Goal: Task Accomplishment & Management: Use online tool/utility

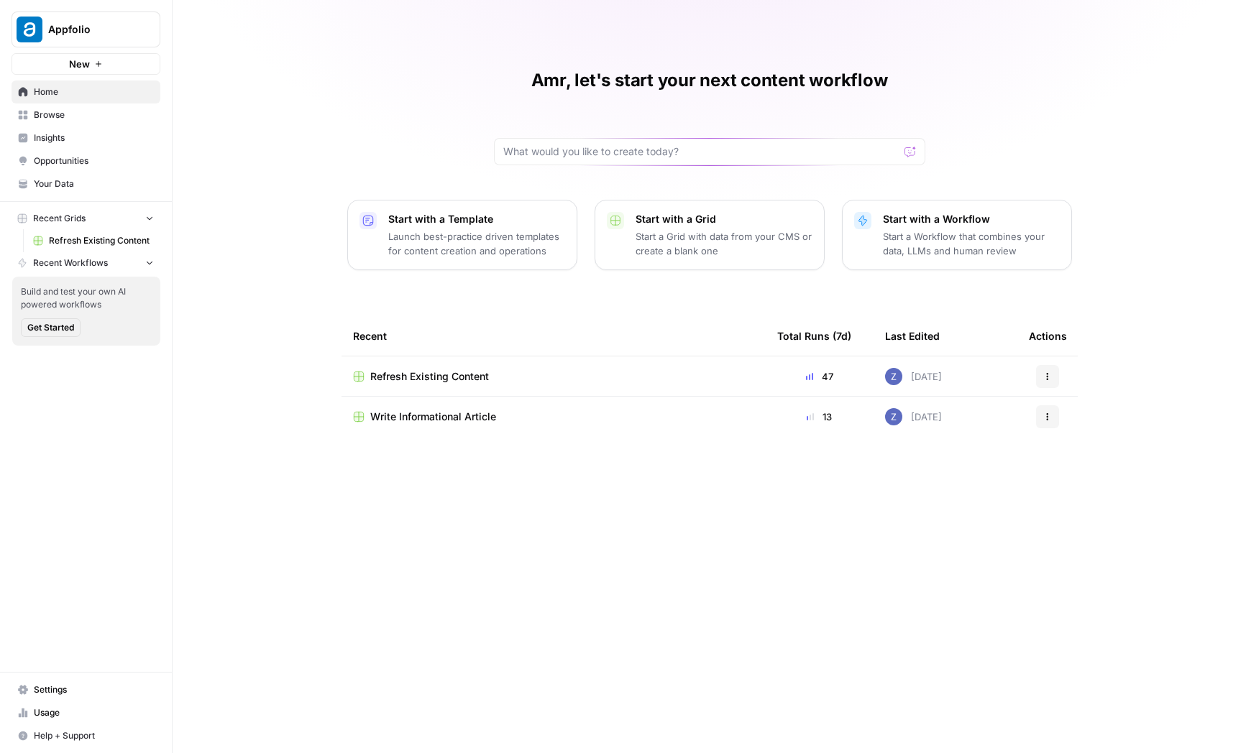
click at [109, 35] on span "Appfolio" at bounding box center [91, 29] width 87 height 14
type input "klav"
click at [103, 104] on span "Klaviyo" at bounding box center [139, 108] width 190 height 14
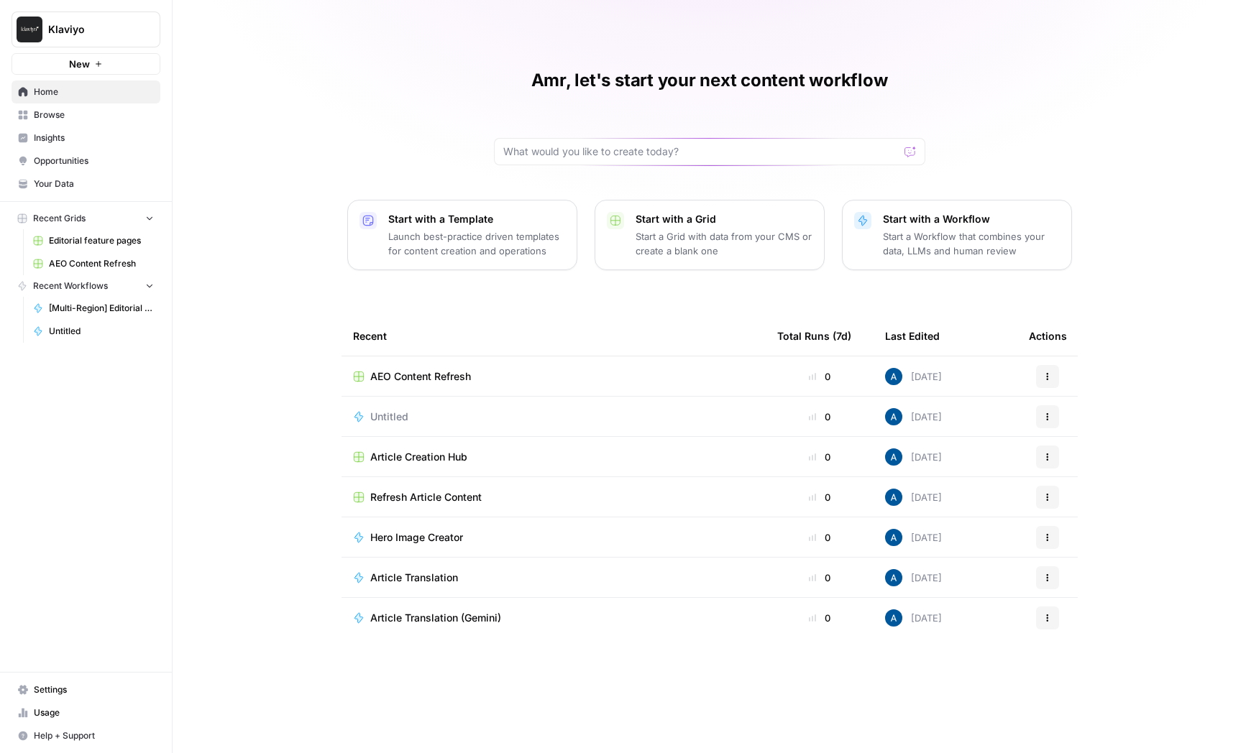
click at [86, 187] on span "Your Data" at bounding box center [94, 184] width 120 height 13
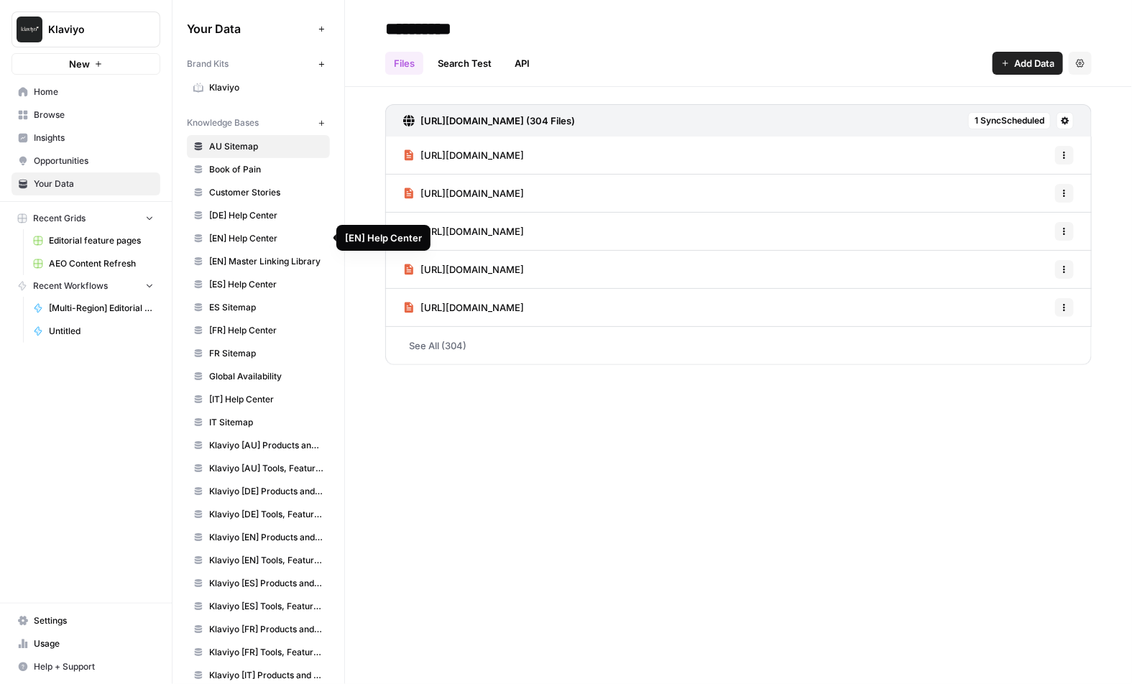
click at [249, 149] on span "AU Sitemap" at bounding box center [266, 146] width 114 height 13
click at [254, 170] on span "Book of Pain" at bounding box center [266, 169] width 114 height 13
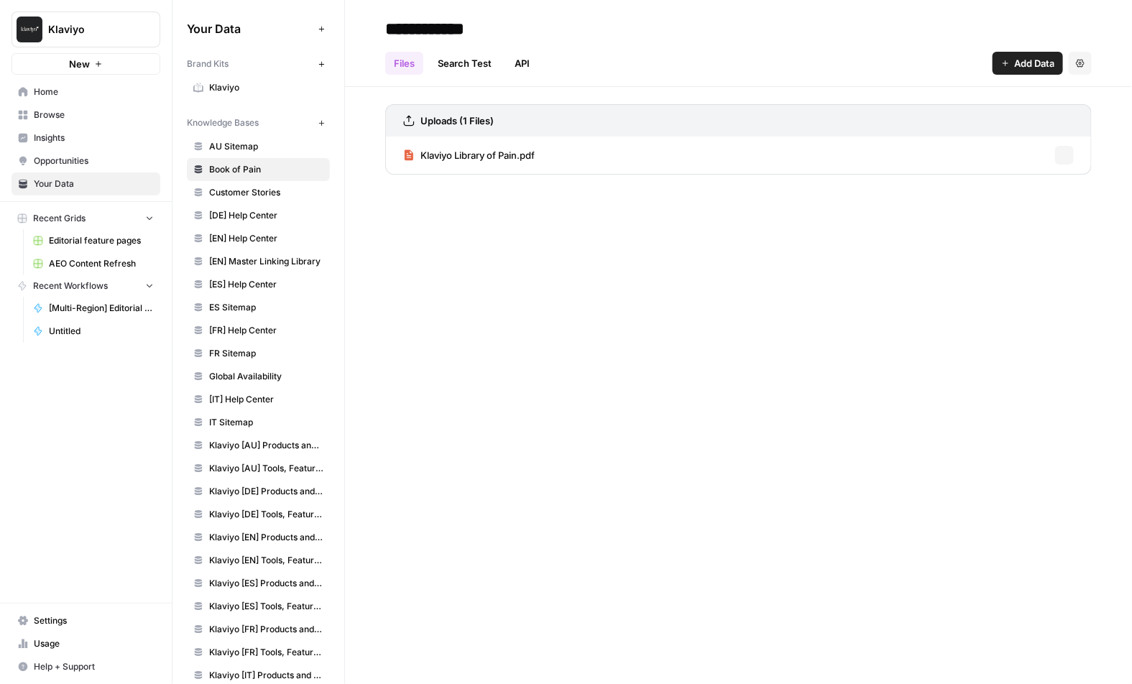
click at [256, 198] on span "Customer Stories" at bounding box center [266, 192] width 114 height 13
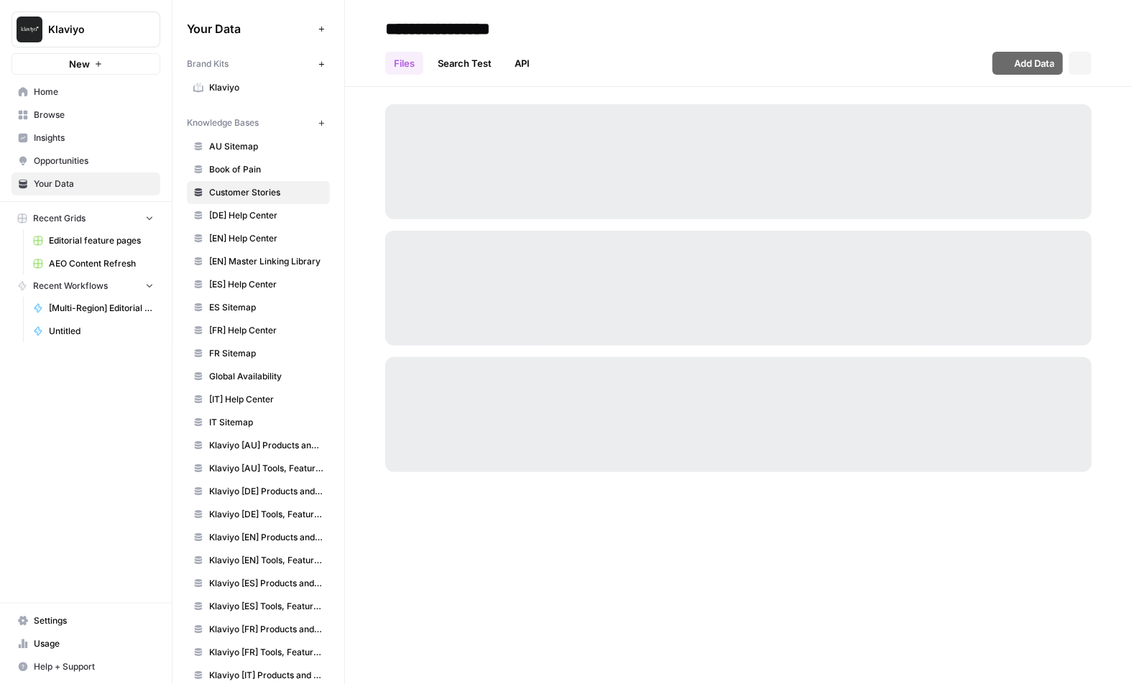
click at [256, 265] on span "[EN] Master Linking Library" at bounding box center [266, 261] width 114 height 13
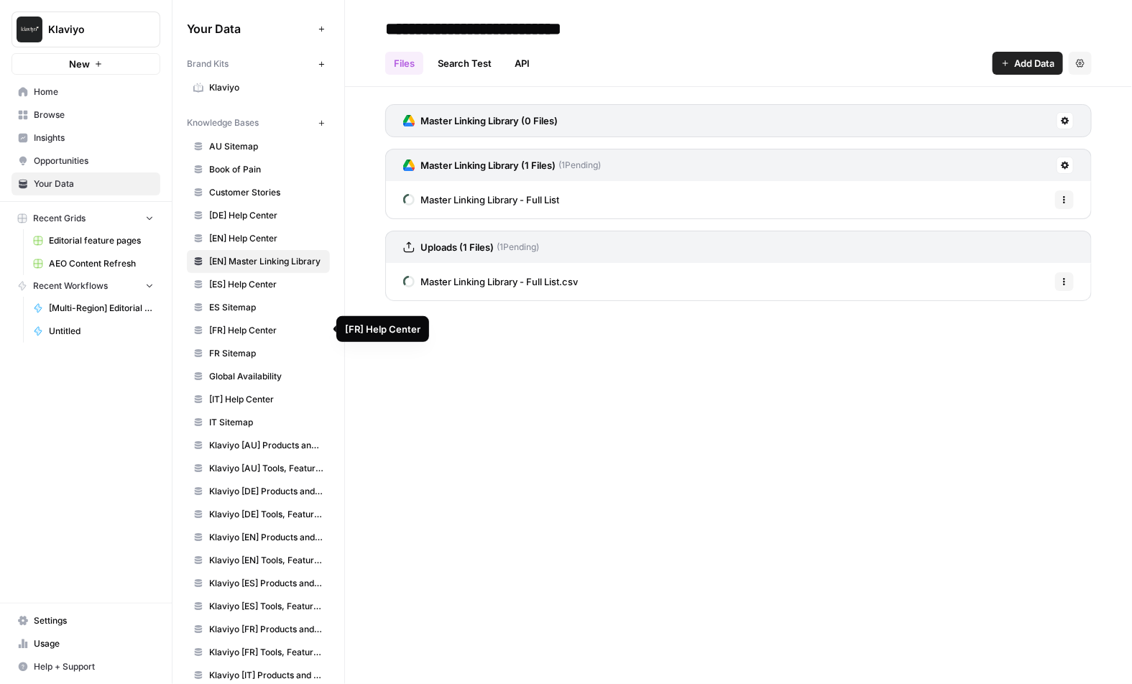
click at [268, 383] on link "Global Availability" at bounding box center [258, 376] width 143 height 23
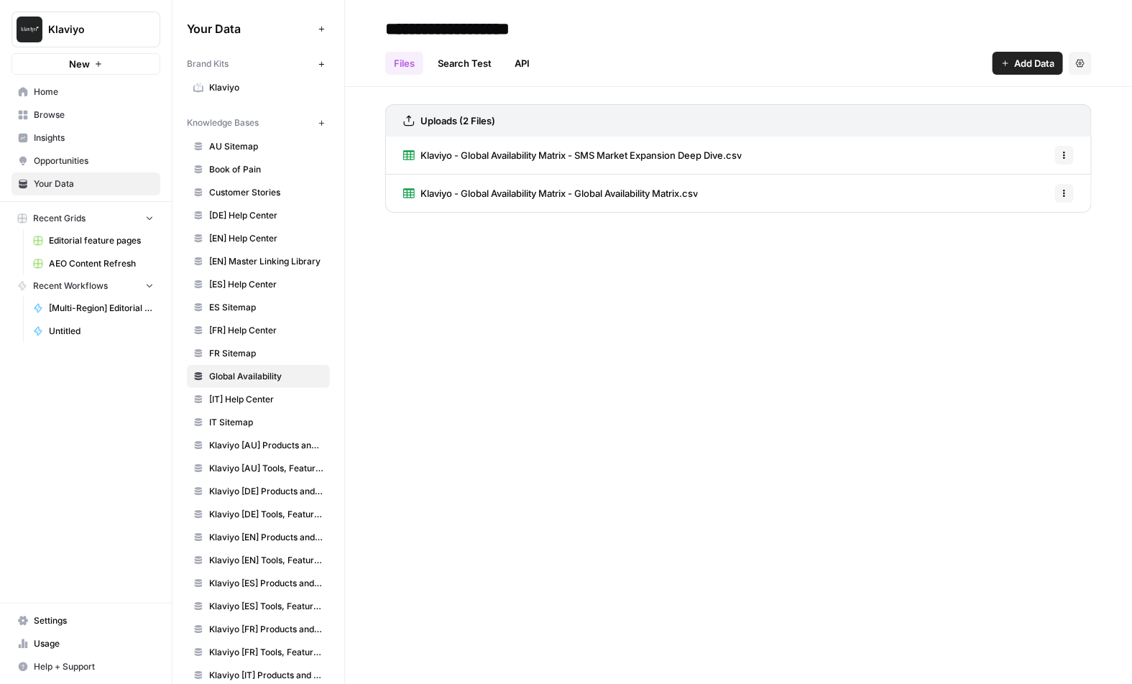
click at [267, 399] on span "[IT] Help Center" at bounding box center [266, 399] width 114 height 13
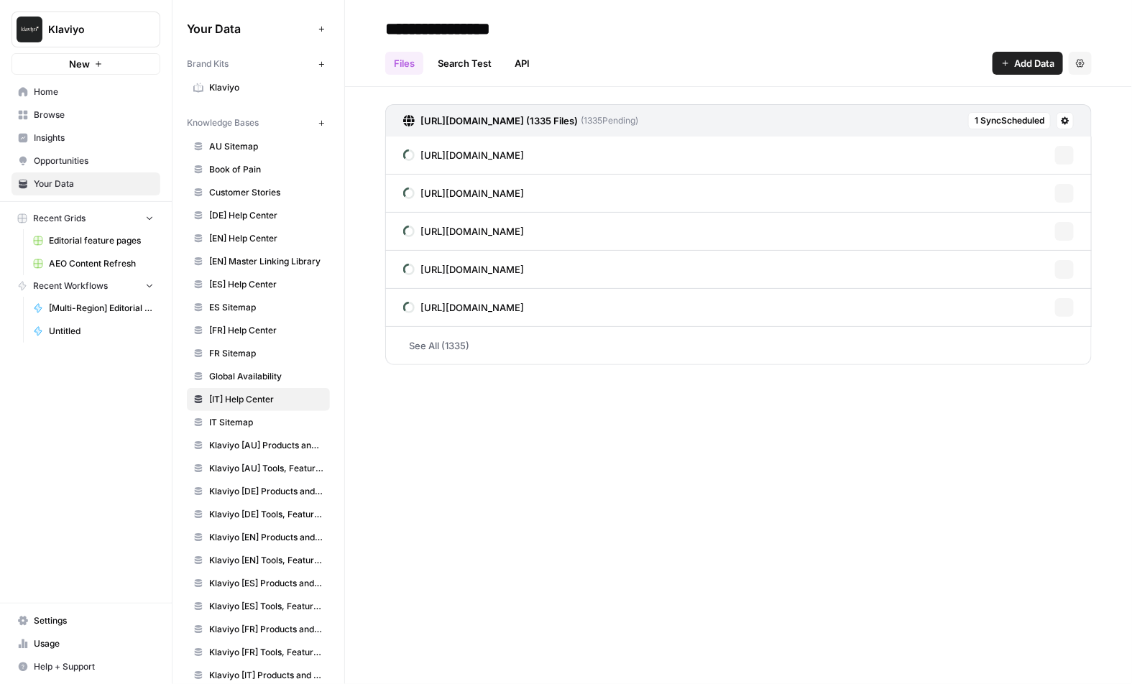
click at [261, 439] on span "Klaviyo [AU] Products and Solutions" at bounding box center [266, 445] width 114 height 13
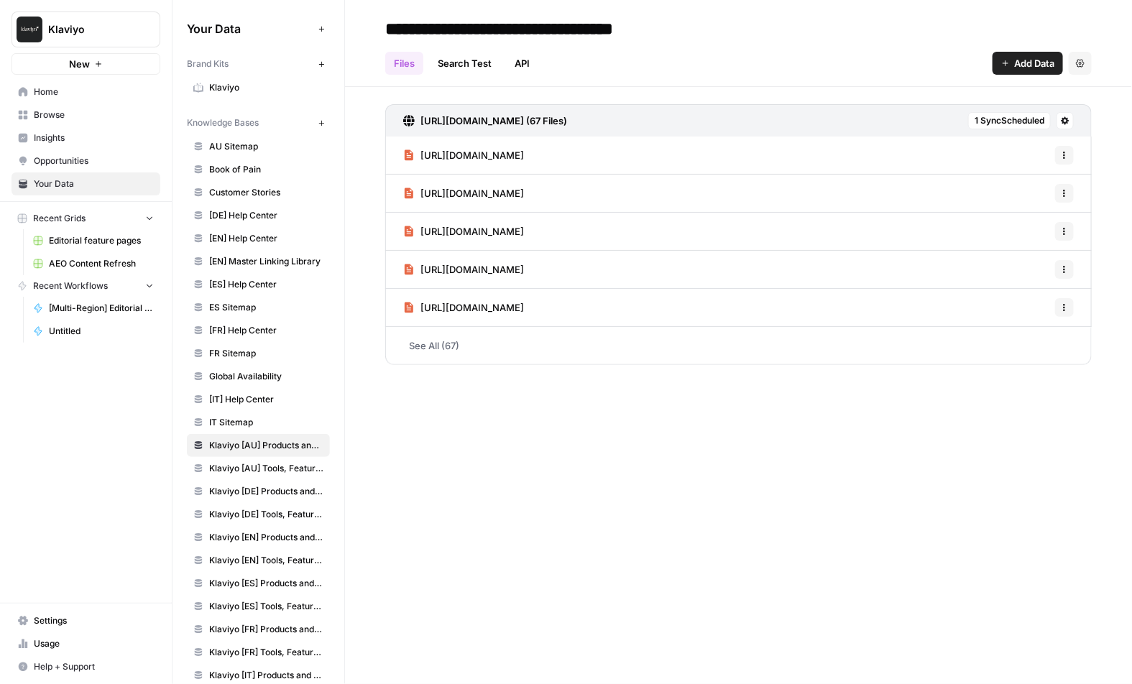
click at [265, 459] on link "Klaviyo [AU] Tools, Features, Marketing Resources, Glossary, Blogs" at bounding box center [258, 468] width 143 height 23
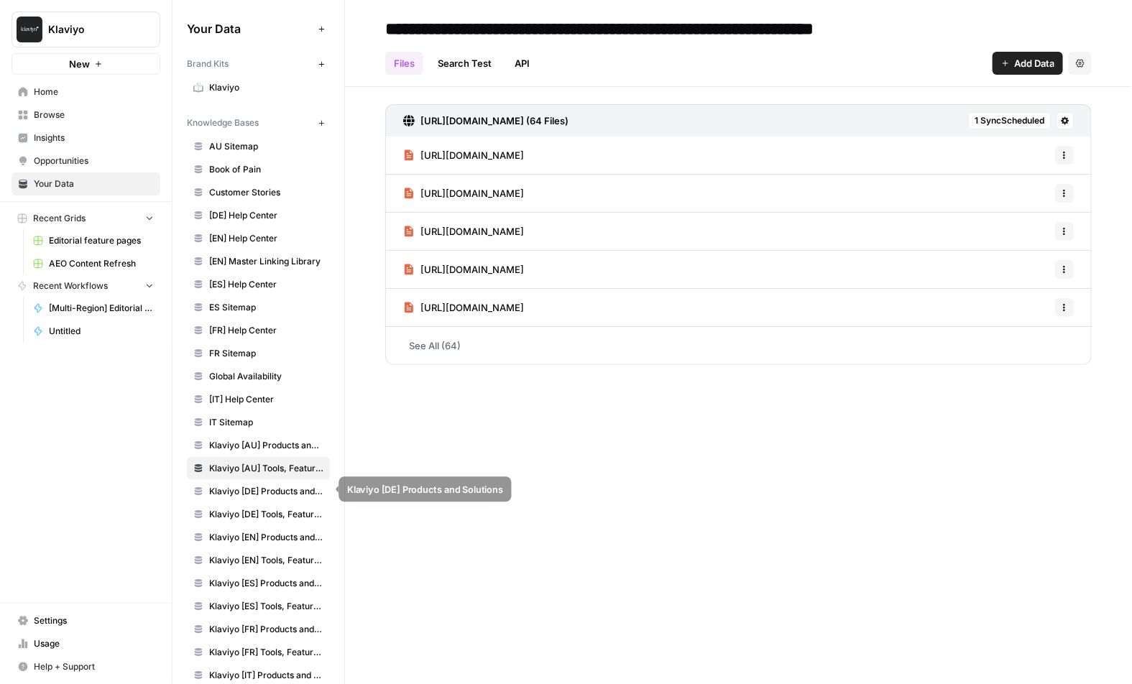
click at [264, 488] on span "Klaviyo [DE] Products and Solutions" at bounding box center [266, 491] width 114 height 13
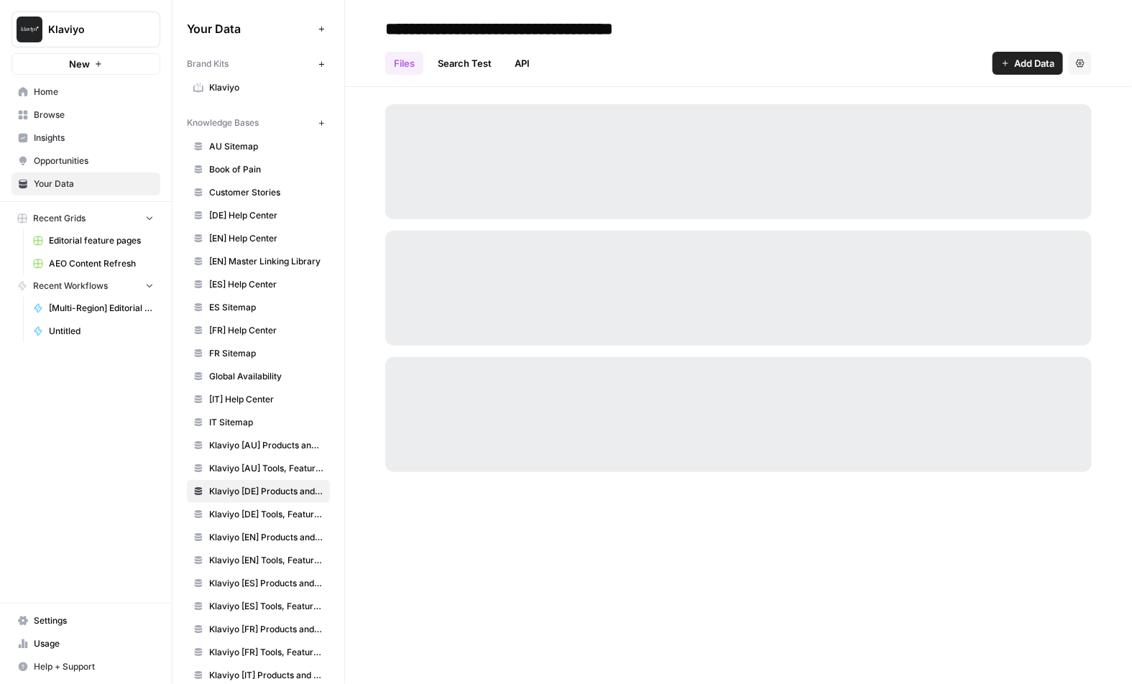
click at [254, 511] on span "Klaviyo [DE] Tools, Features, Marketing Resources, Glossary, Blogs" at bounding box center [266, 514] width 114 height 13
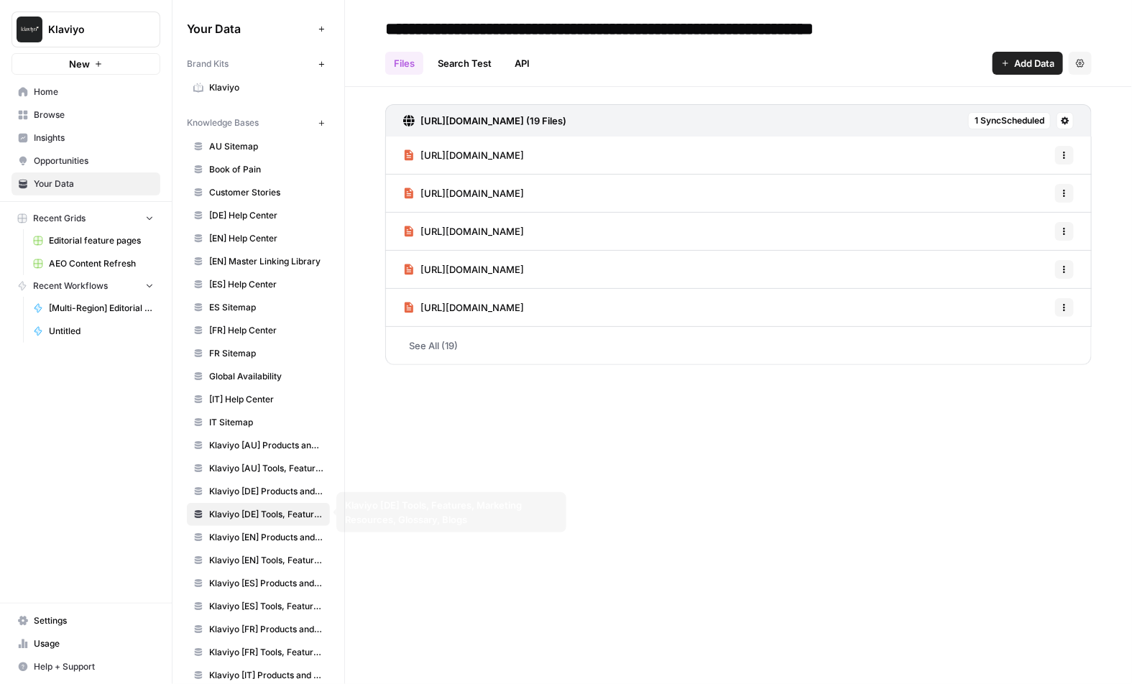
click at [252, 534] on span "Klaviyo [EN] Products and Solutions" at bounding box center [266, 537] width 114 height 13
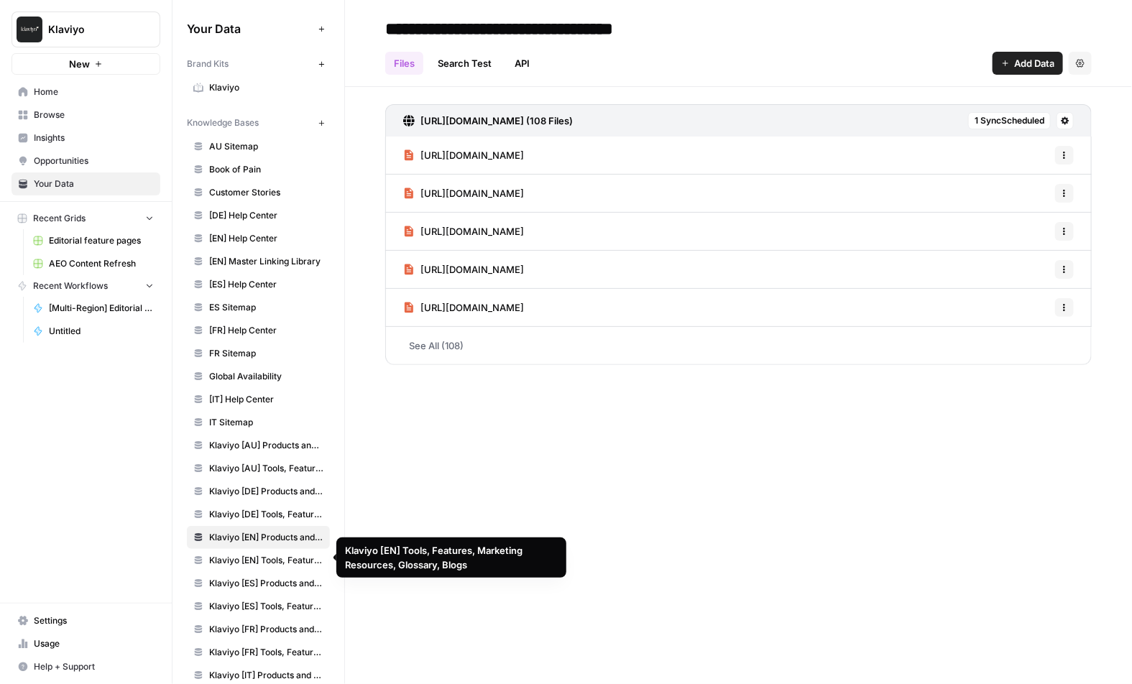
click at [253, 558] on span "Klaviyo [EN] Tools, Features, Marketing Resources, Glossary, Blogs" at bounding box center [266, 560] width 114 height 13
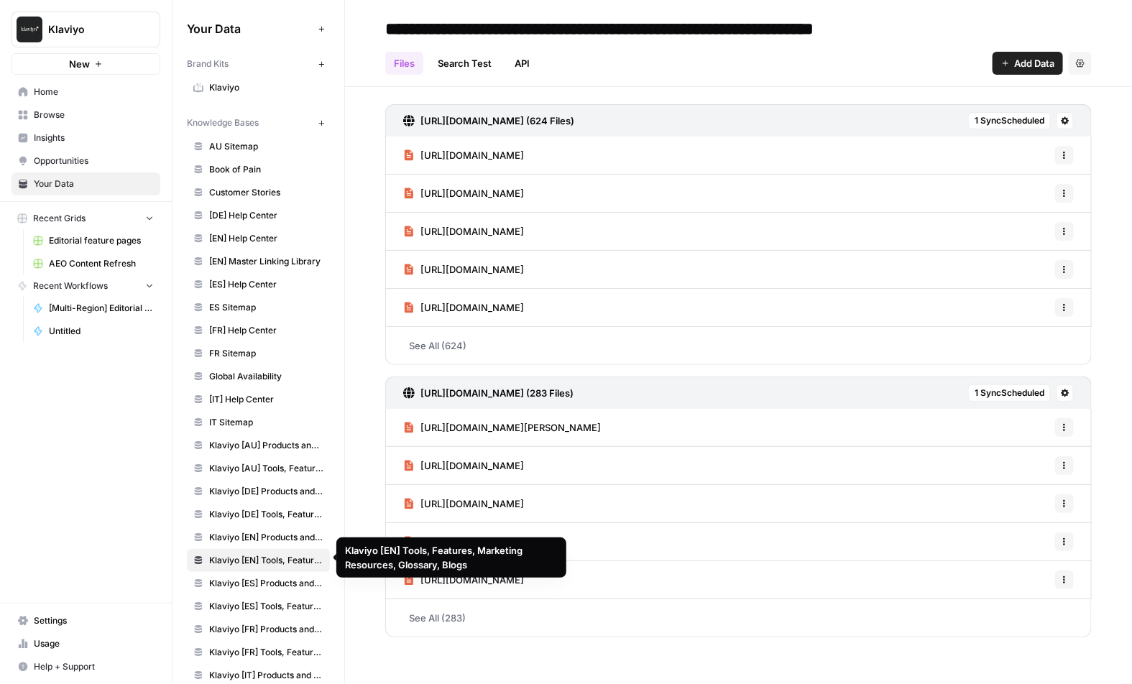
click at [249, 595] on link "Klaviyo [ES] Tools, Features, Marketing Resources, Glossary, Blogs" at bounding box center [258, 606] width 143 height 23
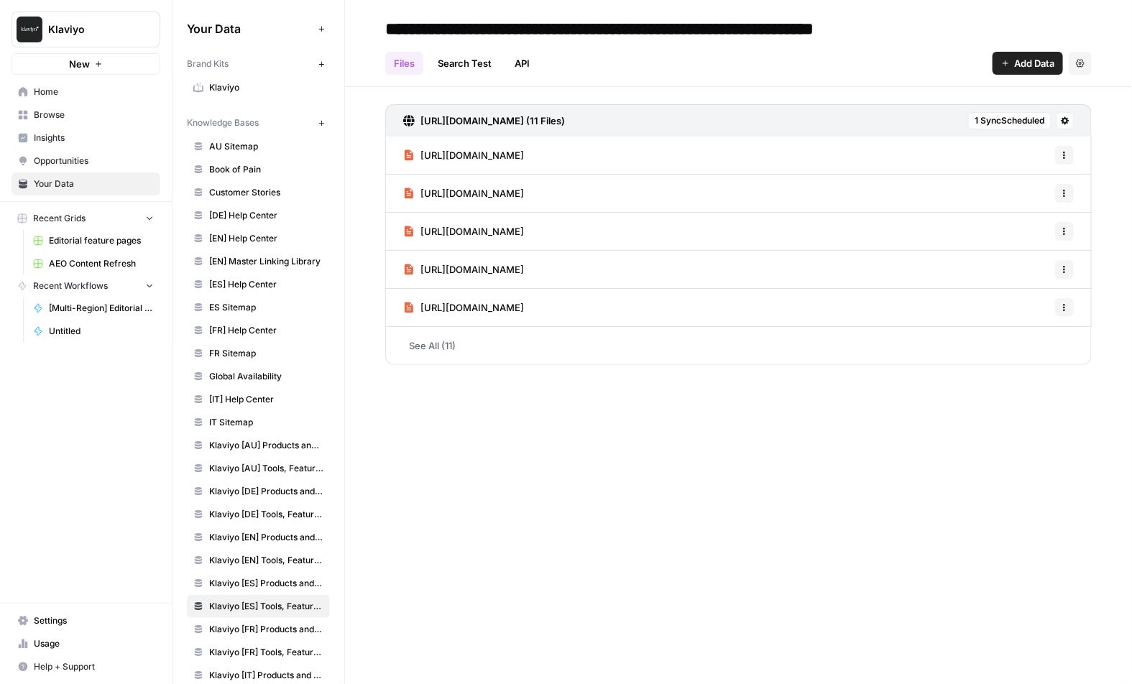
click at [245, 613] on link "Klaviyo [ES] Tools, Features, Marketing Resources, Glossary, Blogs" at bounding box center [258, 606] width 143 height 23
click at [270, 444] on span "Klaviyo [AU] Products and Solutions" at bounding box center [266, 445] width 114 height 13
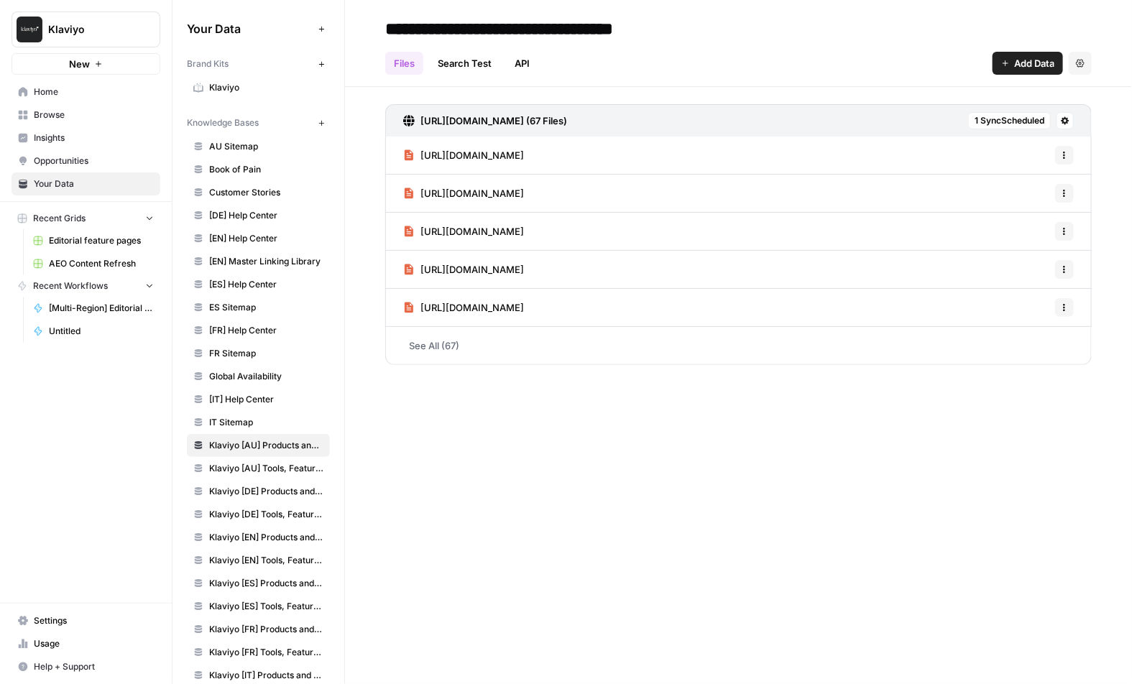
click at [244, 329] on span "[FR] Help Center" at bounding box center [266, 330] width 114 height 13
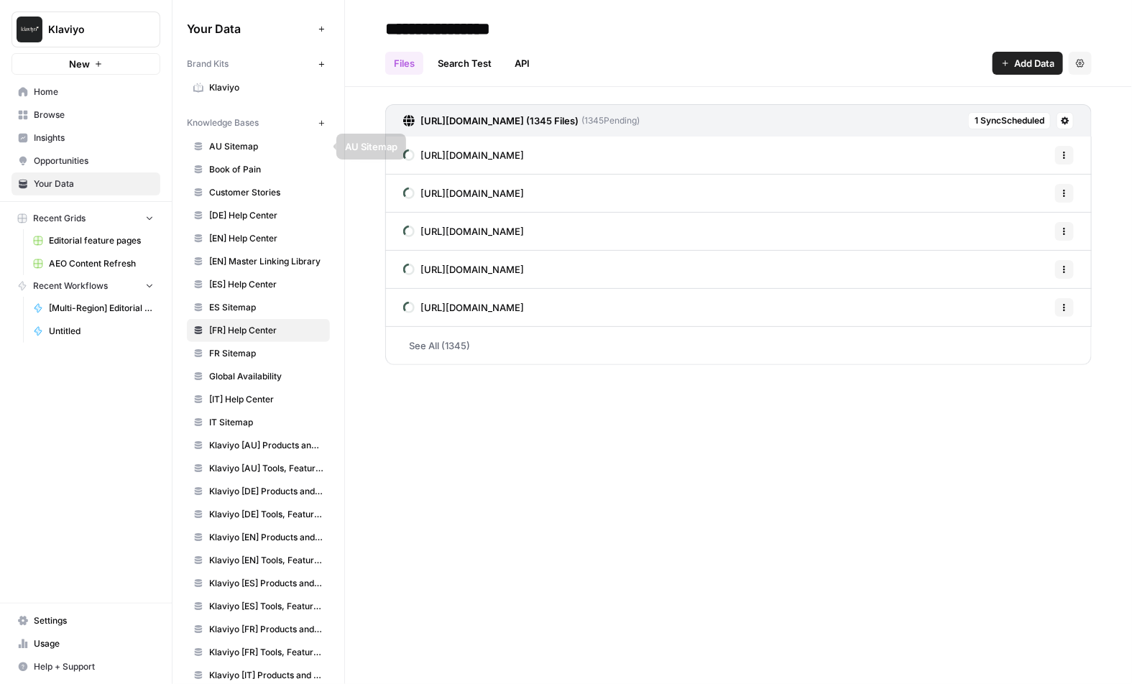
drag, startPoint x: 187, startPoint y: 120, endPoint x: 267, endPoint y: 124, distance: 80.6
click at [267, 124] on div "Knowledge Bases" at bounding box center [250, 122] width 126 height 13
click at [271, 199] on link "Customer Stories" at bounding box center [258, 192] width 143 height 23
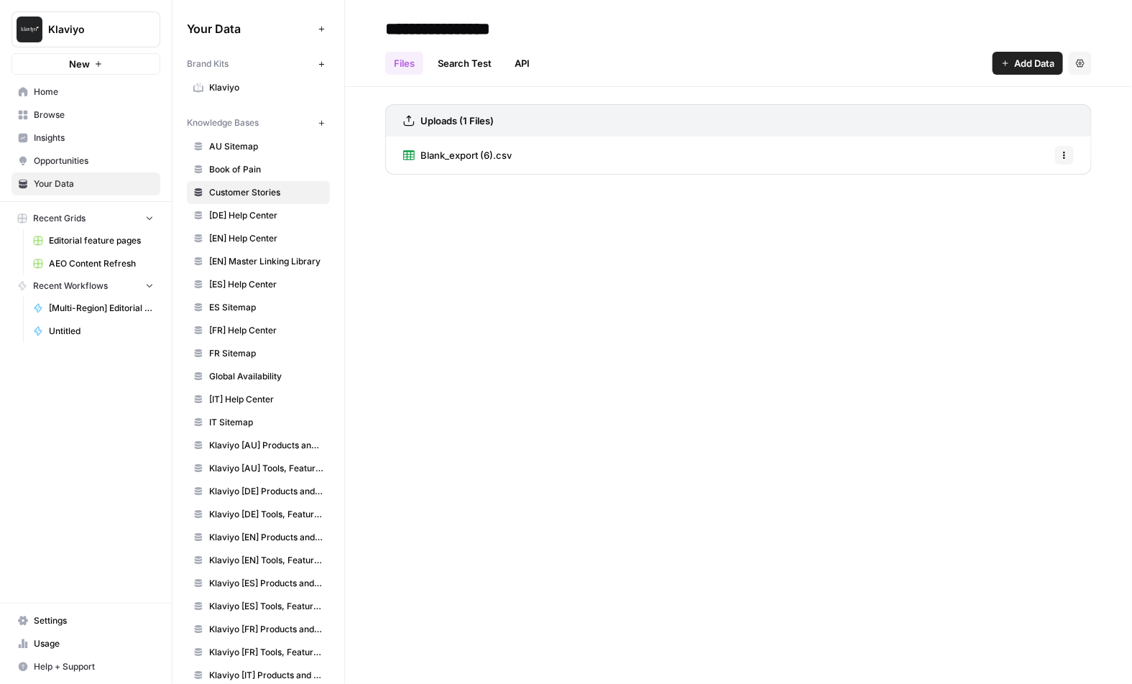
click at [265, 253] on link "[EN] Master Linking Library" at bounding box center [258, 261] width 143 height 23
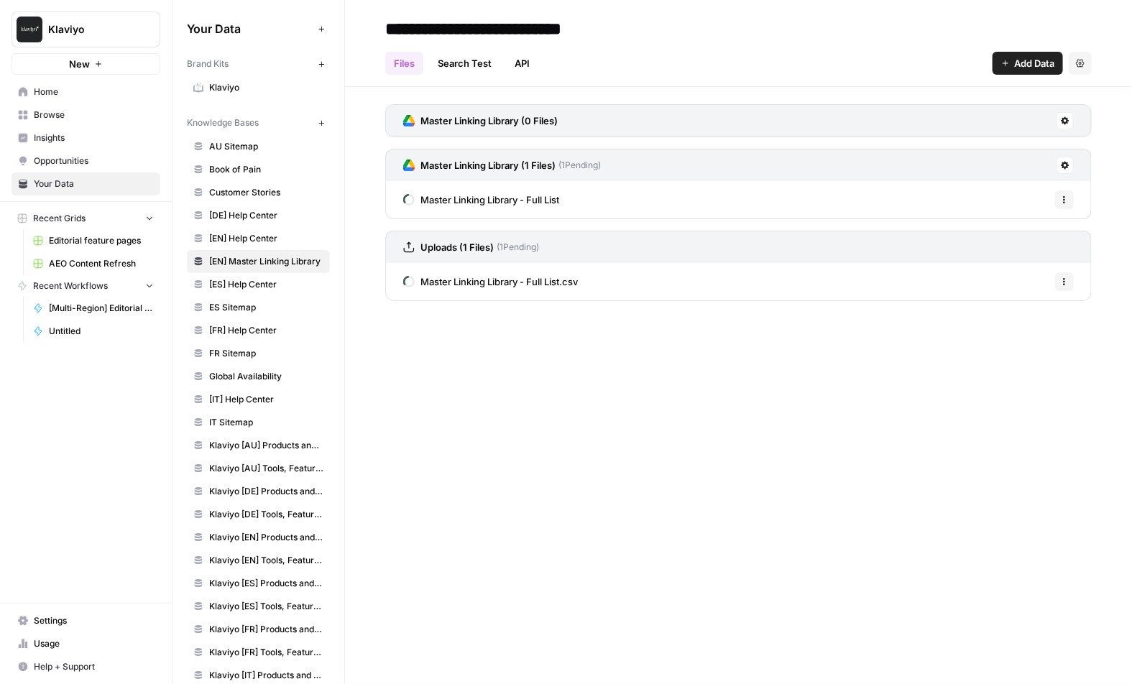
click at [235, 372] on span "Global Availability" at bounding box center [266, 376] width 114 height 13
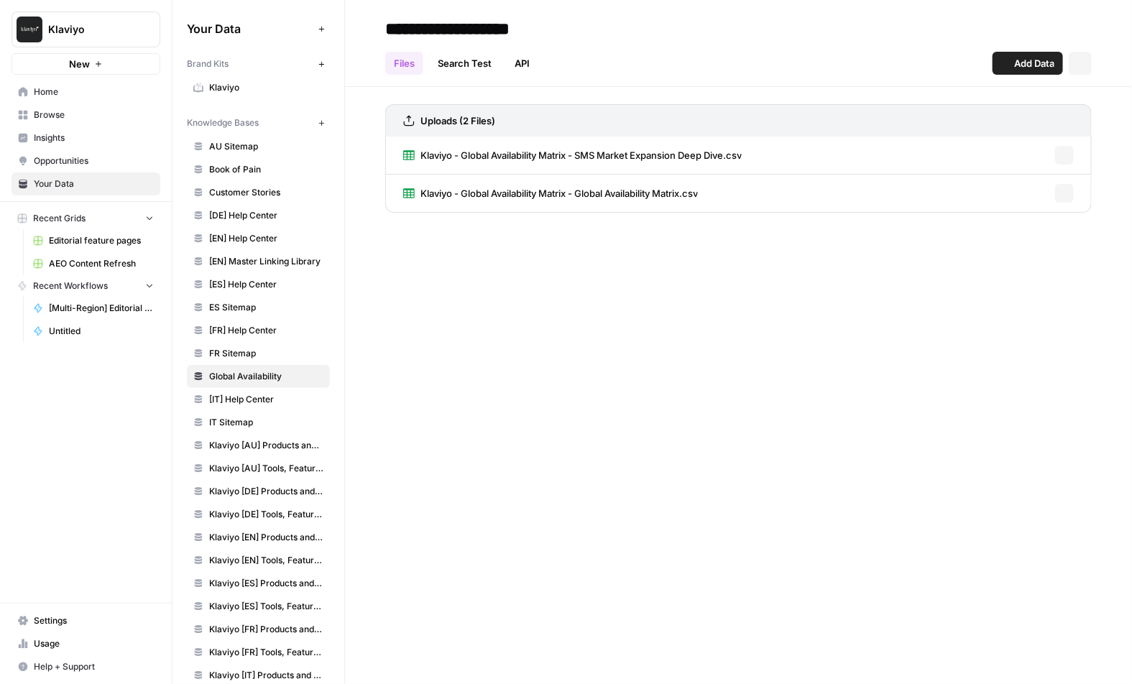
click at [246, 445] on span "Klaviyo [AU] Products and Solutions" at bounding box center [266, 445] width 114 height 13
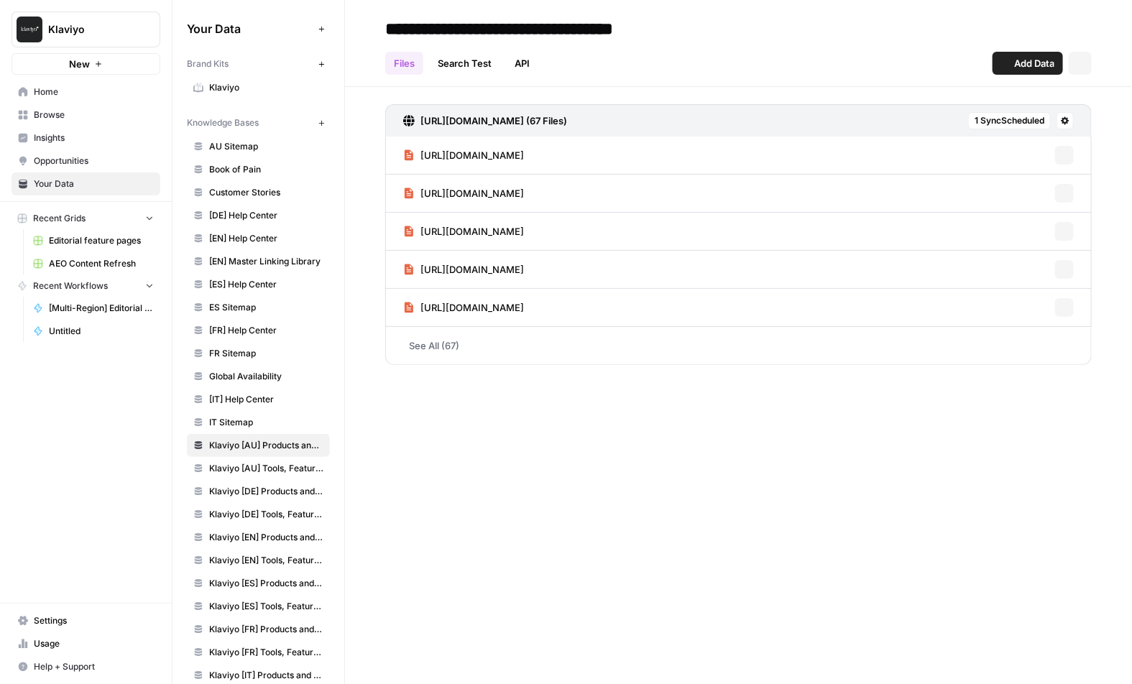
click at [249, 487] on span "Klaviyo [DE] Products and Solutions" at bounding box center [266, 491] width 114 height 13
click at [249, 528] on link "Klaviyo [EN] Products and Solutions" at bounding box center [258, 537] width 143 height 23
click at [261, 442] on span "Klaviyo [AU] Products and Solutions" at bounding box center [266, 445] width 114 height 13
click at [242, 462] on span "Klaviyo [AU] Tools, Features, Marketing Resources, Glossary, Blogs" at bounding box center [266, 468] width 114 height 13
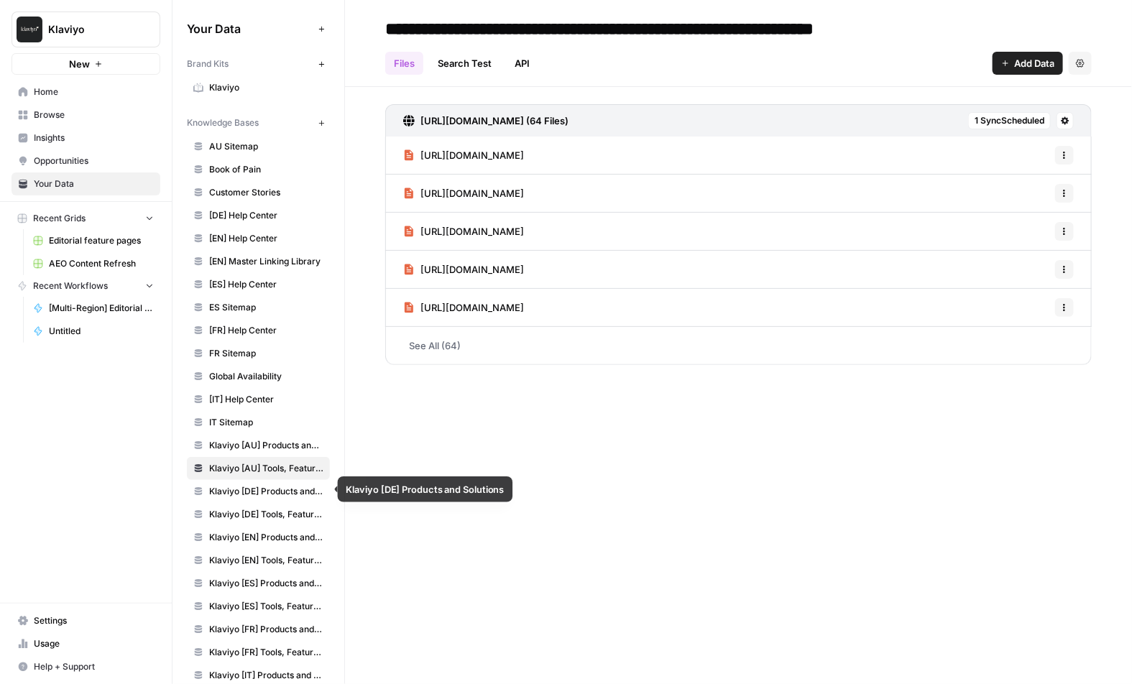
click at [244, 486] on span "Klaviyo [DE] Products and Solutions" at bounding box center [266, 491] width 114 height 13
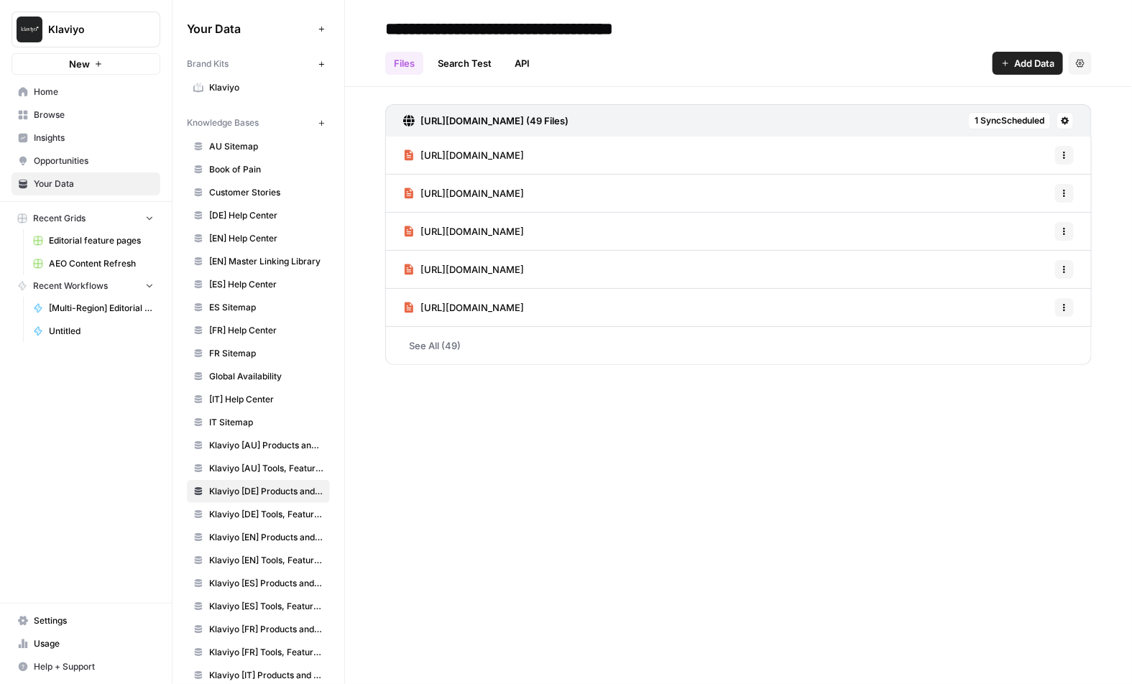
click at [249, 533] on span "Klaviyo [EN] Products and Solutions" at bounding box center [266, 537] width 114 height 13
click at [257, 566] on link "Klaviyo [EN] Tools, Features, Marketing Resources, Glossary, Blogs" at bounding box center [258, 560] width 143 height 23
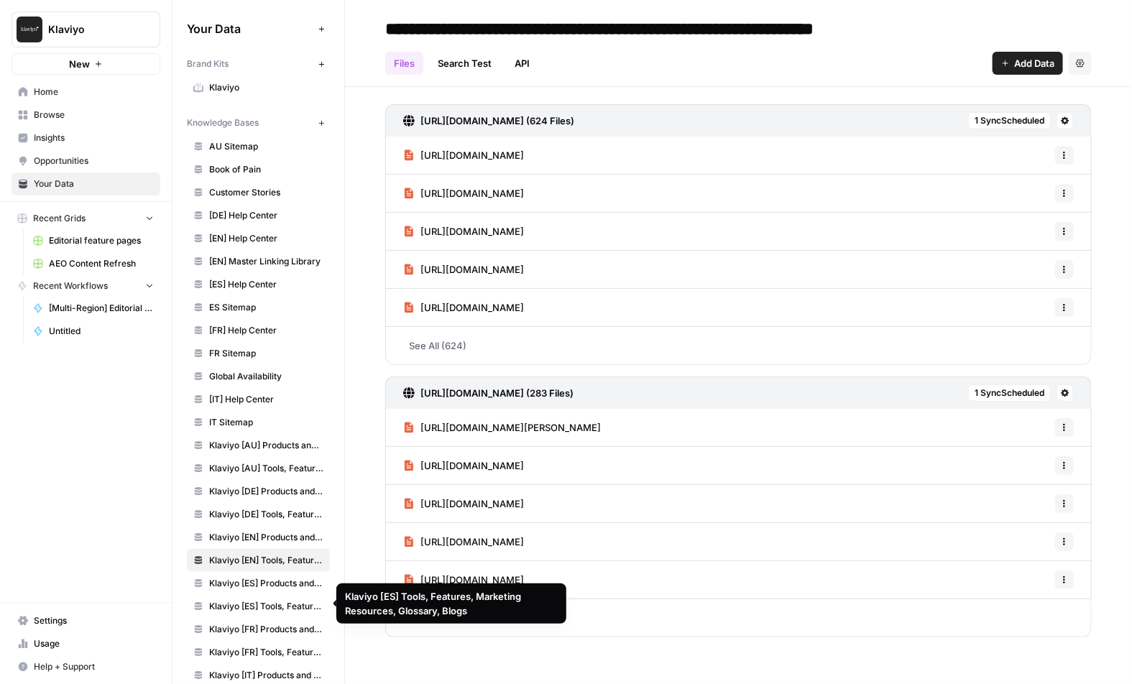
click at [267, 604] on span "Klaviyo [ES] Tools, Features, Marketing Resources, Glossary, Blogs" at bounding box center [266, 606] width 114 height 13
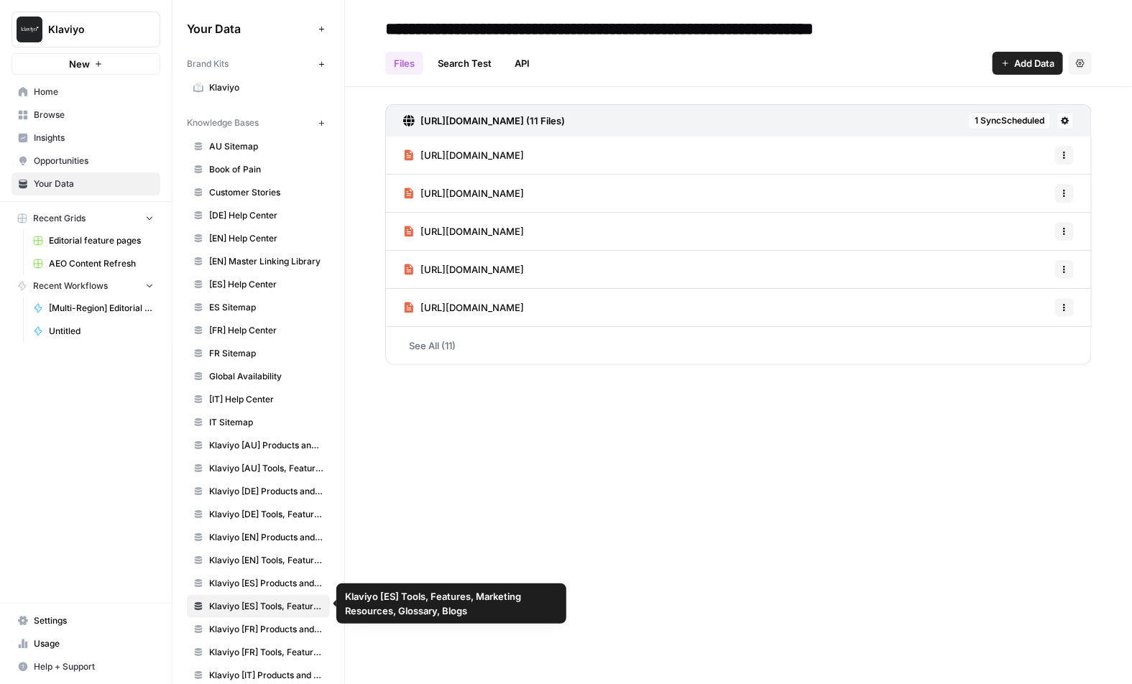
click at [268, 629] on span "Klaviyo [FR] Products and Solutions" at bounding box center [266, 629] width 114 height 13
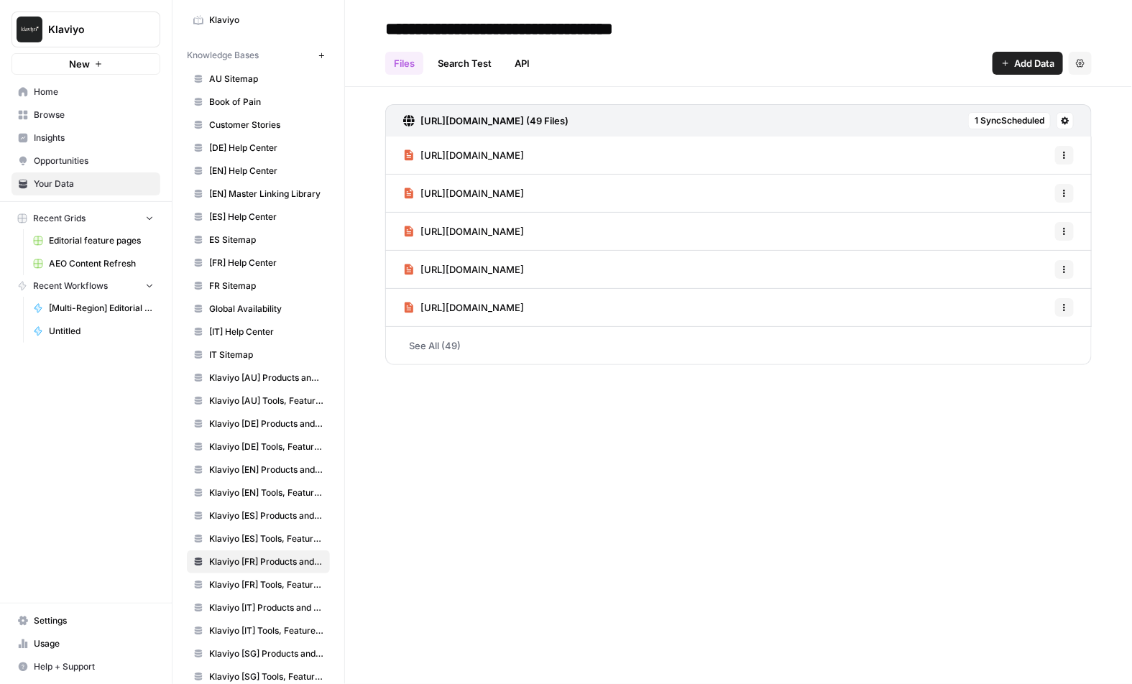
scroll to position [72, 0]
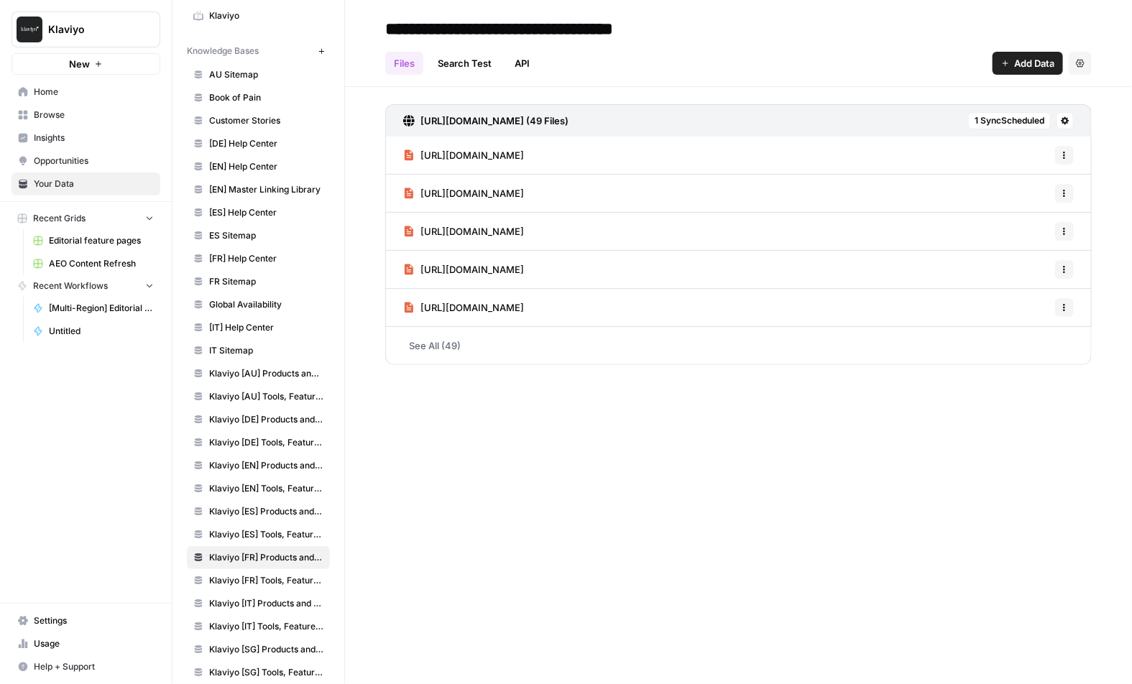
click at [275, 602] on span "Klaviyo [IT] Products and Solutions" at bounding box center [266, 603] width 114 height 13
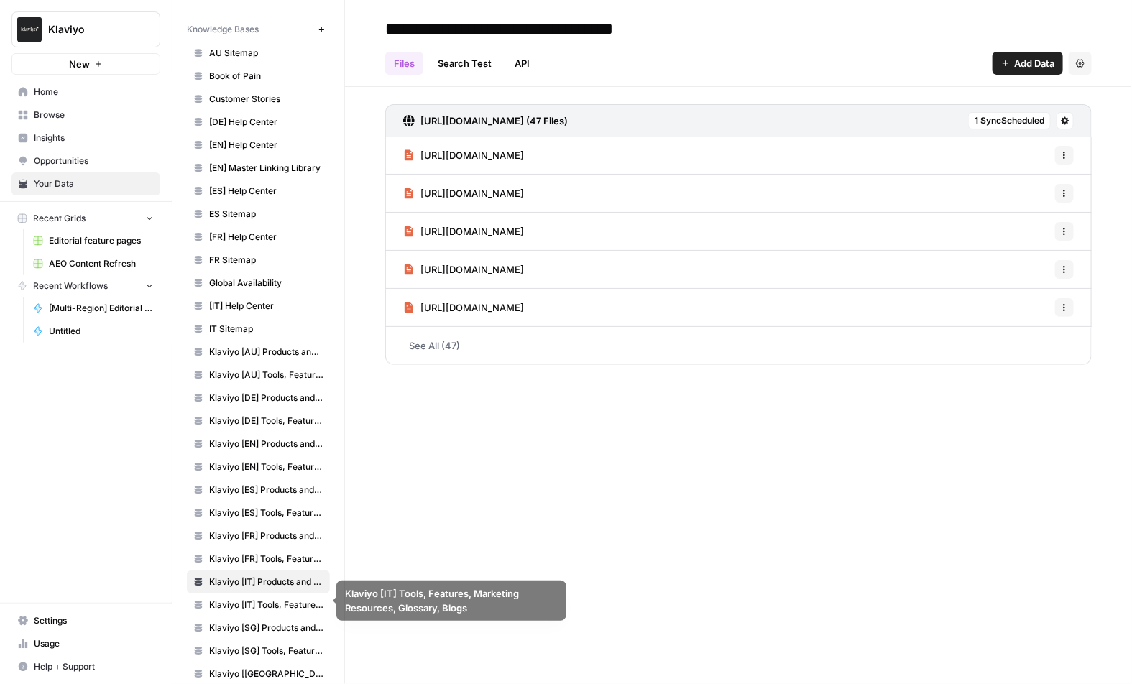
click at [260, 606] on span "Klaviyo [IT] Tools, Features, Marketing Resources, Glossary, Blogs" at bounding box center [266, 605] width 114 height 13
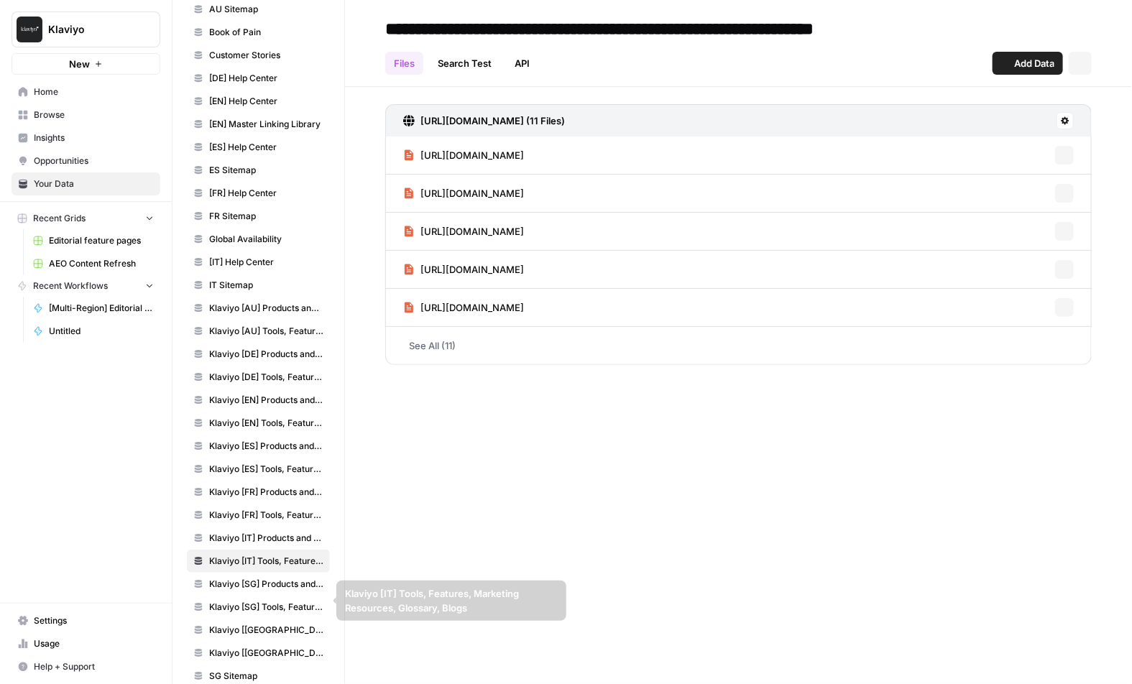
scroll to position [150, 0]
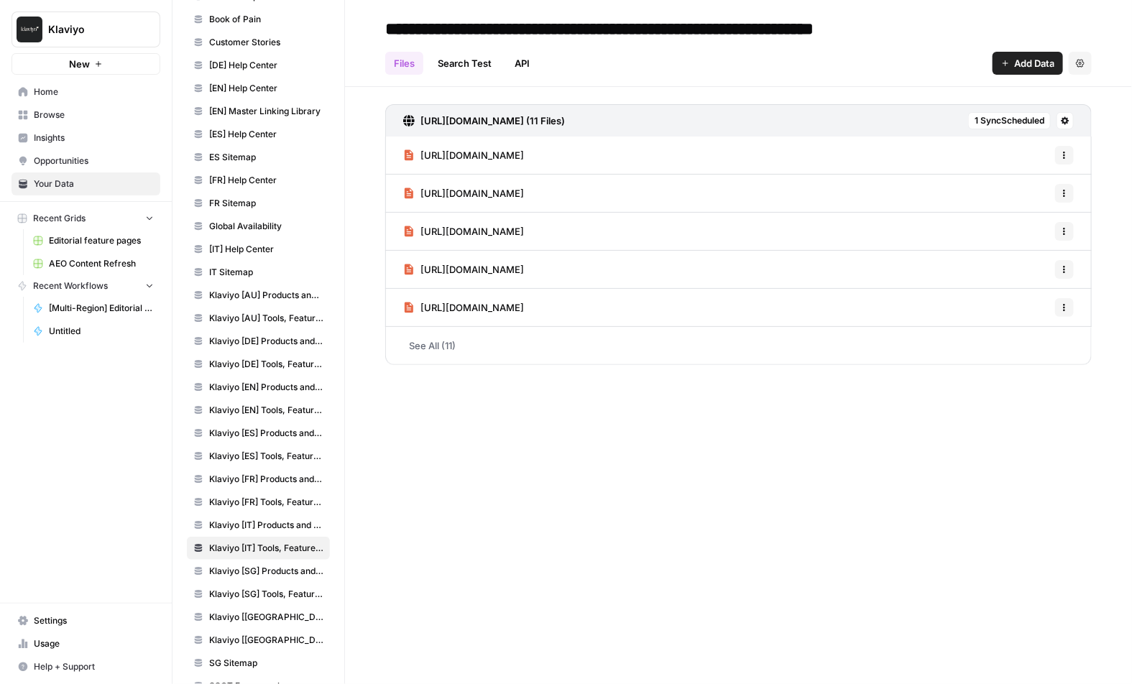
click at [260, 601] on link "Klaviyo [SG] Tools, Features, Marketing Resources, Glossary, Blogs" at bounding box center [258, 594] width 143 height 23
click at [260, 629] on link "Klaviyo [UK] Tools, Features, Marketing Resources, Glossary, Blogs" at bounding box center [258, 640] width 143 height 23
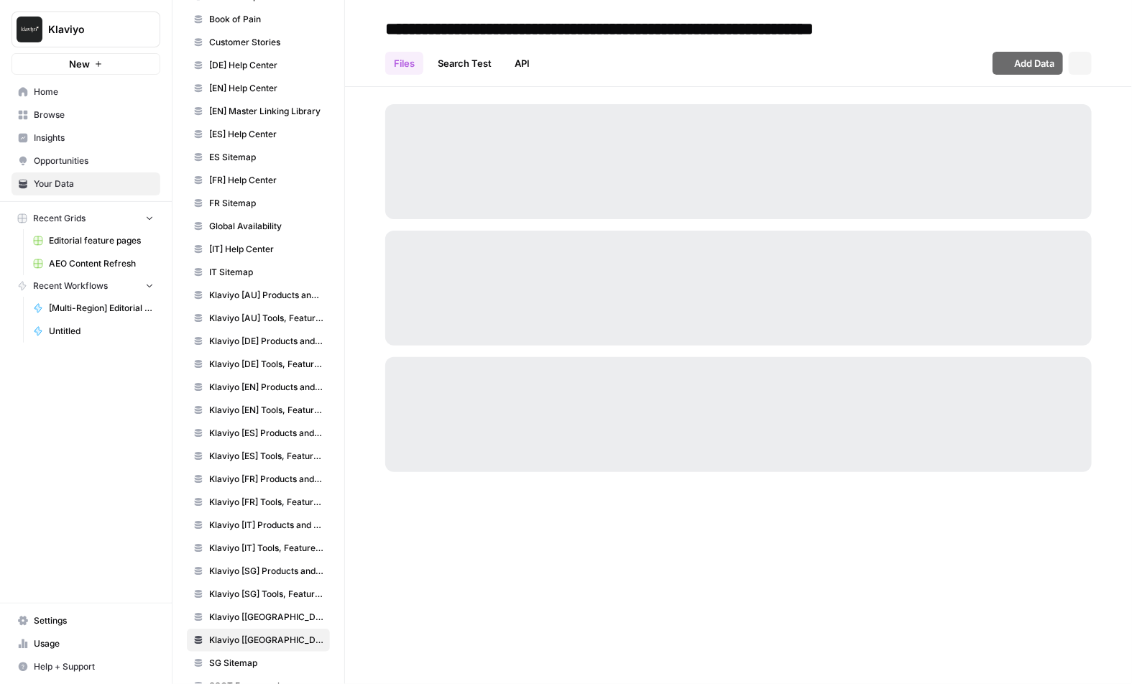
click at [260, 652] on link "SG Sitemap" at bounding box center [258, 663] width 143 height 23
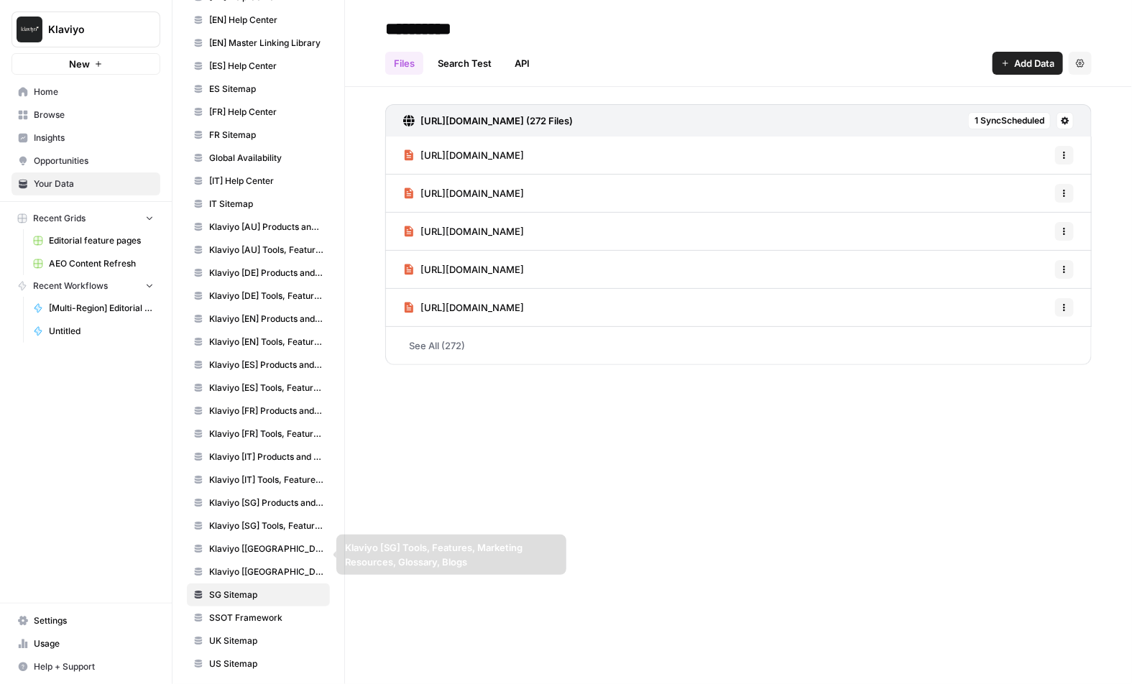
scroll to position [221, 0]
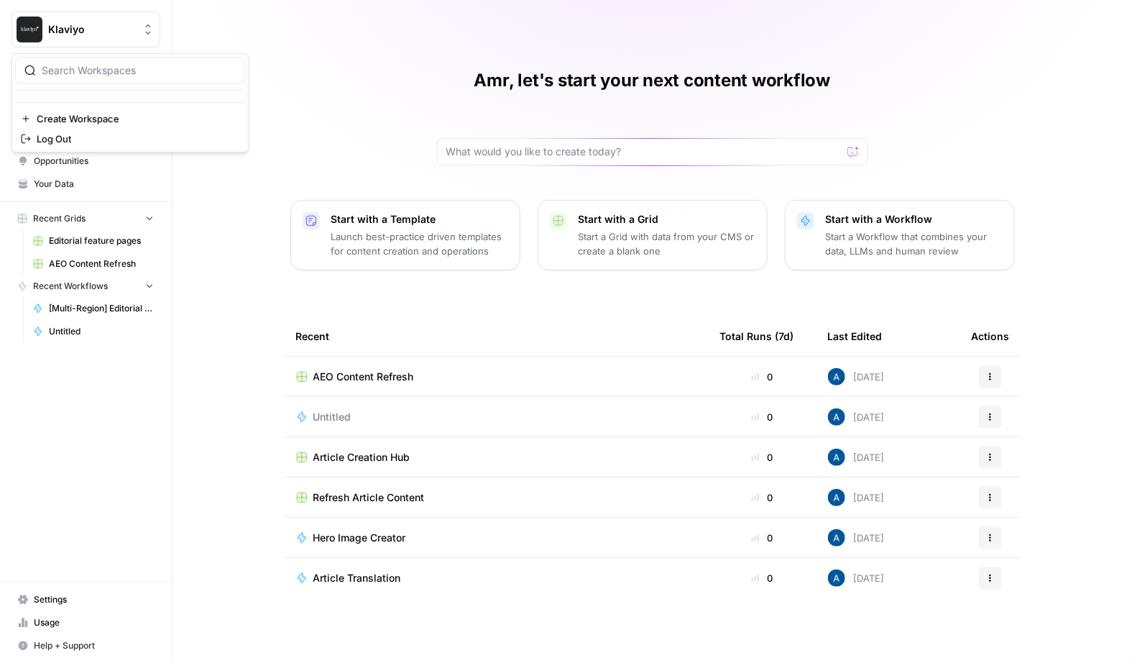
click at [65, 24] on span "Klaviyo" at bounding box center [91, 29] width 87 height 14
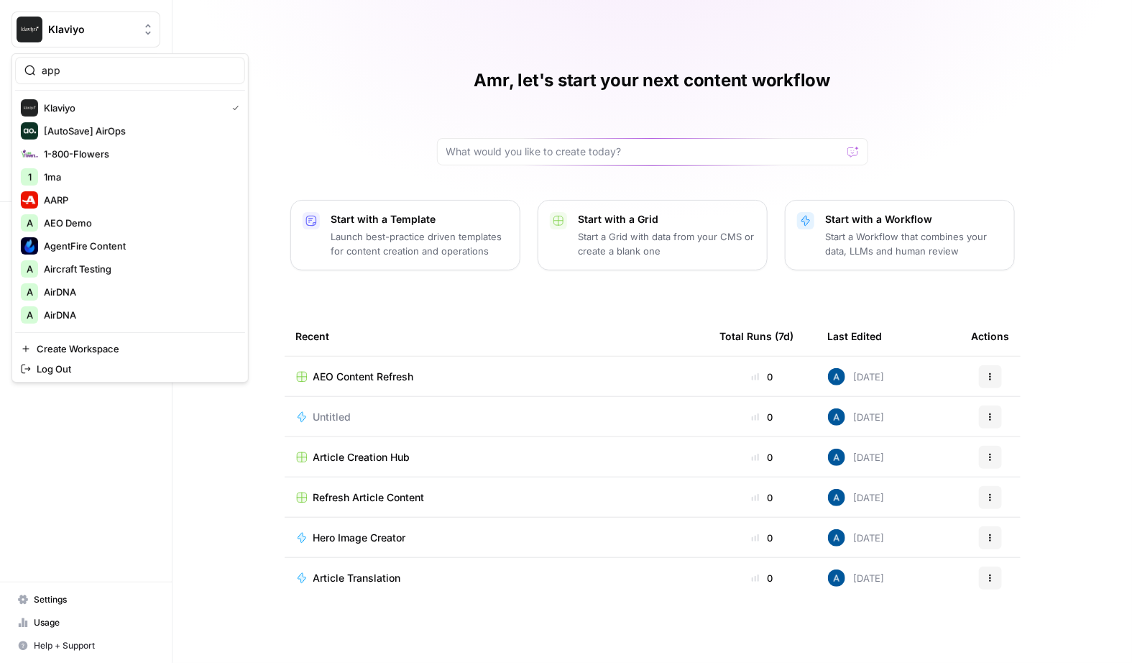
type input "app"
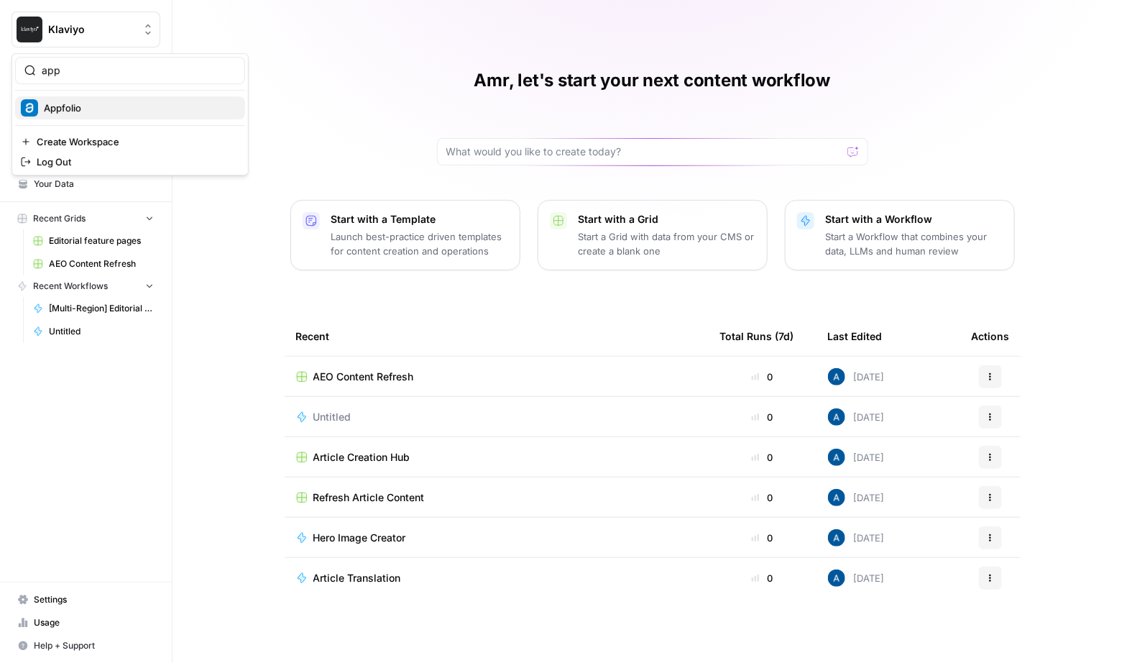
click at [76, 107] on span "Appfolio" at bounding box center [139, 108] width 190 height 14
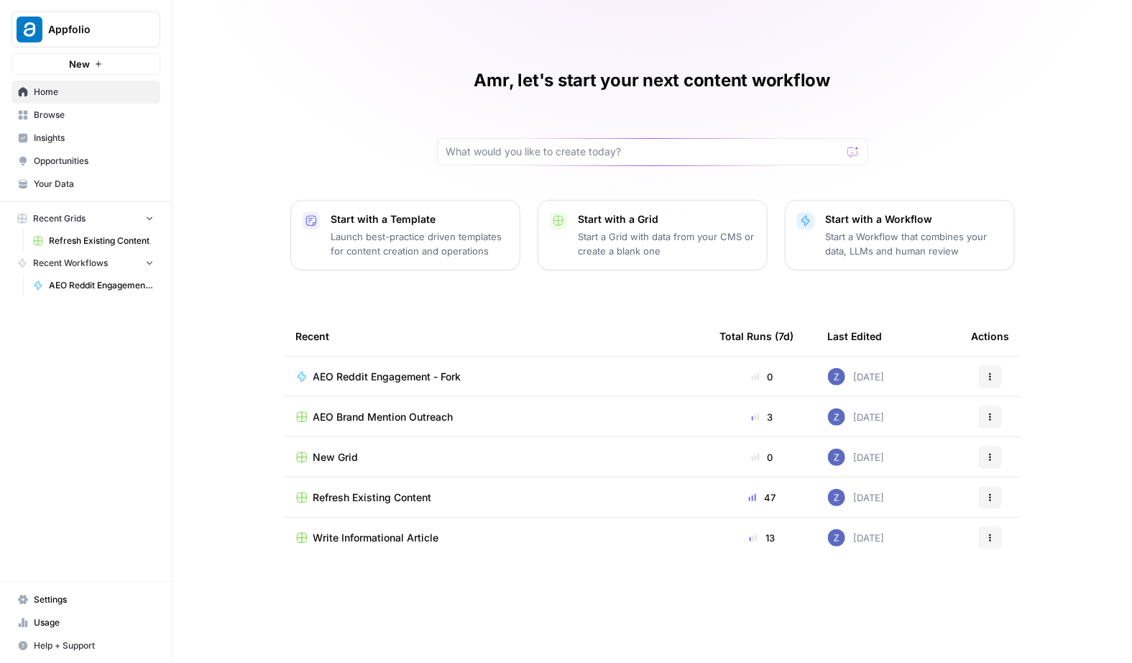
click at [78, 140] on span "Insights" at bounding box center [94, 138] width 120 height 13
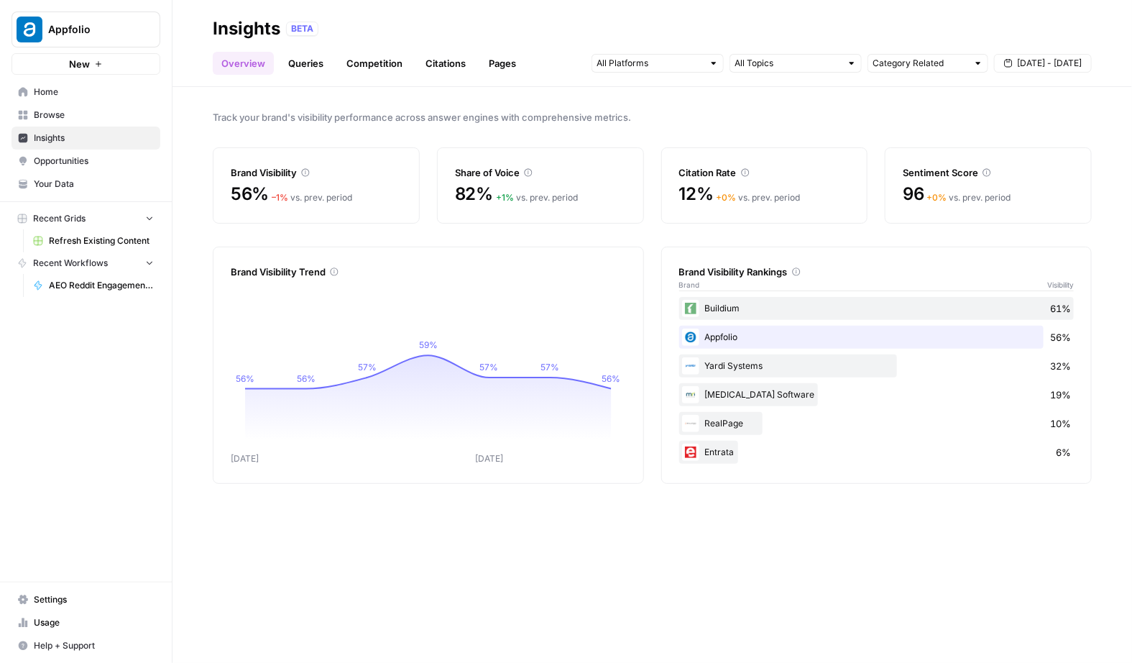
click at [314, 72] on link "Queries" at bounding box center [306, 63] width 52 height 23
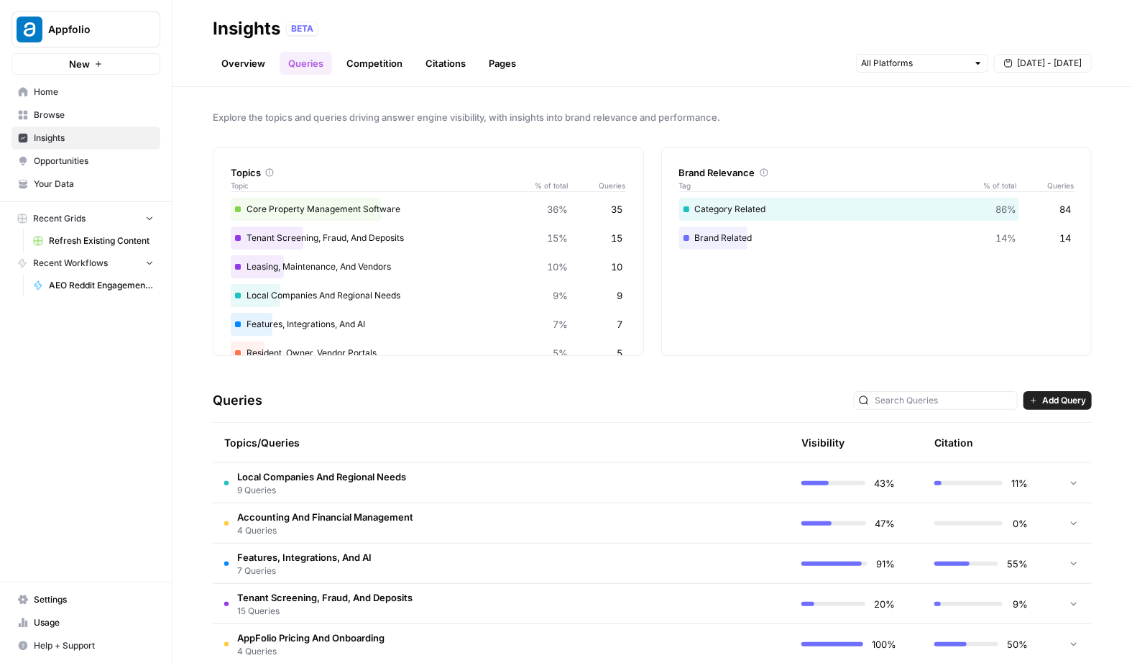
click at [60, 180] on span "Your Data" at bounding box center [94, 184] width 120 height 13
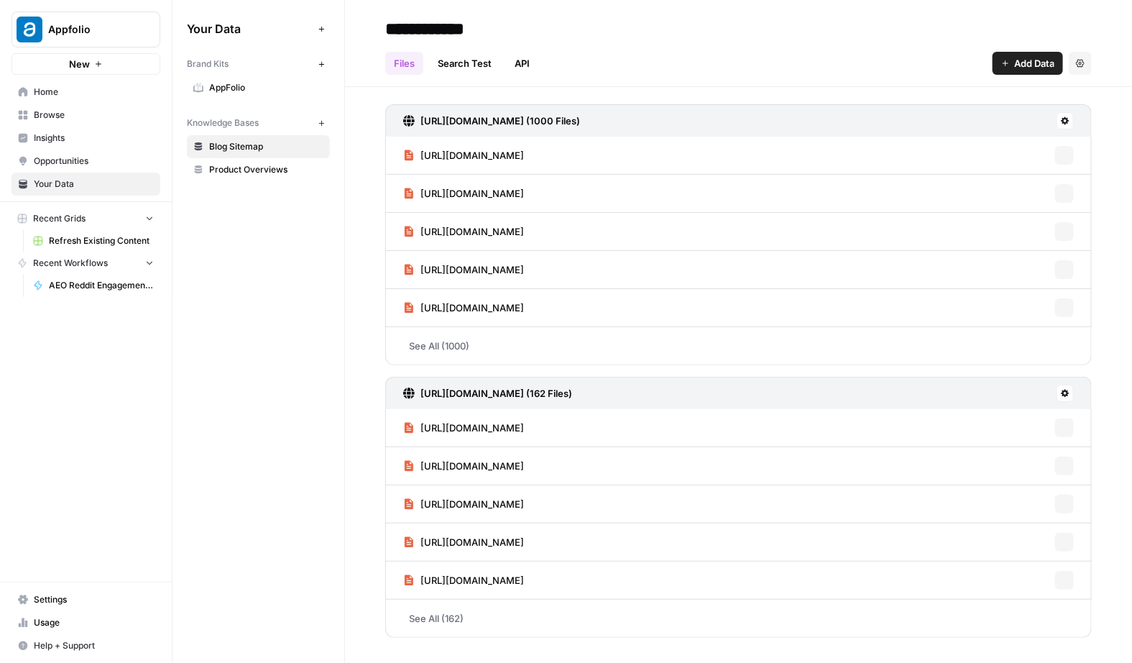
click at [224, 84] on span "AppFolio" at bounding box center [266, 87] width 114 height 13
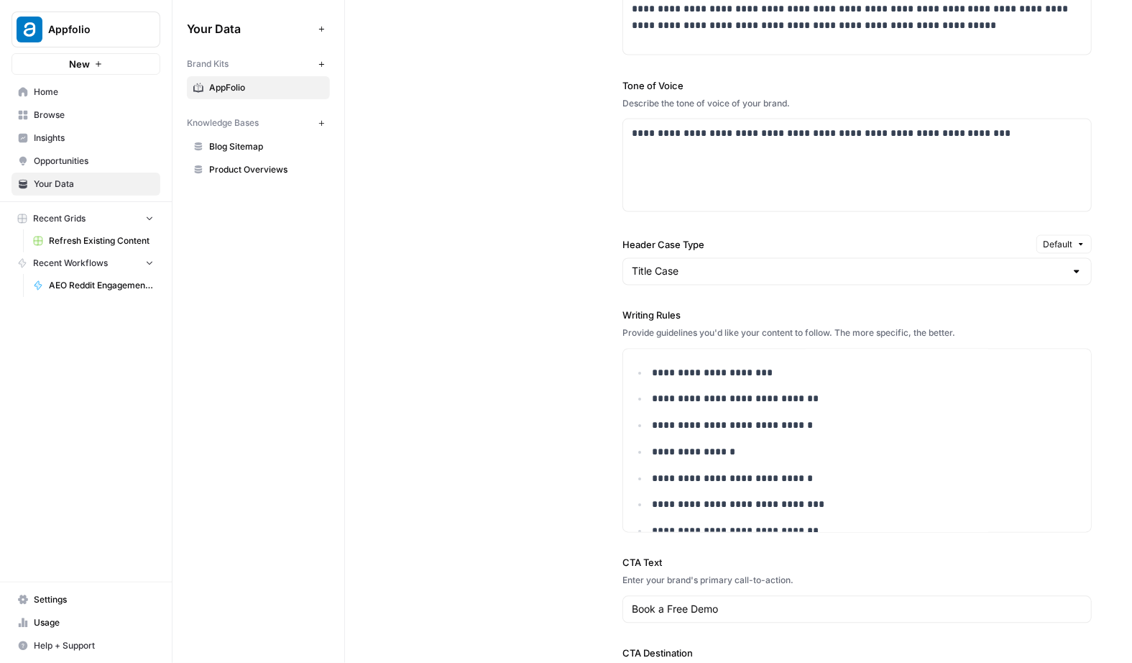
scroll to position [984, 0]
click at [707, 372] on p "**********" at bounding box center [867, 374] width 431 height 17
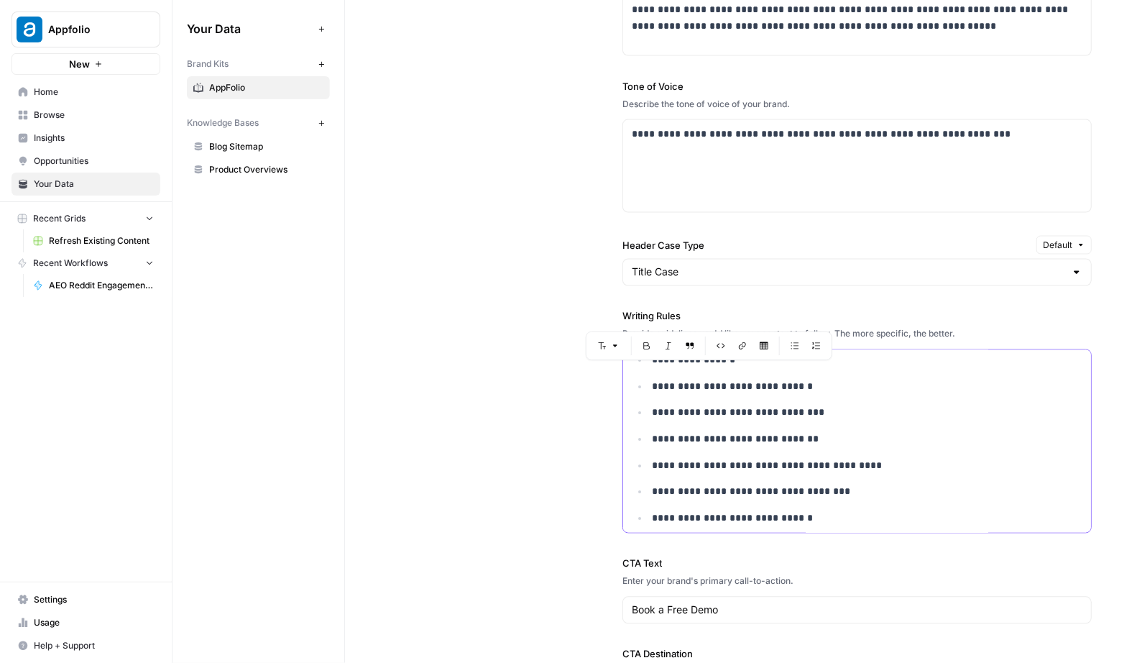
scroll to position [97, 0]
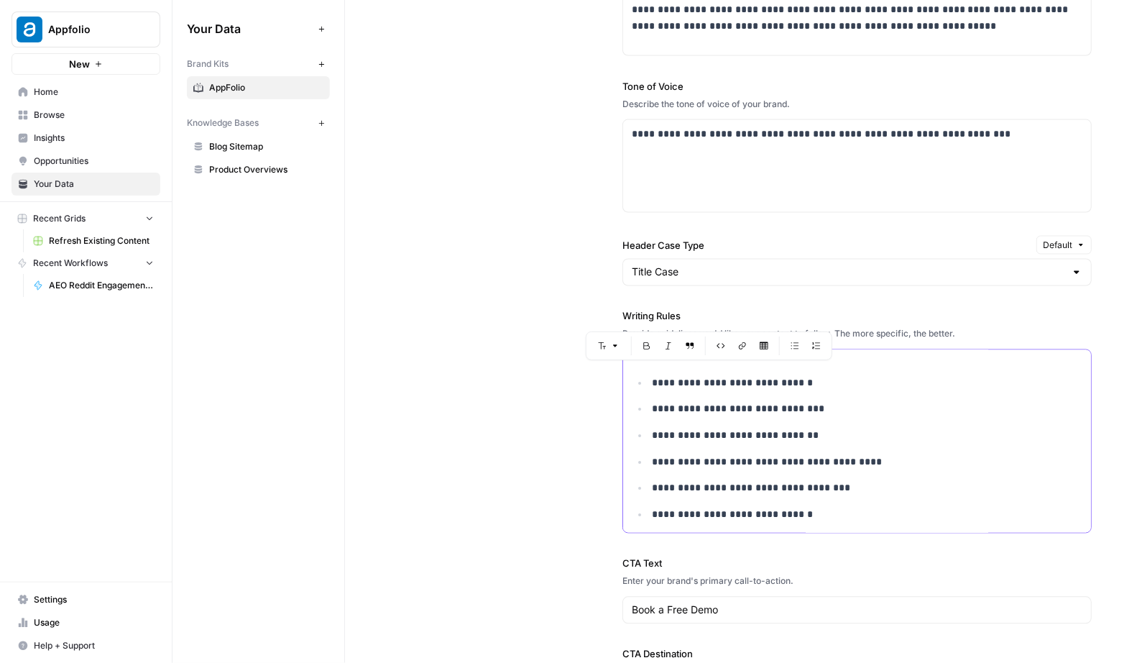
click at [688, 454] on p "**********" at bounding box center [867, 462] width 431 height 17
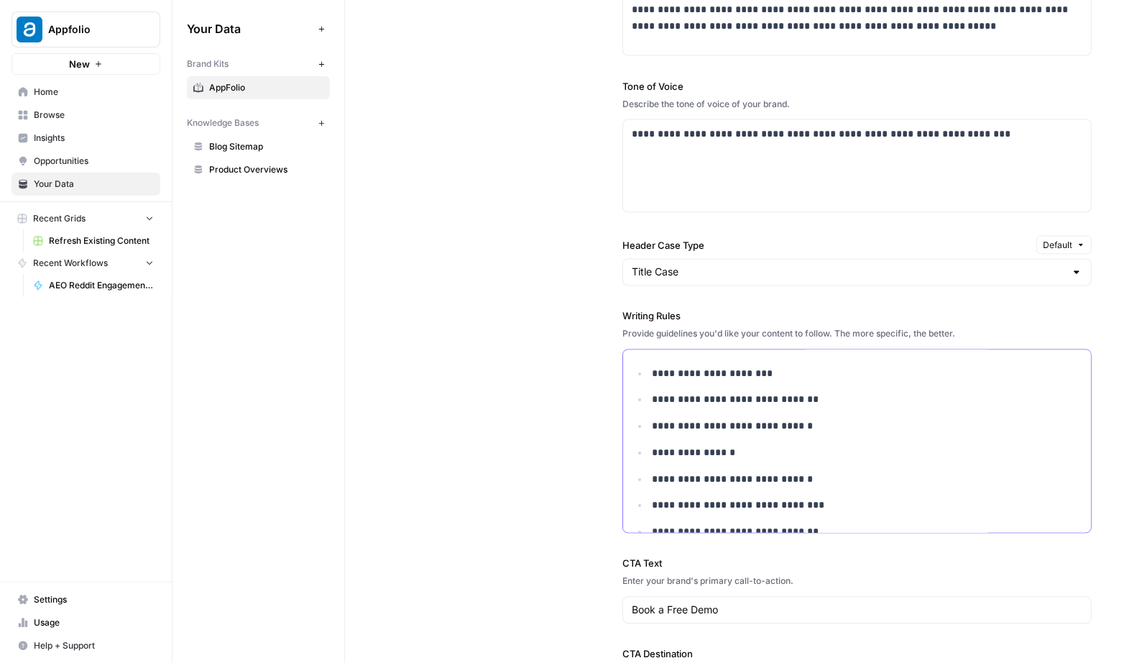
click at [694, 408] on ul "**********" at bounding box center [857, 493] width 451 height 254
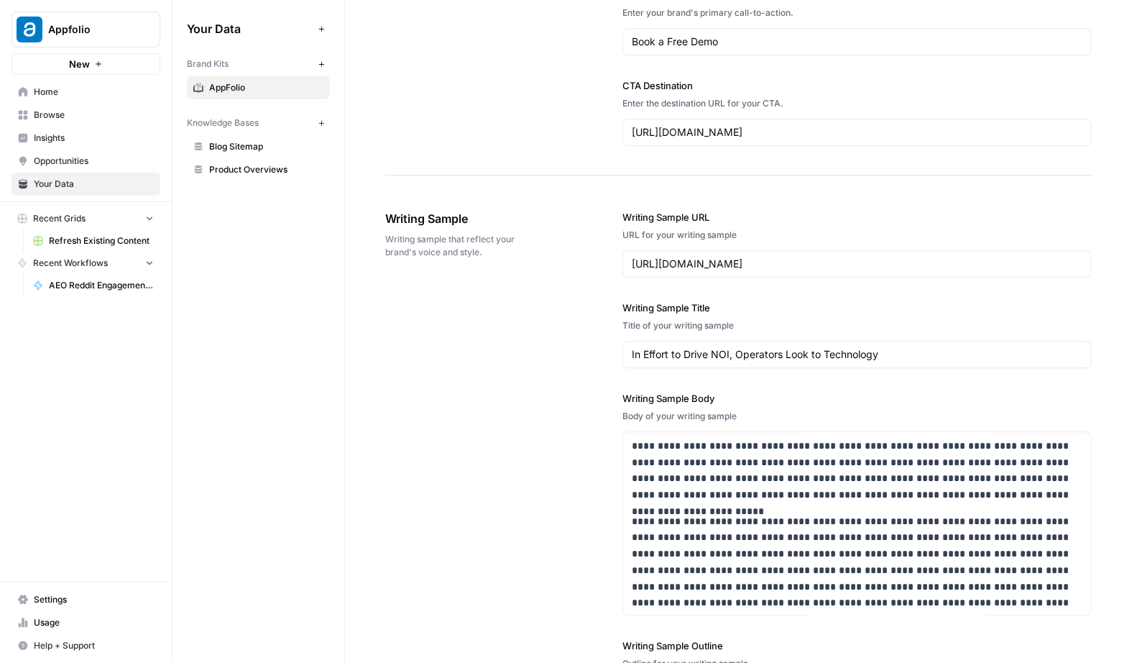
scroll to position [1560, 0]
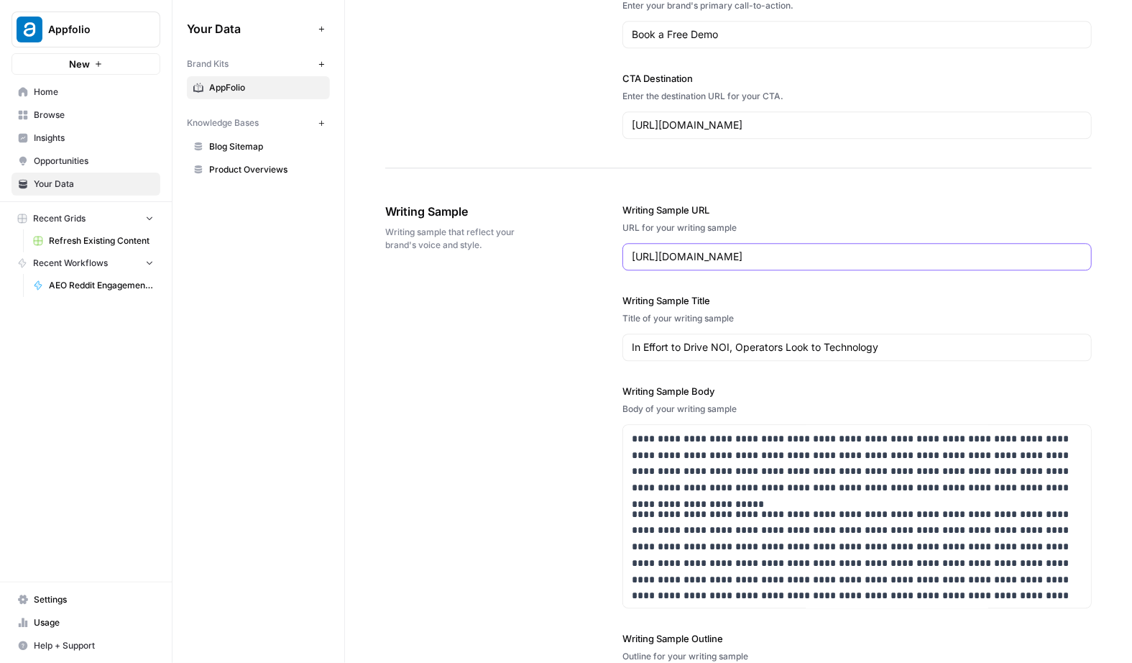
click at [780, 252] on input "https://www.appfolio.com/blog/drive-noi-operators-technology/" at bounding box center [857, 256] width 451 height 14
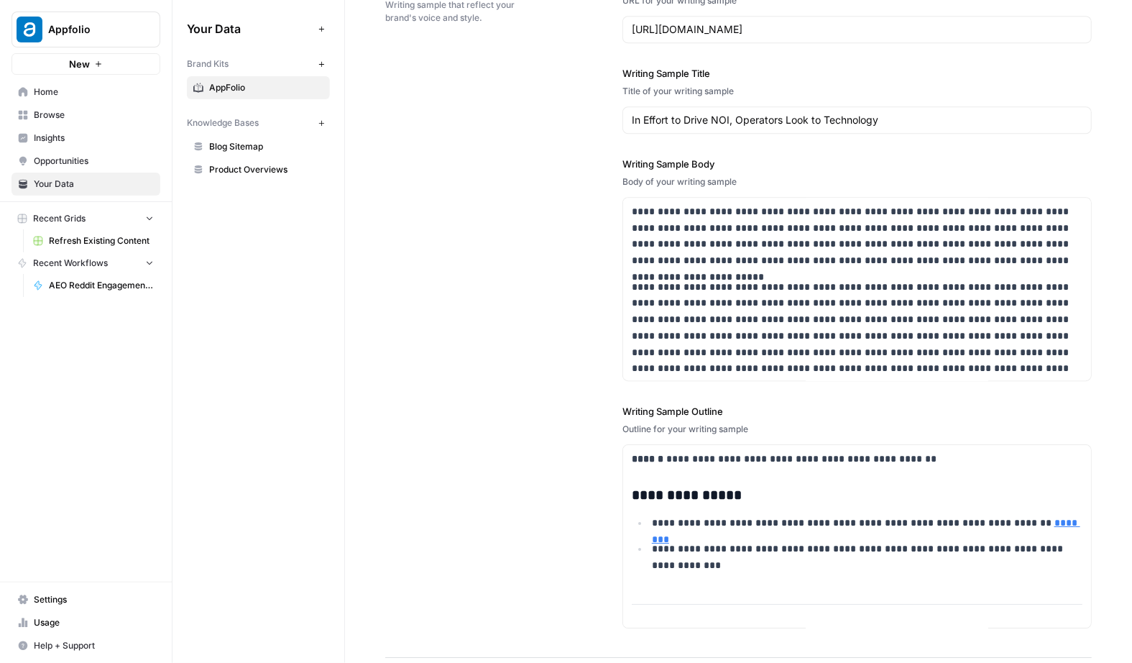
click at [496, 435] on div "**********" at bounding box center [738, 302] width 707 height 711
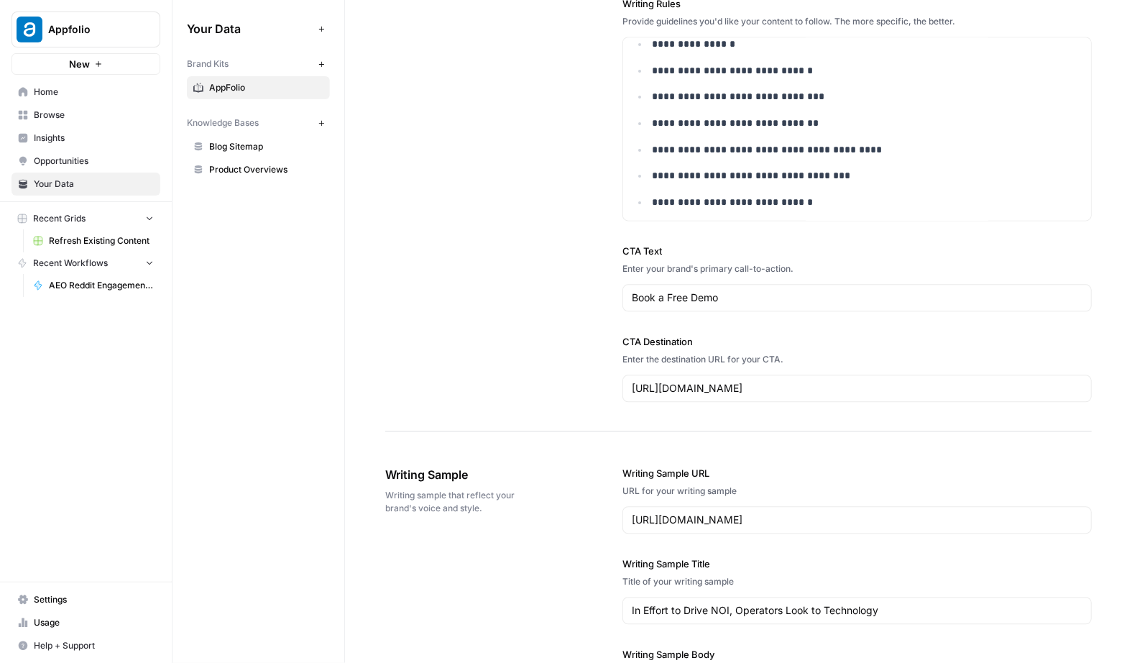
scroll to position [1199, 0]
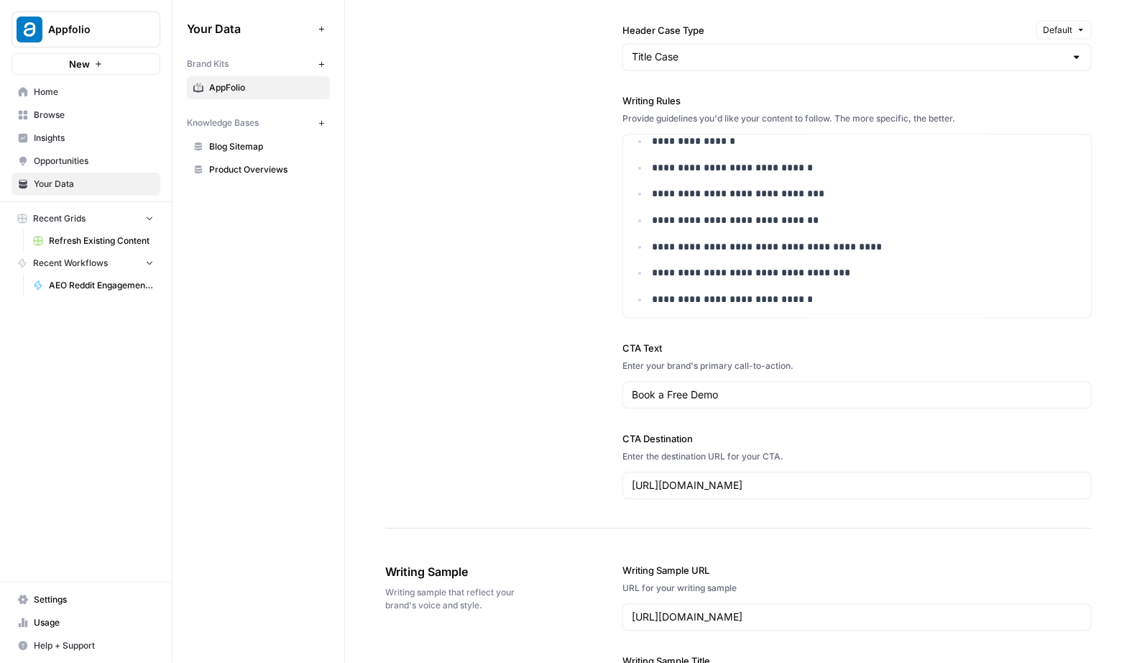
click at [79, 111] on span "Browse" at bounding box center [94, 115] width 120 height 13
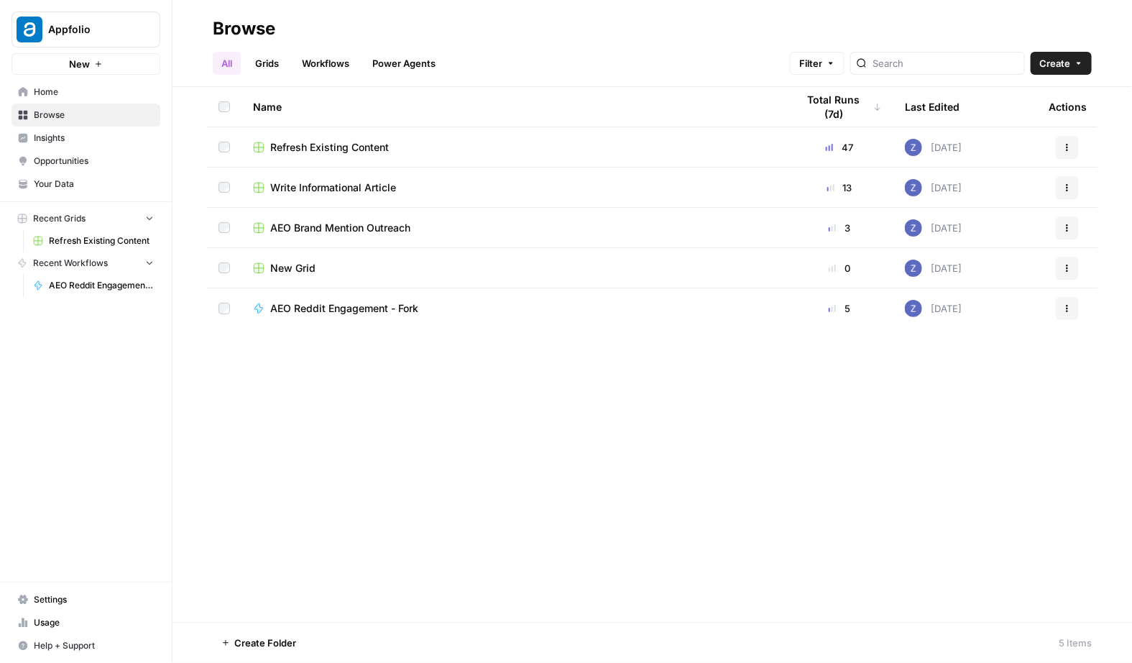
click at [90, 238] on span "Refresh Existing Content" at bounding box center [101, 240] width 105 height 13
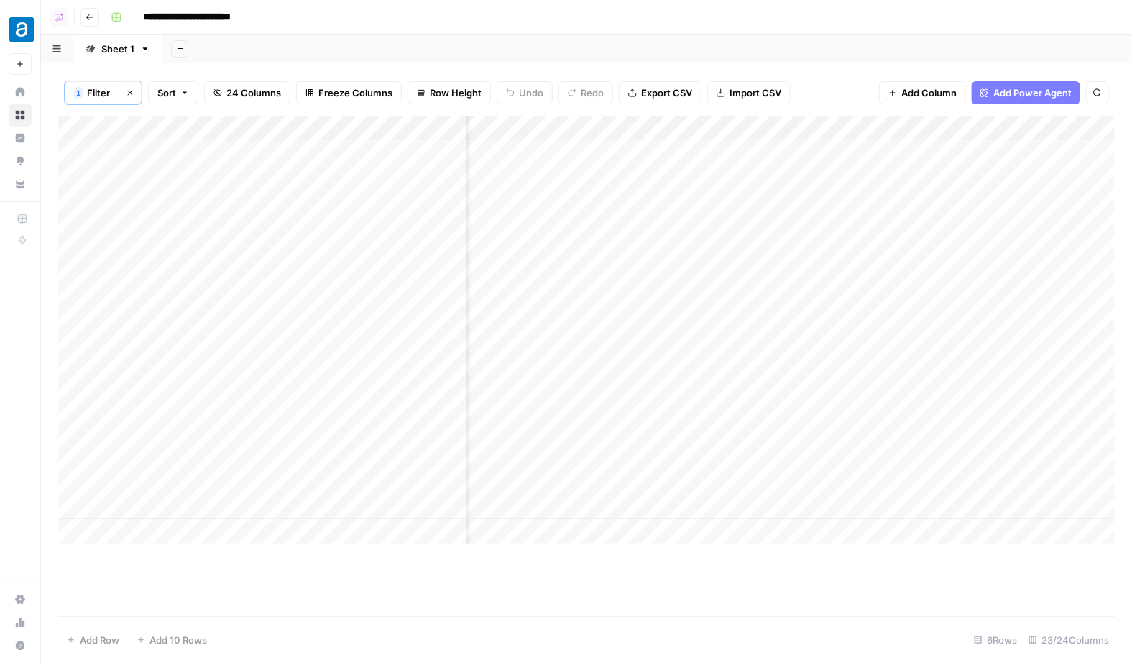
drag, startPoint x: 56, startPoint y: 236, endPoint x: 58, endPoint y: 272, distance: 36.7
click at [58, 272] on div "1 Filter Clear filters Sort 24 Columns Freeze Columns Row Height Undo Redo Expo…" at bounding box center [586, 363] width 1091 height 600
drag, startPoint x: 60, startPoint y: 237, endPoint x: 58, endPoint y: 479, distance: 242.3
click at [58, 479] on div "Add Column" at bounding box center [586, 329] width 1057 height 427
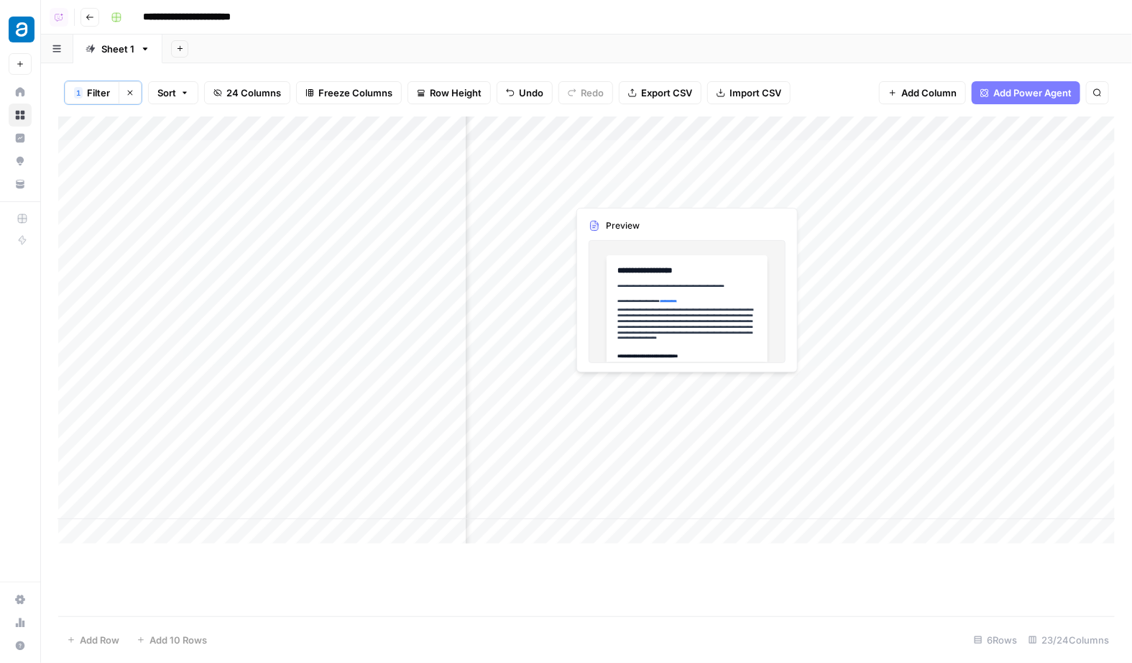
scroll to position [0, 572]
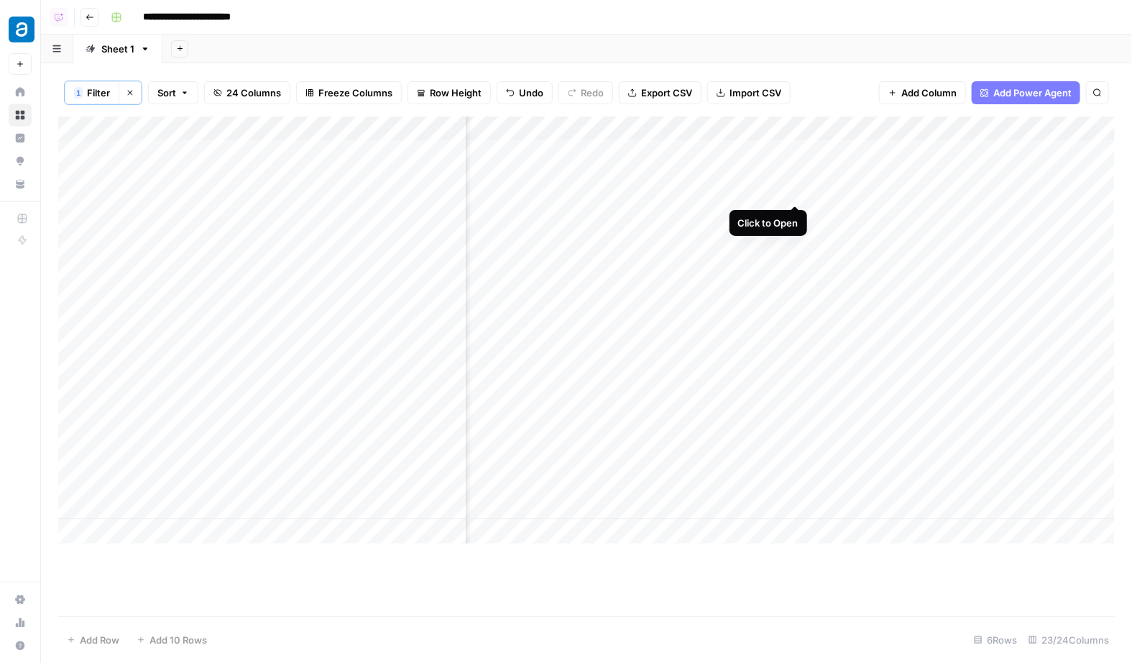
click at [793, 157] on div "Add Column" at bounding box center [586, 329] width 1057 height 427
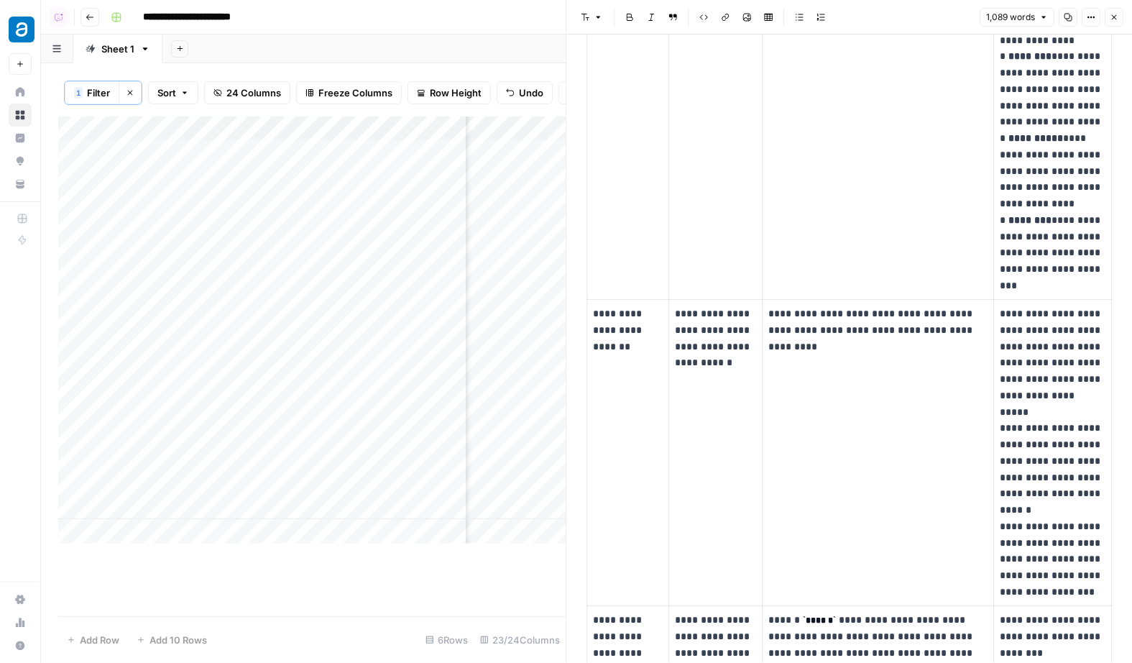
scroll to position [530, 0]
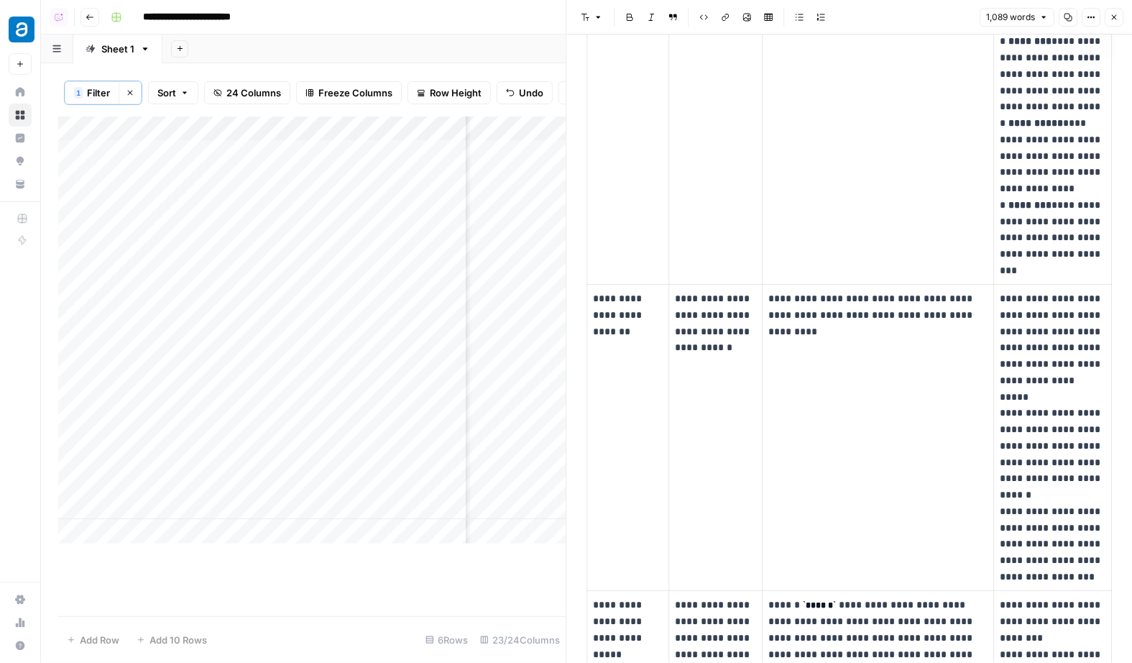
click at [1116, 19] on icon "button" at bounding box center [1114, 17] width 9 height 9
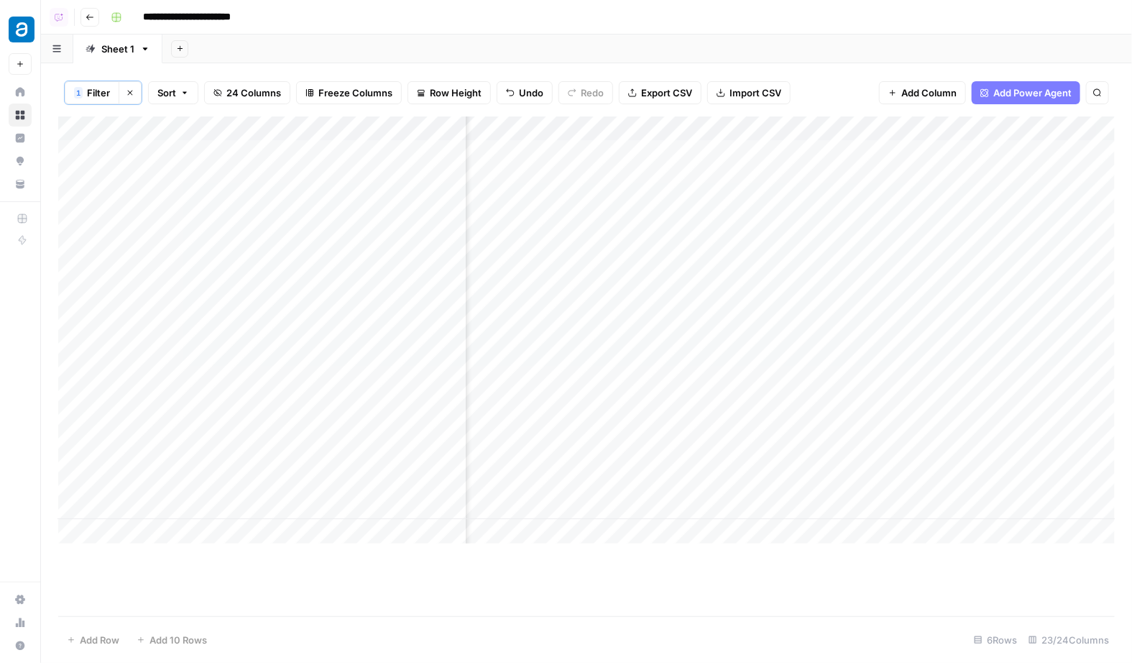
scroll to position [0, 756]
drag, startPoint x: 626, startPoint y: 129, endPoint x: 689, endPoint y: 137, distance: 63.8
click at [689, 137] on div "Add Column" at bounding box center [586, 329] width 1057 height 427
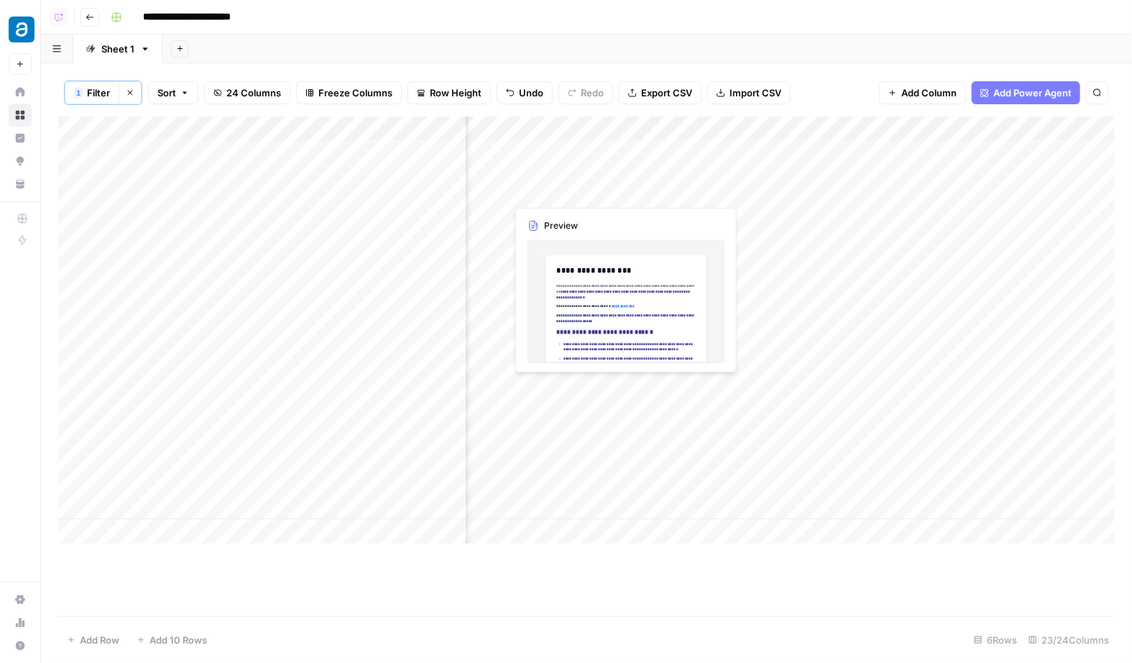
click at [605, 149] on div "Add Column" at bounding box center [586, 329] width 1057 height 427
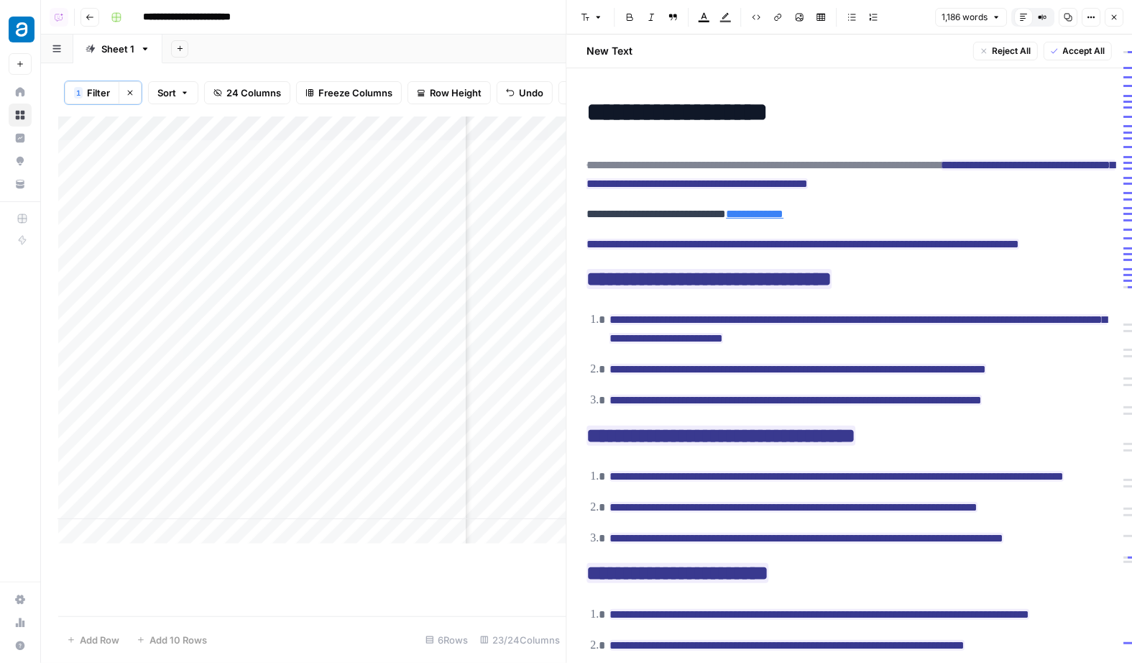
click at [1115, 12] on button "Close" at bounding box center [1114, 17] width 19 height 19
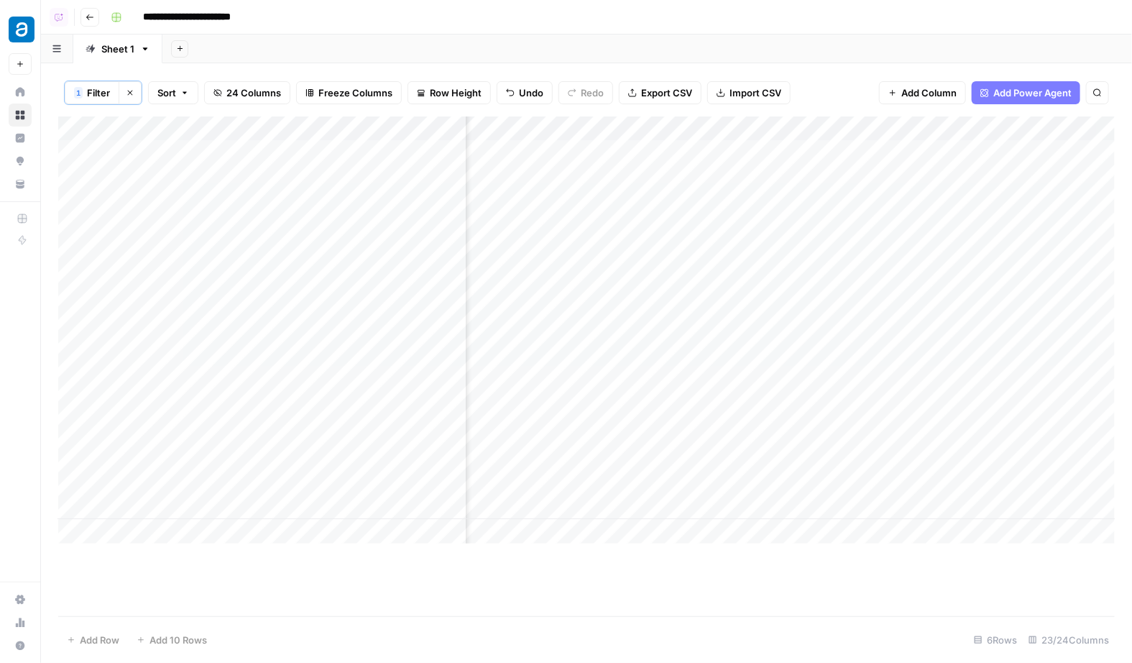
click at [598, 216] on div "Add Column" at bounding box center [586, 329] width 1057 height 427
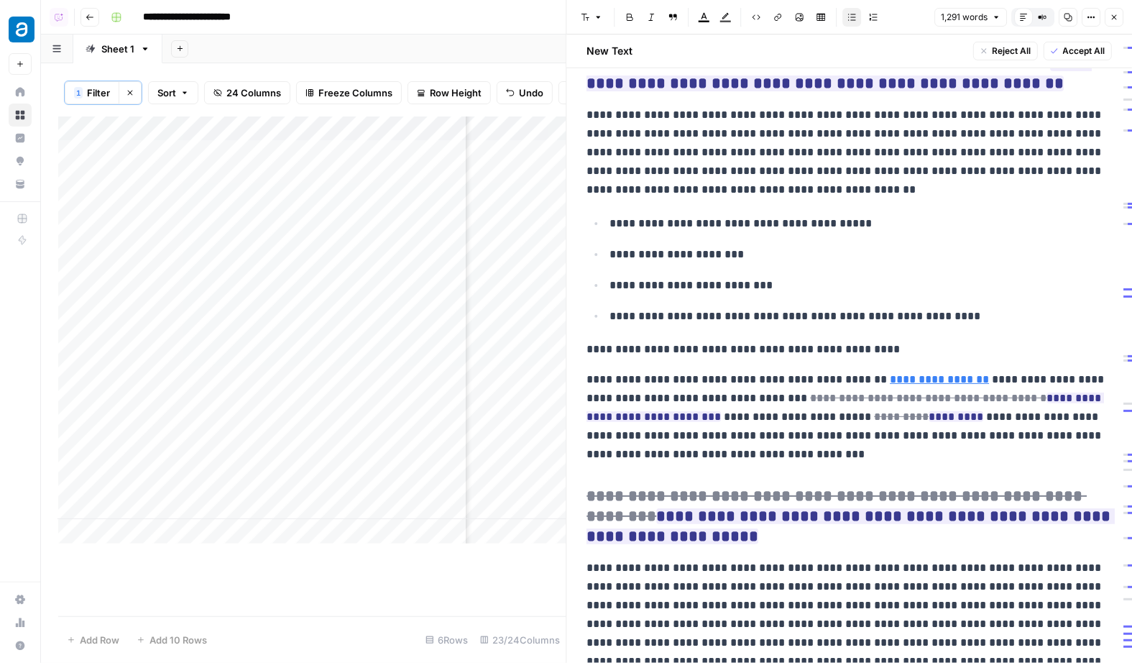
scroll to position [539, 0]
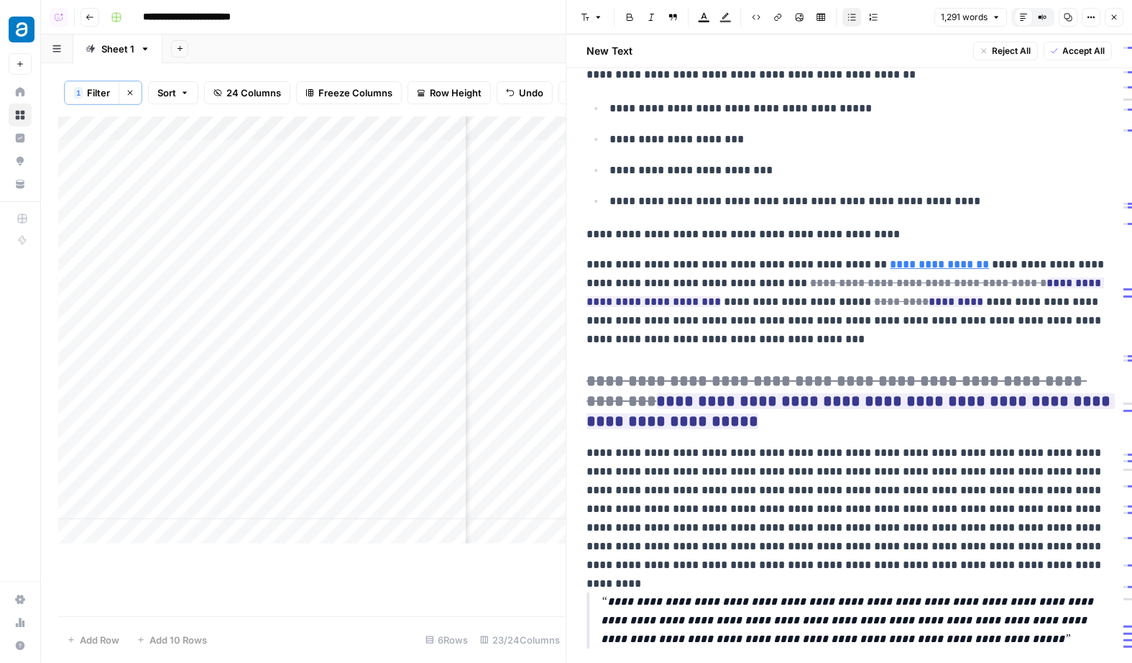
click at [1114, 17] on icon "button" at bounding box center [1114, 17] width 5 height 5
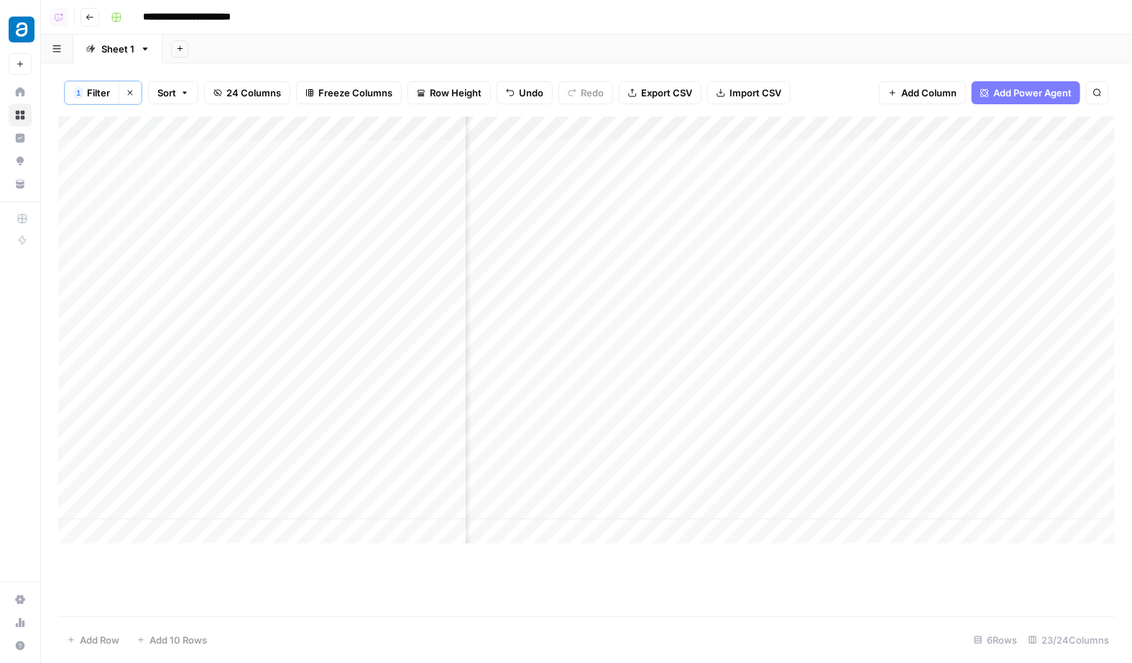
drag, startPoint x: 61, startPoint y: 235, endPoint x: 61, endPoint y: 187, distance: 48.2
click at [61, 187] on div "Add Column" at bounding box center [586, 329] width 1057 height 427
click at [310, 180] on div "Add Column" at bounding box center [586, 329] width 1057 height 427
click at [616, 277] on div "Add Column" at bounding box center [586, 329] width 1057 height 427
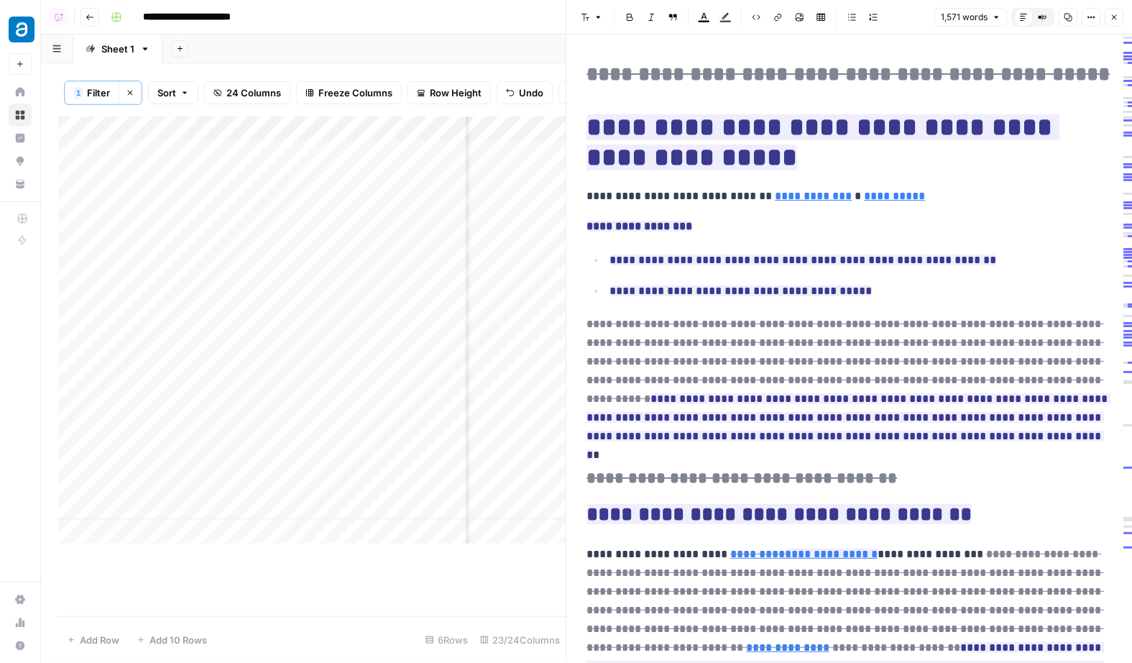
click at [1117, 13] on icon "button" at bounding box center [1114, 17] width 9 height 9
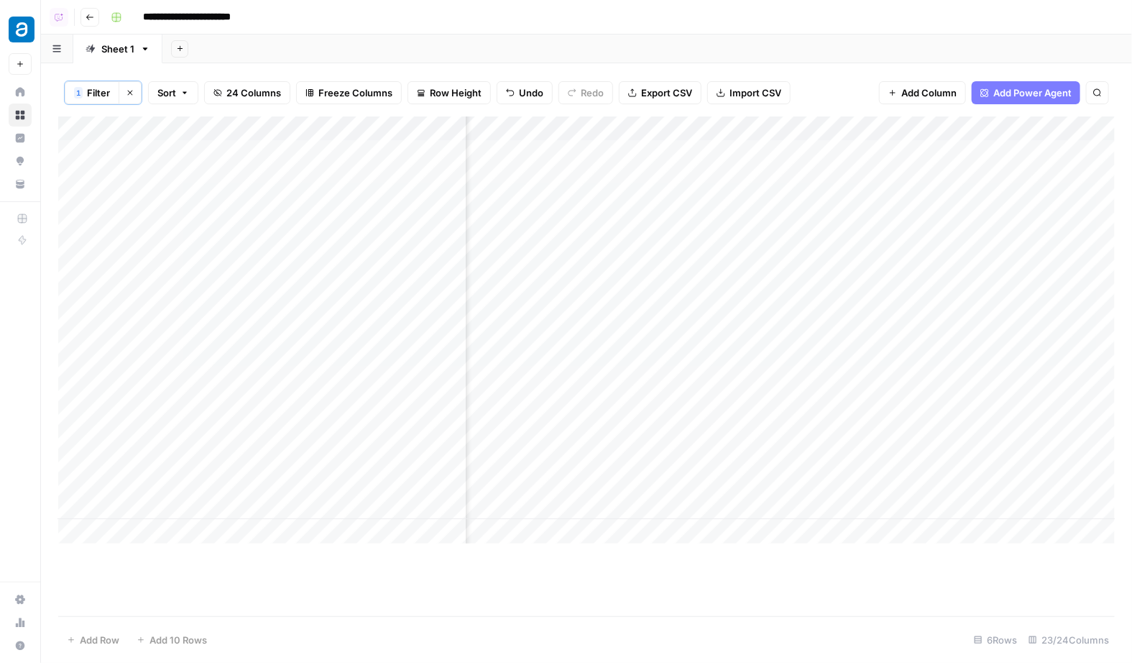
click at [618, 406] on div "Add Column" at bounding box center [586, 329] width 1057 height 427
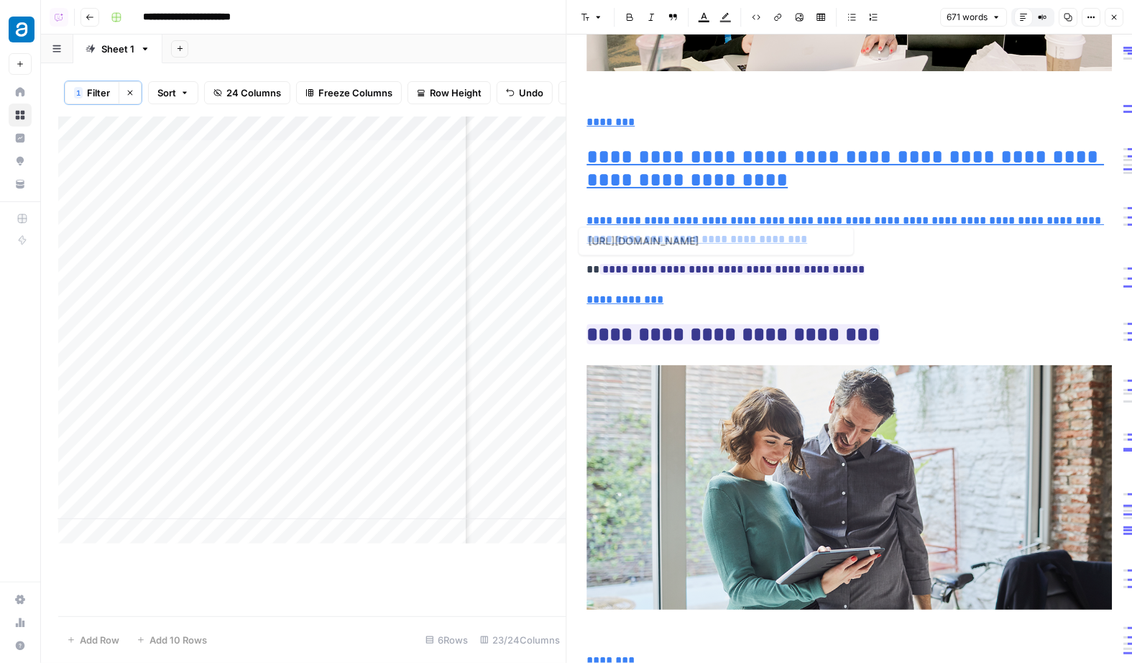
scroll to position [510, 0]
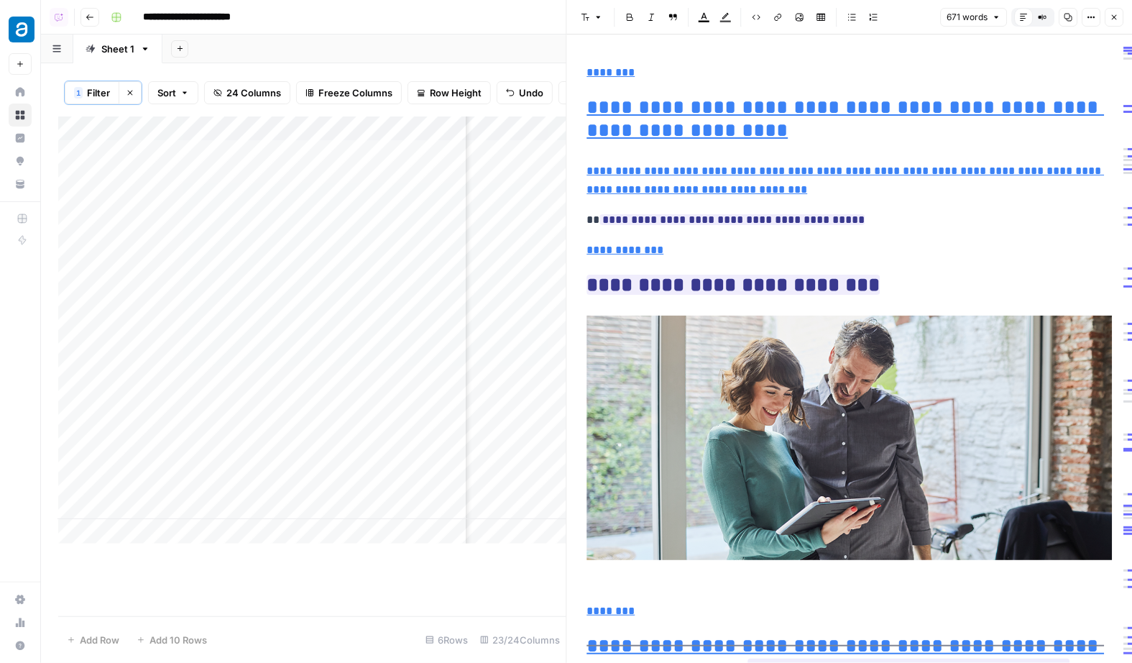
click at [1116, 31] on header "Font style Bold Italic Block quote Text color Highlight color Code block Link I…" at bounding box center [850, 17] width 566 height 35
click at [1114, 15] on icon "button" at bounding box center [1114, 17] width 9 height 9
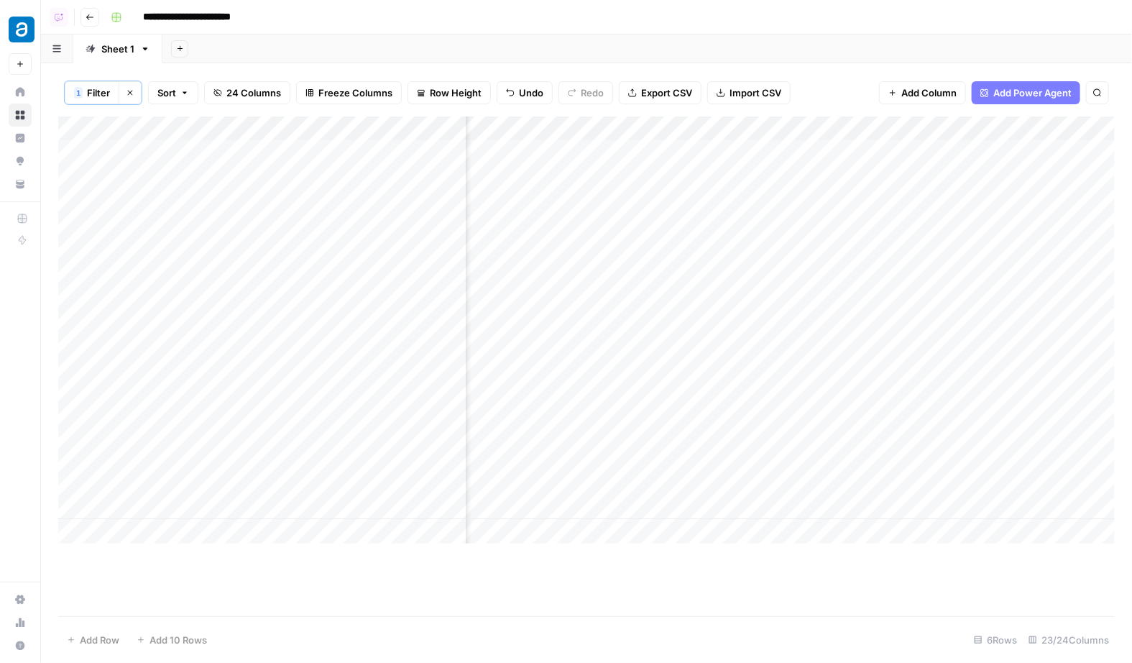
scroll to position [0, 2327]
drag, startPoint x: 61, startPoint y: 424, endPoint x: 61, endPoint y: 449, distance: 25.2
click at [61, 449] on div "Add Column" at bounding box center [586, 329] width 1057 height 427
drag, startPoint x: 63, startPoint y: 426, endPoint x: 63, endPoint y: 468, distance: 42.4
click at [63, 468] on div "Add Column" at bounding box center [586, 329] width 1057 height 427
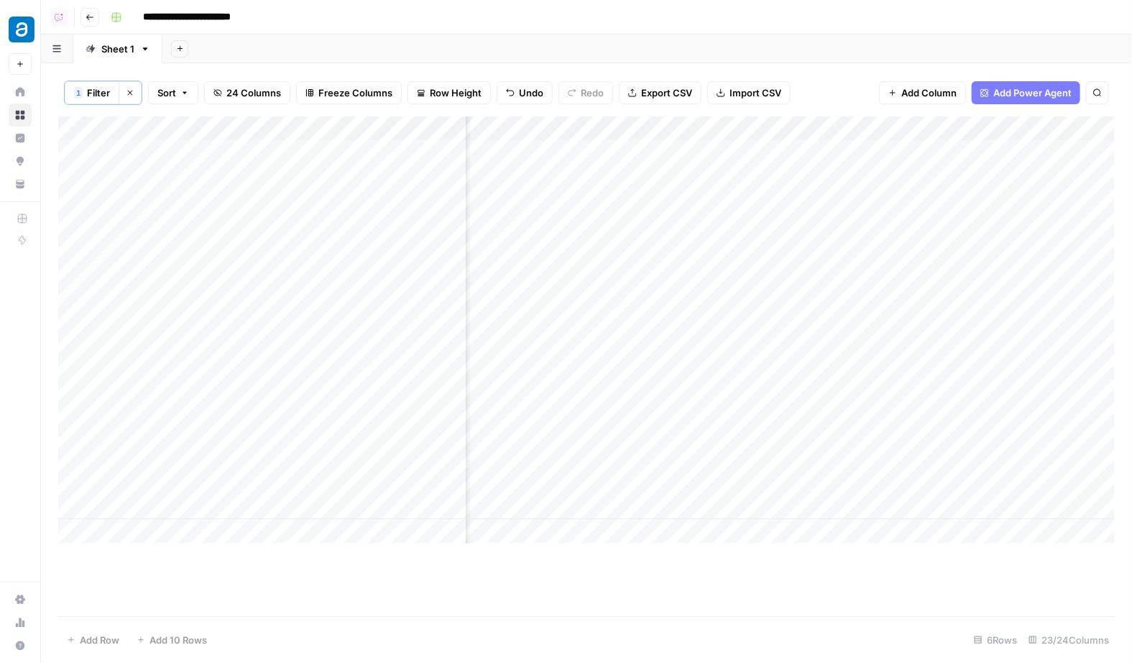
scroll to position [0, 1922]
drag, startPoint x: 465, startPoint y: 134, endPoint x: 316, endPoint y: 136, distance: 148.8
click at [316, 136] on div "Add Column" at bounding box center [586, 329] width 1057 height 427
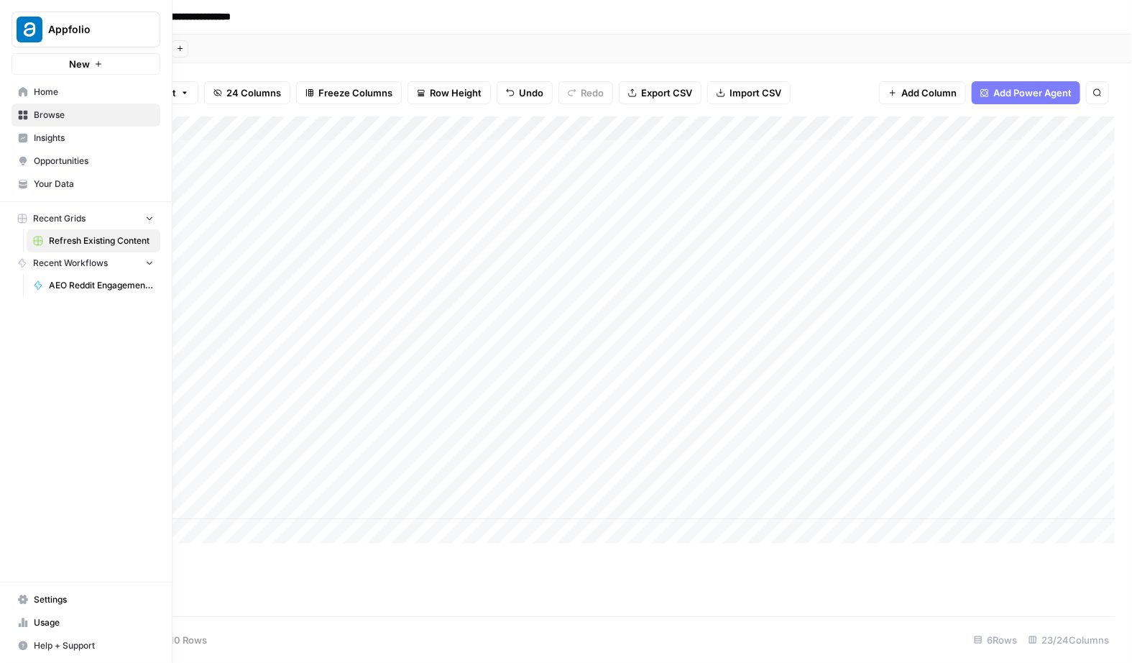
click at [43, 106] on link "Browse" at bounding box center [86, 115] width 149 height 23
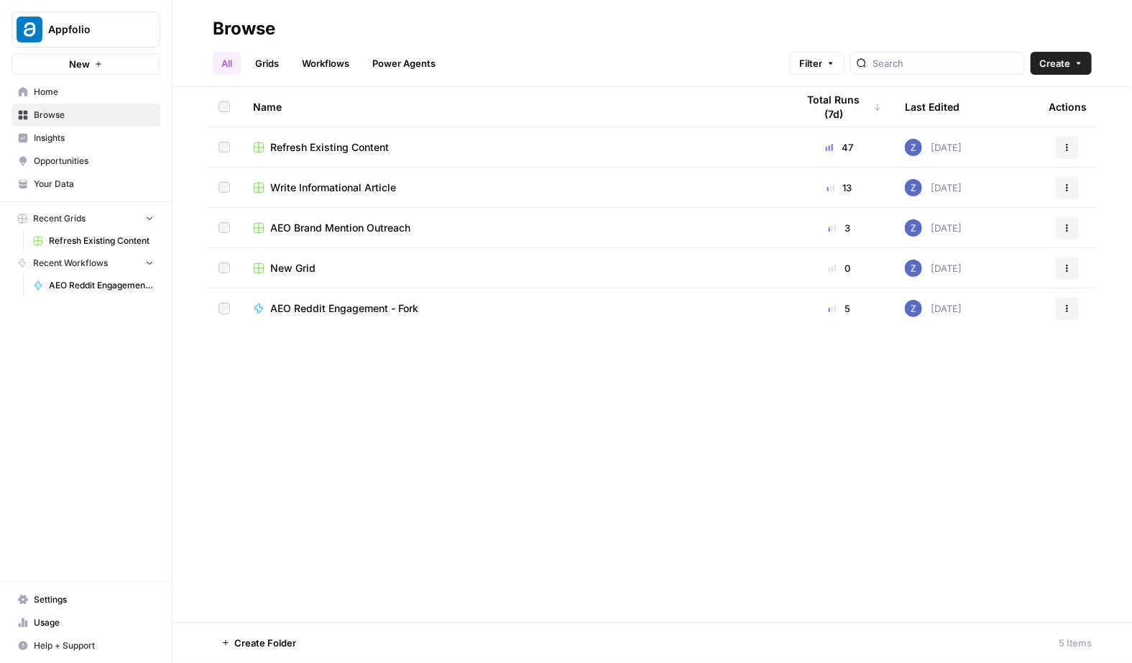
click at [315, 187] on span "Write Informational Article" at bounding box center [333, 187] width 126 height 14
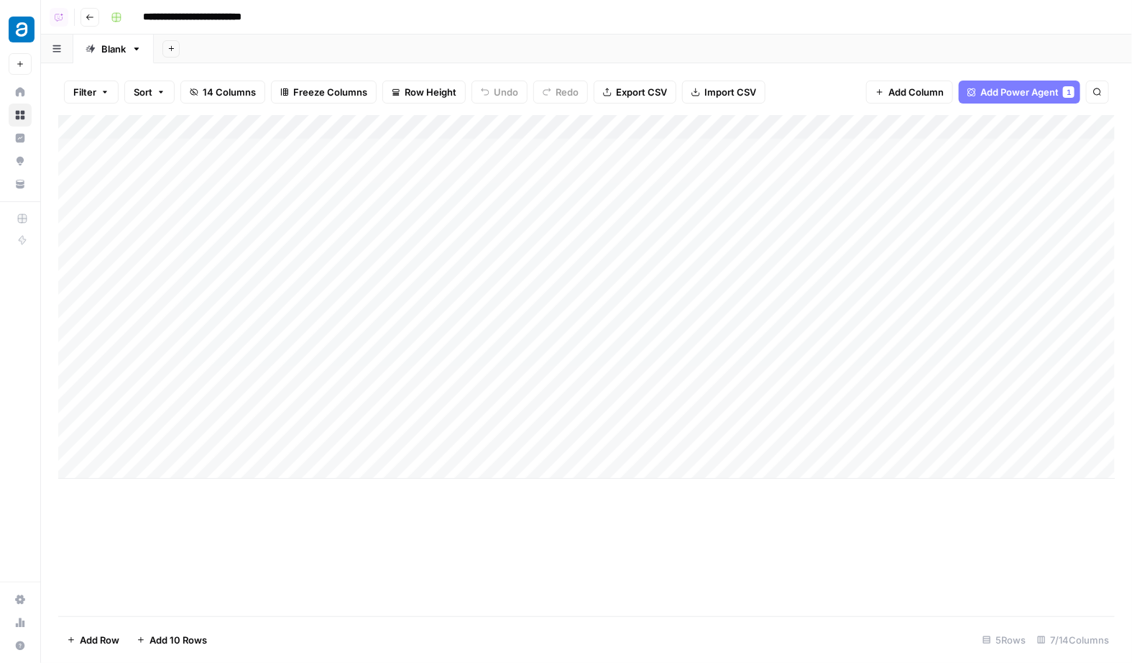
drag, startPoint x: 447, startPoint y: 130, endPoint x: 474, endPoint y: 130, distance: 26.6
click at [474, 130] on div "Add Column" at bounding box center [586, 297] width 1057 height 364
drag, startPoint x: 475, startPoint y: 128, endPoint x: 355, endPoint y: 127, distance: 120.1
click at [355, 127] on div "Add Column" at bounding box center [586, 297] width 1057 height 364
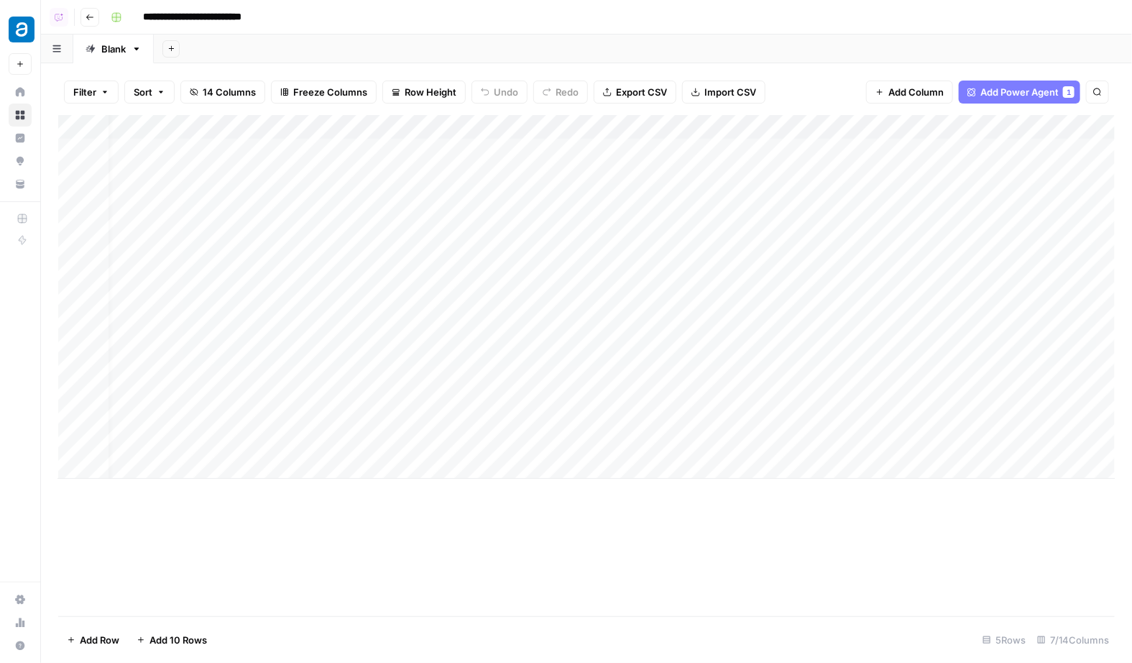
click at [800, 139] on div "Add Column" at bounding box center [586, 297] width 1057 height 364
drag, startPoint x: 725, startPoint y: 132, endPoint x: 758, endPoint y: 134, distance: 33.1
click at [758, 134] on div "Add Column" at bounding box center [586, 297] width 1057 height 364
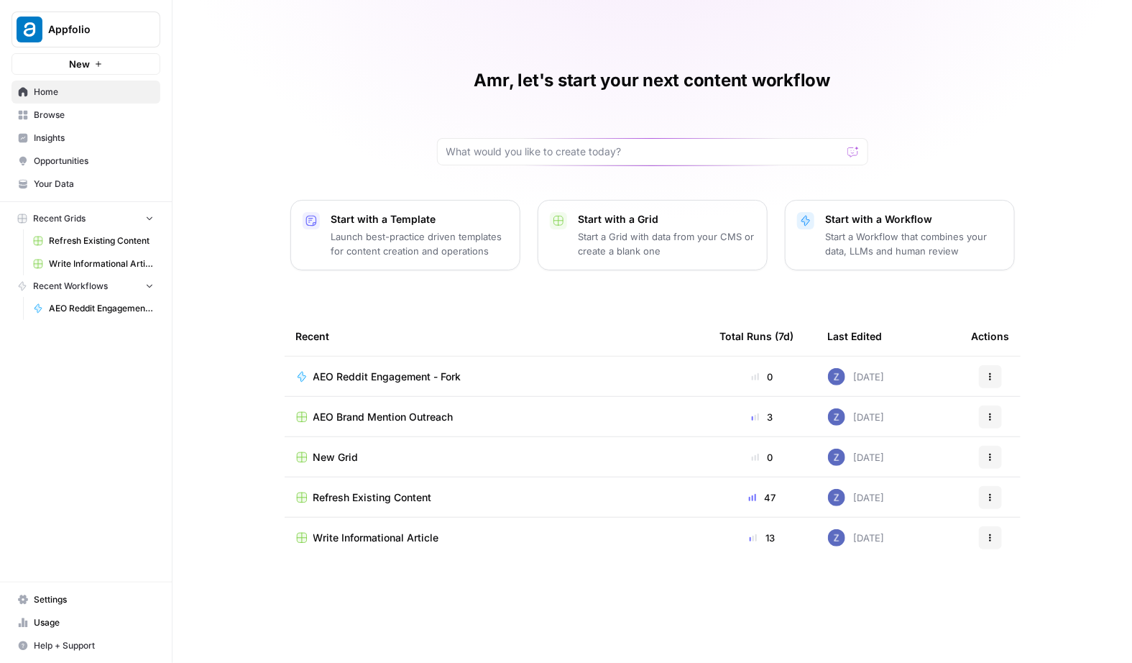
click at [121, 243] on span "Refresh Existing Content" at bounding box center [101, 240] width 105 height 13
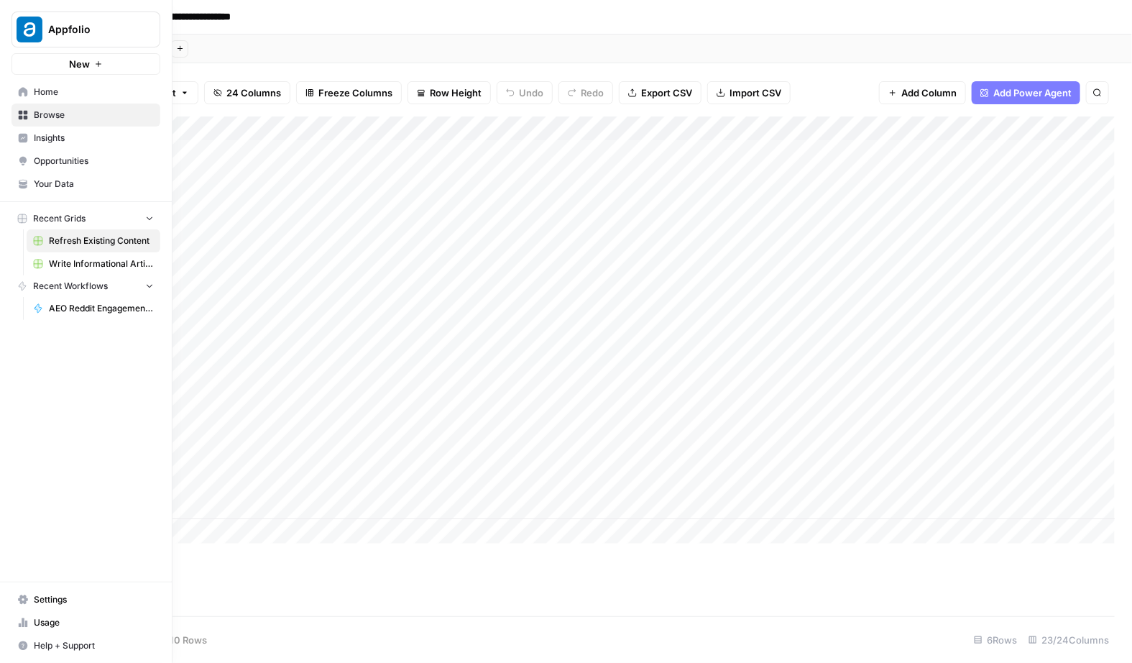
click at [52, 135] on span "Insights" at bounding box center [94, 138] width 120 height 13
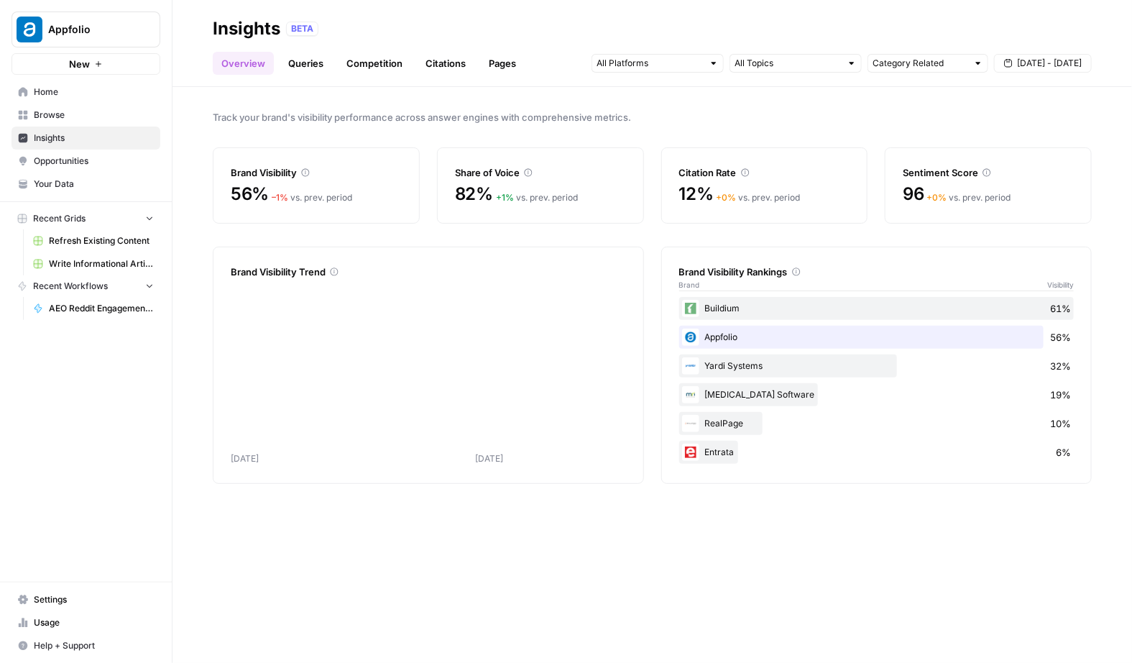
click at [65, 175] on link "Your Data" at bounding box center [86, 184] width 149 height 23
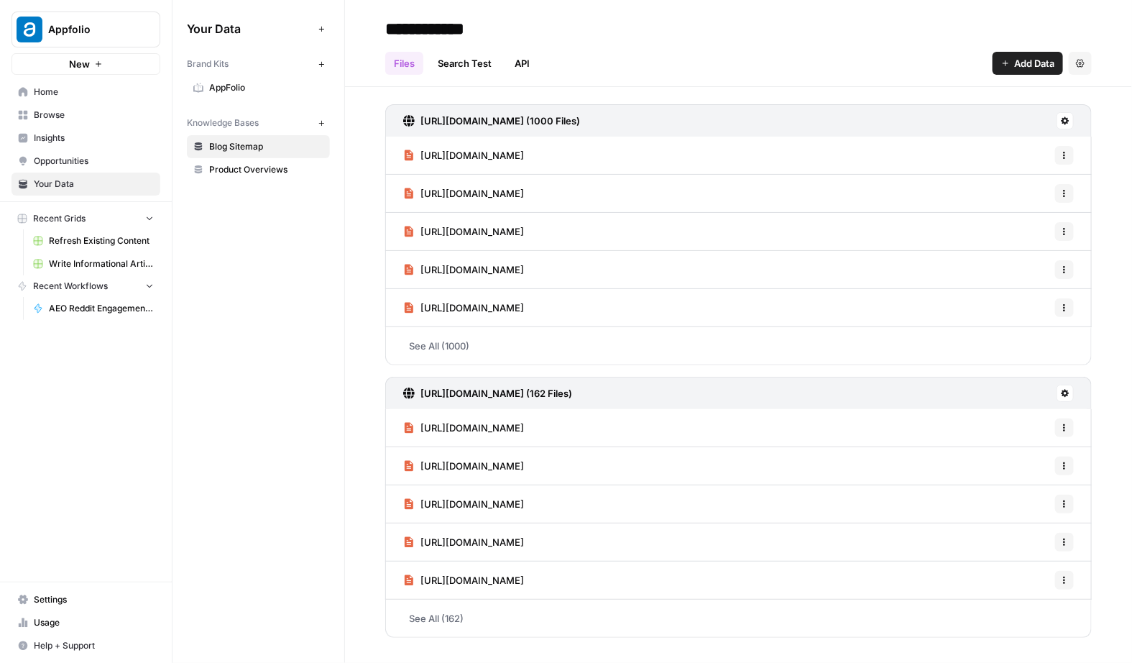
click at [251, 91] on span "AppFolio" at bounding box center [266, 87] width 114 height 13
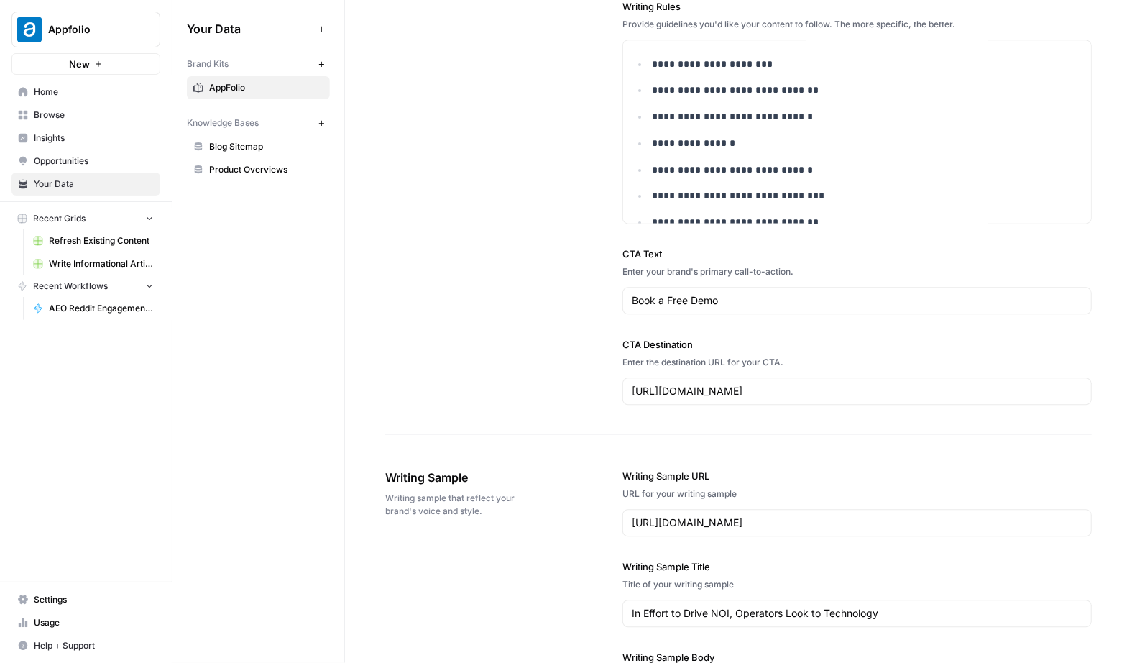
scroll to position [1303, 0]
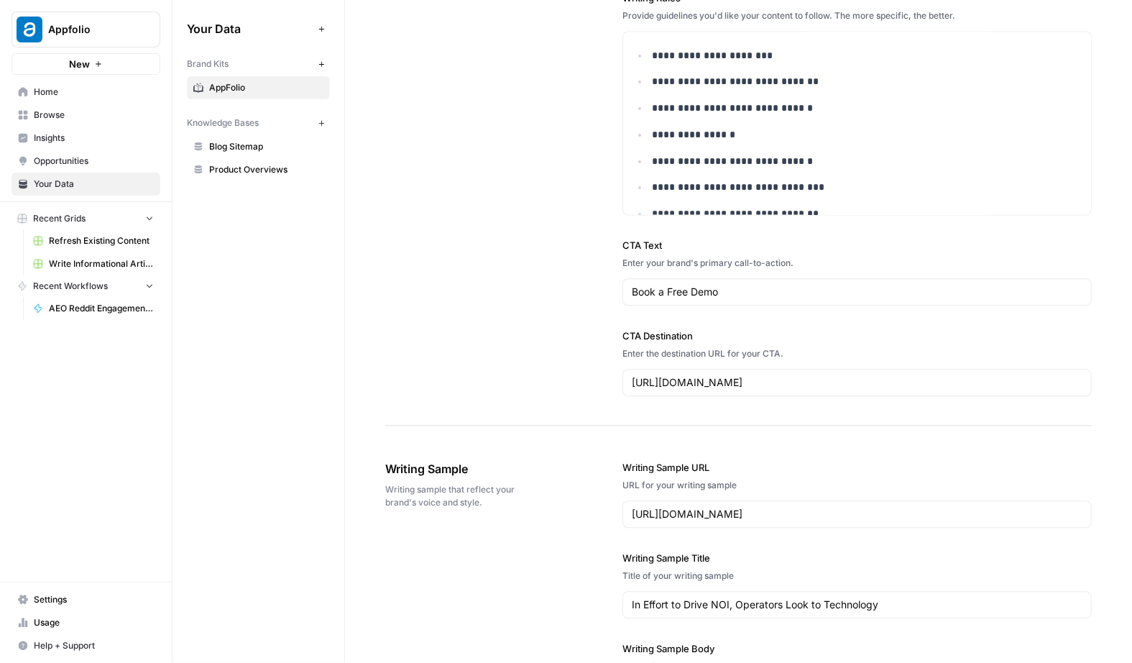
click at [74, 141] on span "Insights" at bounding box center [94, 138] width 120 height 13
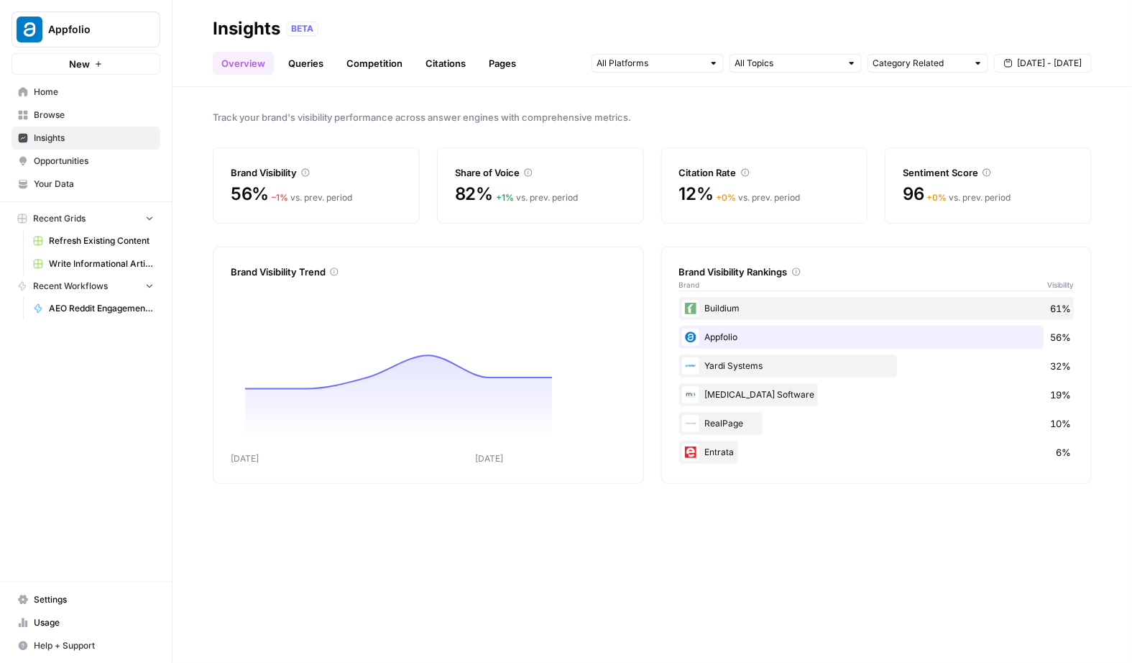
click at [81, 175] on link "Your Data" at bounding box center [86, 184] width 149 height 23
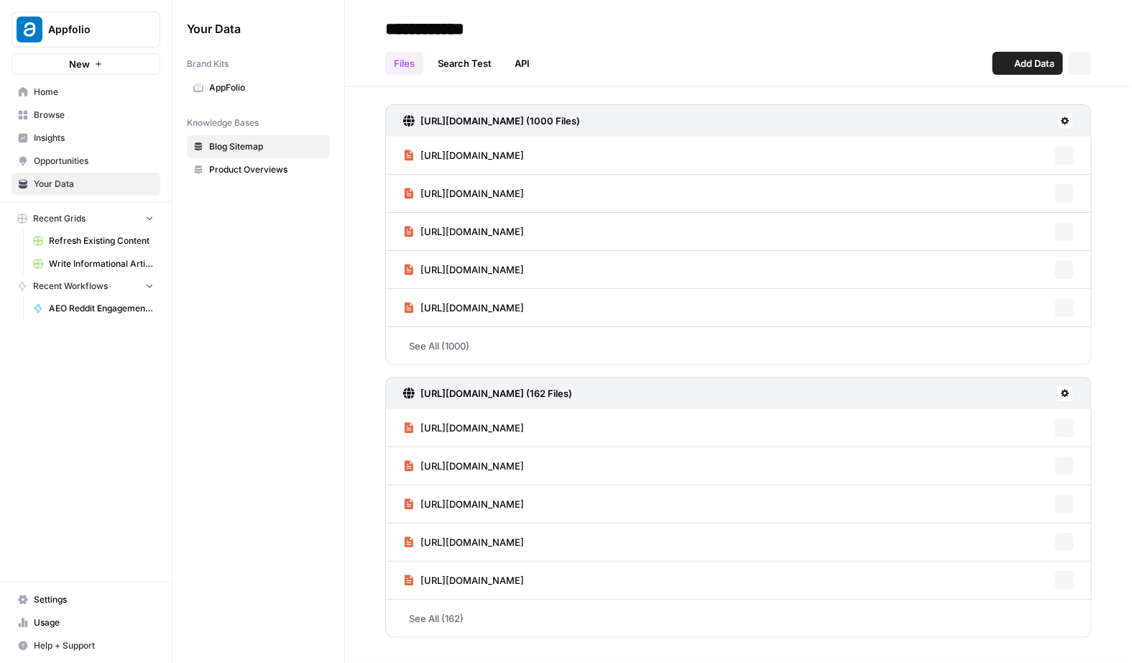
click at [93, 157] on span "Opportunities" at bounding box center [94, 161] width 120 height 13
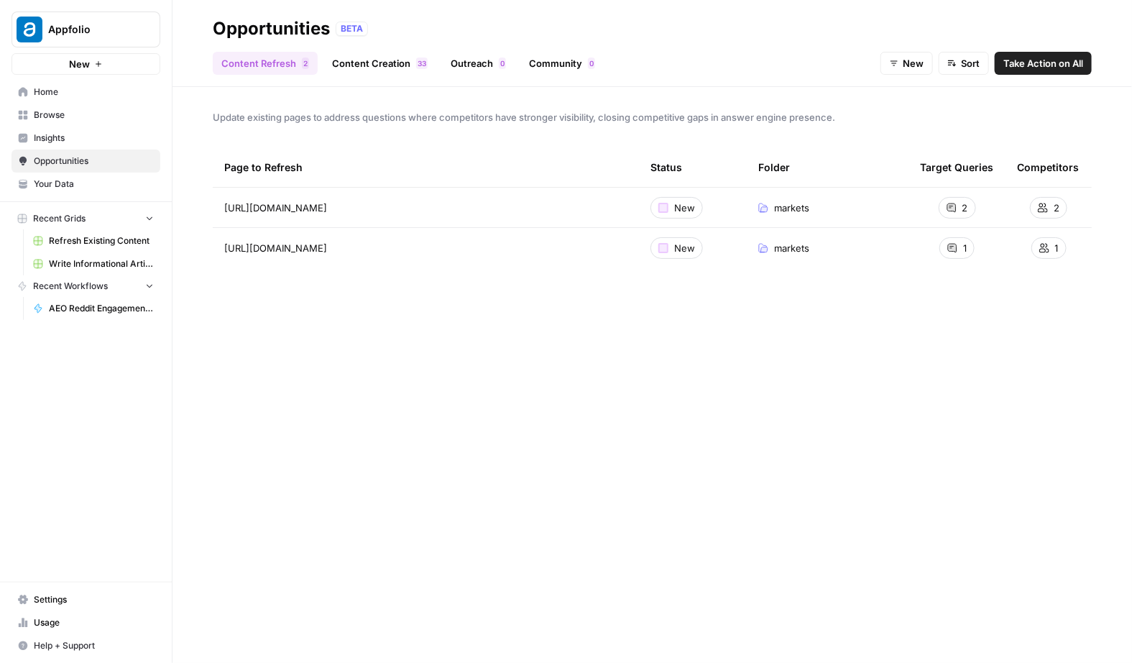
click at [372, 66] on link "Content Creation 3 3" at bounding box center [379, 63] width 113 height 23
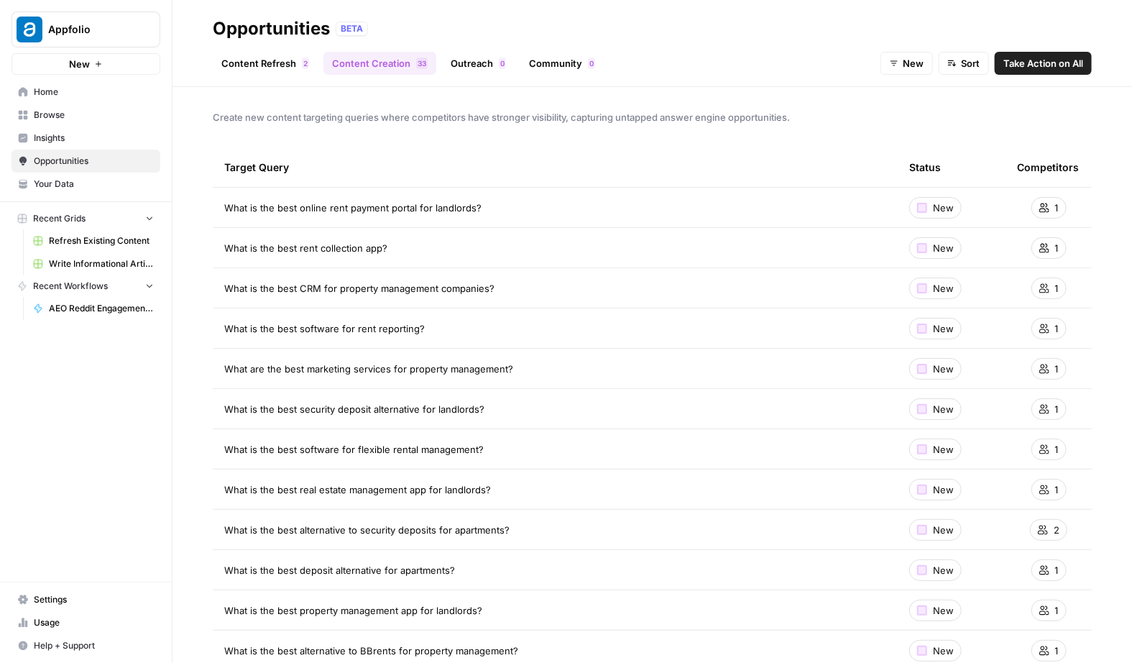
click at [477, 61] on link "Outreach 0" at bounding box center [478, 63] width 73 height 23
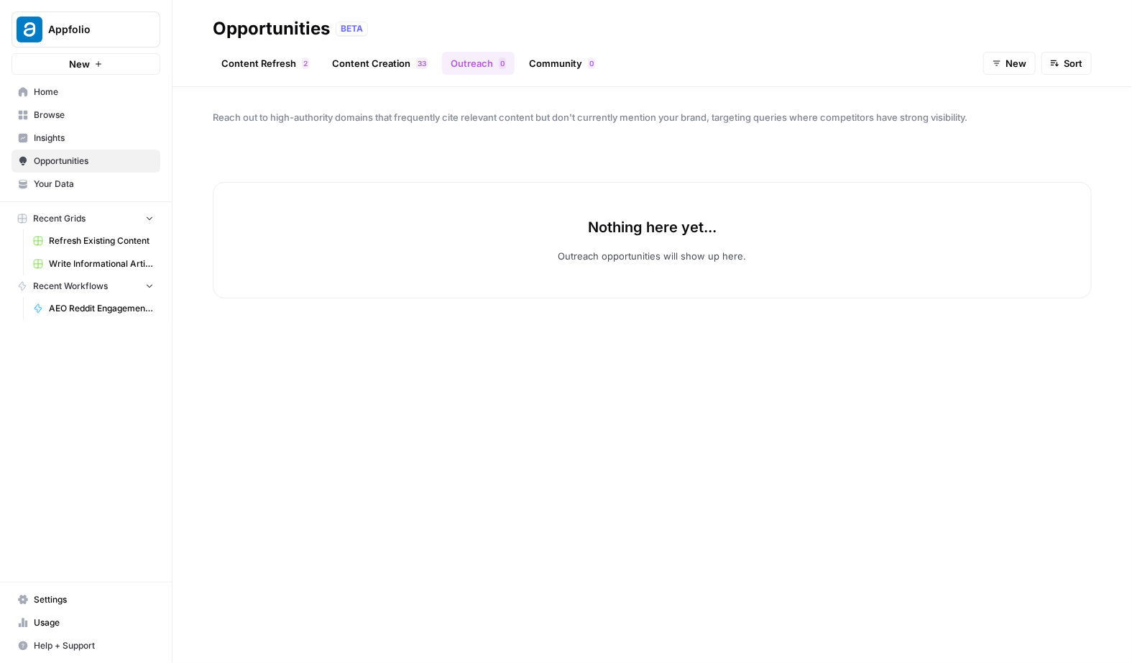
click at [239, 64] on link "Content Refresh 2" at bounding box center [265, 63] width 105 height 23
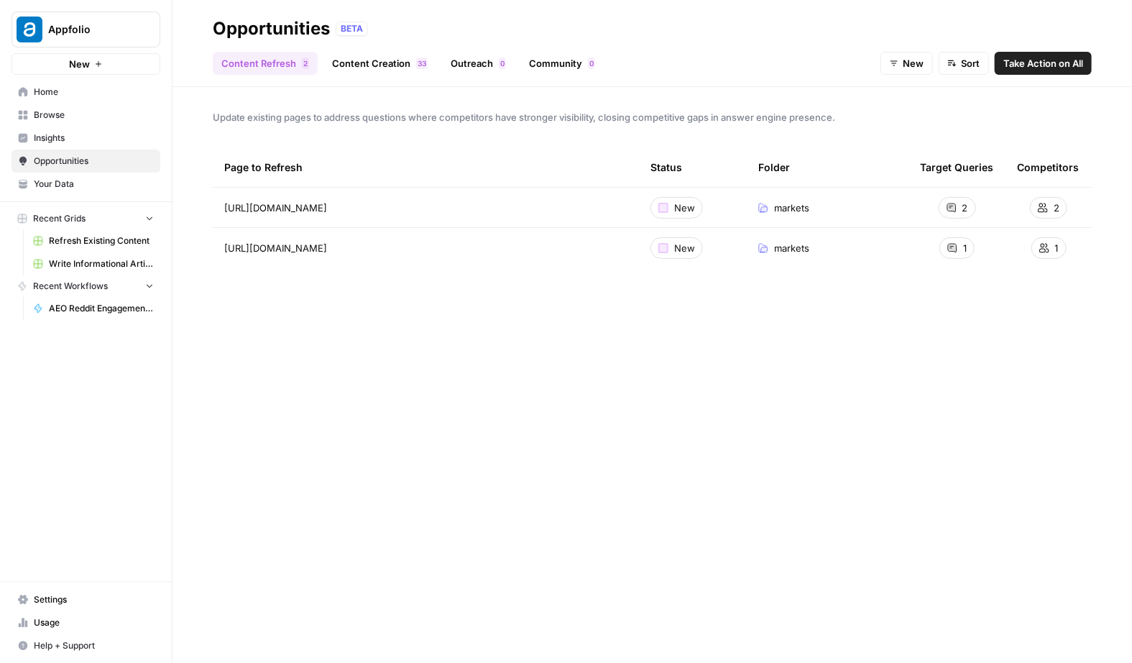
click at [82, 120] on span "Browse" at bounding box center [94, 115] width 120 height 13
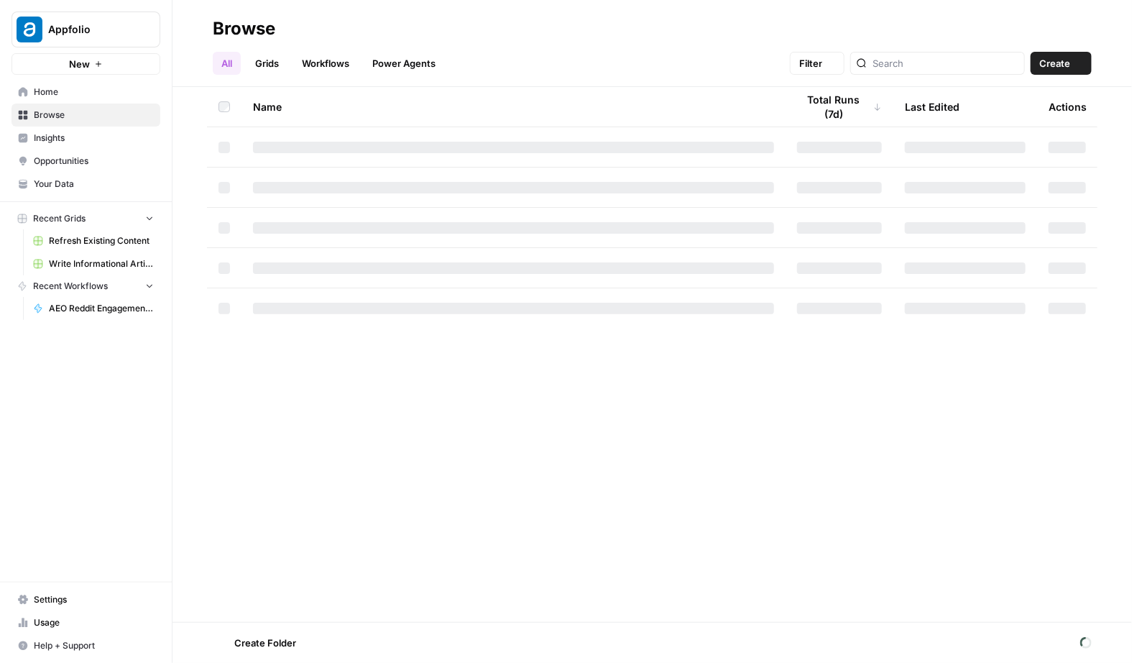
click at [85, 133] on span "Insights" at bounding box center [94, 138] width 120 height 13
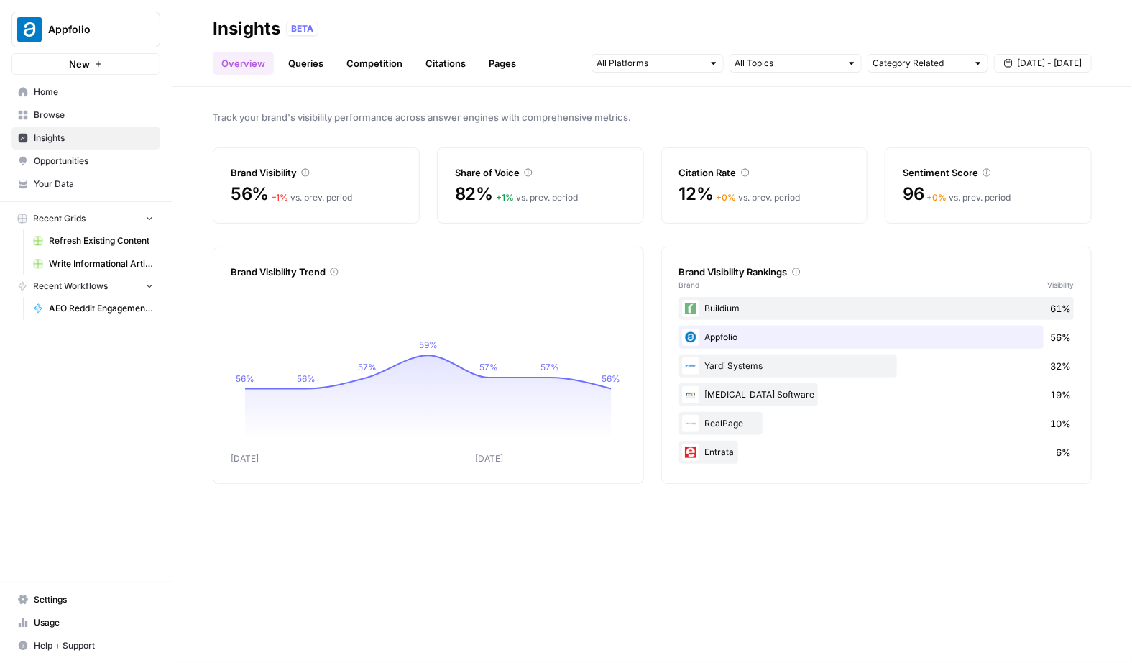
click at [320, 74] on link "Queries" at bounding box center [306, 63] width 52 height 23
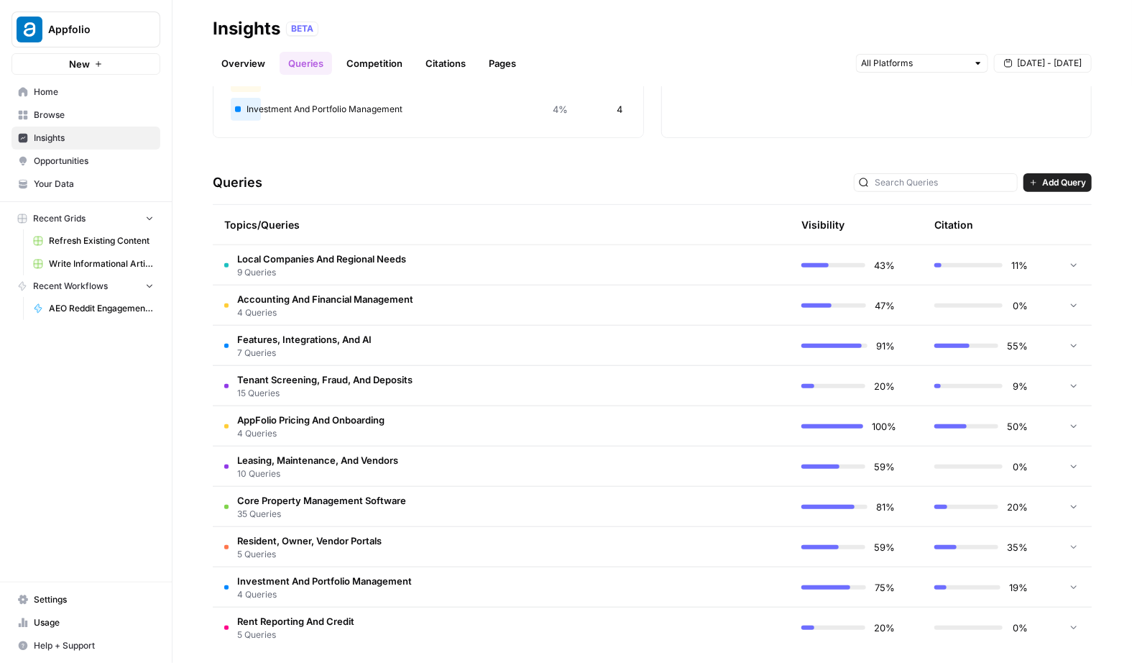
scroll to position [226, 0]
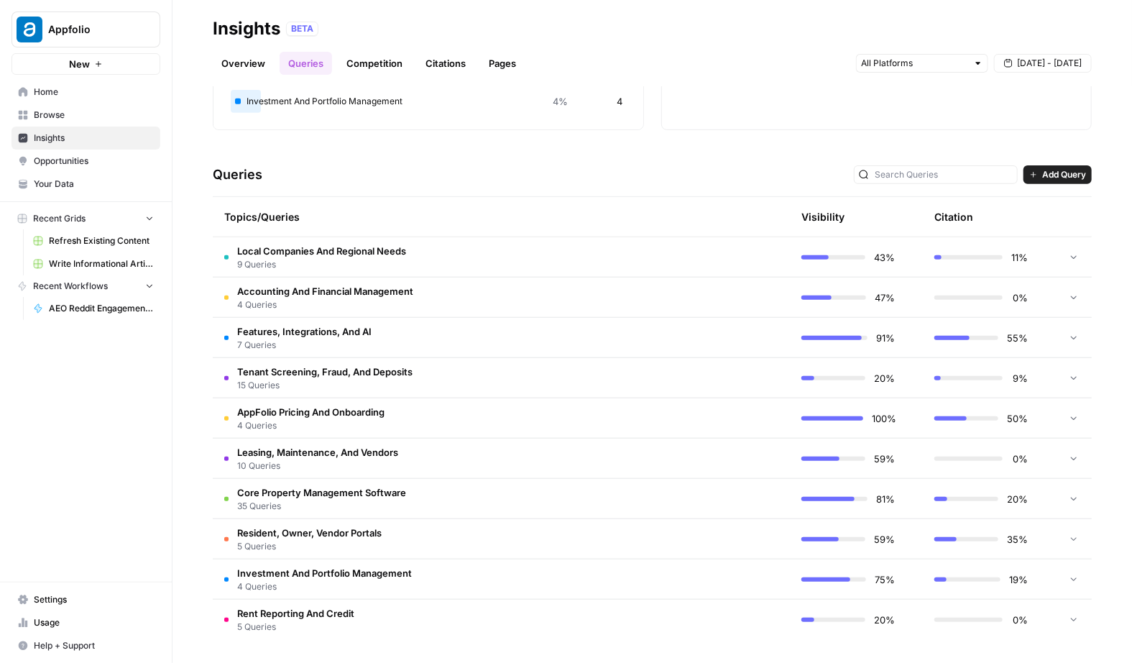
click at [375, 73] on link "Competition" at bounding box center [374, 63] width 73 height 23
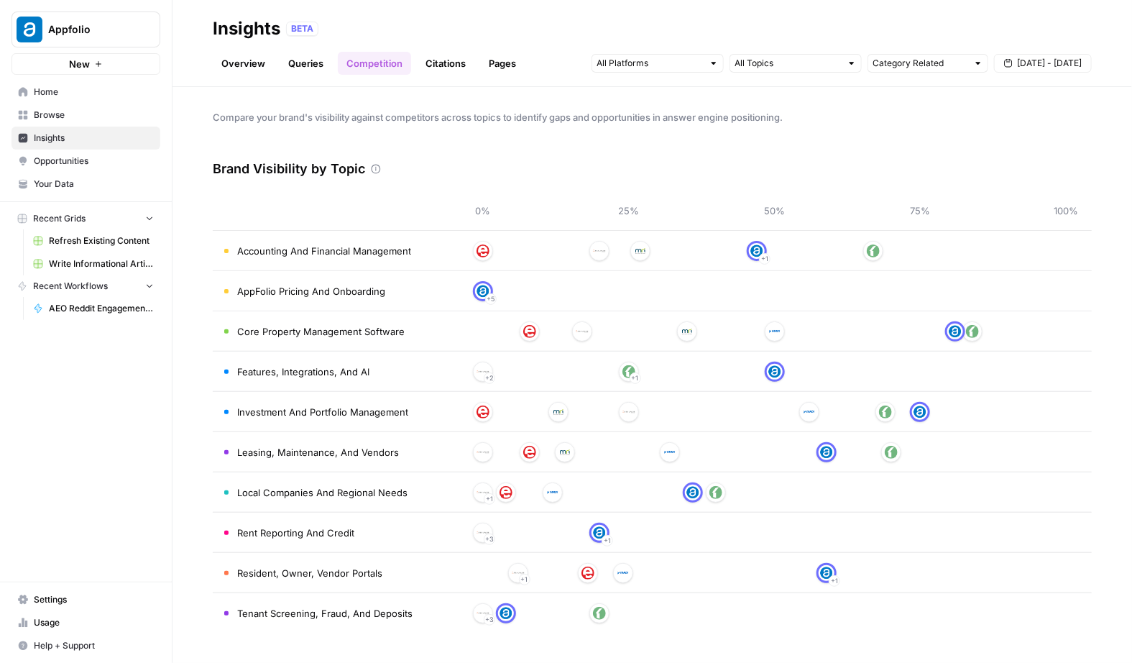
click at [454, 65] on link "Citations" at bounding box center [446, 63] width 58 height 23
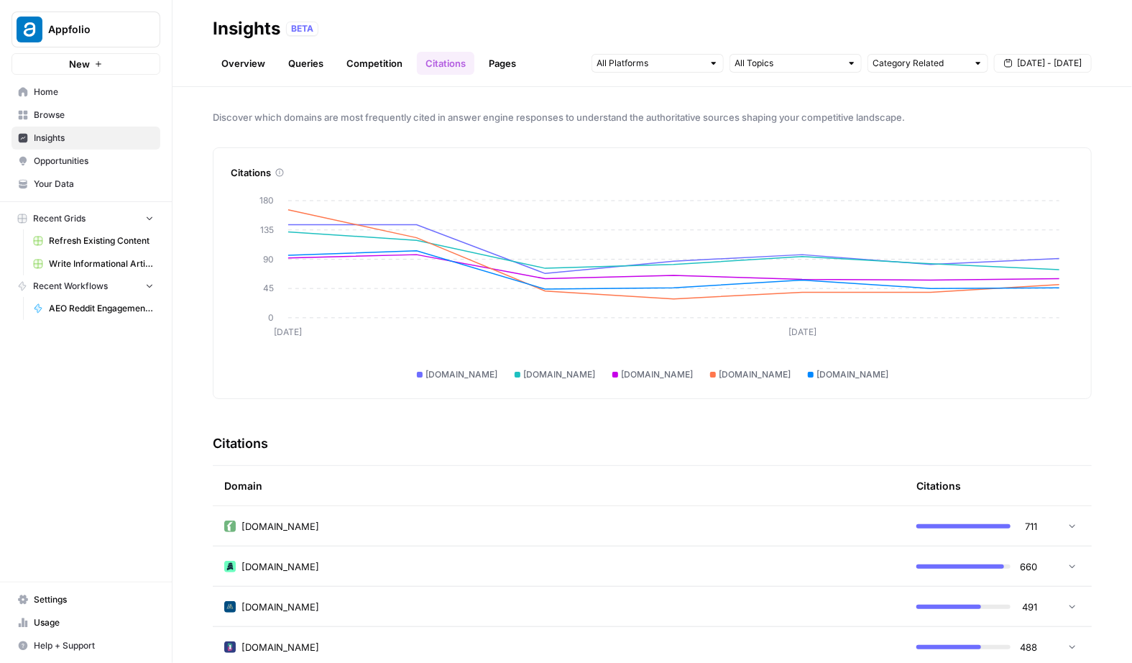
click at [506, 50] on div "Overview Queries Competition Citations Pages Category Related Sep 17 - Sep 23" at bounding box center [652, 57] width 879 height 35
click at [501, 63] on link "Pages" at bounding box center [502, 63] width 45 height 23
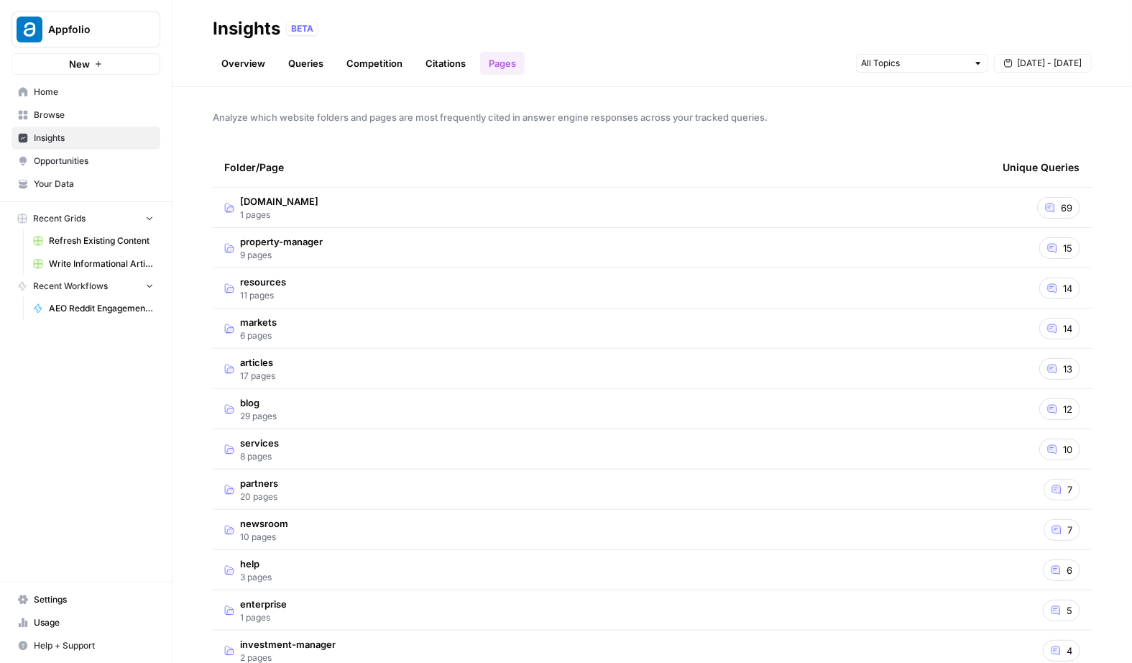
click at [240, 75] on header "Insights BETA Overview Queries Competition Citations Pages Sep 17 - Sep 23" at bounding box center [653, 43] width 960 height 87
click at [244, 69] on link "Overview" at bounding box center [243, 63] width 61 height 23
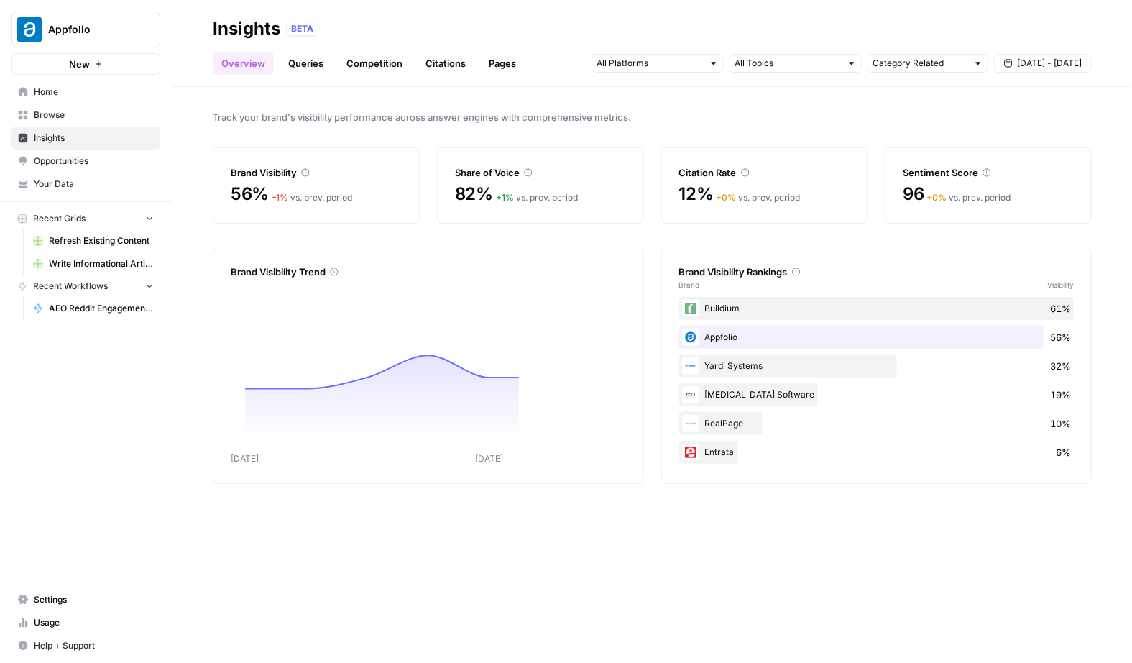
click at [121, 165] on span "Opportunities" at bounding box center [94, 161] width 120 height 13
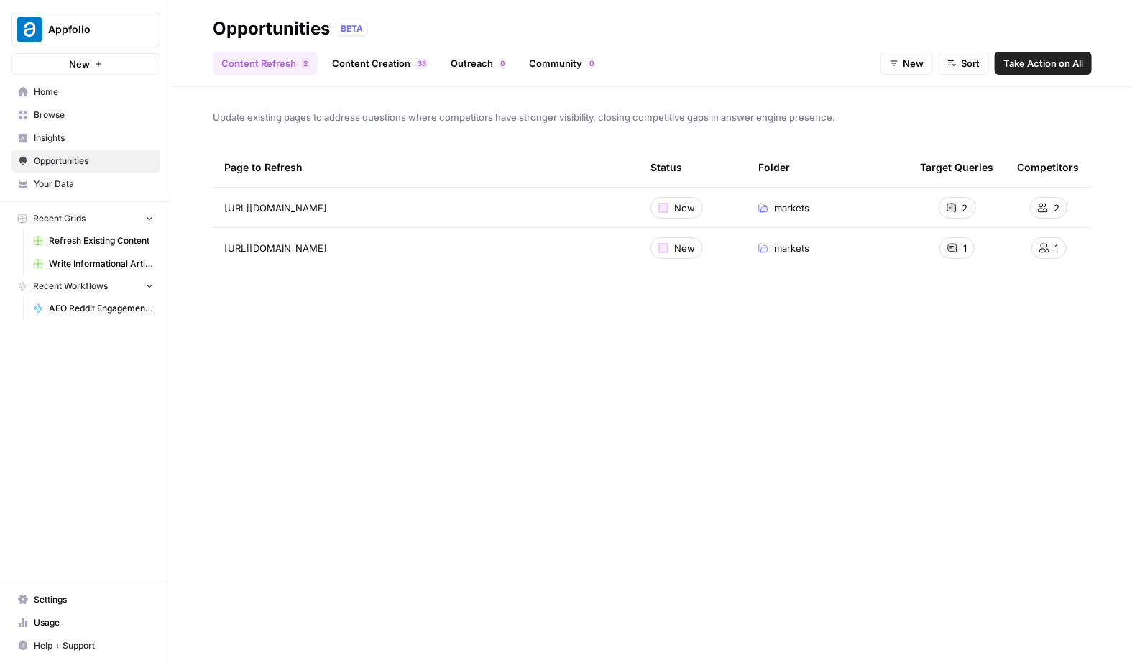
click at [353, 63] on link "Content Creation 3 3" at bounding box center [379, 63] width 113 height 23
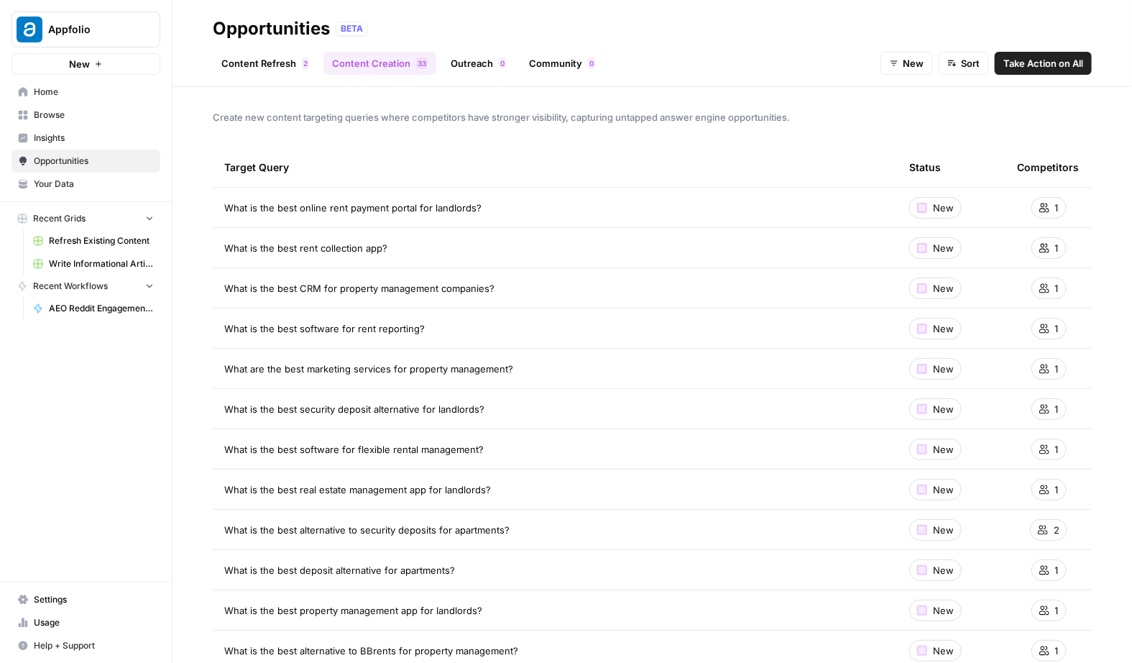
click at [256, 68] on link "Content Refresh 2" at bounding box center [265, 63] width 105 height 23
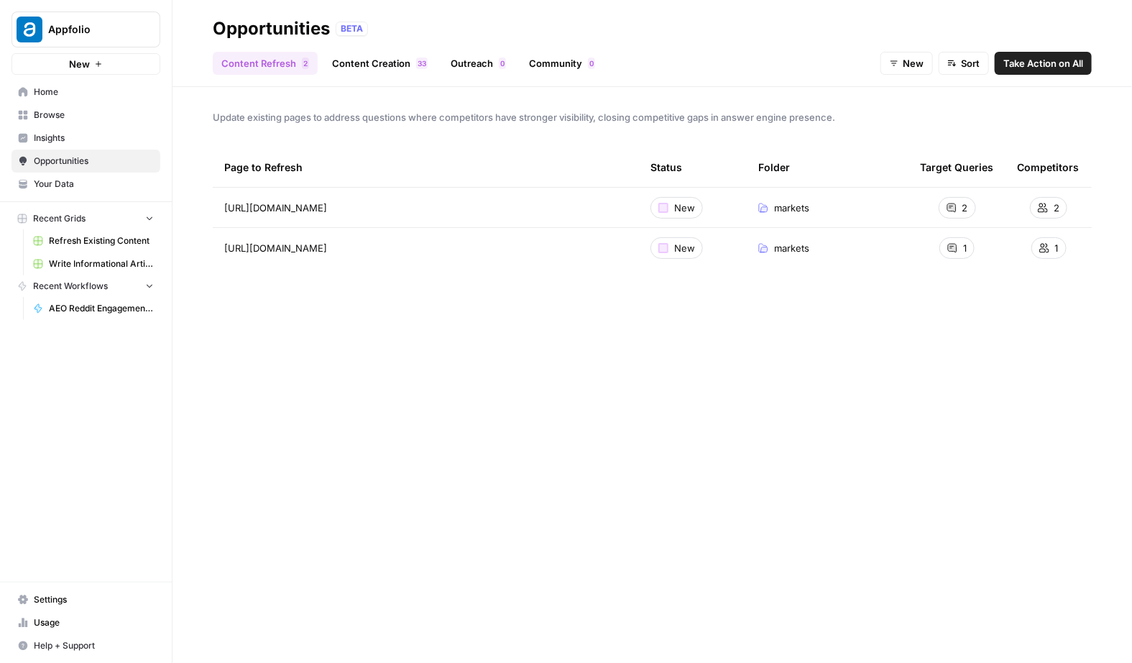
click at [39, 183] on span "Your Data" at bounding box center [94, 184] width 120 height 13
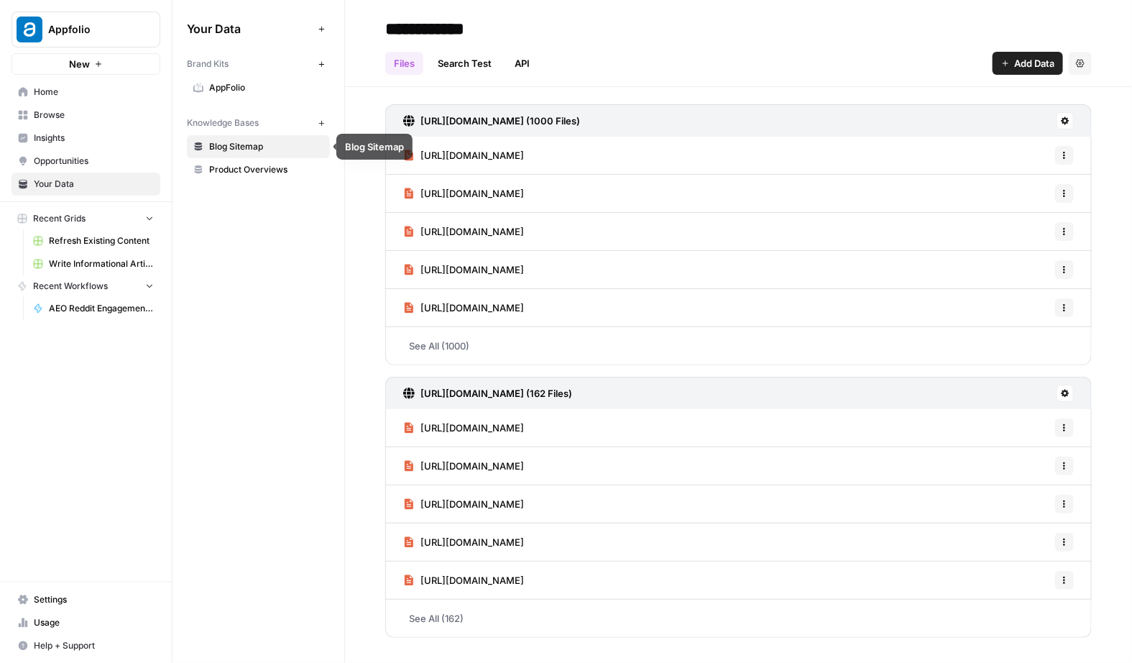
click at [237, 88] on span "AppFolio" at bounding box center [266, 87] width 114 height 13
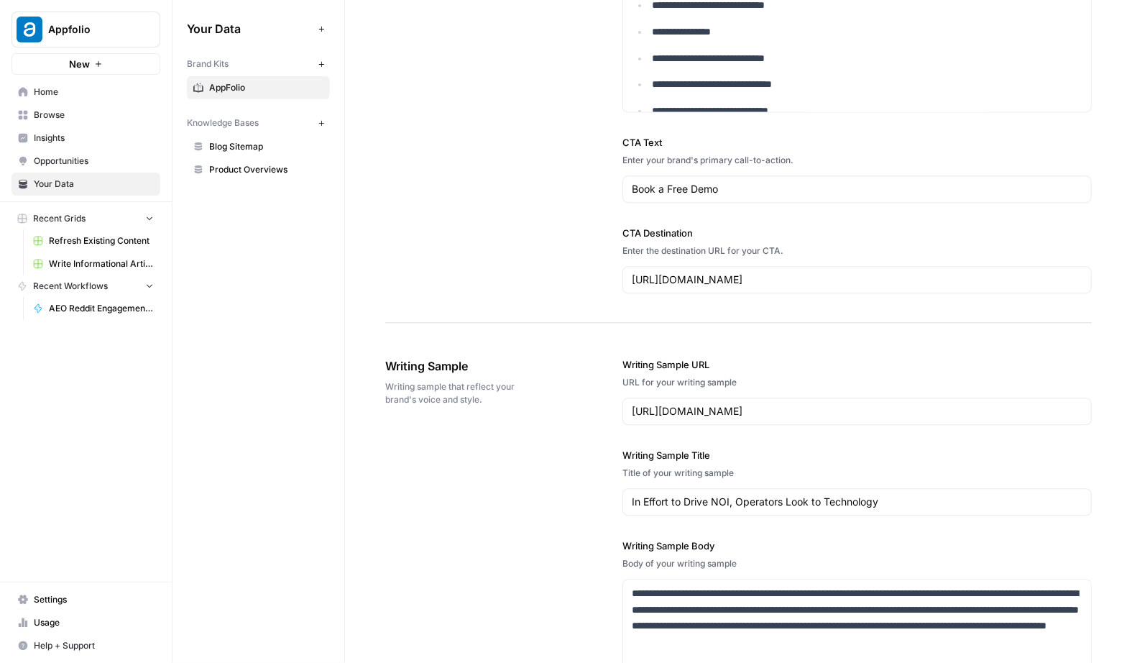
scroll to position [1422, 0]
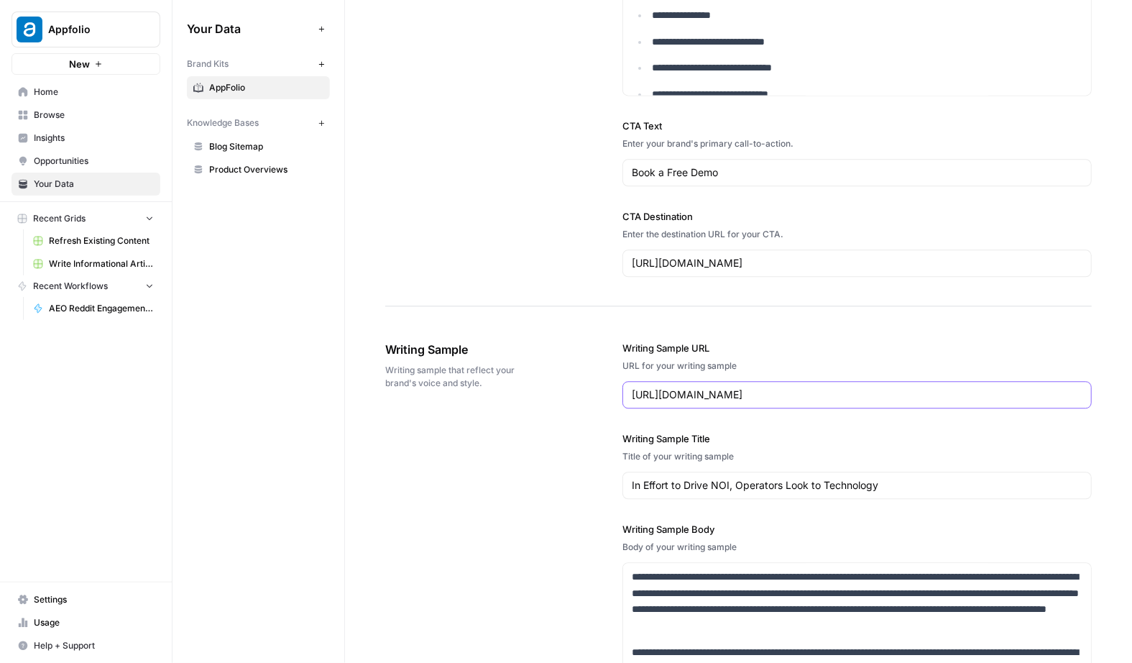
click at [727, 387] on input "https://www.appfolio.com/blog/drive-noi-operators-technology/" at bounding box center [857, 394] width 451 height 14
paste input "market-trends-roundtable"
type input "https://www.appfolio.com/blog/market-trends-roundtable/"
click at [537, 482] on div "**********" at bounding box center [738, 667] width 707 height 711
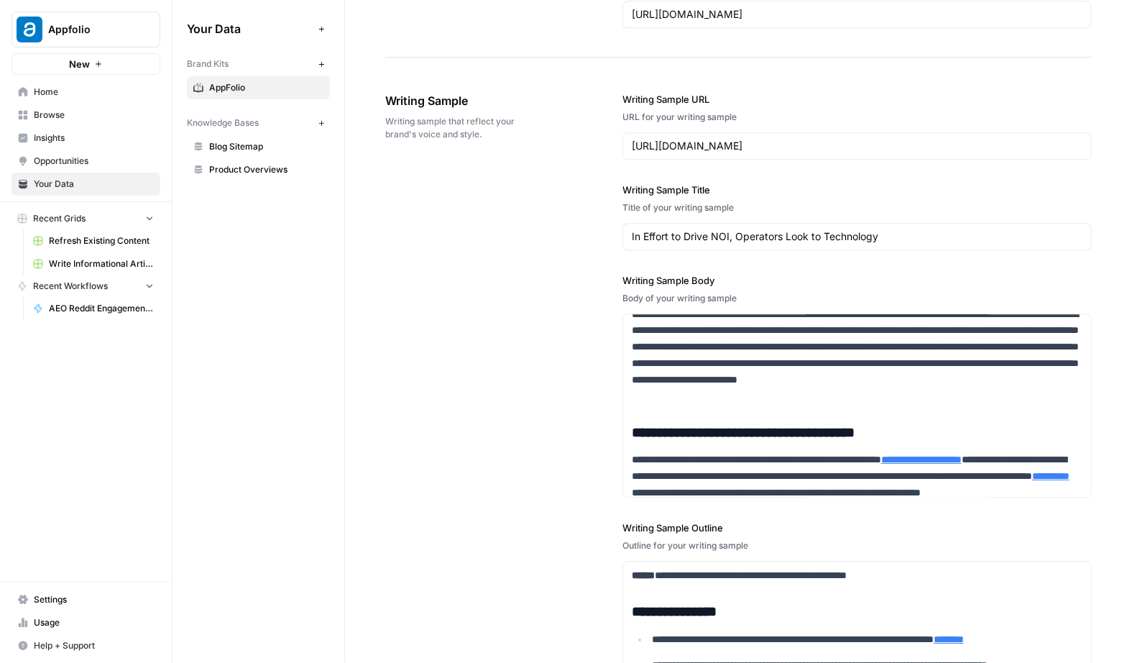
scroll to position [1675, 0]
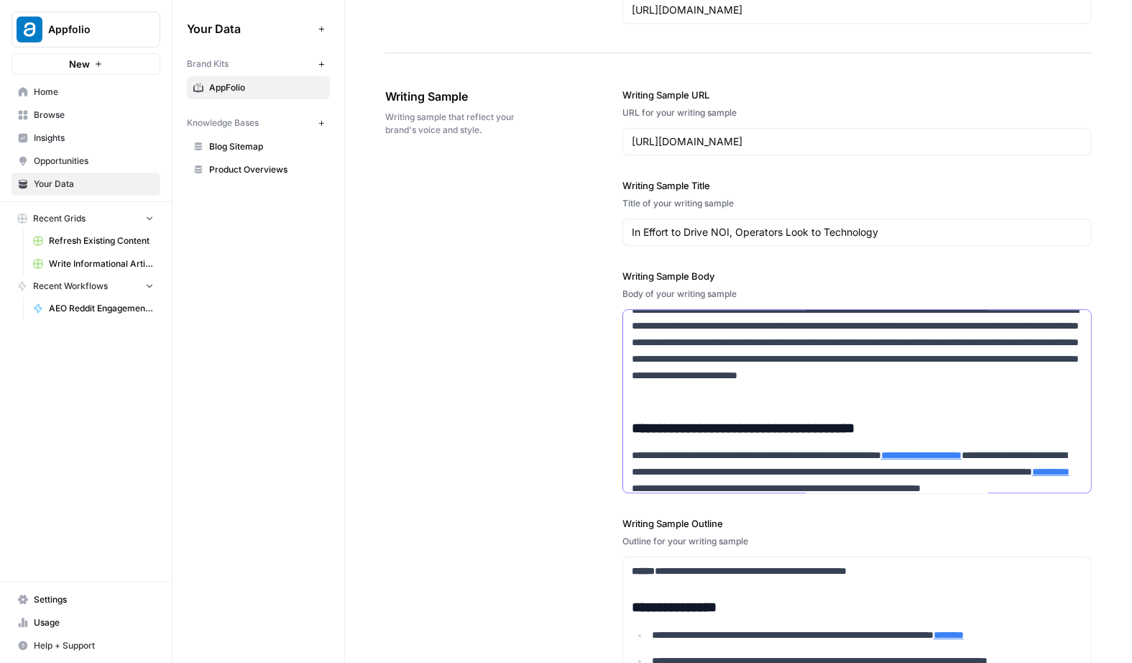
click at [714, 371] on p "**********" at bounding box center [857, 351] width 451 height 98
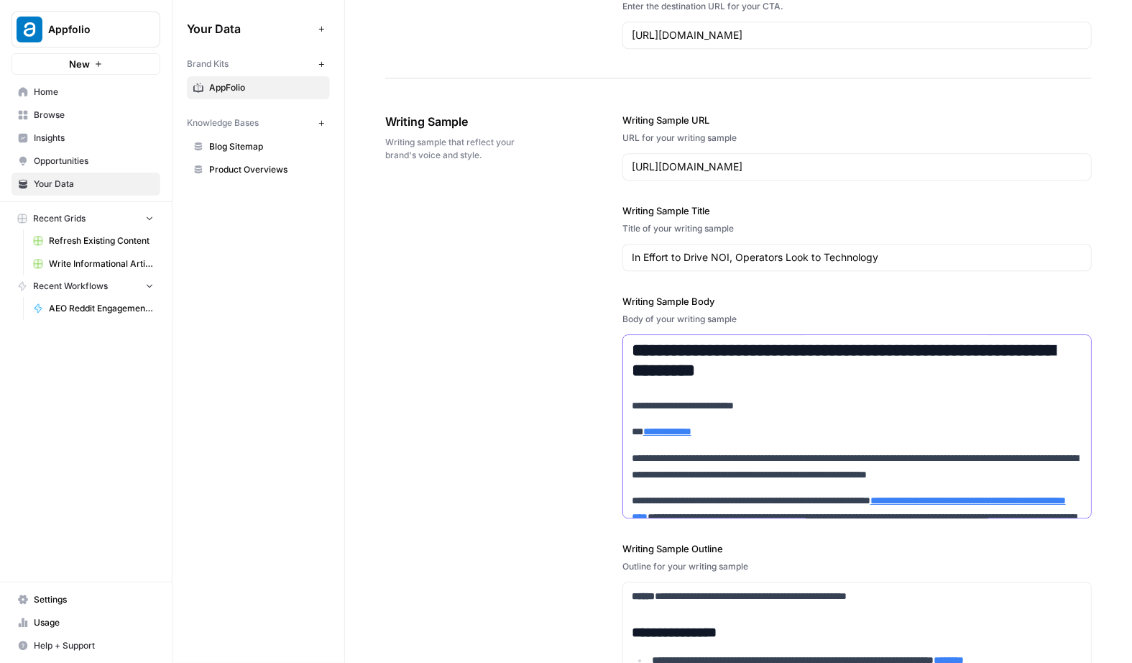
scroll to position [1689, 0]
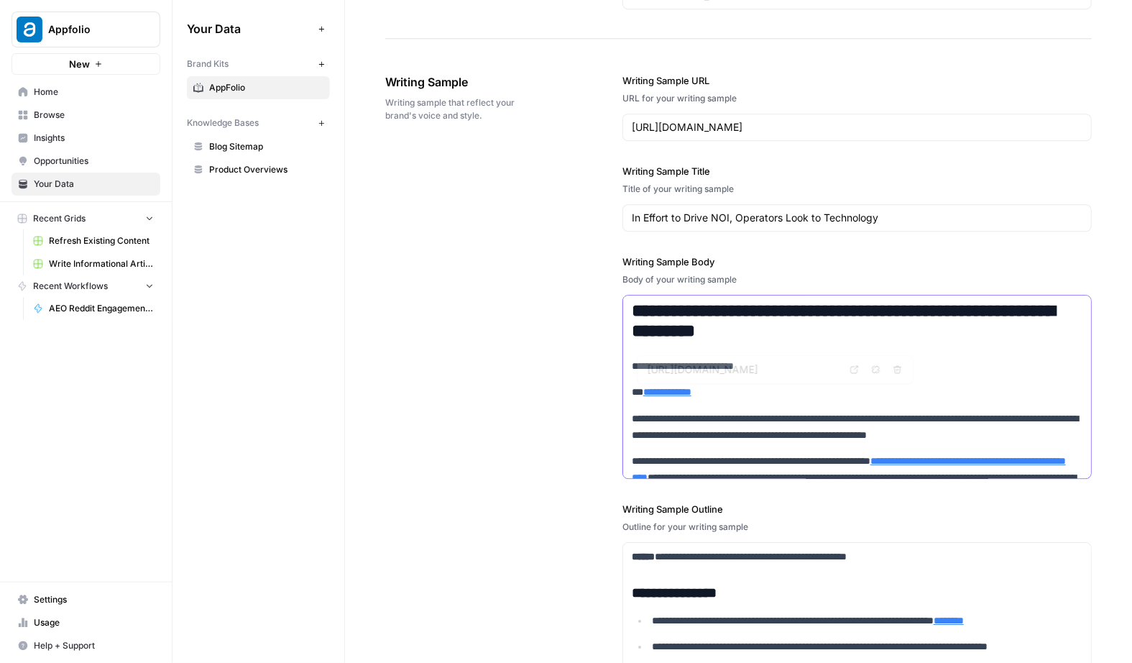
click at [715, 316] on h2 "**********" at bounding box center [857, 321] width 451 height 40
click at [725, 228] on div "In Effort to Drive NOI, Operators Look to Technology" at bounding box center [857, 217] width 469 height 27
click at [728, 219] on input "In Effort to Drive NOI, Operators Look to Technology" at bounding box center [857, 218] width 451 height 14
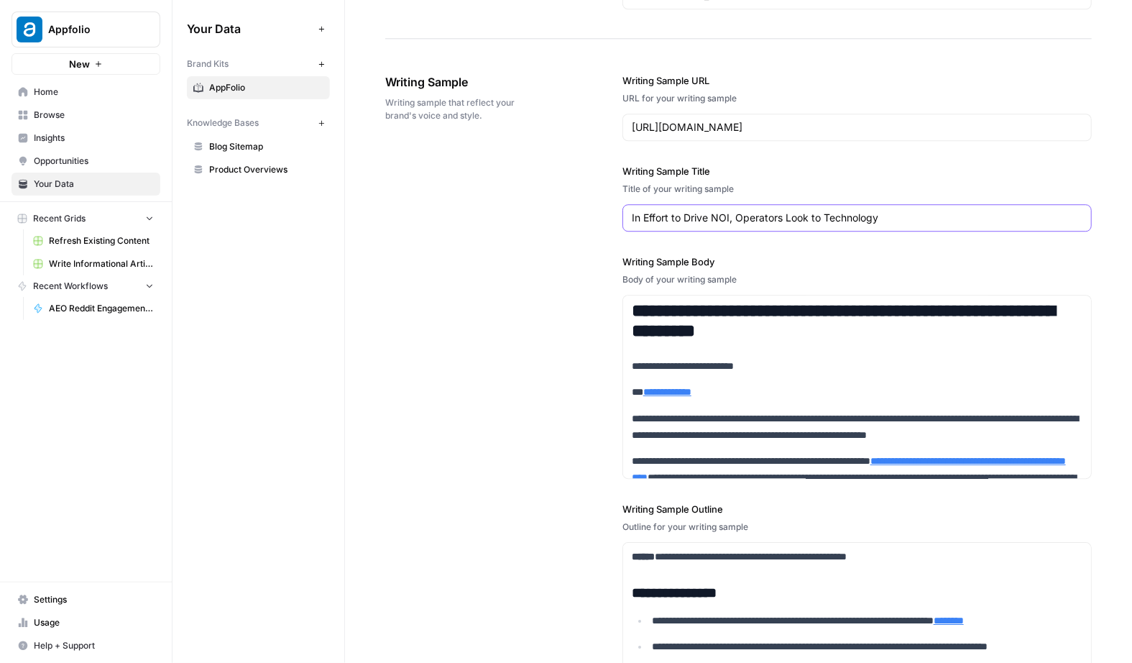
click at [728, 219] on input "In Effort to Drive NOI, Operators Look to Technology" at bounding box center [857, 218] width 451 height 14
paste input "Real Estate Investment Strategies for 2025: Insights From the Experts"
type input "Real Estate Investment Strategies for 2025: Insights From the Experts"
click at [514, 281] on div "**********" at bounding box center [738, 400] width 707 height 711
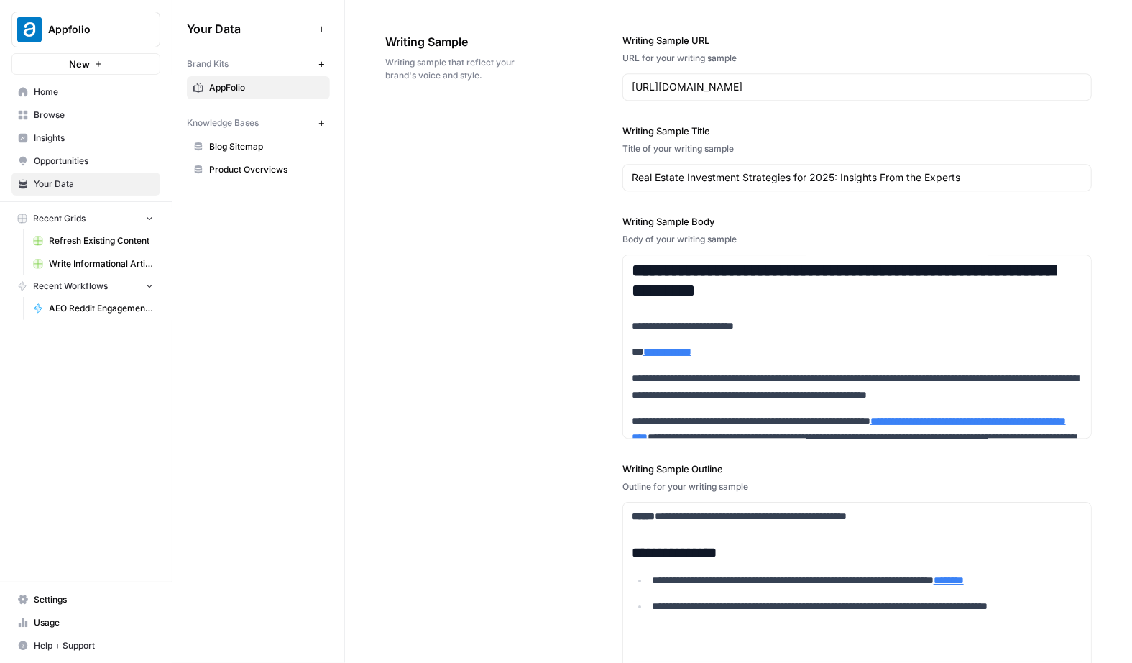
scroll to position [1737, 0]
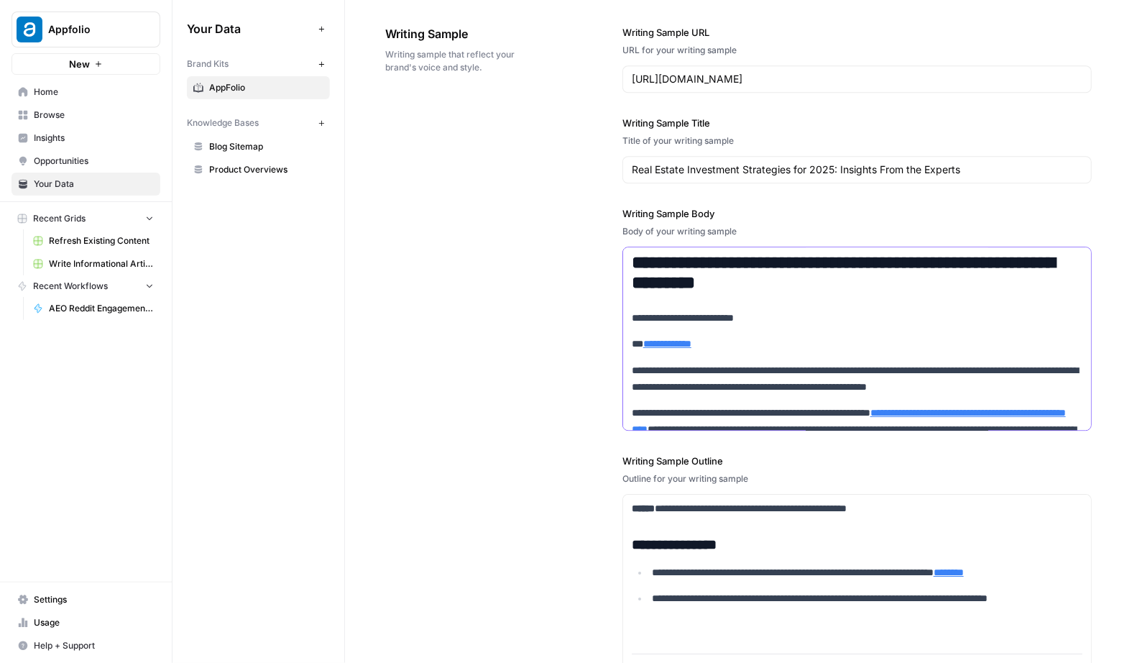
click at [674, 275] on h2 "**********" at bounding box center [857, 273] width 451 height 40
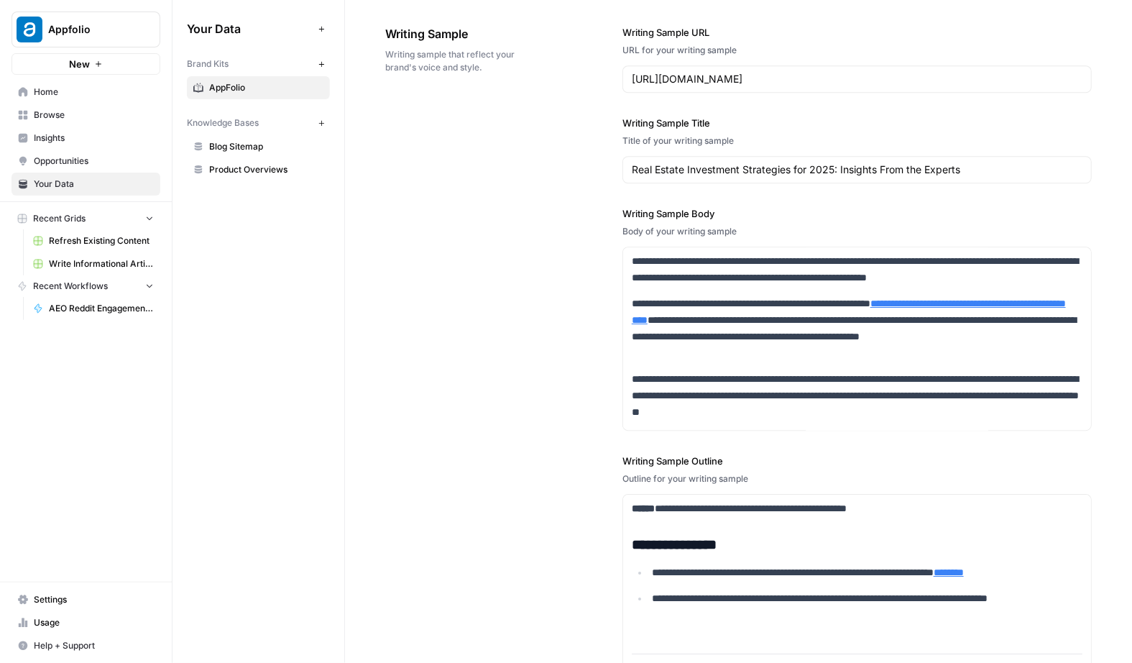
click at [546, 303] on div "**********" at bounding box center [738, 351] width 707 height 711
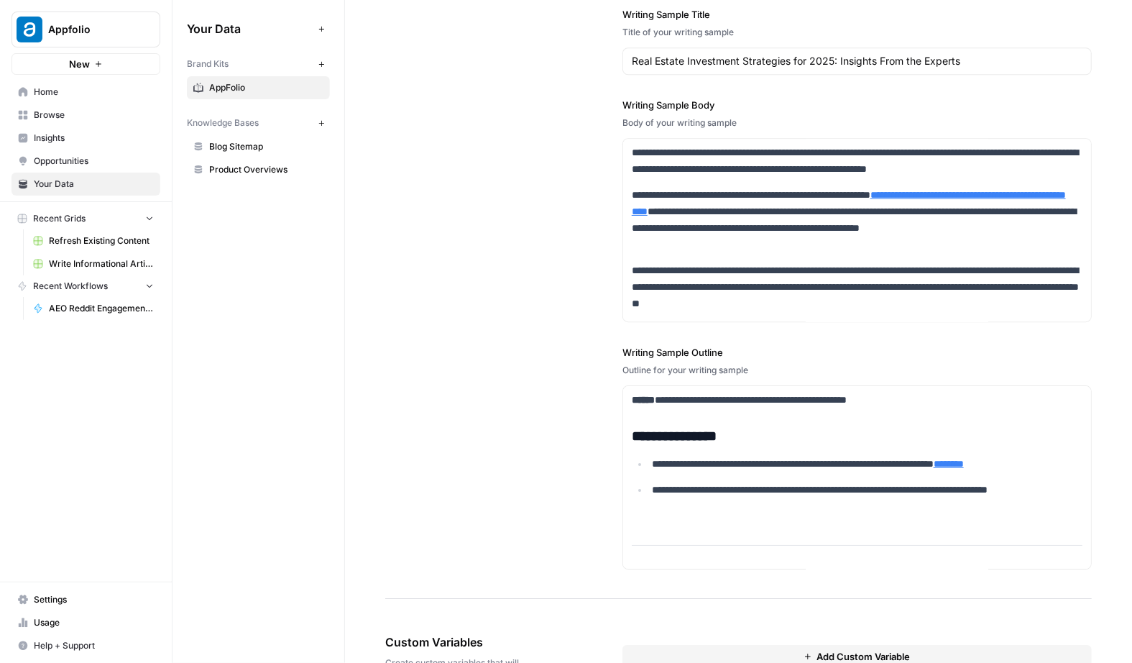
scroll to position [1862, 0]
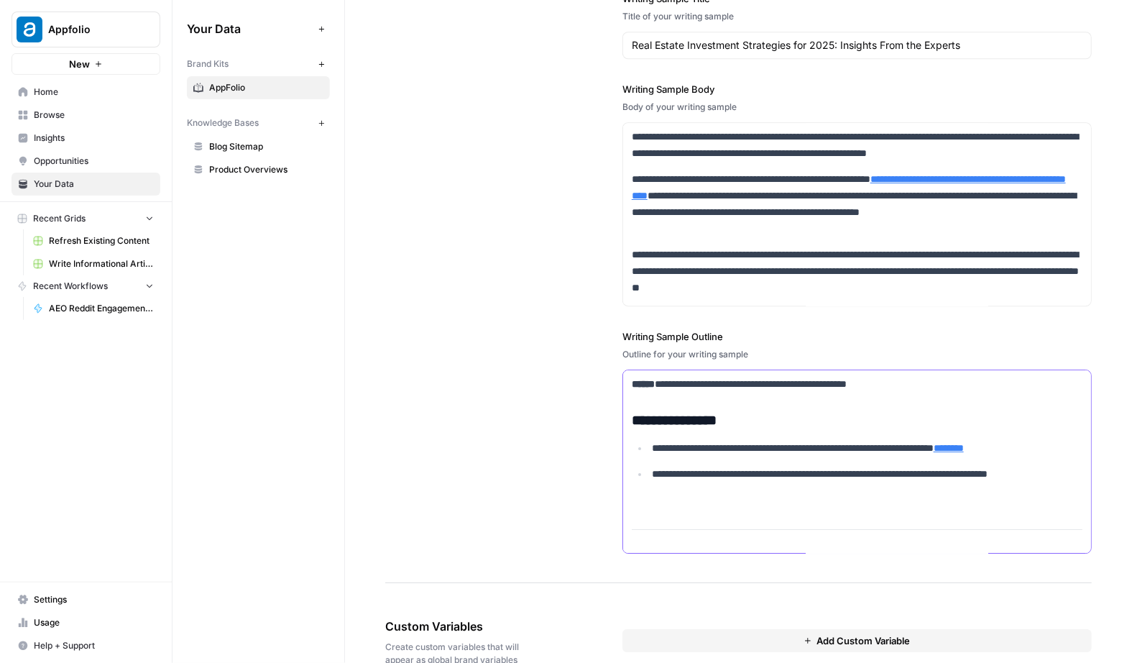
click at [699, 421] on h3 "**********" at bounding box center [857, 420] width 451 height 17
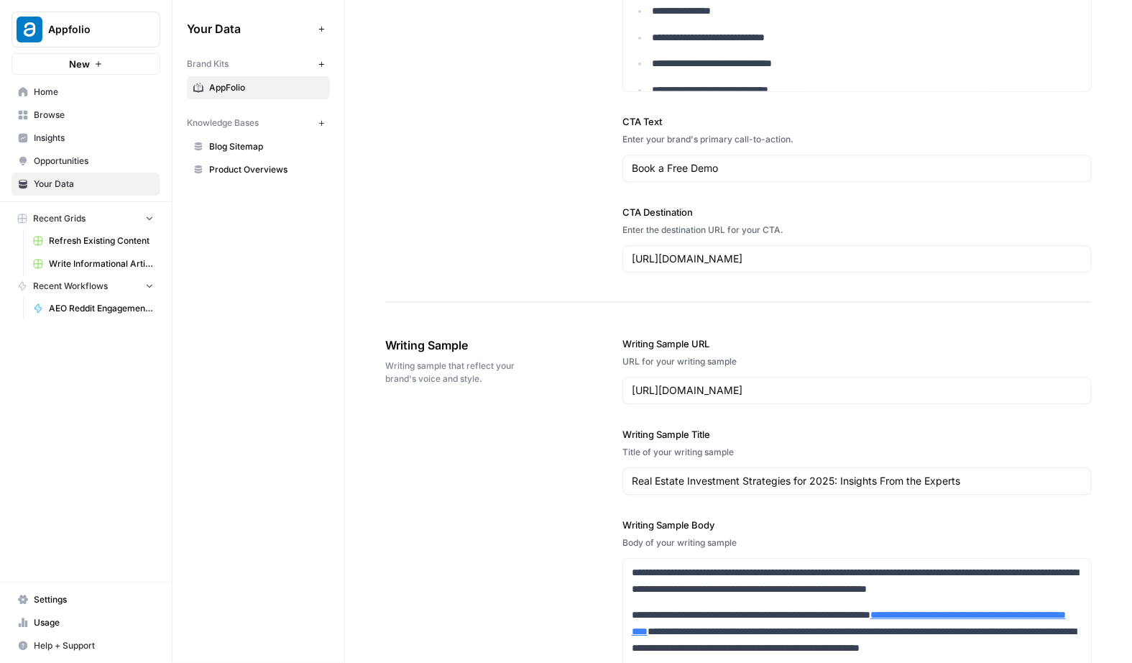
scroll to position [1194, 0]
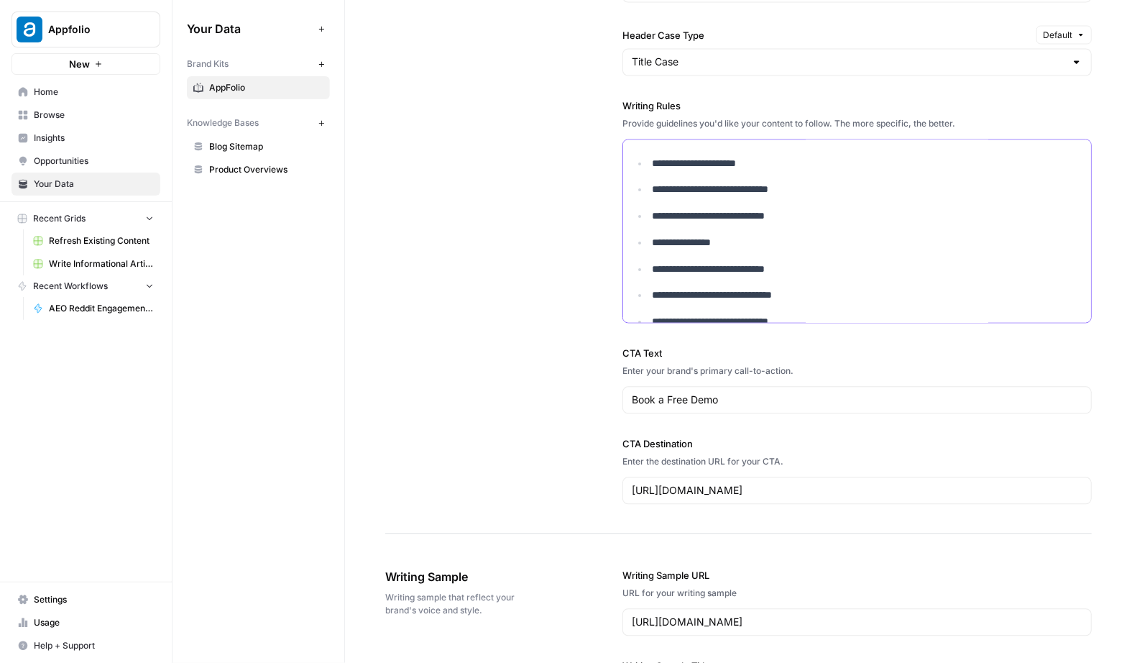
click at [688, 239] on p "**********" at bounding box center [867, 243] width 431 height 17
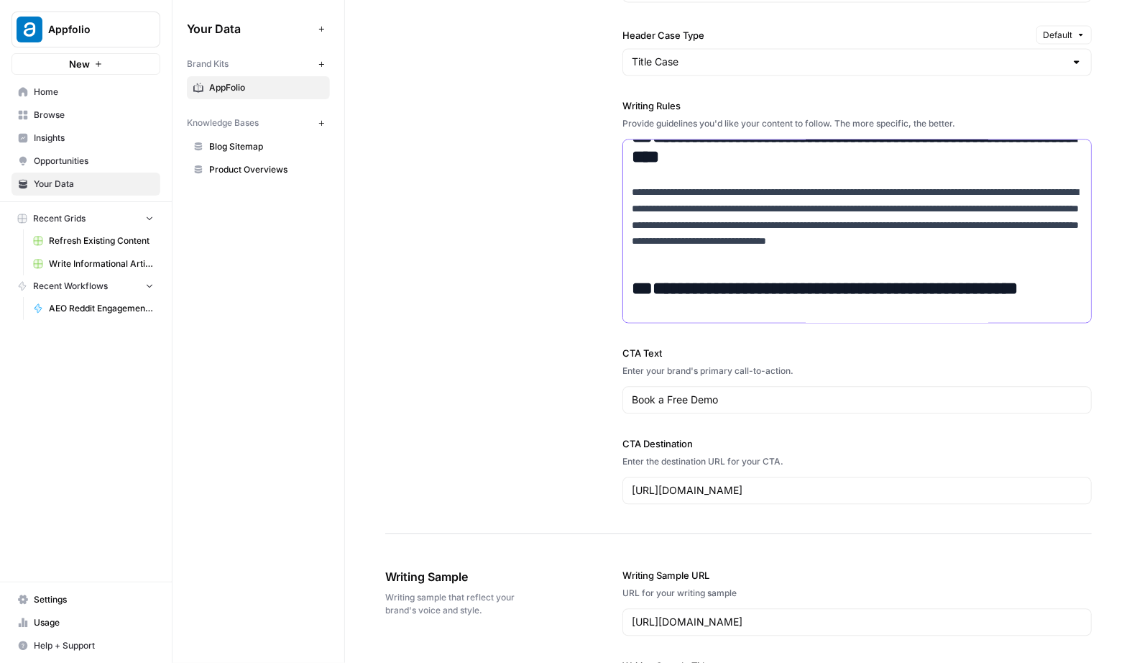
scroll to position [0, 0]
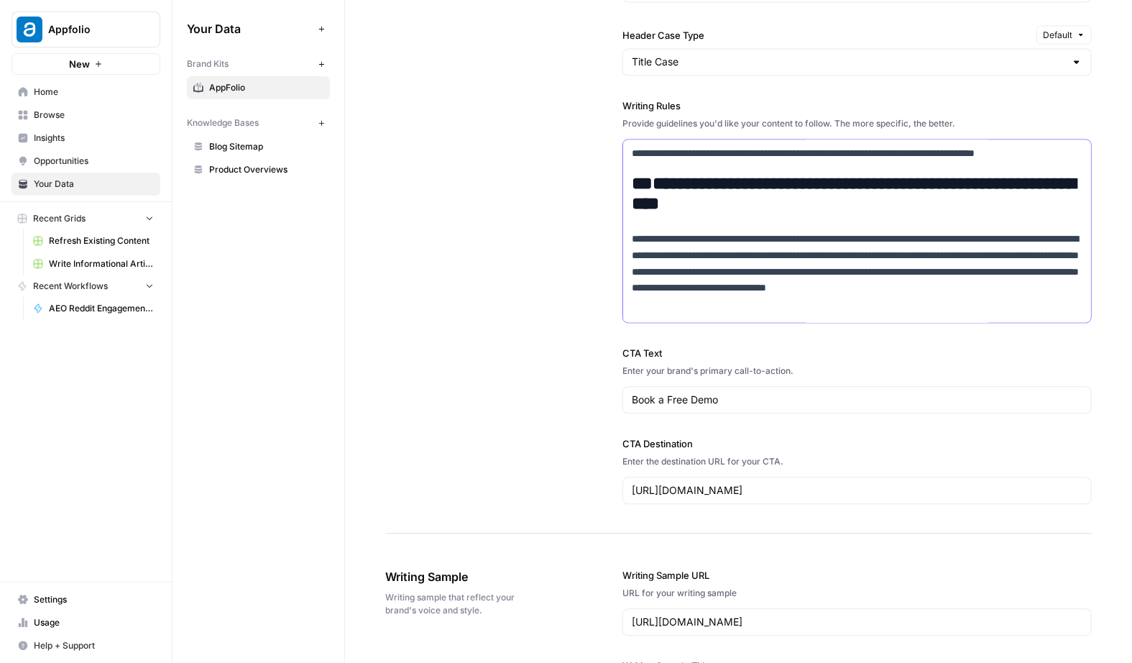
drag, startPoint x: 843, startPoint y: 272, endPoint x: 594, endPoint y: 64, distance: 324.1
click at [594, 64] on div "**********" at bounding box center [738, 102] width 707 height 863
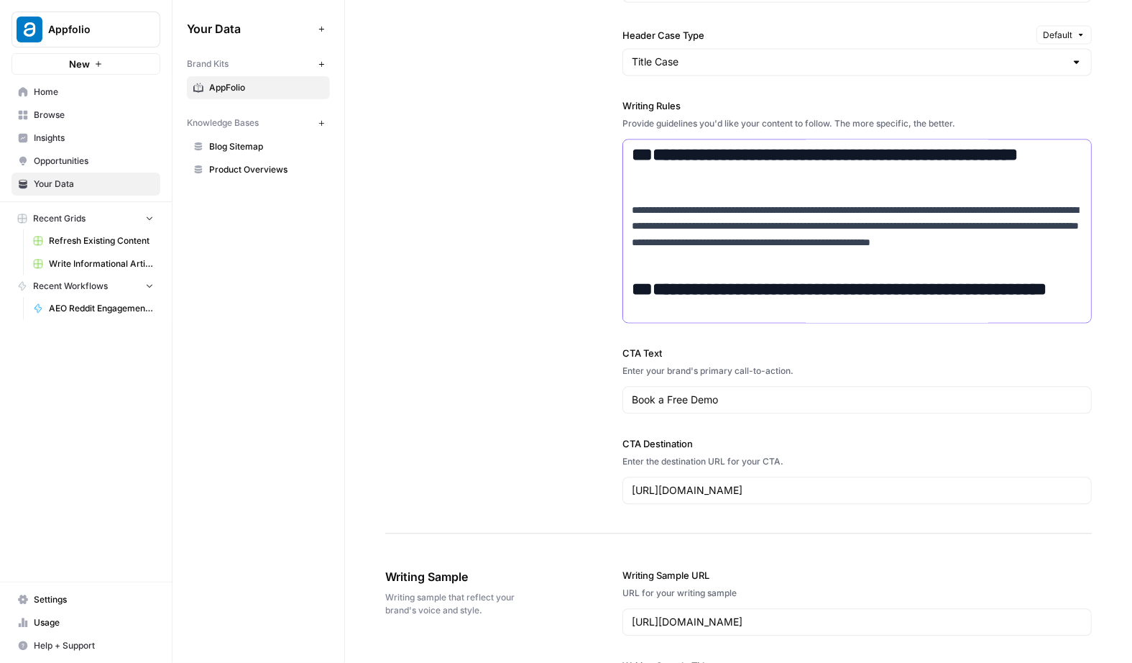
drag, startPoint x: 649, startPoint y: 152, endPoint x: 610, endPoint y: 151, distance: 39.5
click at [610, 151] on div "**********" at bounding box center [738, 102] width 707 height 863
click at [679, 244] on p "**********" at bounding box center [857, 235] width 451 height 65
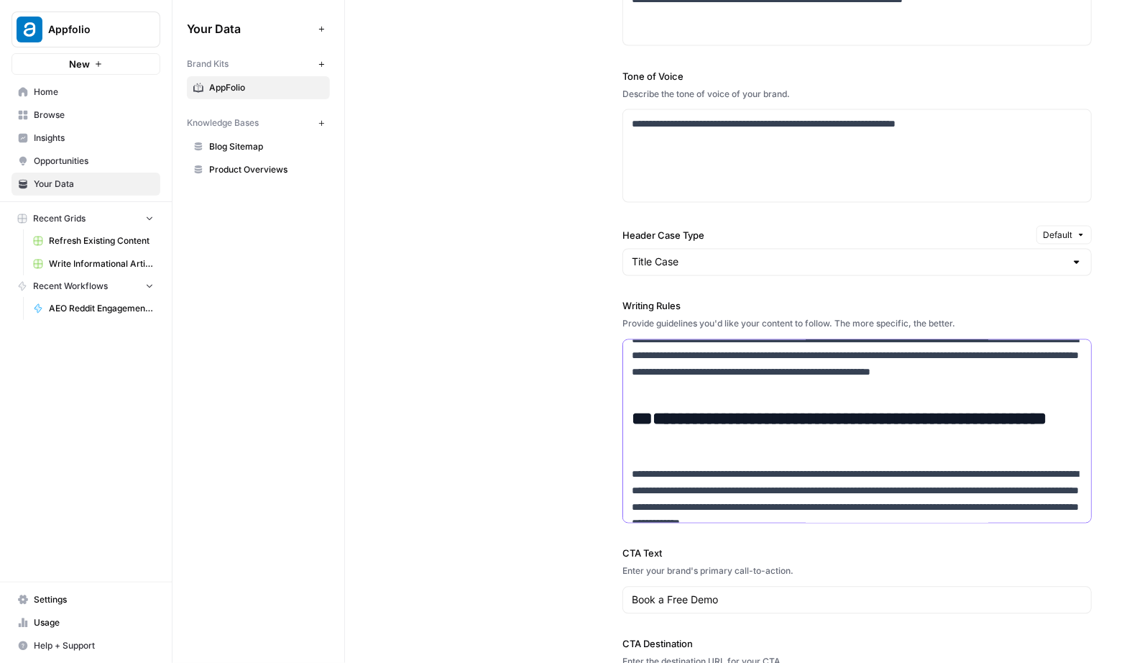
scroll to position [78, 0]
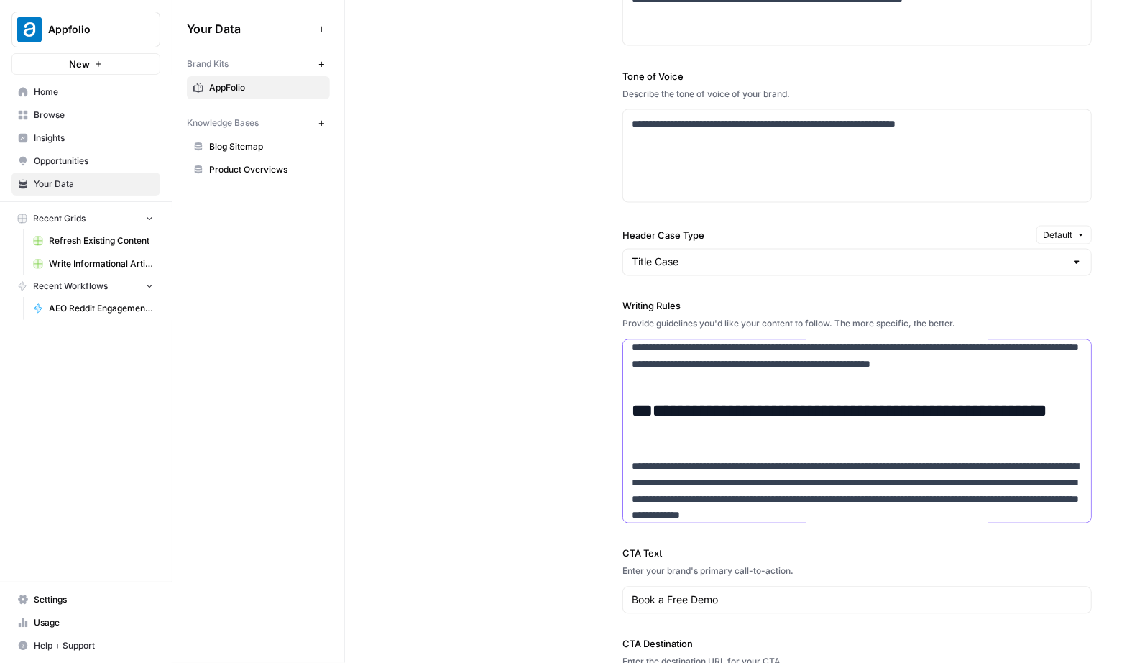
click at [635, 408] on h2 "**********" at bounding box center [857, 422] width 451 height 40
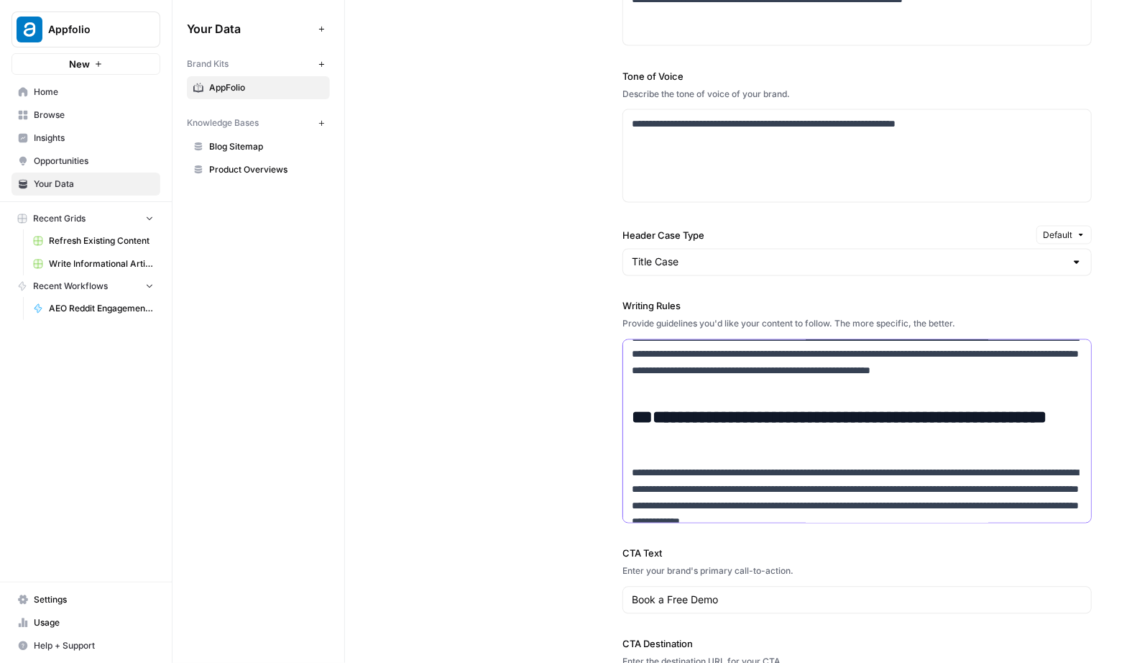
scroll to position [71, 0]
click at [782, 369] on p "**********" at bounding box center [857, 363] width 451 height 65
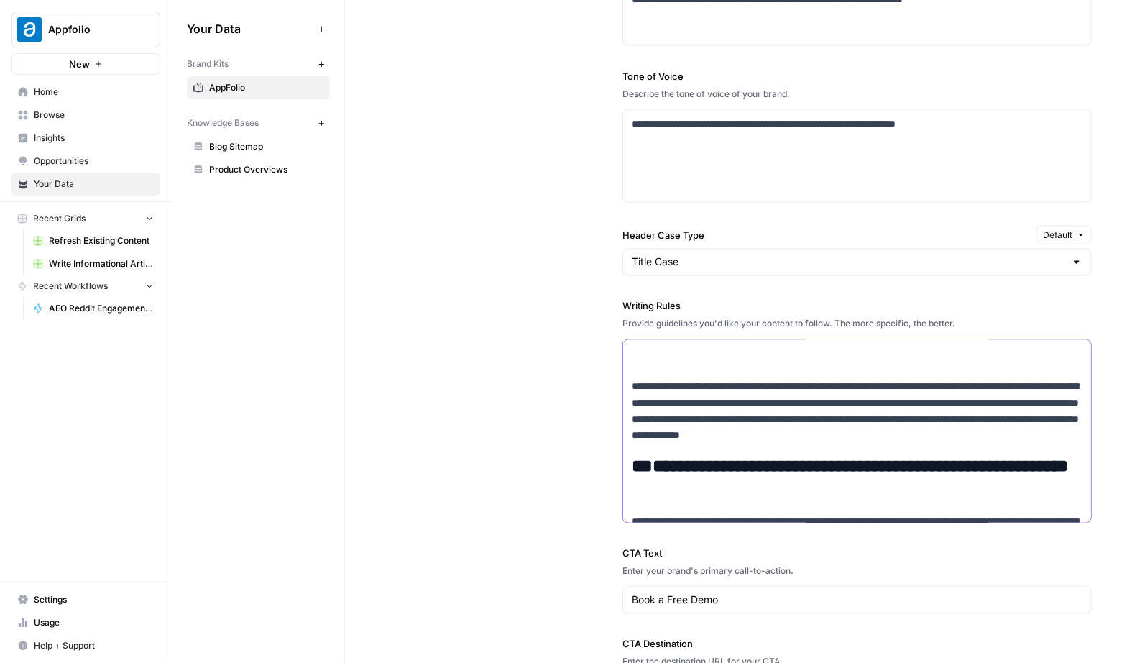
scroll to position [177, 0]
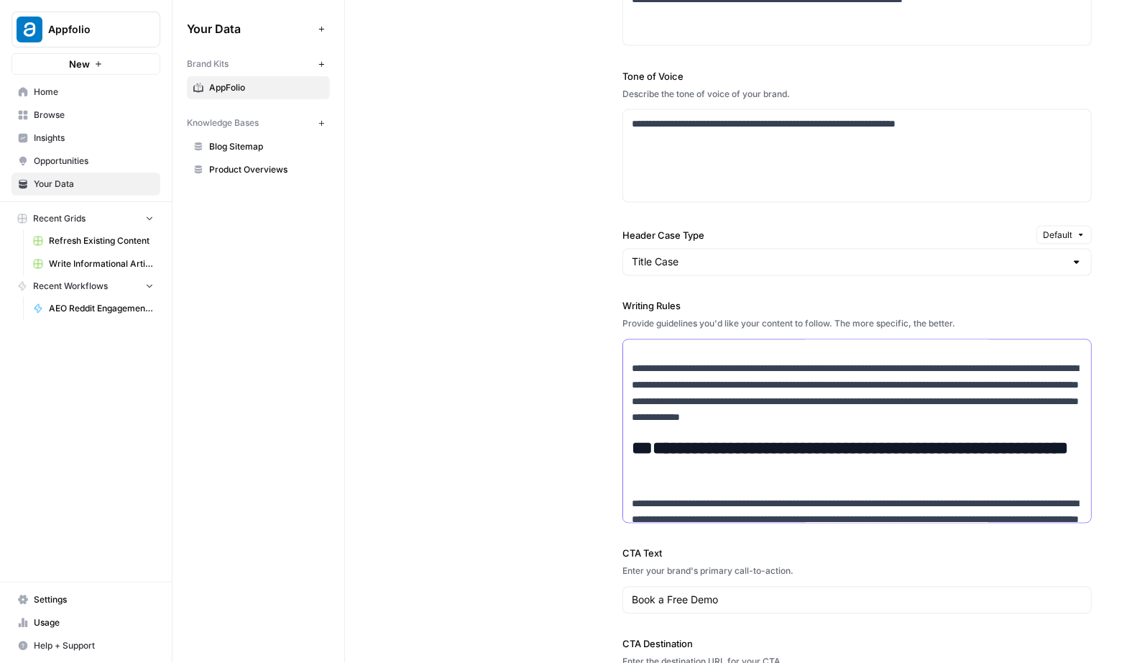
click at [643, 442] on h2 "**********" at bounding box center [857, 459] width 451 height 40
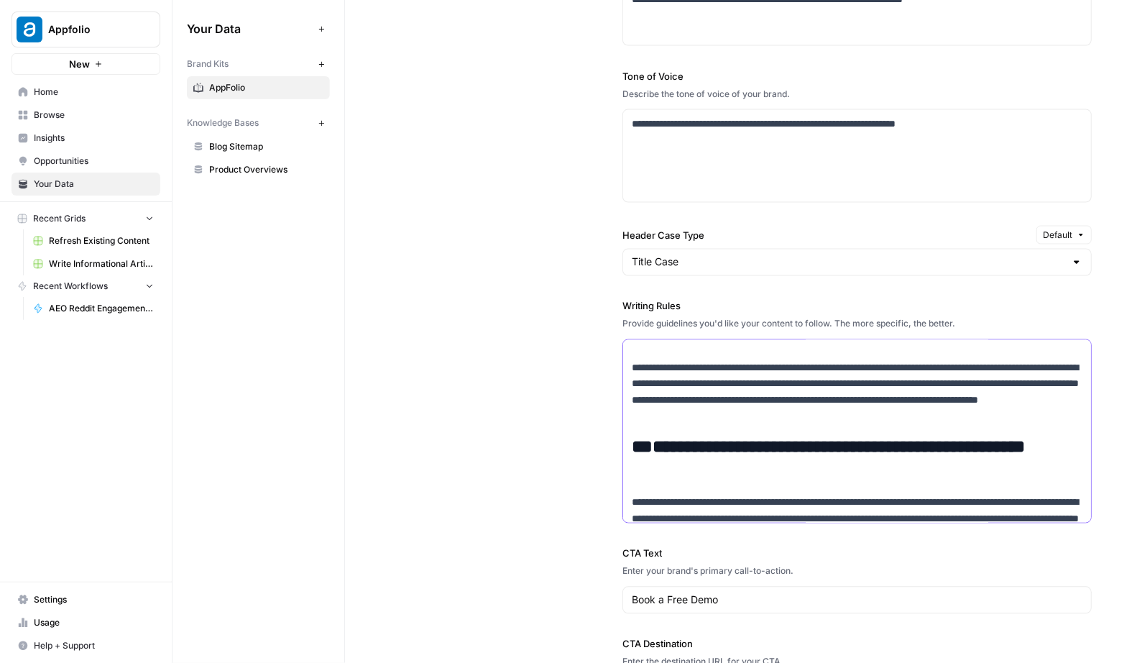
scroll to position [353, 0]
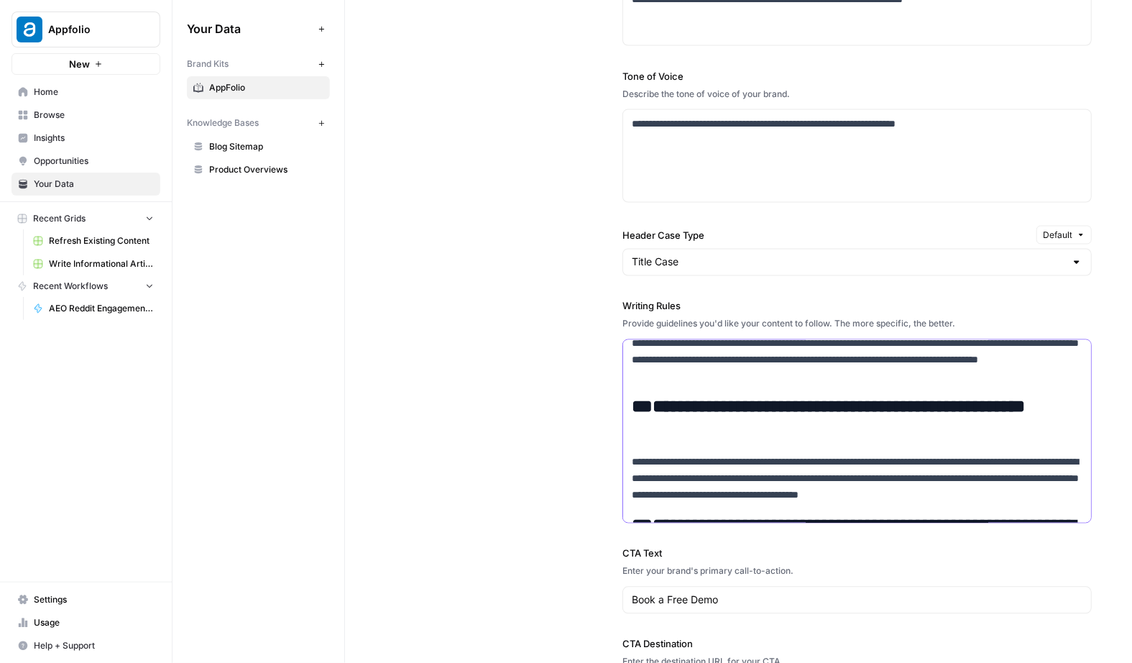
click at [644, 406] on h2 "**********" at bounding box center [857, 417] width 451 height 40
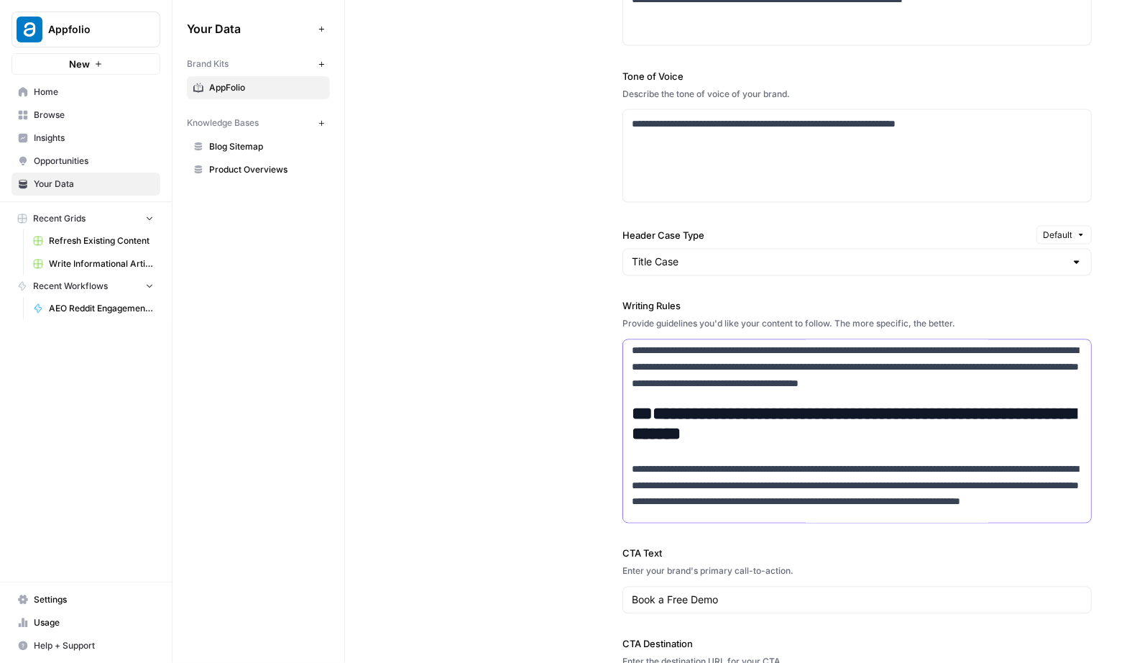
scroll to position [491, 0]
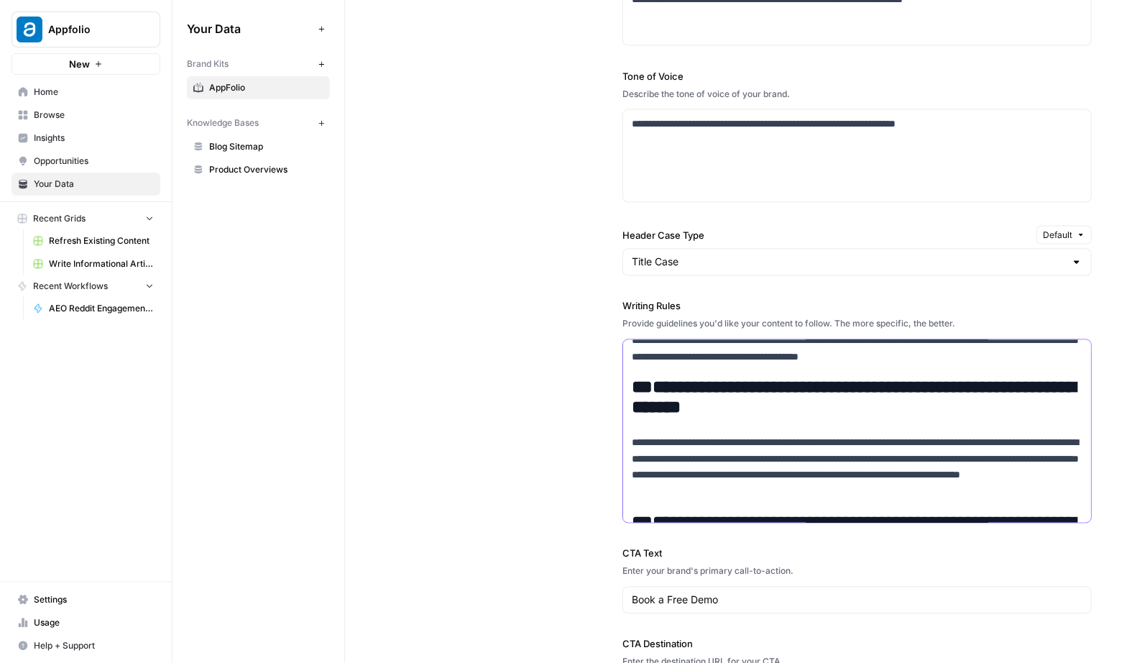
click at [633, 387] on h2 "**********" at bounding box center [857, 397] width 451 height 40
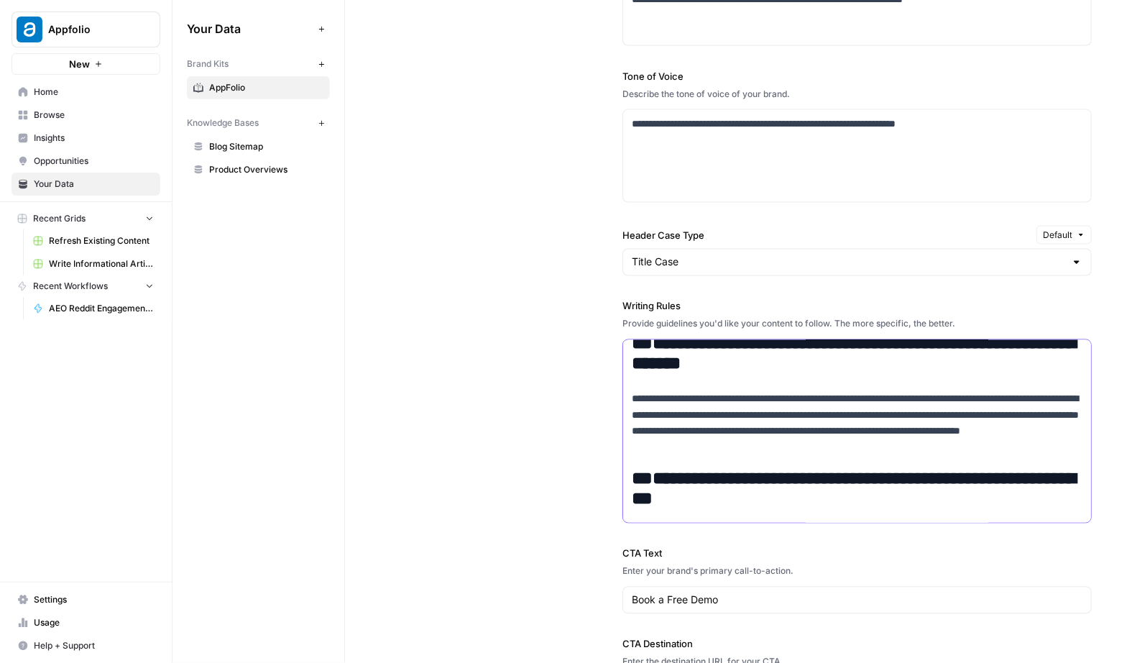
scroll to position [561, 0]
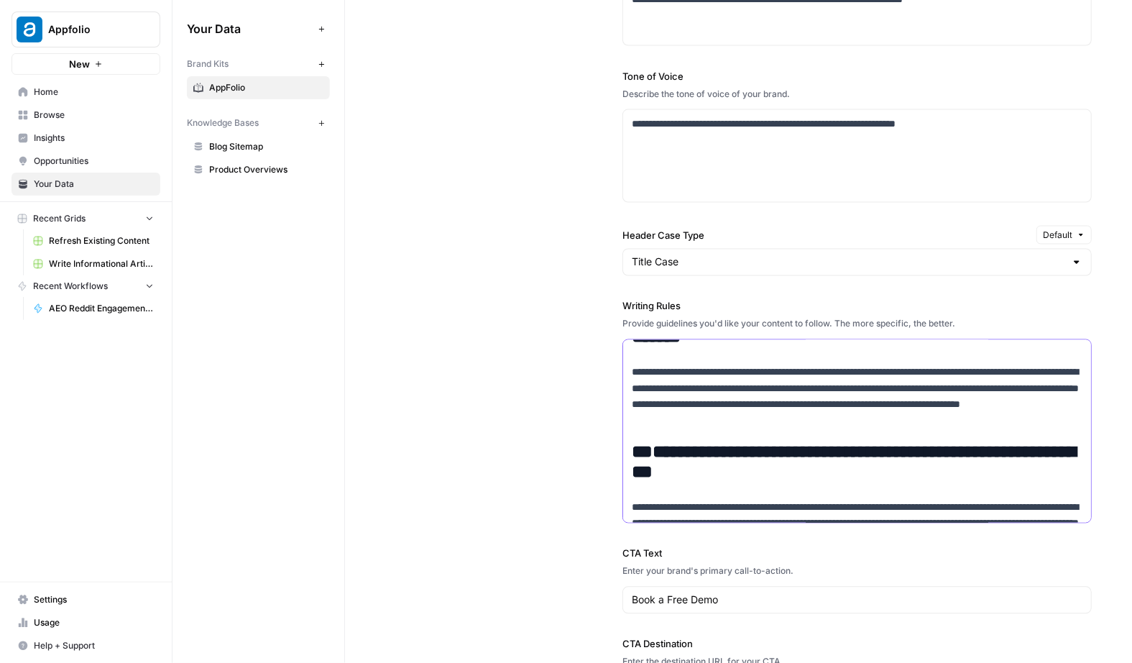
click at [641, 444] on h2 "**********" at bounding box center [857, 462] width 451 height 40
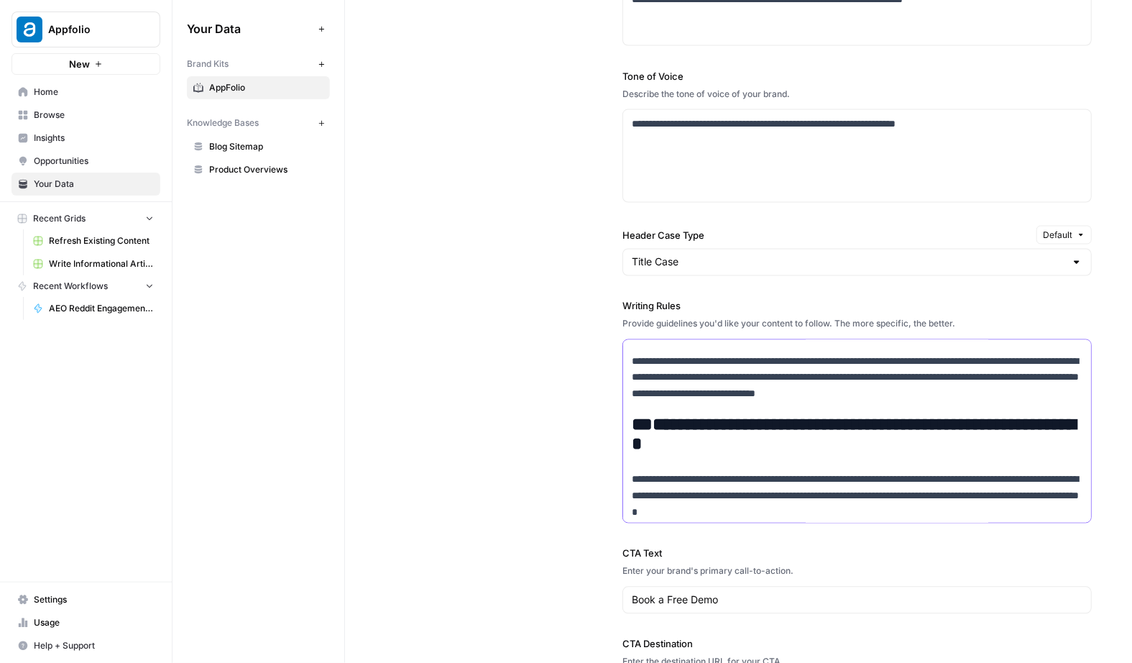
scroll to position [725, 0]
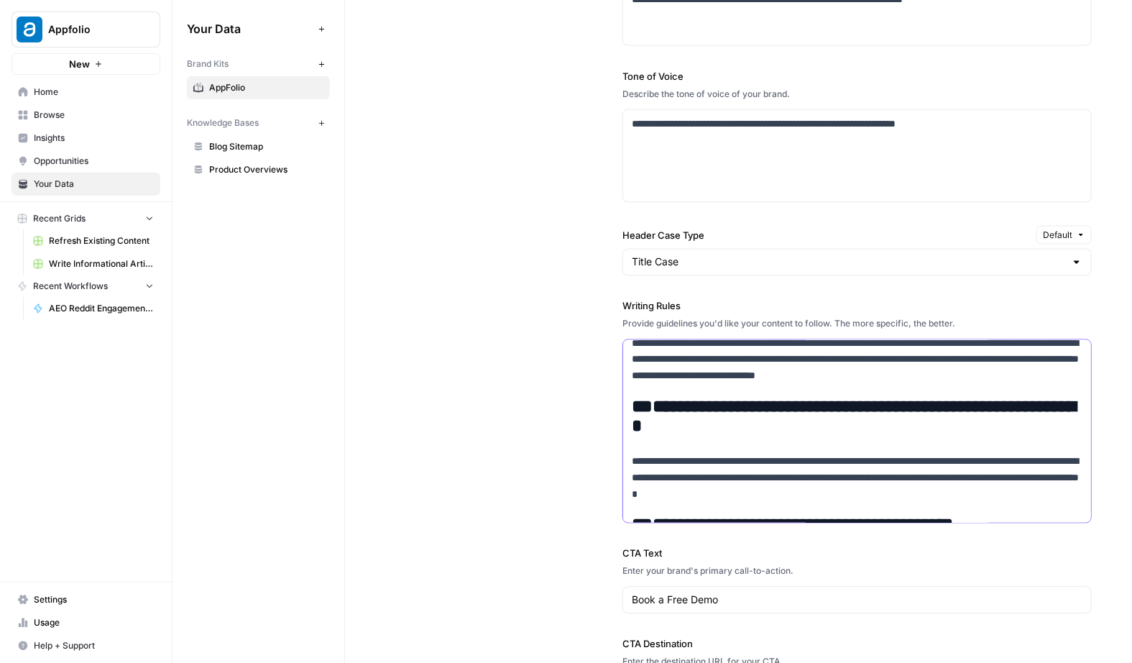
click at [642, 405] on h2 "**********" at bounding box center [857, 417] width 451 height 40
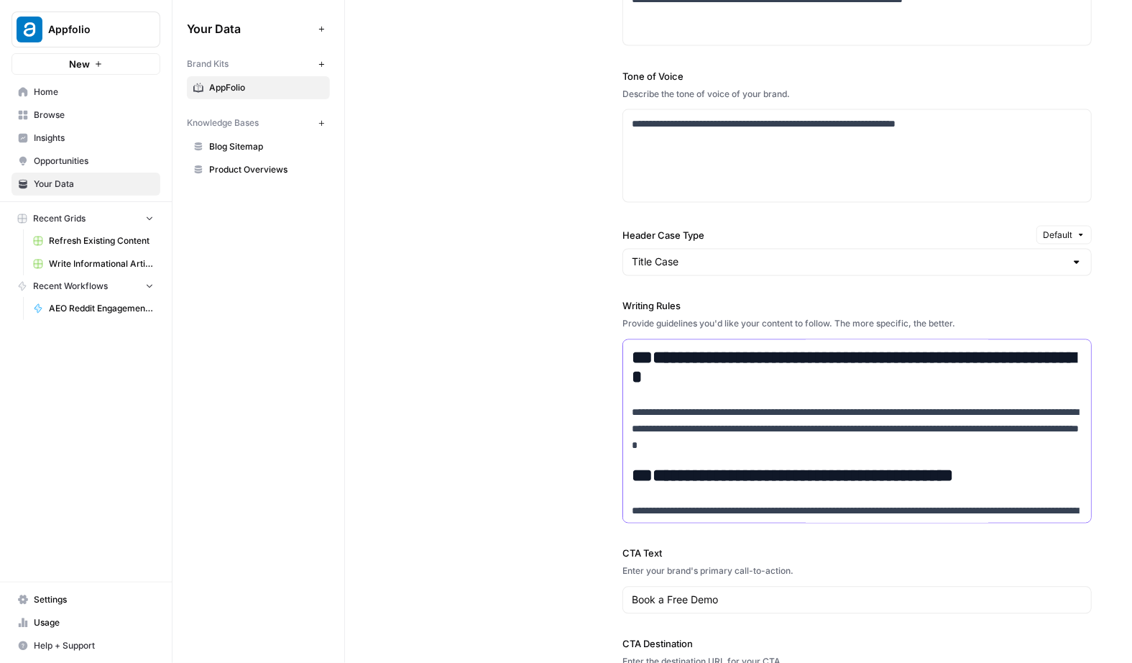
scroll to position [819, 0]
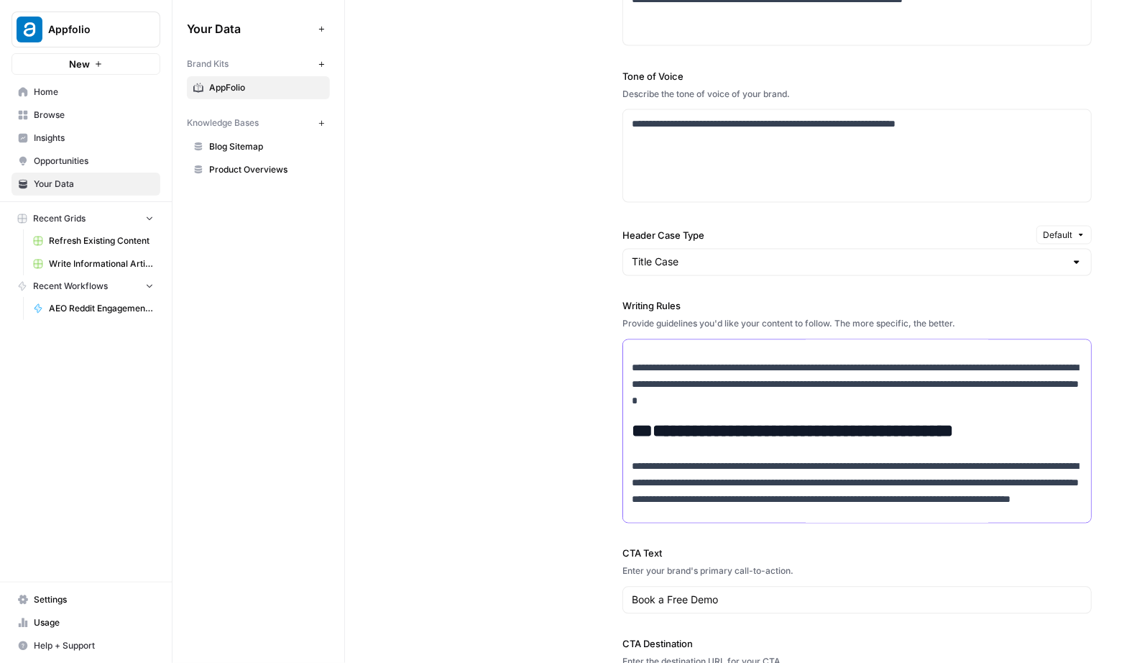
click at [640, 436] on h2 "**********" at bounding box center [857, 431] width 451 height 20
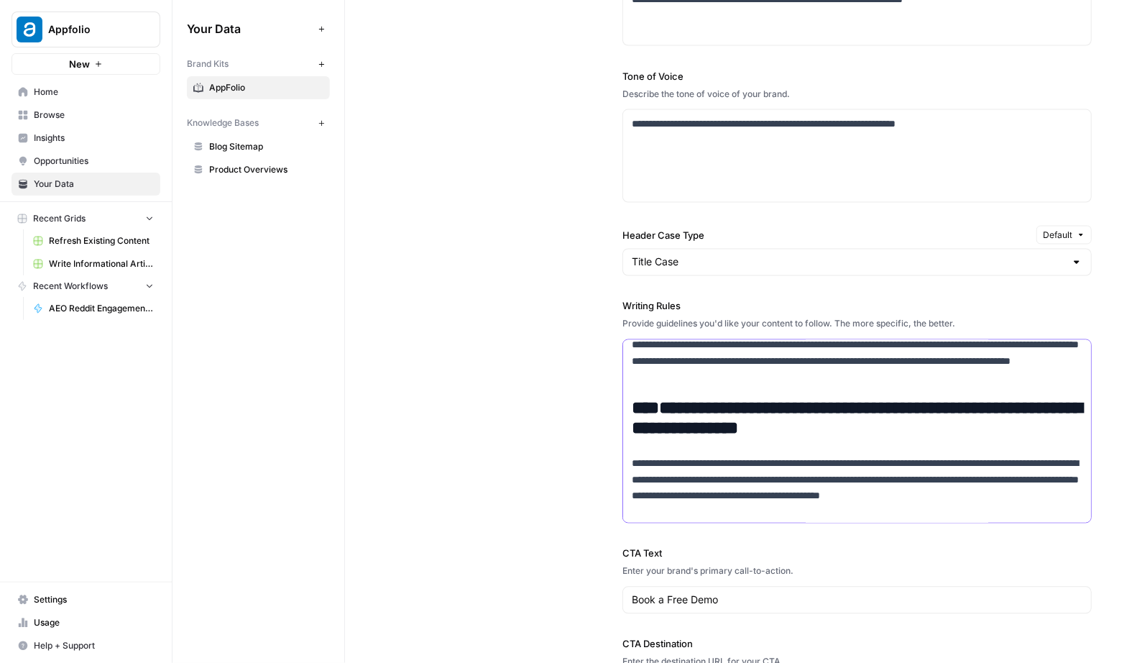
scroll to position [960, 0]
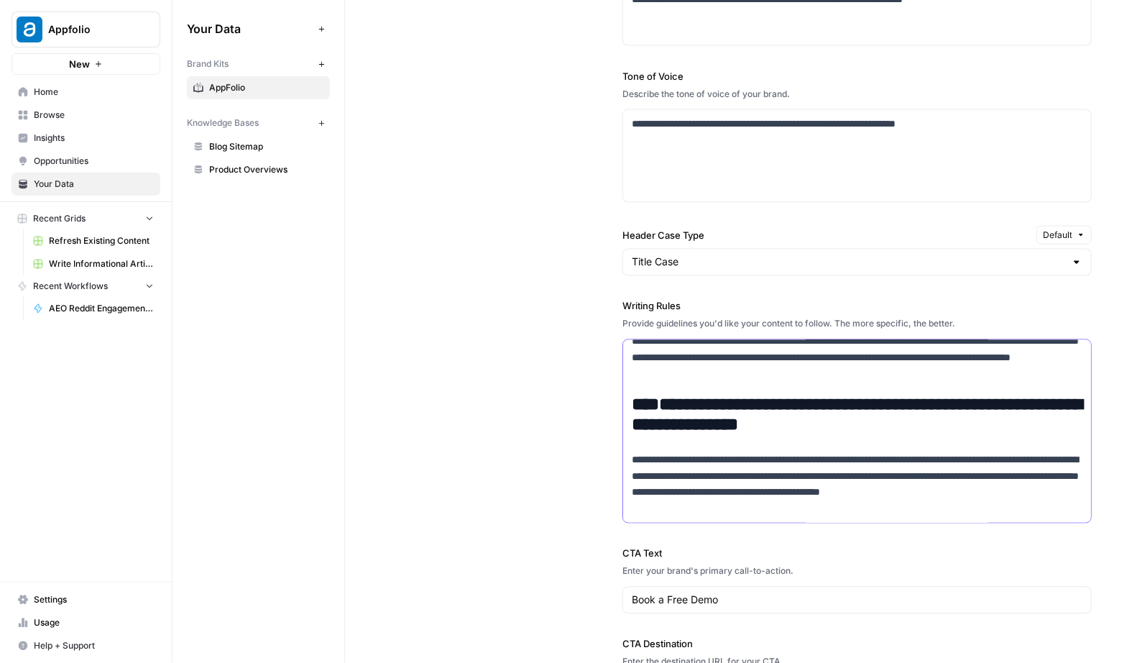
click at [642, 402] on h2 "**********" at bounding box center [857, 415] width 451 height 40
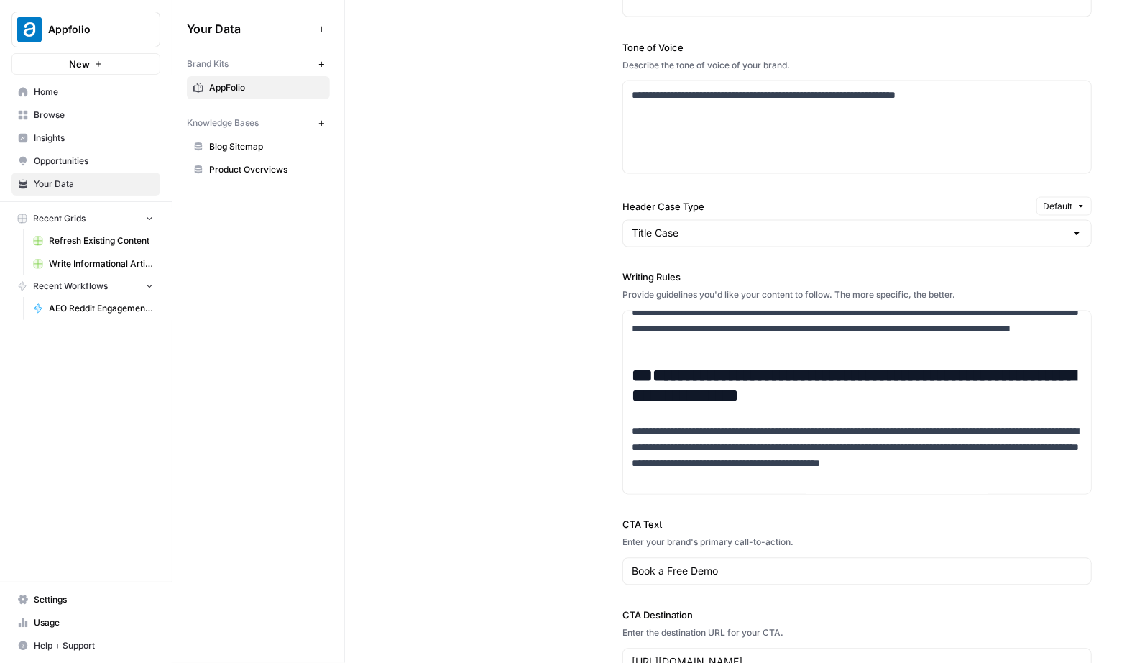
click at [600, 419] on div "**********" at bounding box center [738, 273] width 707 height 863
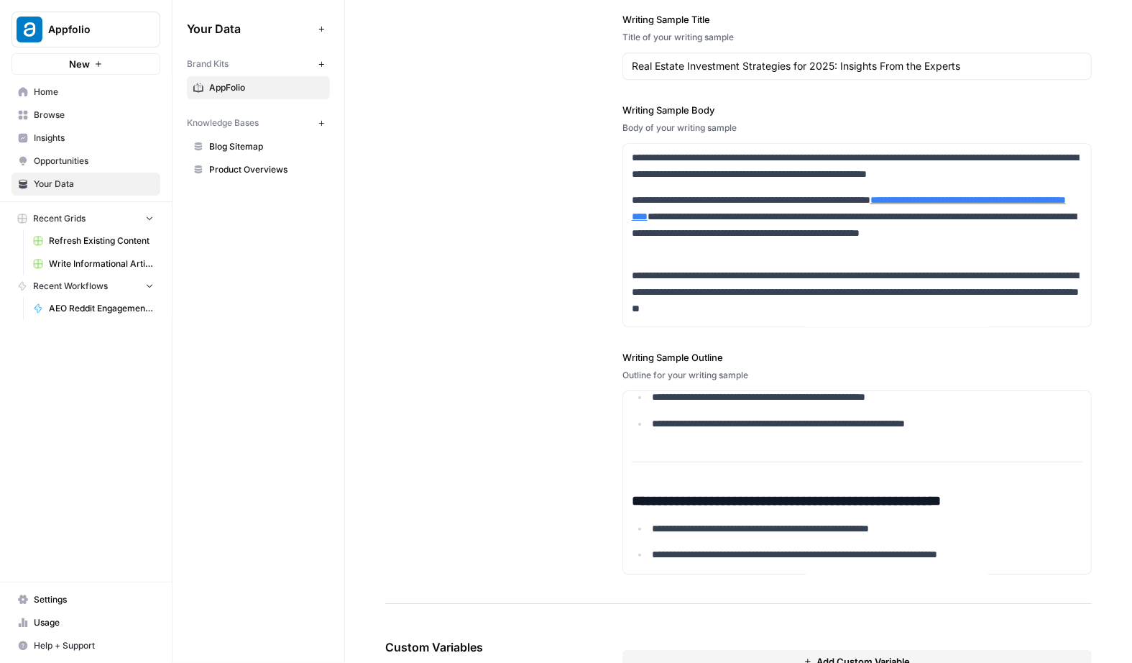
scroll to position [1812, 0]
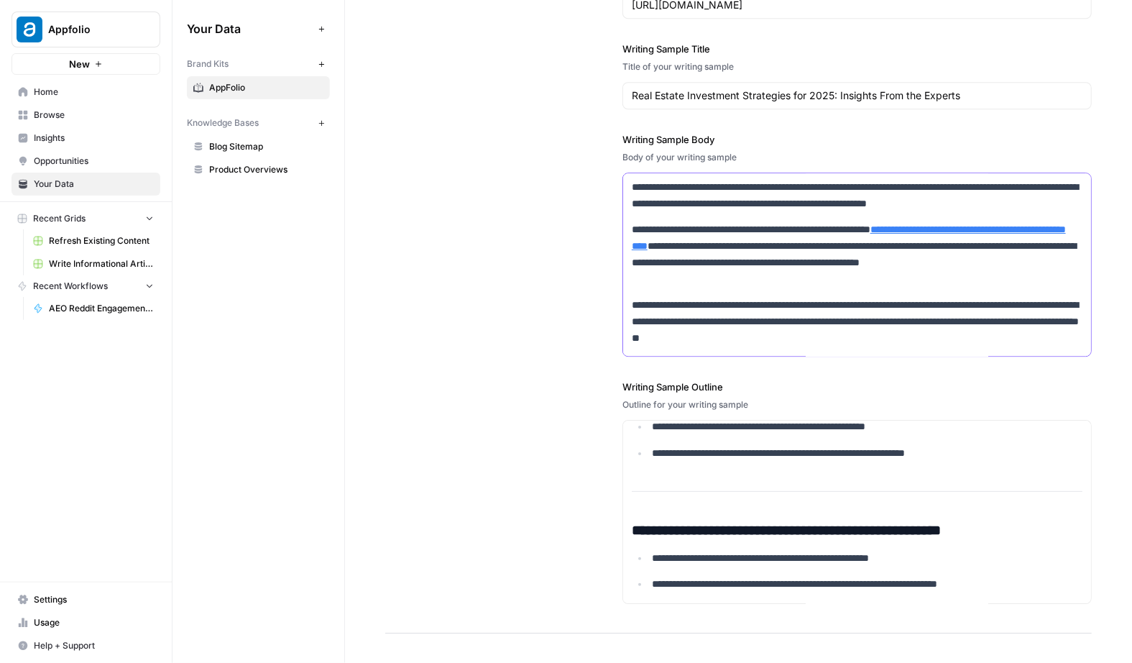
click at [698, 309] on p "**********" at bounding box center [857, 321] width 451 height 49
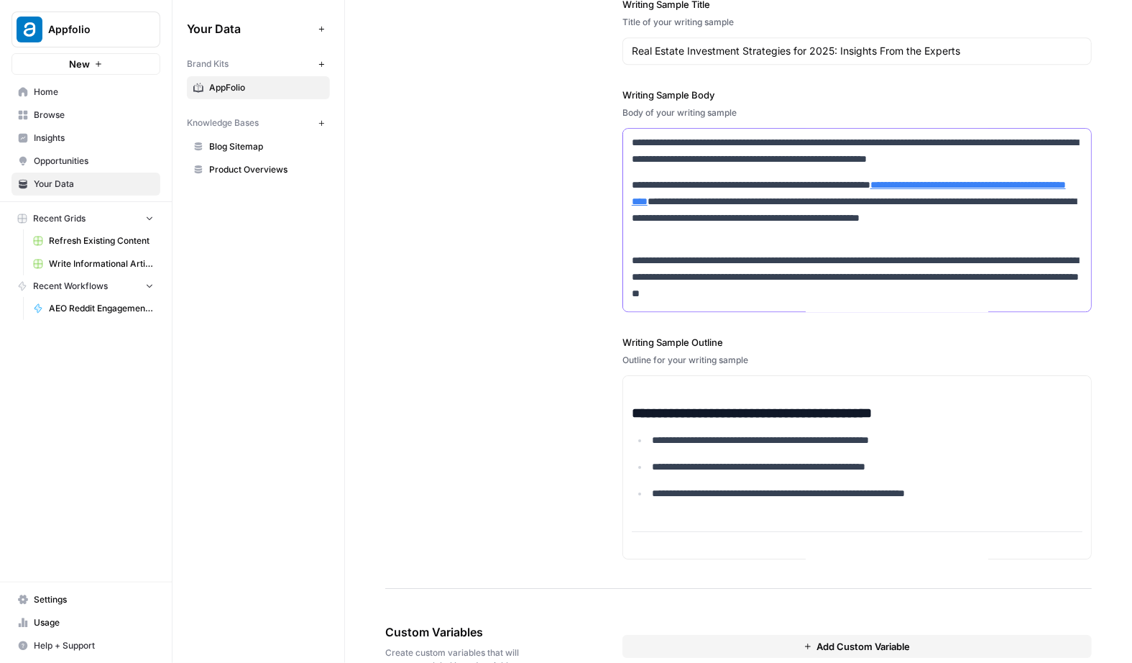
scroll to position [104, 0]
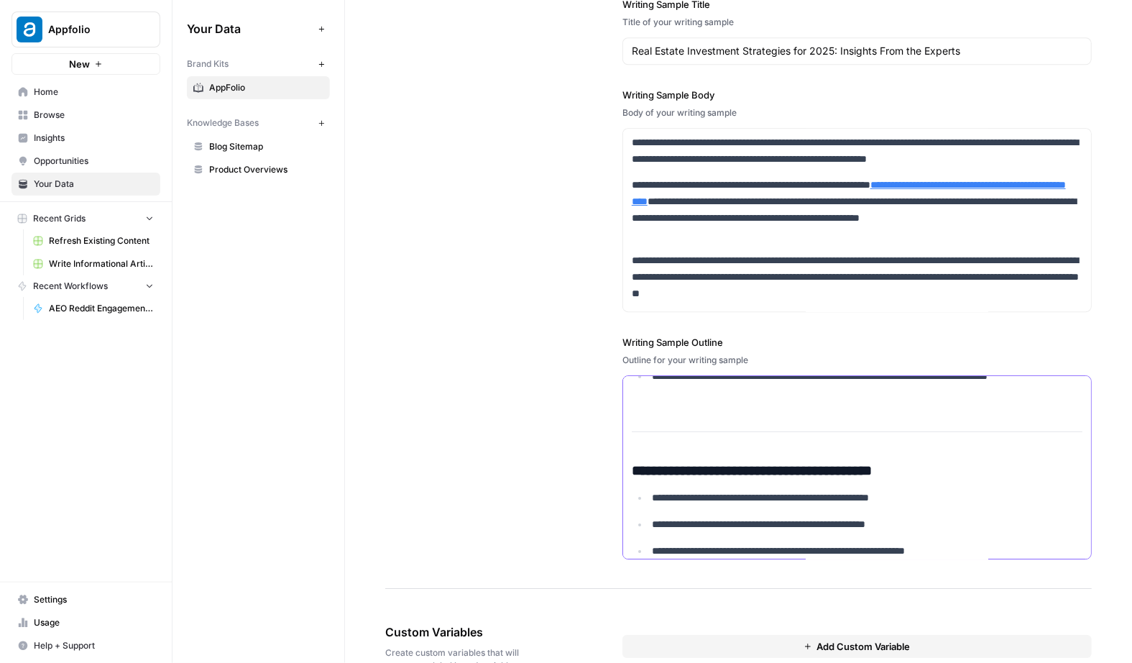
copy div "**********"
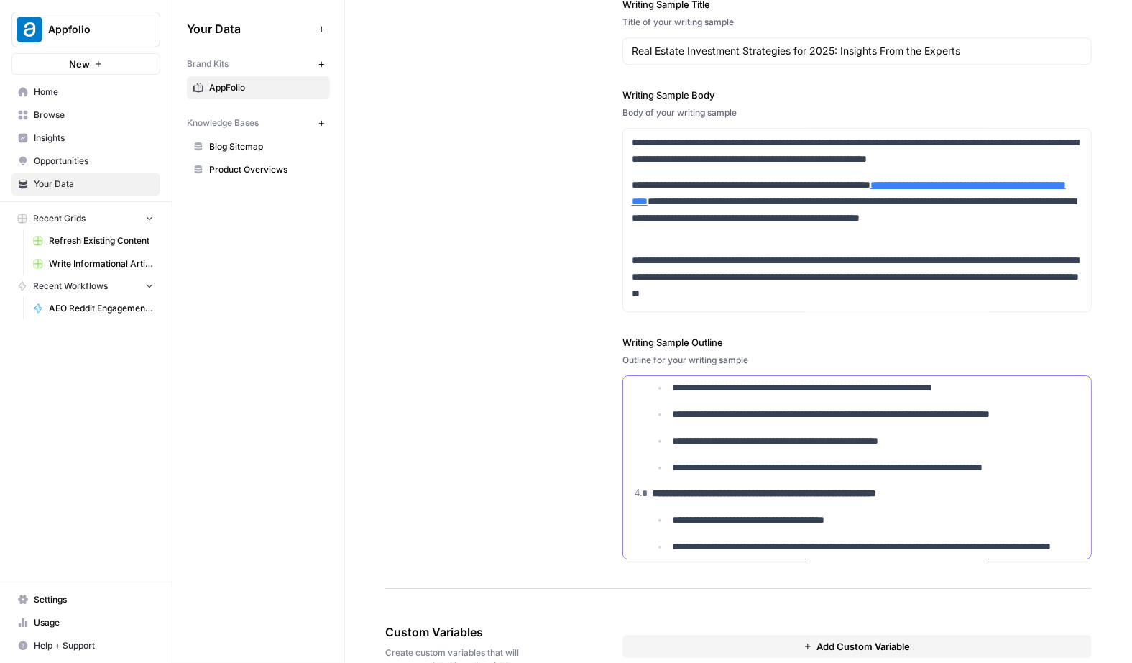
scroll to position [0, 0]
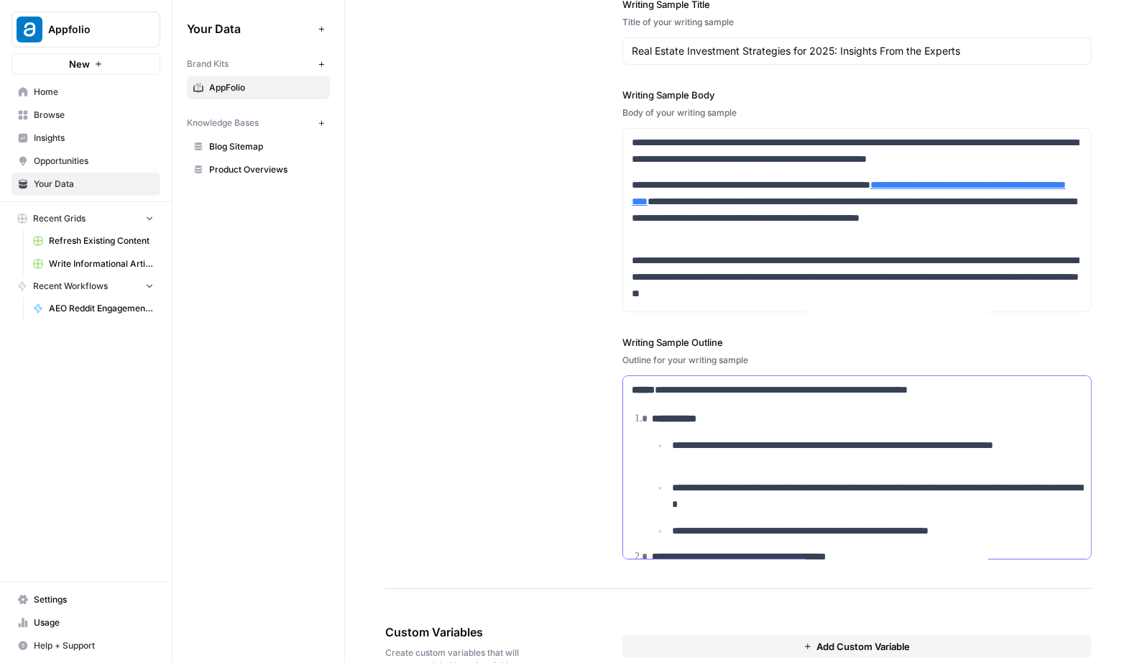
click at [597, 433] on div "**********" at bounding box center [738, 233] width 707 height 711
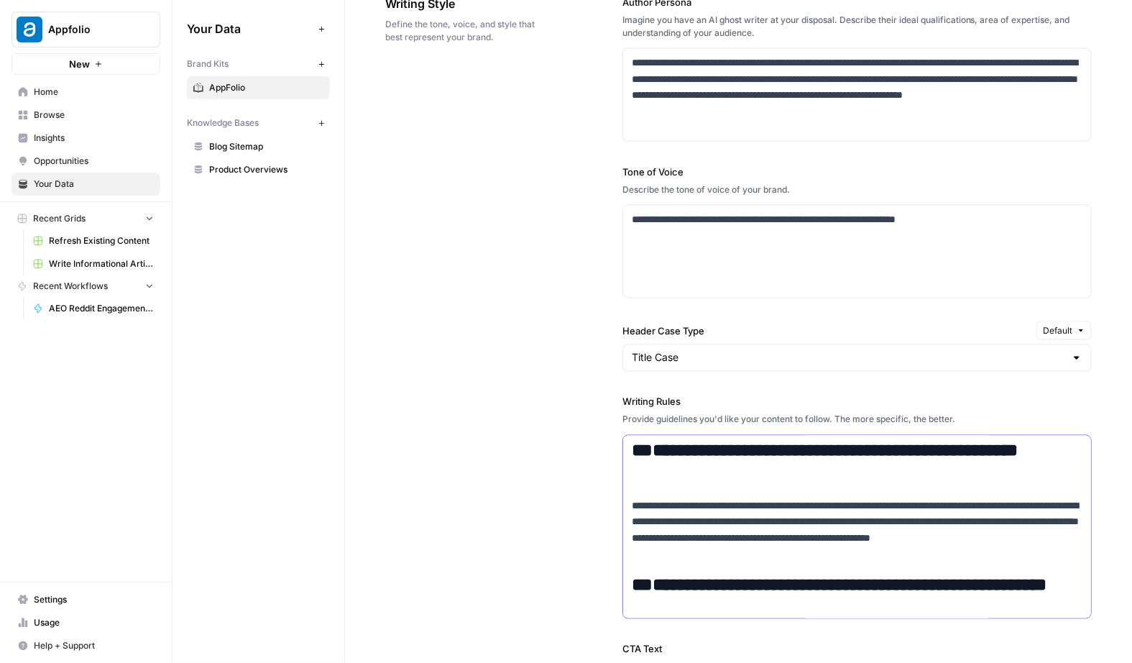
click at [633, 443] on h2 "**********" at bounding box center [857, 461] width 451 height 40
click at [566, 454] on div "**********" at bounding box center [738, 397] width 707 height 863
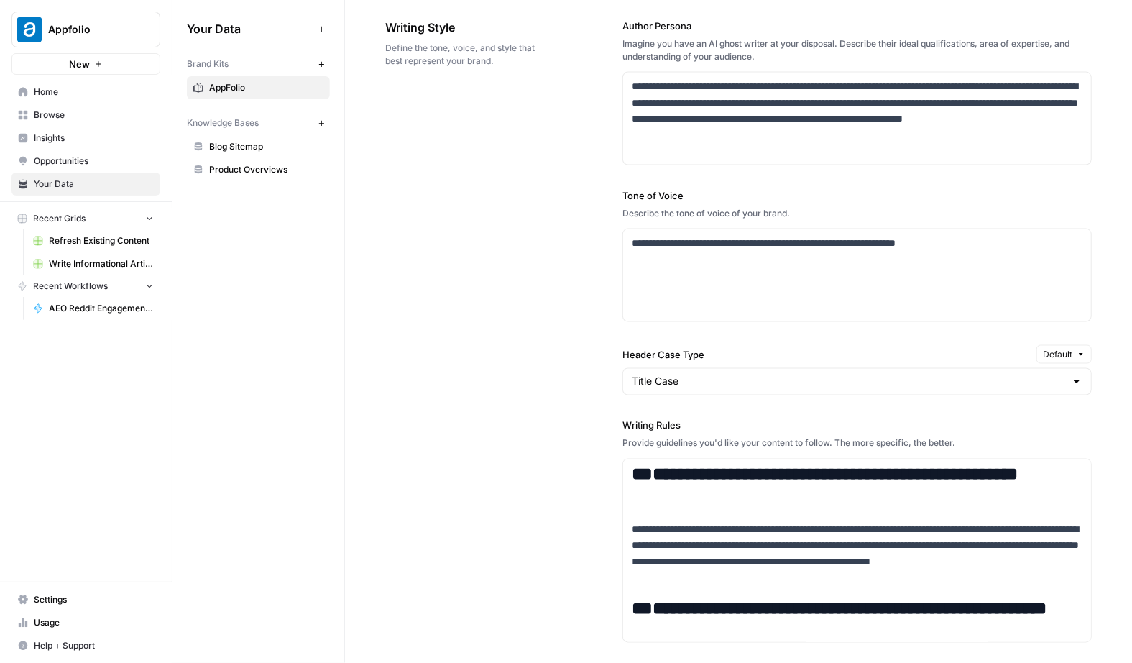
scroll to position [878, 0]
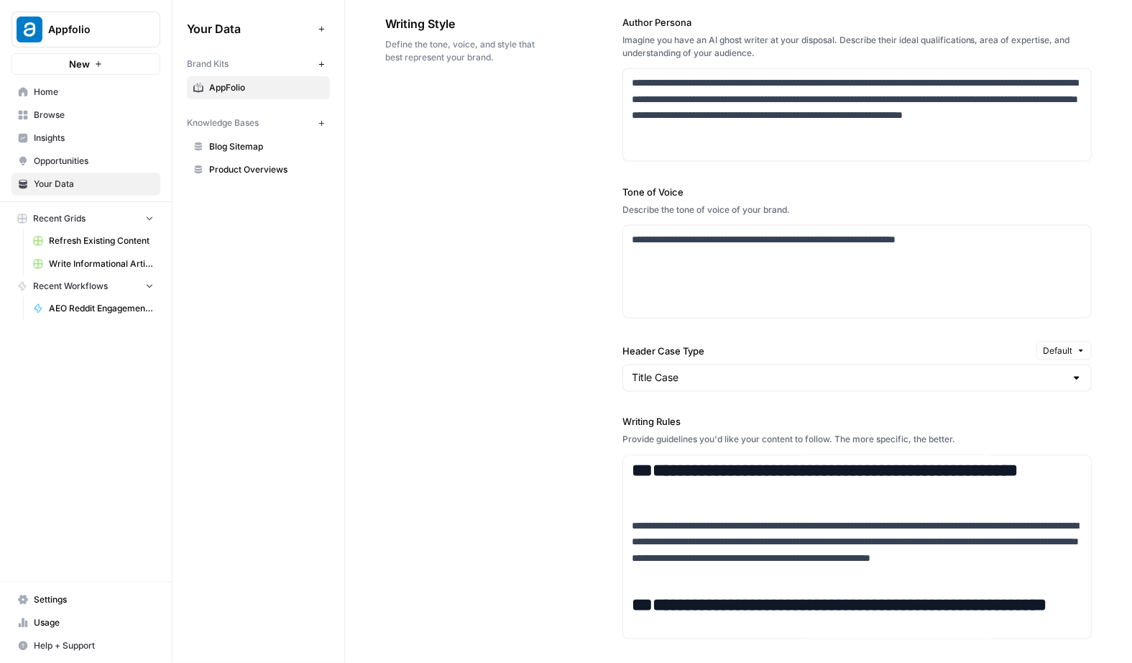
click at [500, 416] on div "**********" at bounding box center [738, 417] width 707 height 863
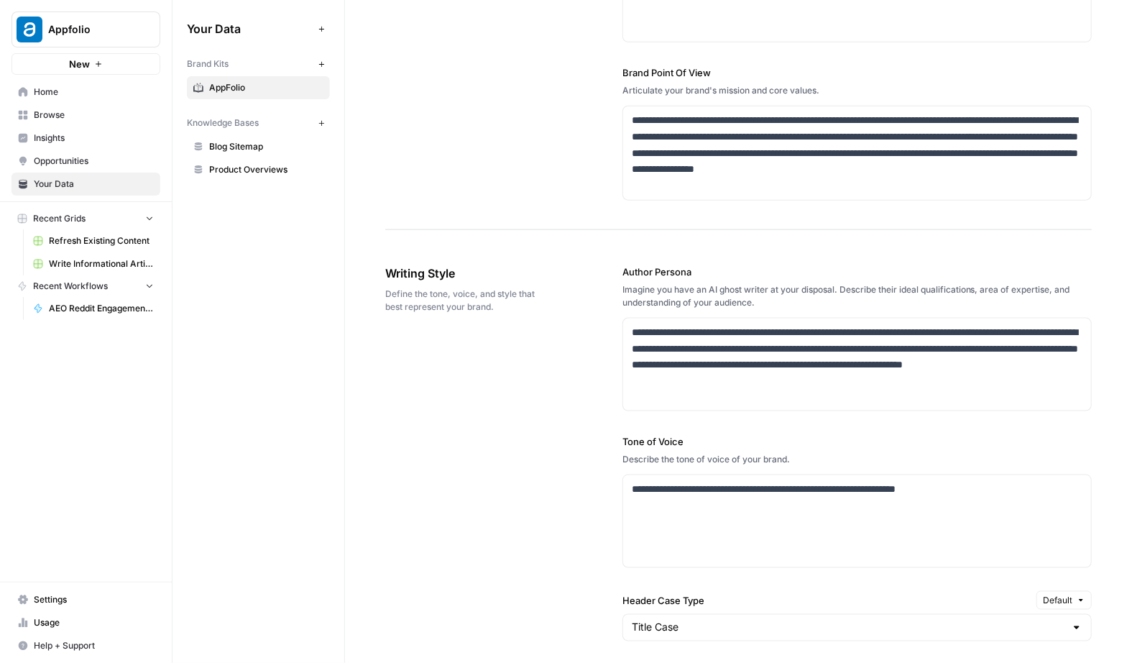
scroll to position [648, 0]
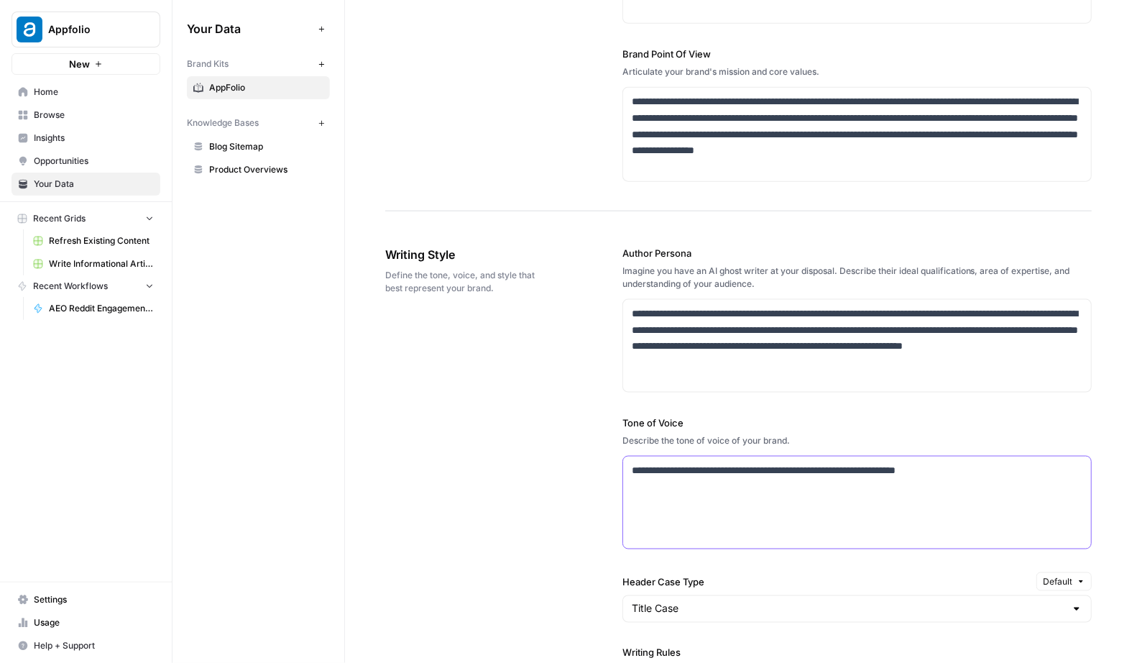
click at [675, 469] on p "**********" at bounding box center [857, 470] width 451 height 17
copy p "**********"
drag, startPoint x: 622, startPoint y: 417, endPoint x: 802, endPoint y: 435, distance: 180.6
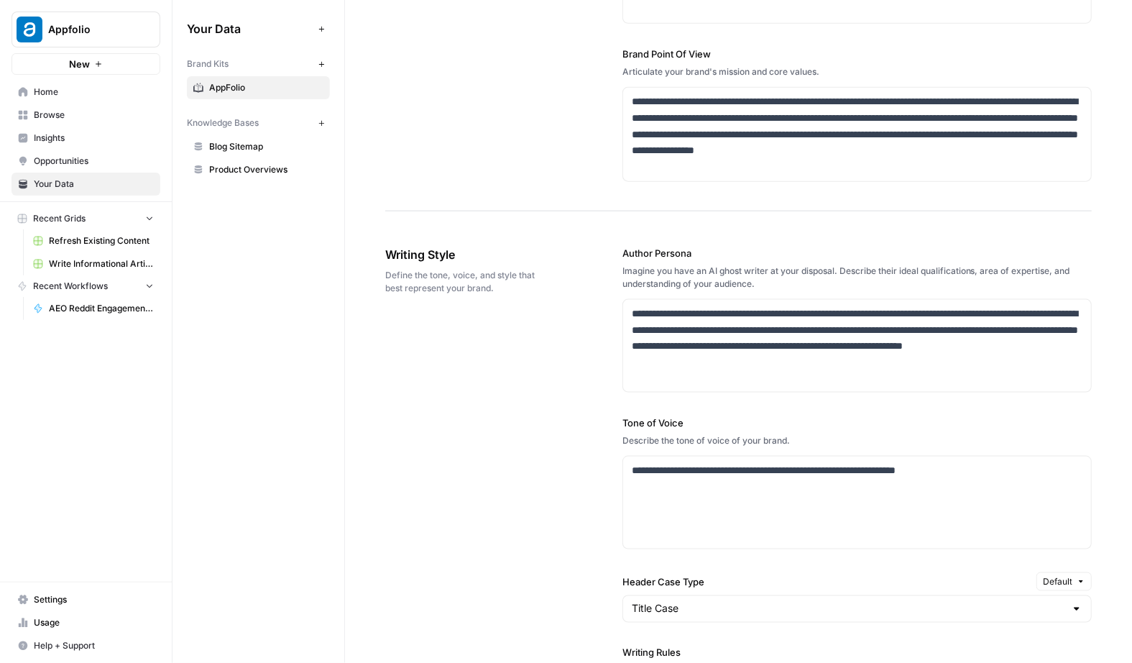
click at [802, 435] on div "**********" at bounding box center [738, 648] width 707 height 863
copy div "Tone of Voice Describe the tone of voice of your brand."
click at [636, 490] on div "**********" at bounding box center [857, 502] width 468 height 92
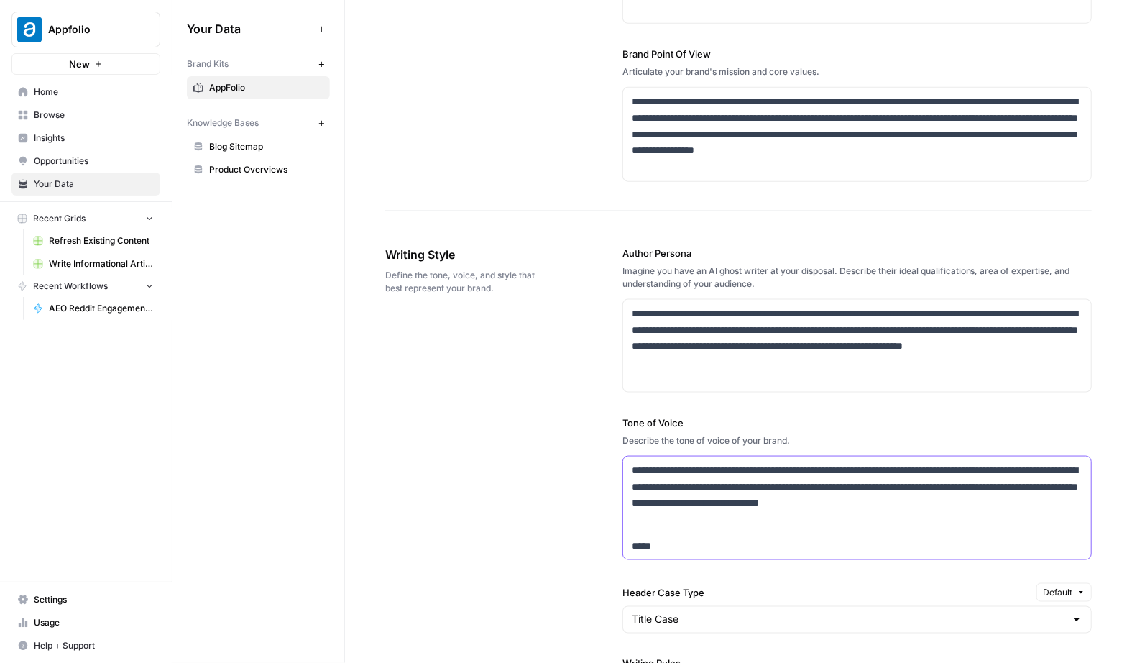
drag, startPoint x: 662, startPoint y: 541, endPoint x: 625, endPoint y: 526, distance: 40.3
click at [625, 526] on div "**********" at bounding box center [857, 508] width 468 height 104
click at [557, 493] on div "**********" at bounding box center [738, 648] width 707 height 863
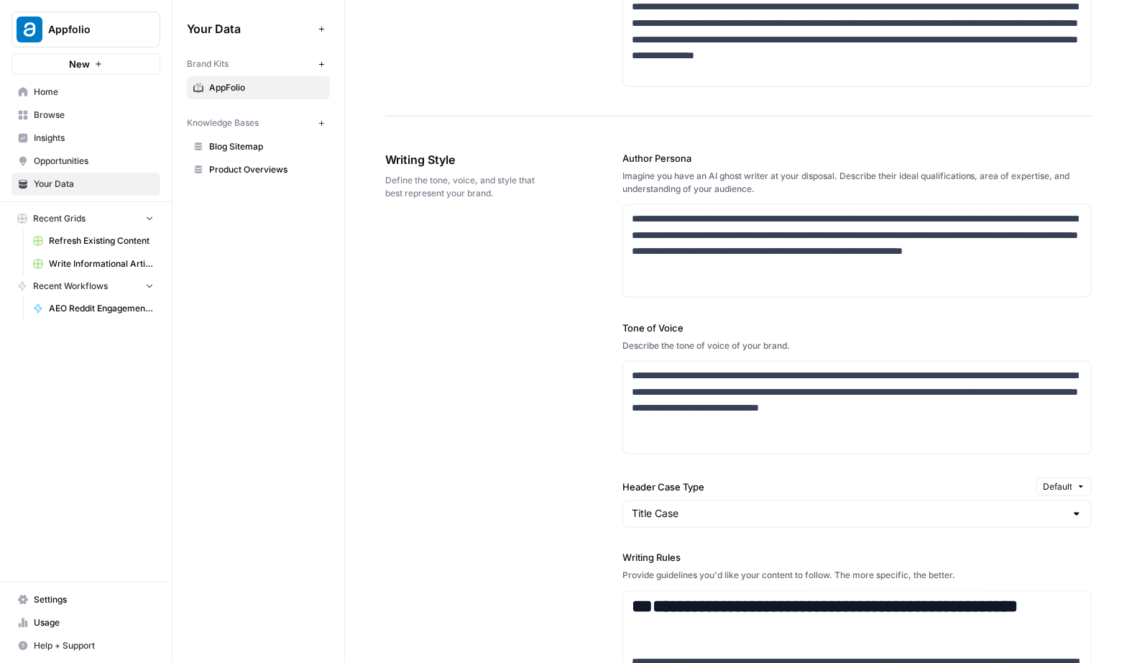
scroll to position [782, 0]
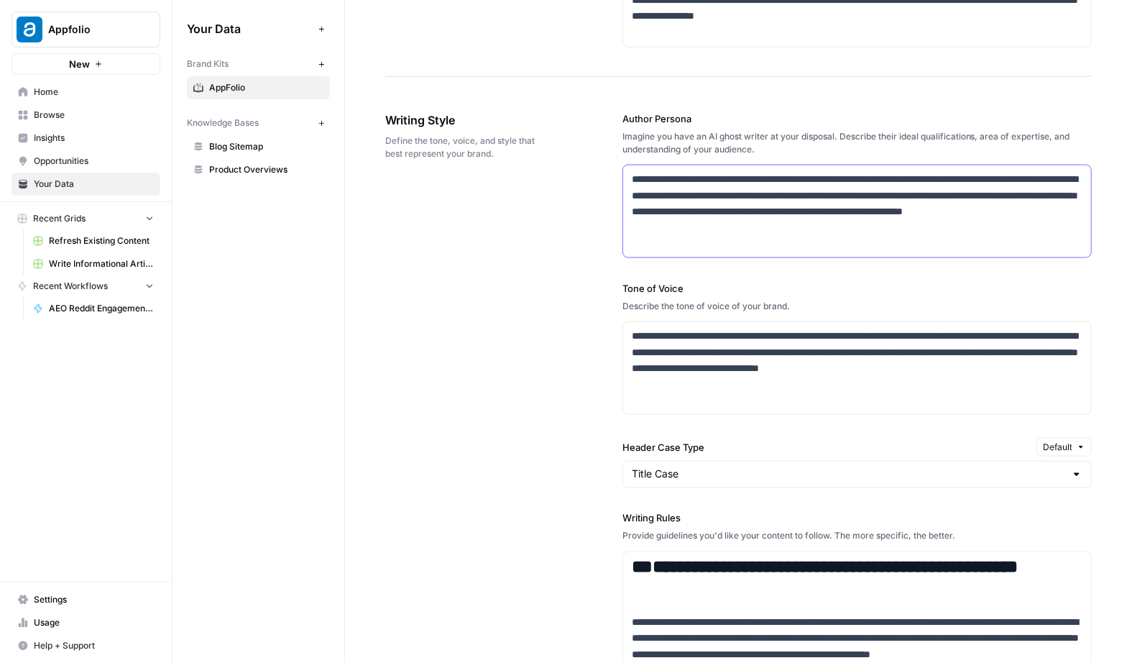
click at [721, 223] on p "**********" at bounding box center [857, 203] width 451 height 65
click at [581, 270] on div "**********" at bounding box center [738, 514] width 707 height 863
click at [920, 178] on p "**********" at bounding box center [857, 203] width 451 height 65
click at [646, 265] on div "**********" at bounding box center [857, 514] width 469 height 863
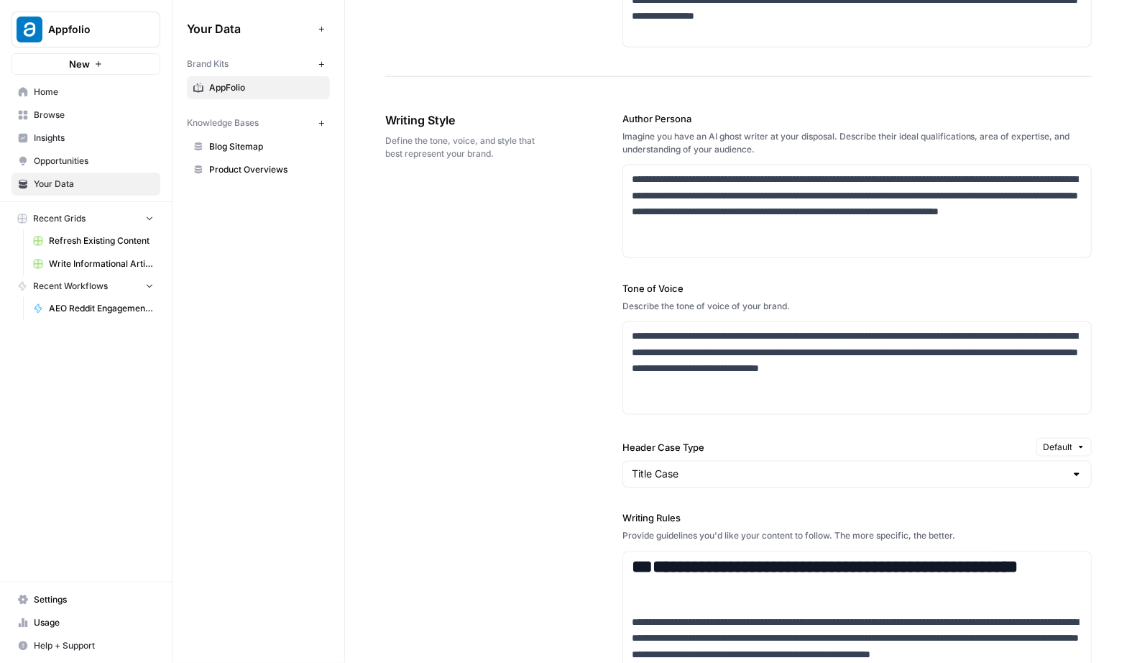
click at [236, 159] on link "Product Overviews" at bounding box center [258, 169] width 143 height 23
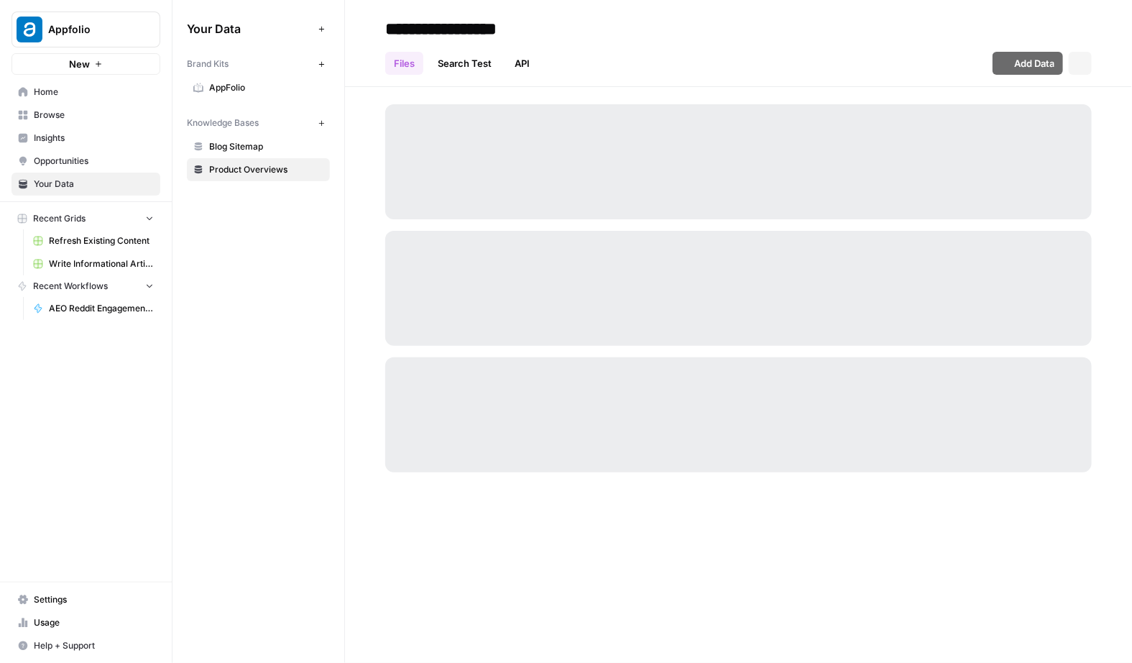
click at [246, 146] on span "Blog Sitemap" at bounding box center [266, 146] width 114 height 13
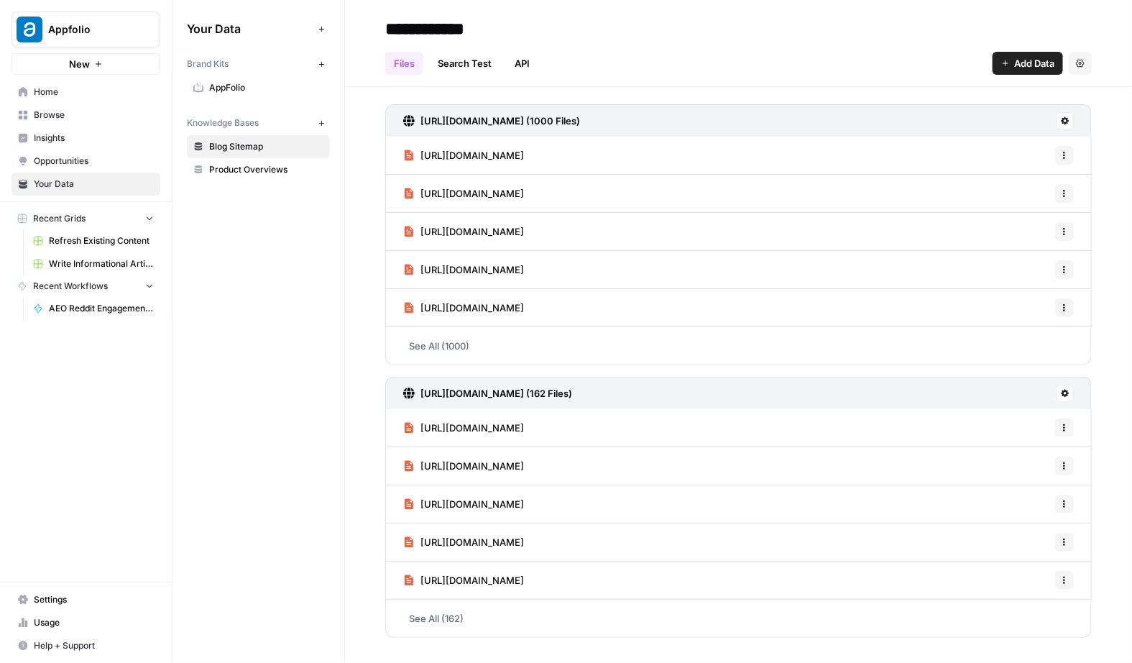
click at [265, 159] on link "Product Overviews" at bounding box center [258, 169] width 143 height 23
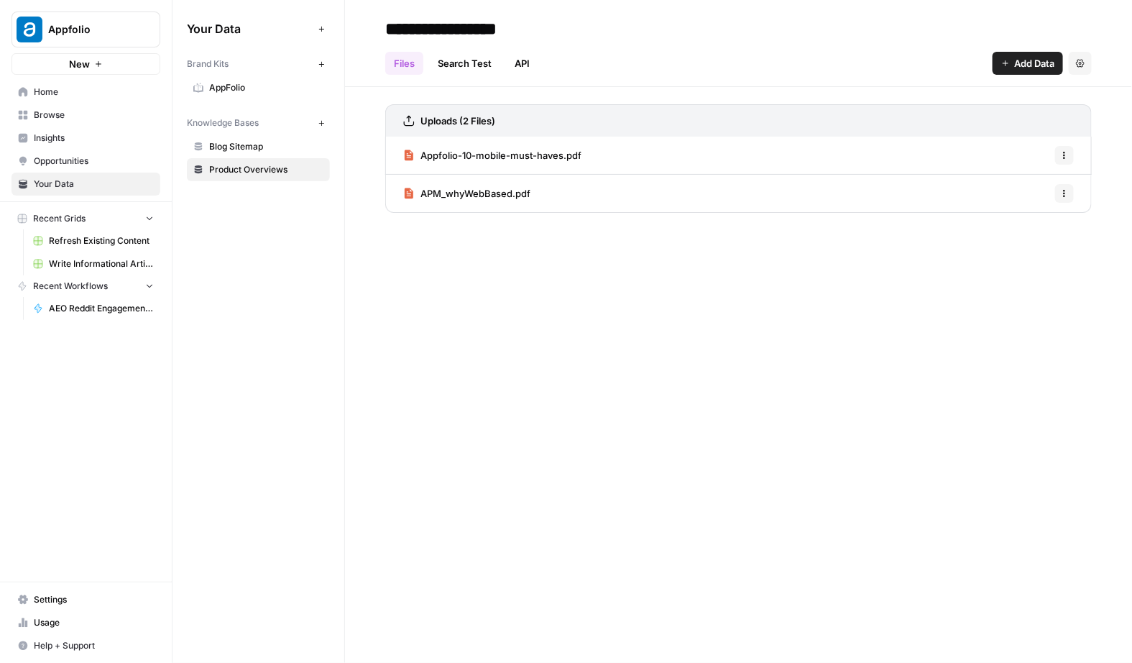
click at [538, 29] on input "**********" at bounding box center [495, 28] width 230 height 29
type input "**********"
click at [319, 122] on icon "button" at bounding box center [322, 123] width 8 height 8
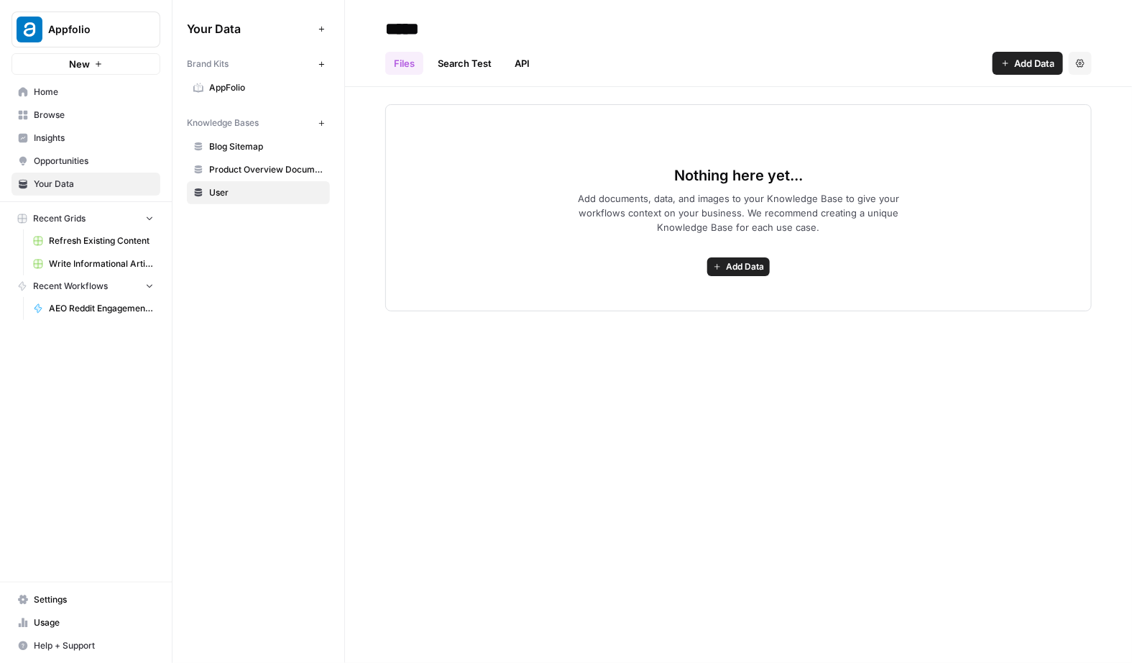
type input "****"
click at [261, 177] on link "Product Overview Documents" at bounding box center [258, 169] width 143 height 23
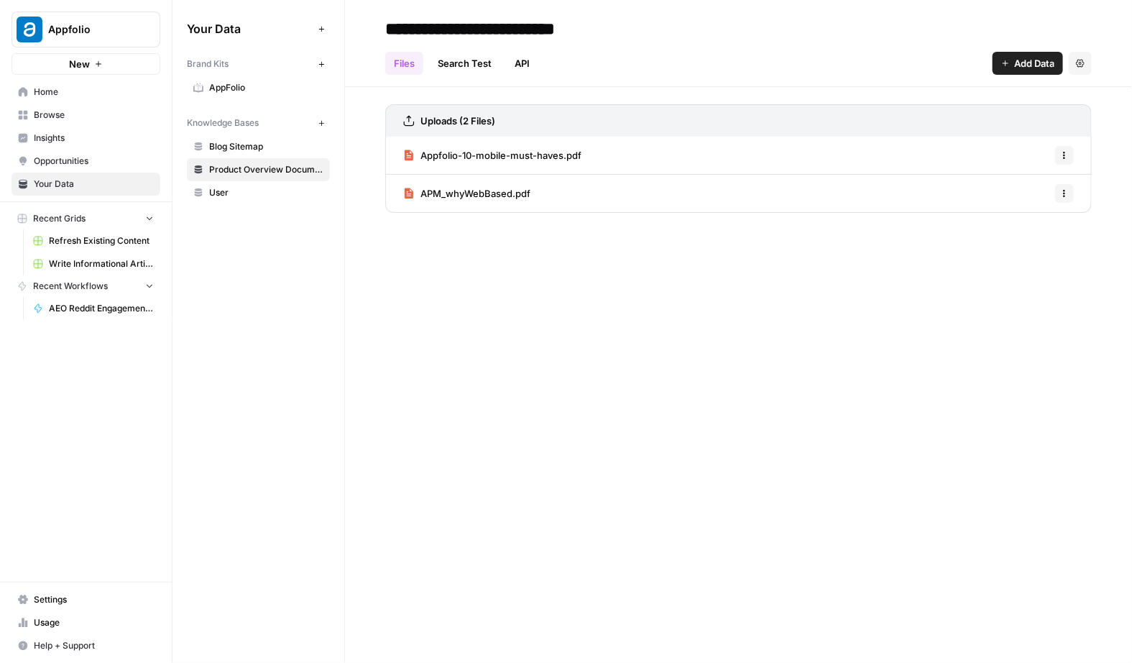
click at [551, 27] on input "**********" at bounding box center [511, 28] width 262 height 29
type input "**********"
click at [266, 202] on link "User" at bounding box center [258, 192] width 143 height 23
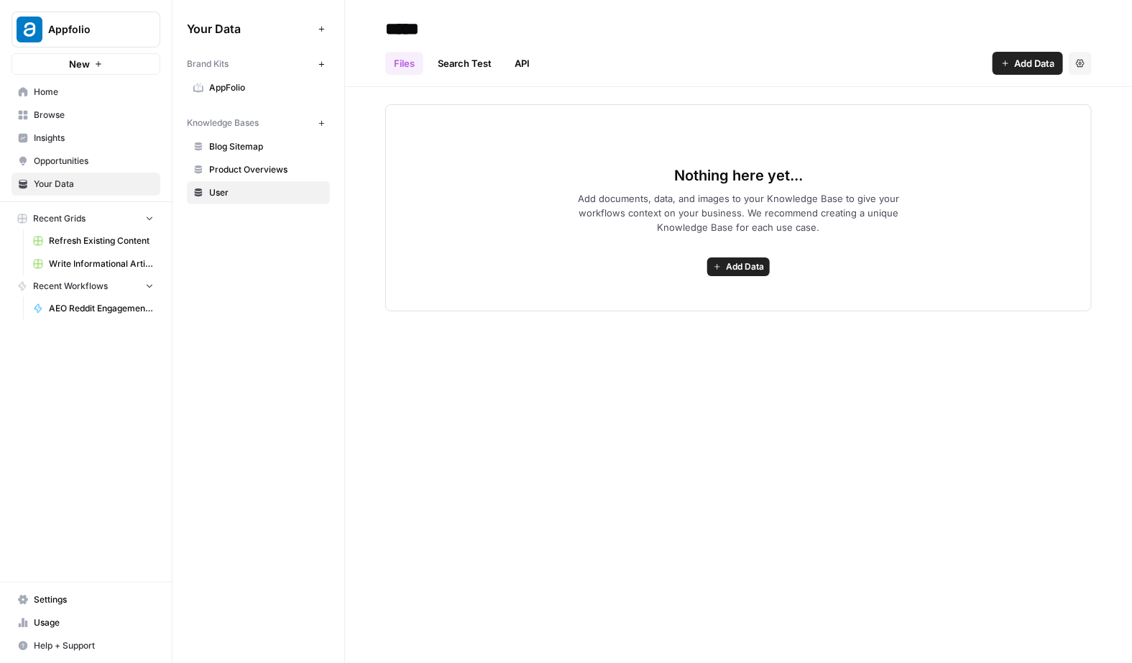
click at [462, 32] on input "****" at bounding box center [495, 28] width 230 height 29
type input "**********"
click at [735, 270] on span "Add Data" at bounding box center [745, 266] width 38 height 13
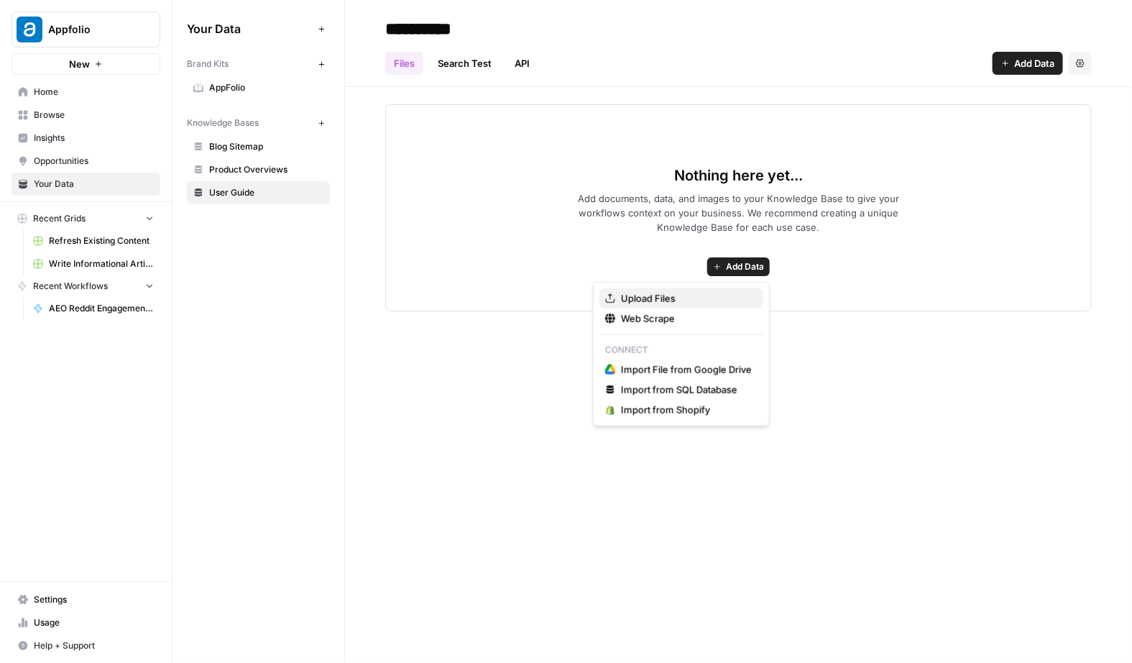
click at [699, 300] on span "Upload Files" at bounding box center [686, 298] width 131 height 14
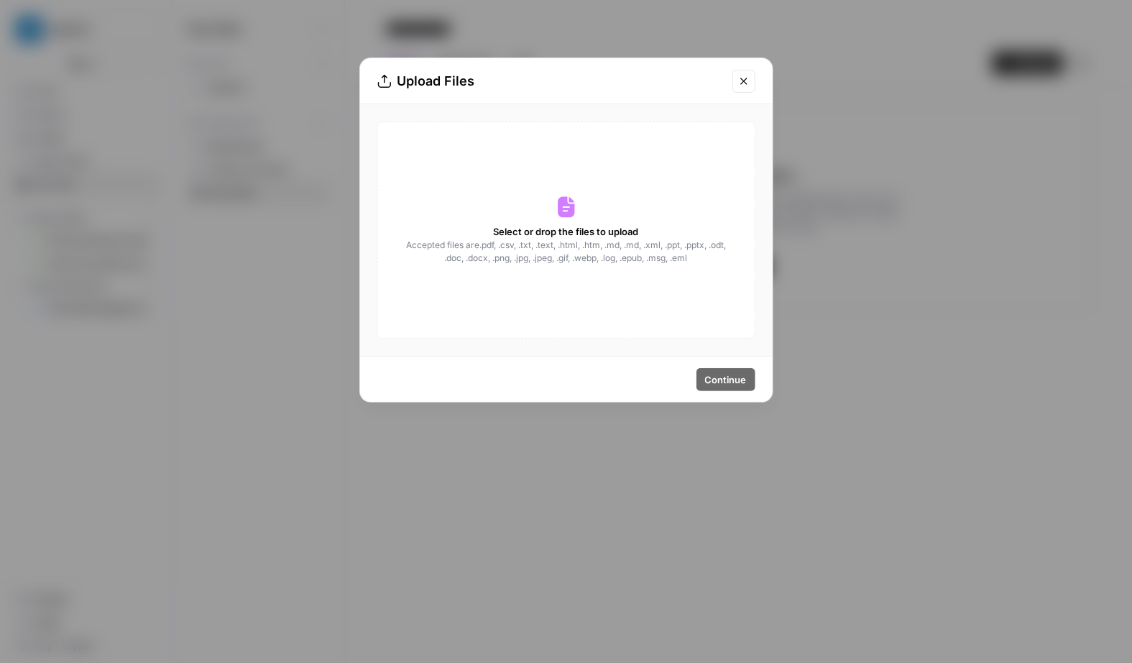
click at [525, 204] on div "Select or drop the files to upload Accepted files are .pdf, .csv, .txt, .text, …" at bounding box center [566, 229] width 378 height 217
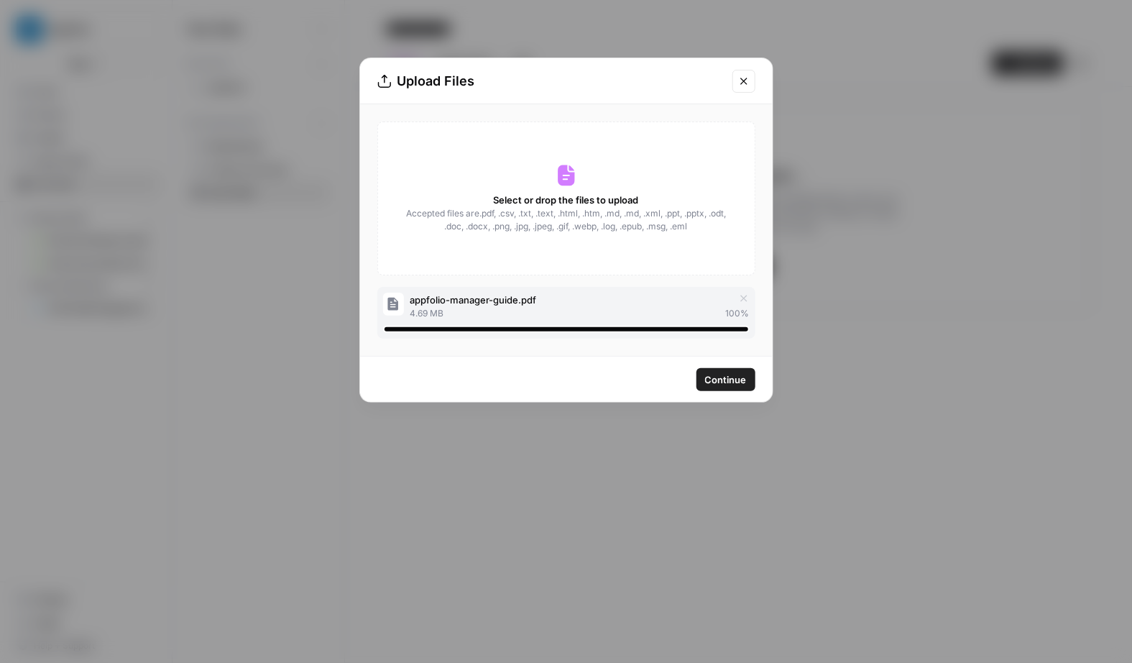
click at [720, 377] on span "Continue" at bounding box center [726, 379] width 42 height 14
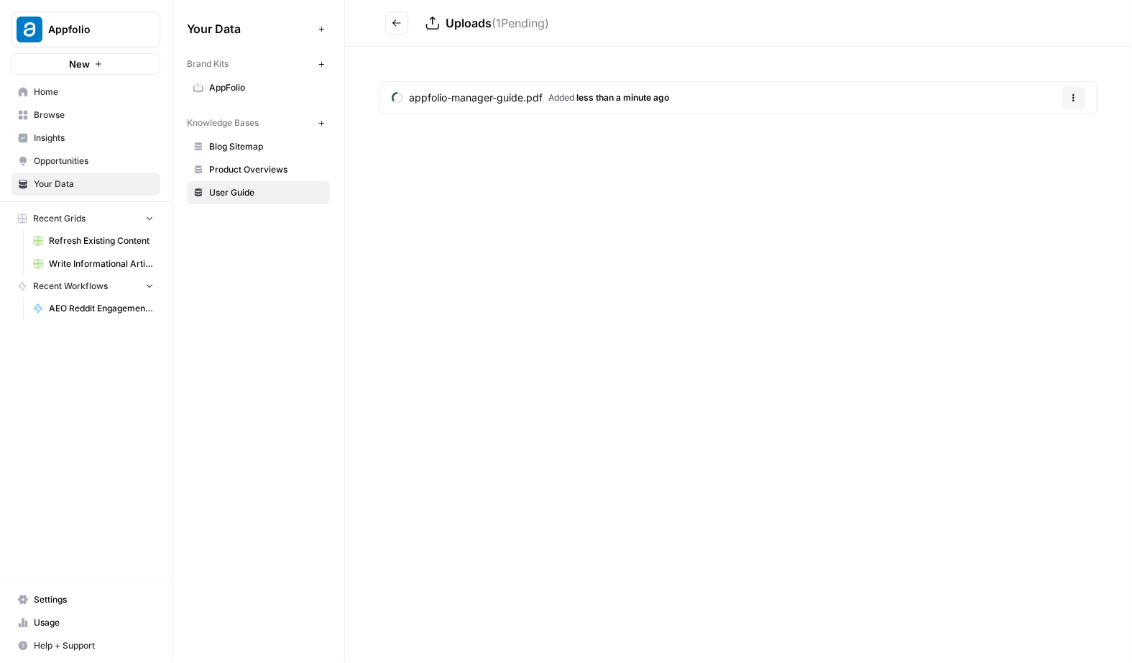
click at [271, 175] on span "Product Overviews" at bounding box center [266, 169] width 114 height 13
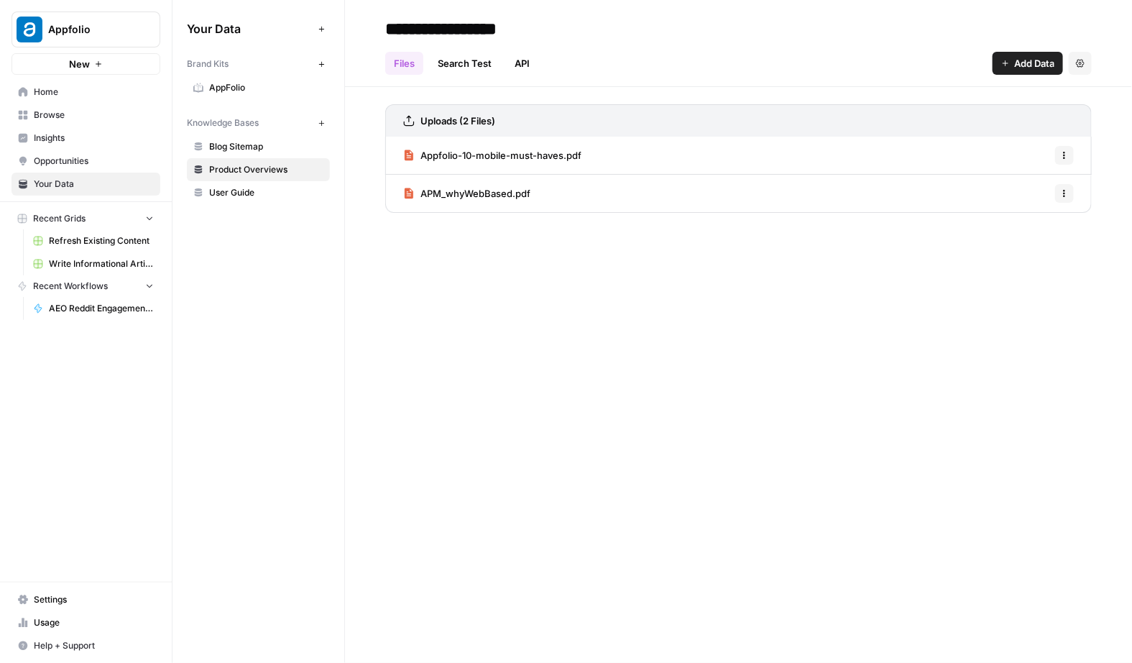
click at [252, 196] on span "User Guide" at bounding box center [266, 192] width 114 height 13
click at [244, 149] on span "Blog Sitemap" at bounding box center [266, 146] width 114 height 13
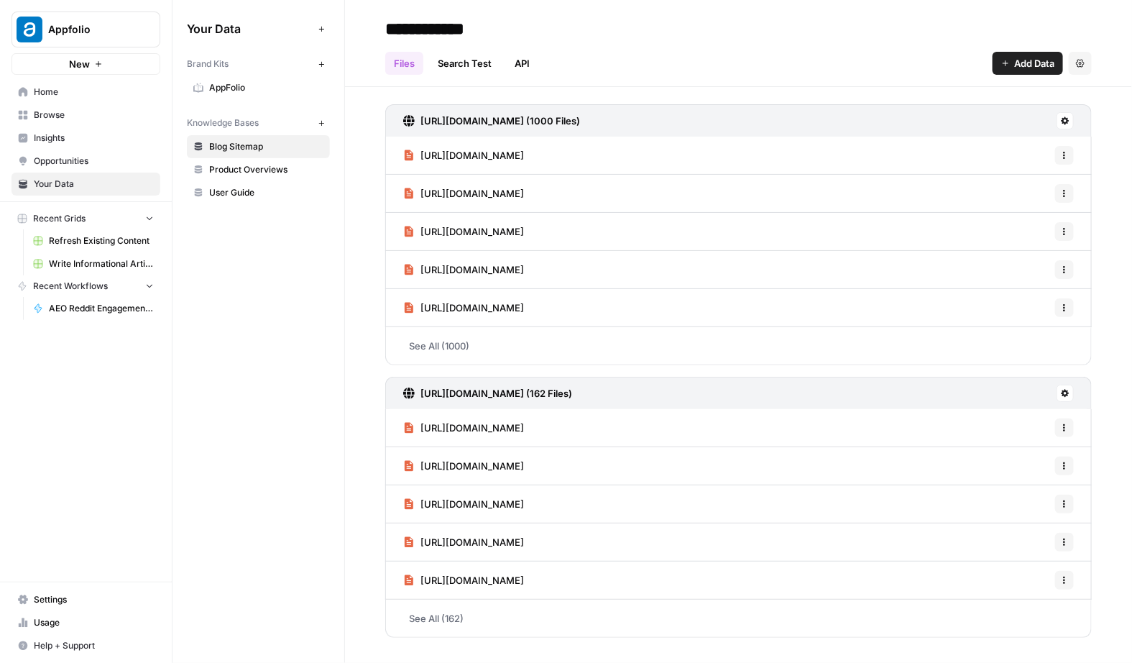
click at [277, 168] on span "Product Overviews" at bounding box center [266, 169] width 114 height 13
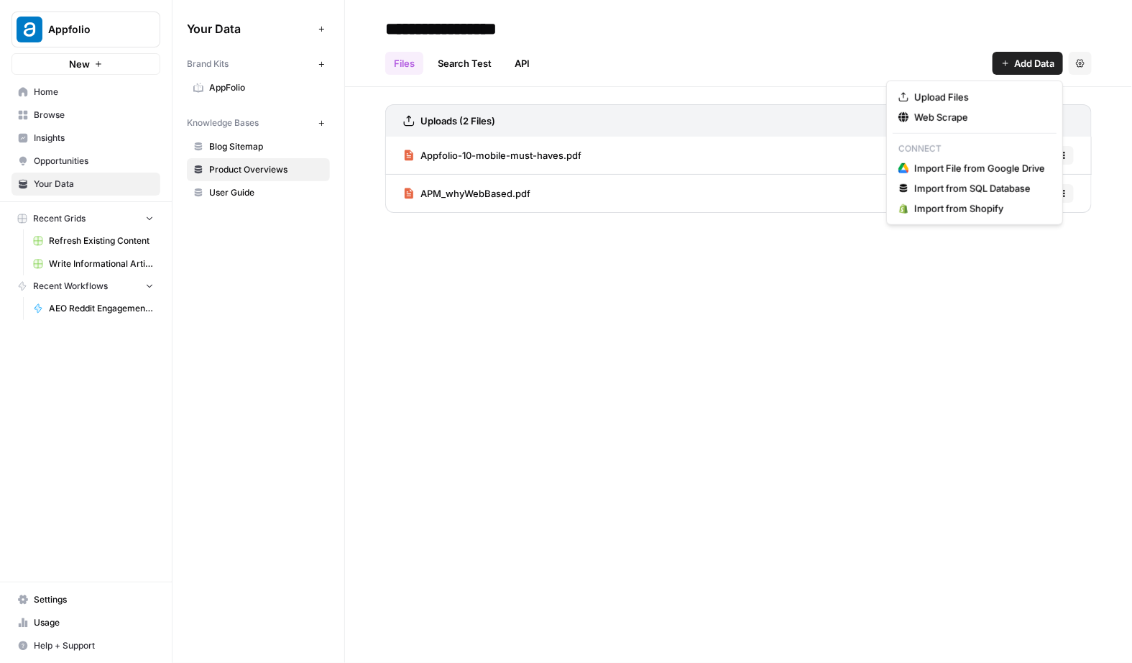
click at [1013, 66] on button "Add Data" at bounding box center [1028, 63] width 70 height 23
click at [321, 119] on icon "button" at bounding box center [322, 123] width 8 height 8
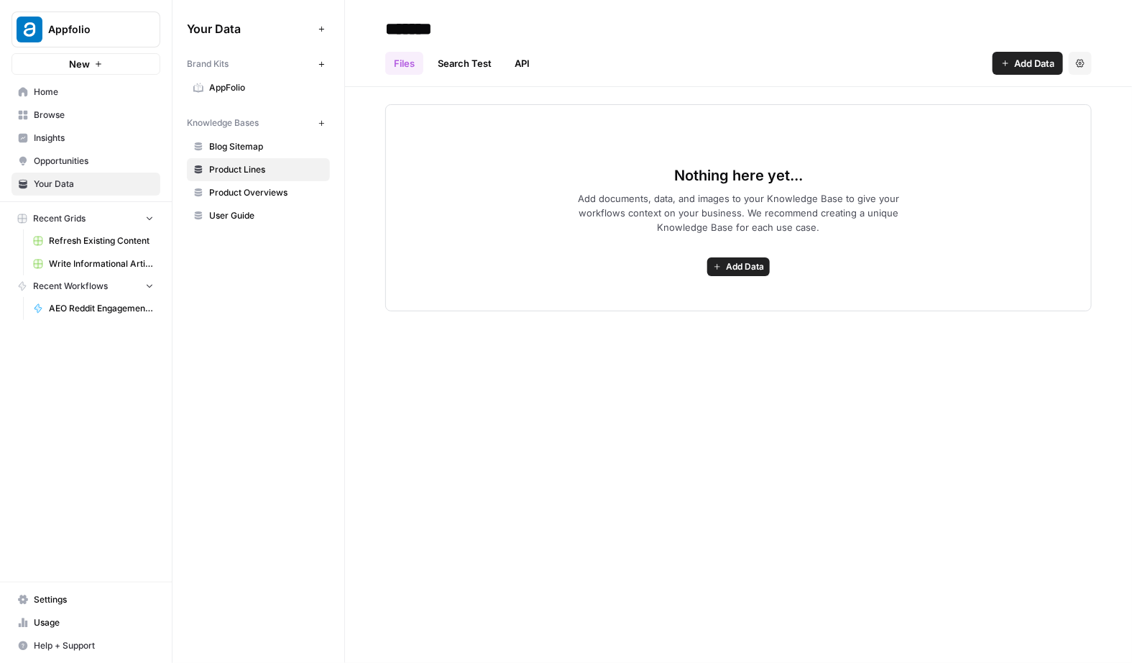
type input "*******"
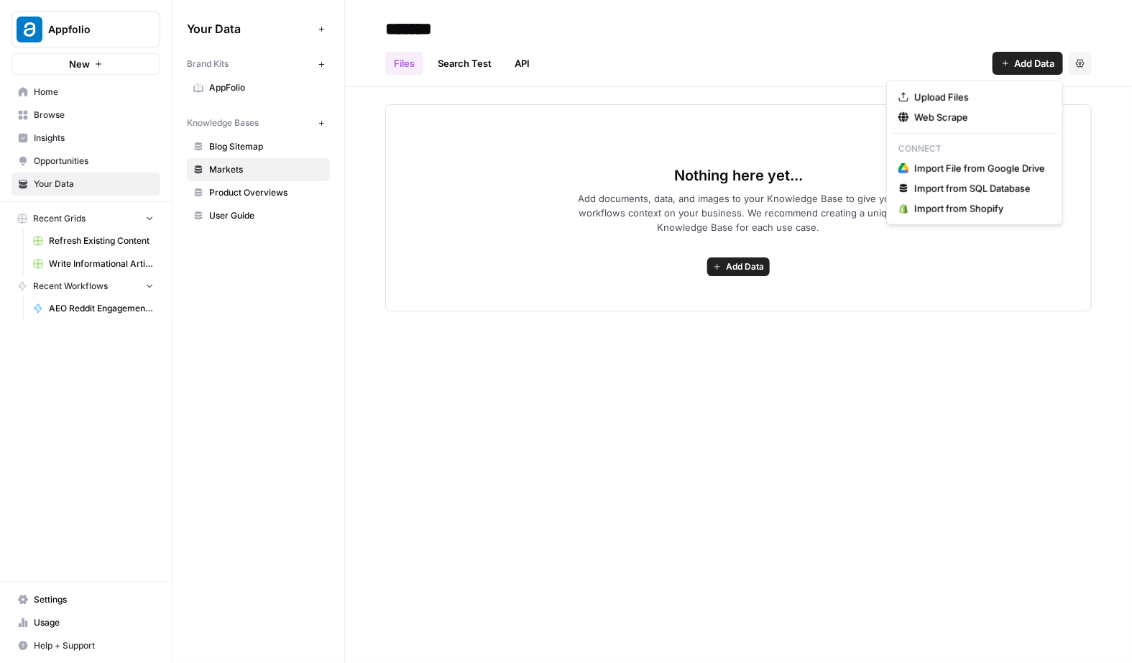
click at [1003, 57] on button "Add Data" at bounding box center [1028, 63] width 70 height 23
click at [930, 113] on span "Web Scrape" at bounding box center [979, 117] width 131 height 14
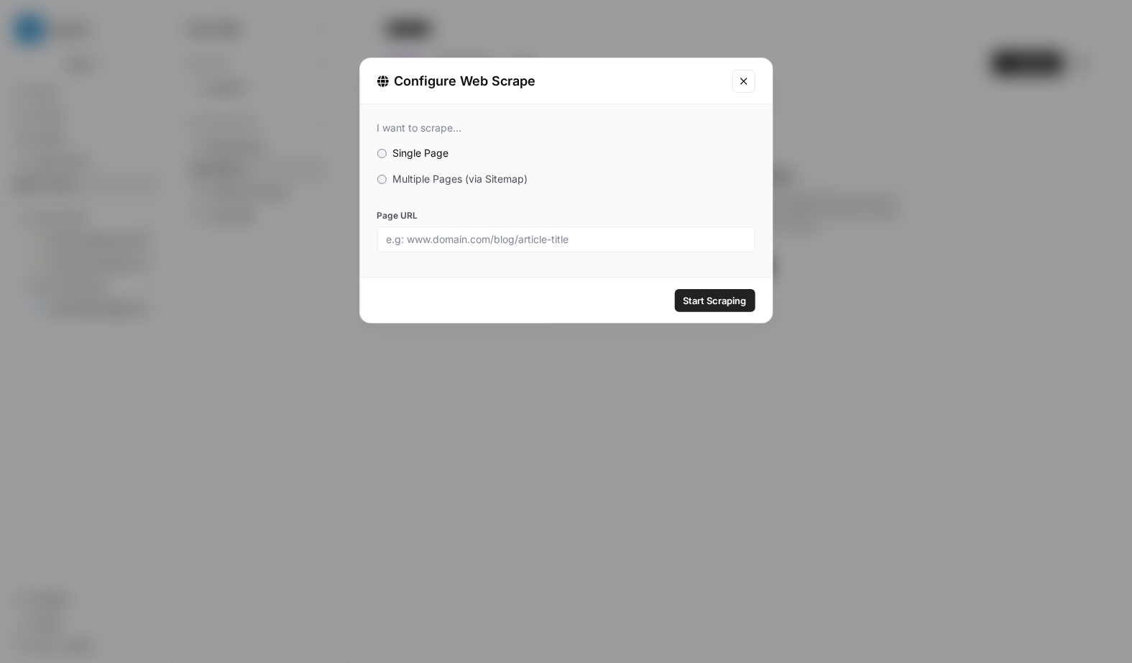
click at [466, 174] on span "Multiple Pages (via Sitemap)" at bounding box center [459, 179] width 135 height 12
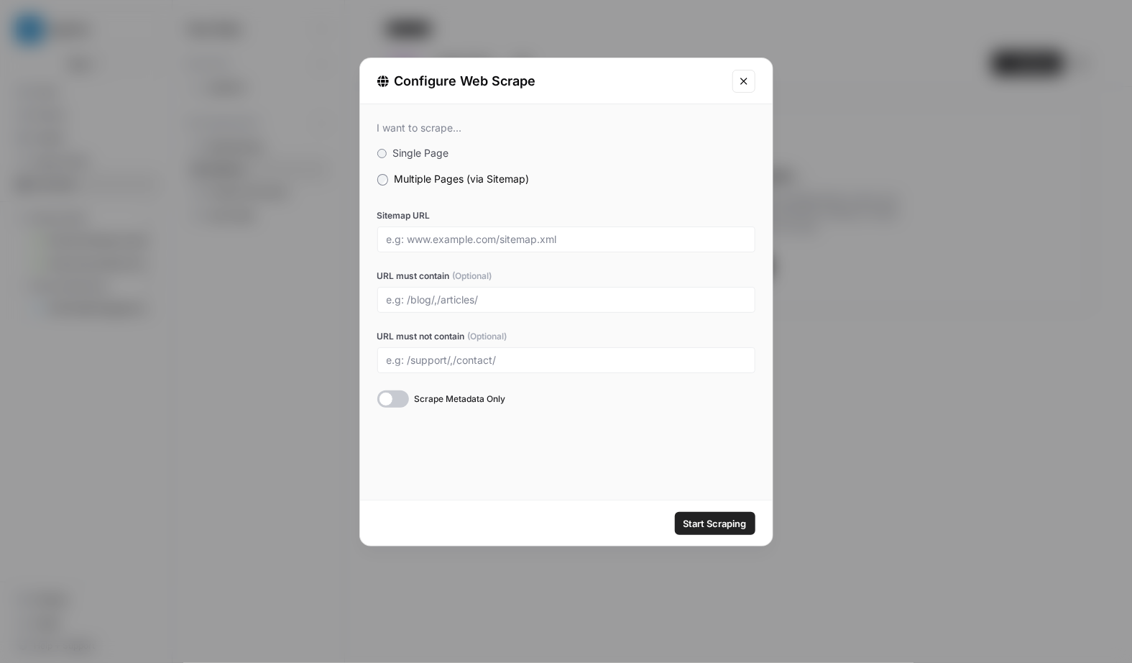
click at [441, 231] on div at bounding box center [566, 239] width 378 height 26
click at [470, 231] on div at bounding box center [566, 239] width 378 height 26
click at [490, 234] on input "Sitemap URL" at bounding box center [566, 239] width 359 height 13
paste input "https://www.appfolio.com/markets/single-family"
click at [510, 233] on input "https://www.appfolio.com/markets/single-family" at bounding box center [566, 239] width 359 height 13
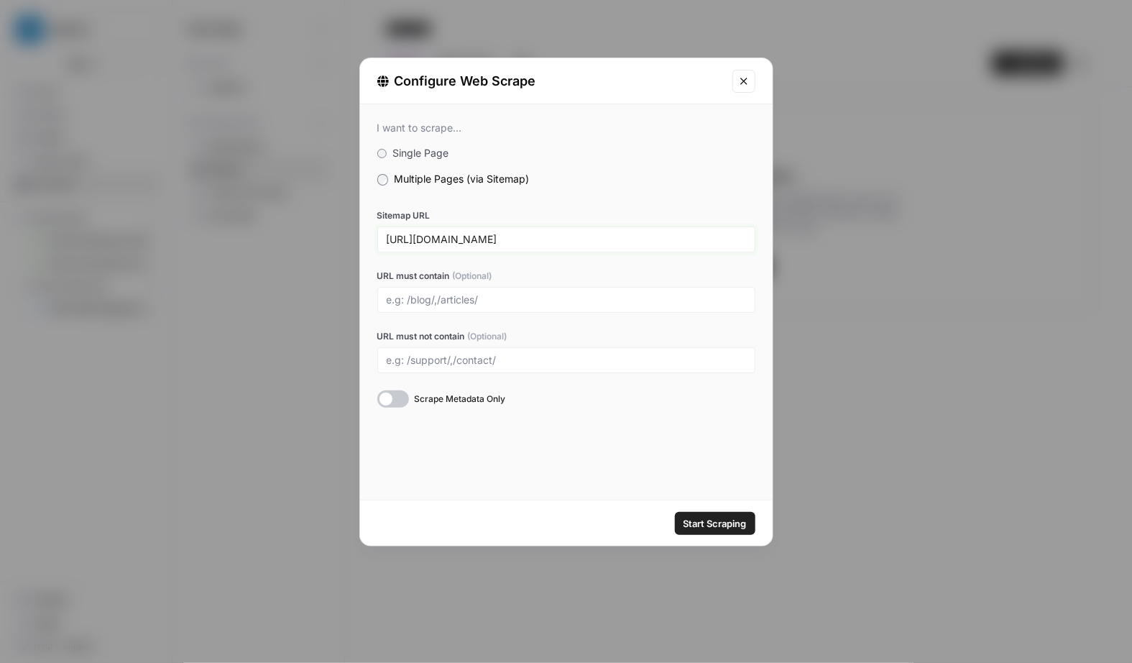
click at [515, 243] on input "https://www.appfolio.com/markets/single-family" at bounding box center [566, 239] width 359 height 13
type input "https://www.appfolio.com/sitemap.xml"
click at [474, 299] on input "URL must contain (Optional)" at bounding box center [566, 299] width 359 height 13
type input "markets"
click at [735, 516] on span "Start Scraping" at bounding box center [715, 523] width 63 height 14
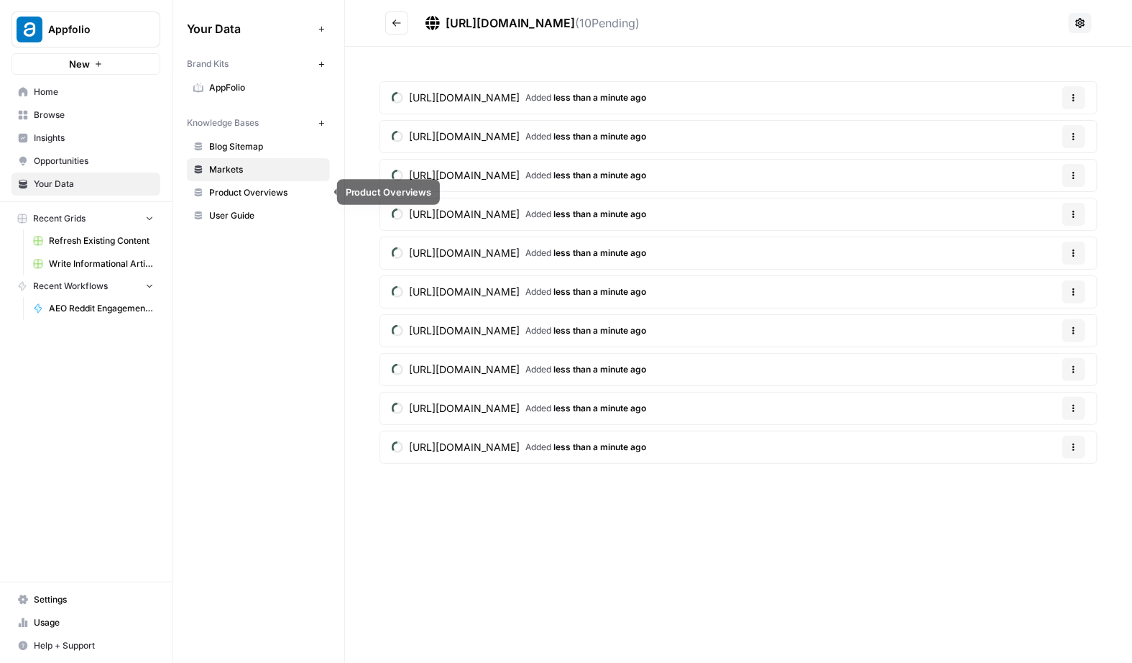
click at [270, 190] on span "Product Overviews" at bounding box center [266, 192] width 114 height 13
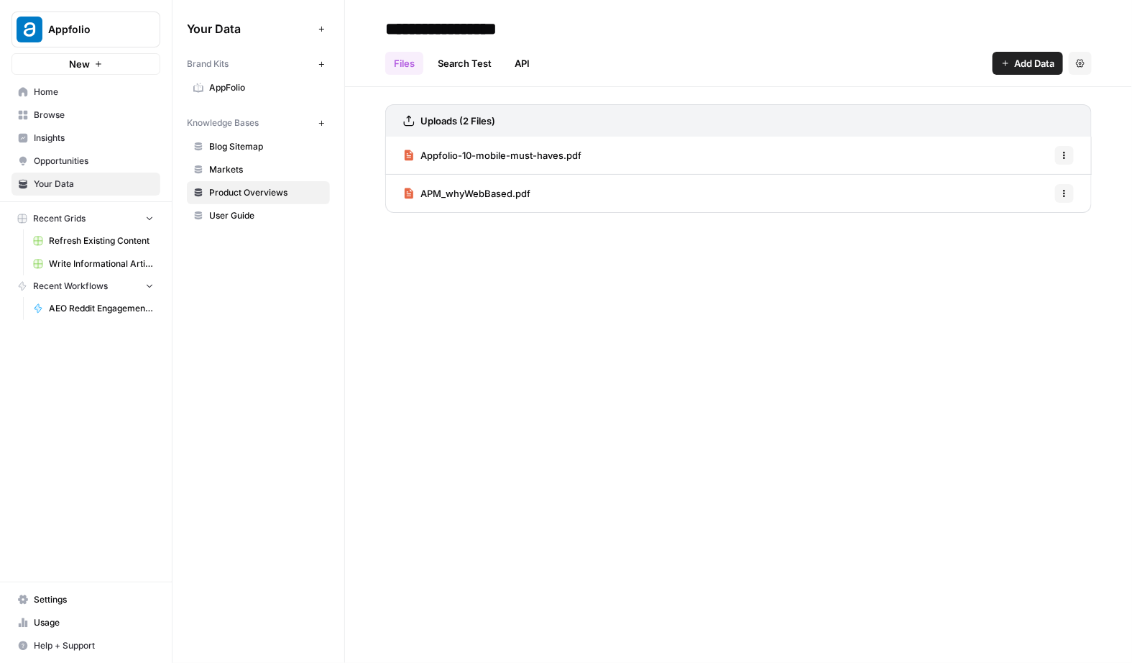
click at [306, 226] on link "User Guide" at bounding box center [258, 215] width 143 height 23
click at [285, 197] on span "Product Overviews" at bounding box center [266, 192] width 114 height 13
click at [1072, 66] on button "Settings" at bounding box center [1080, 63] width 23 height 23
click at [1034, 96] on span "Delete Knowledge Base" at bounding box center [1022, 97] width 106 height 14
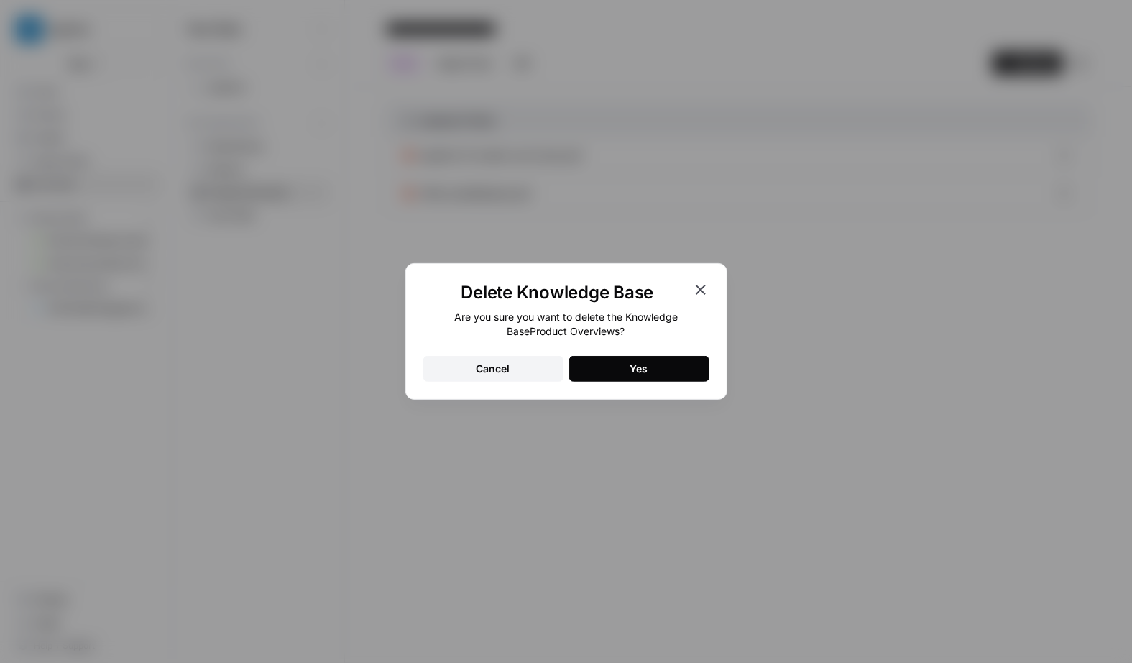
click at [604, 381] on button "Yes" at bounding box center [639, 369] width 140 height 26
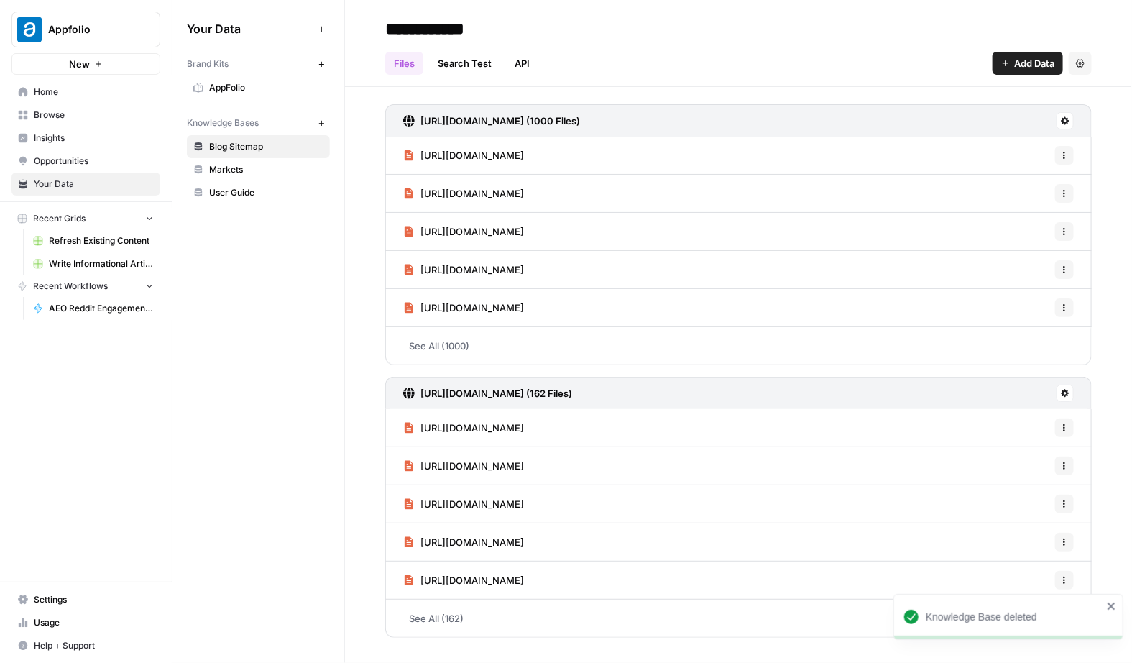
click at [239, 170] on span "Markets" at bounding box center [266, 169] width 114 height 13
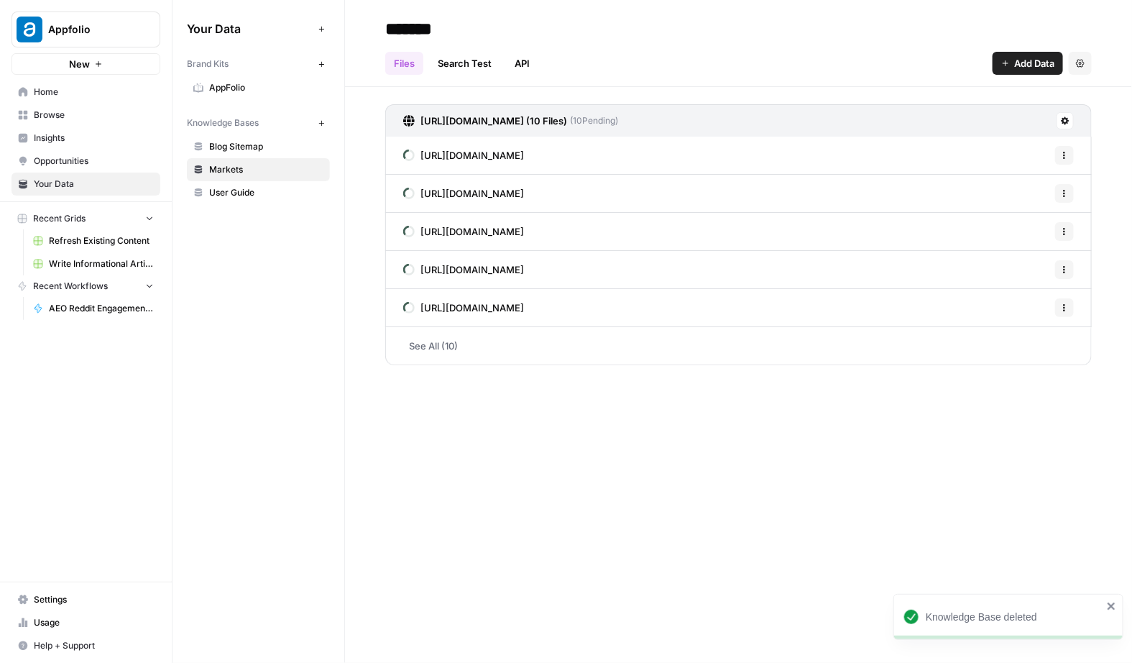
click at [496, 303] on span "https://www.appfolio.com/markets/hoa/management" at bounding box center [473, 307] width 104 height 14
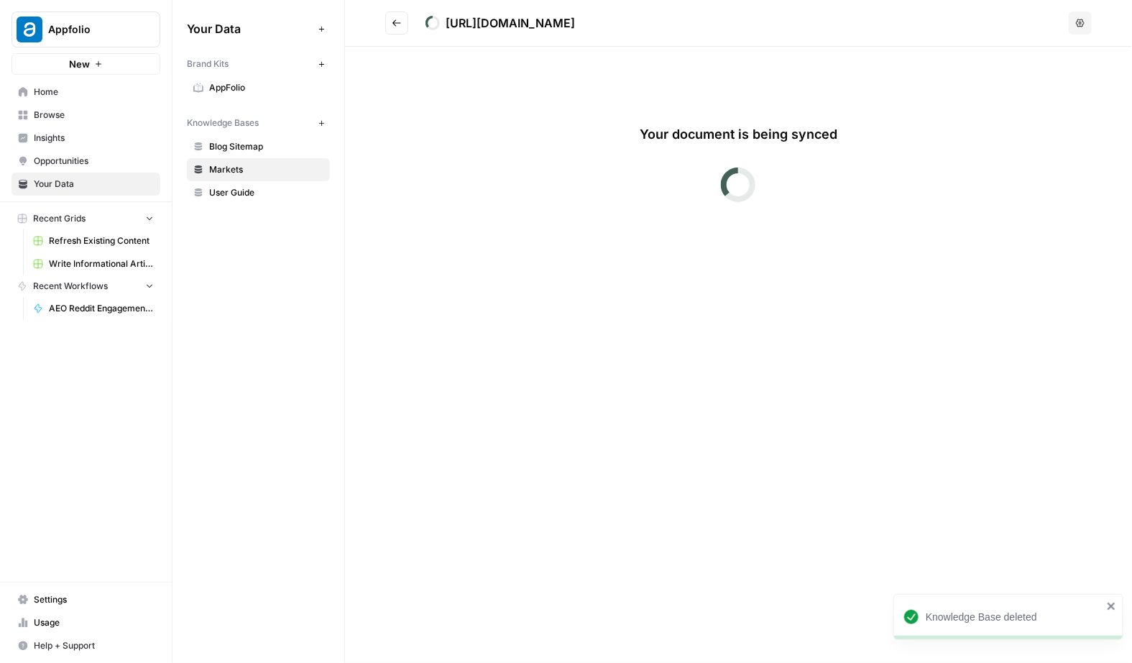
click at [237, 145] on span "Blog Sitemap" at bounding box center [266, 146] width 114 height 13
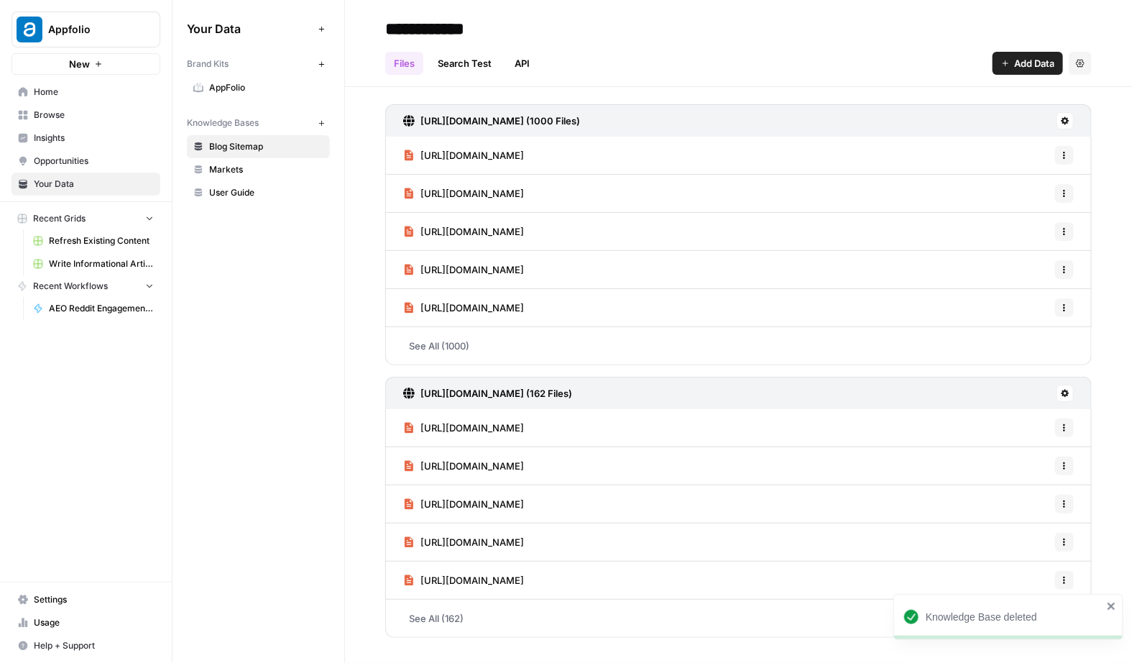
click at [436, 193] on span "https://www.appfolio.com/blog/turn-more-leads-into-leases-webinar-recap/" at bounding box center [473, 193] width 104 height 14
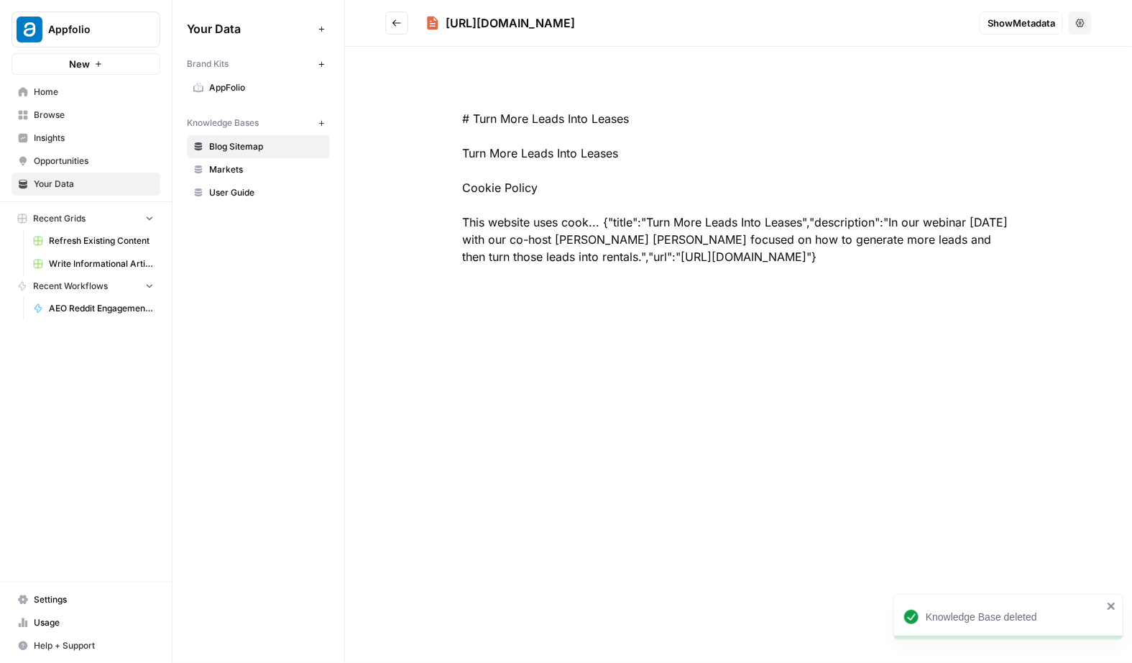
click at [388, 22] on button "Go back" at bounding box center [396, 23] width 23 height 23
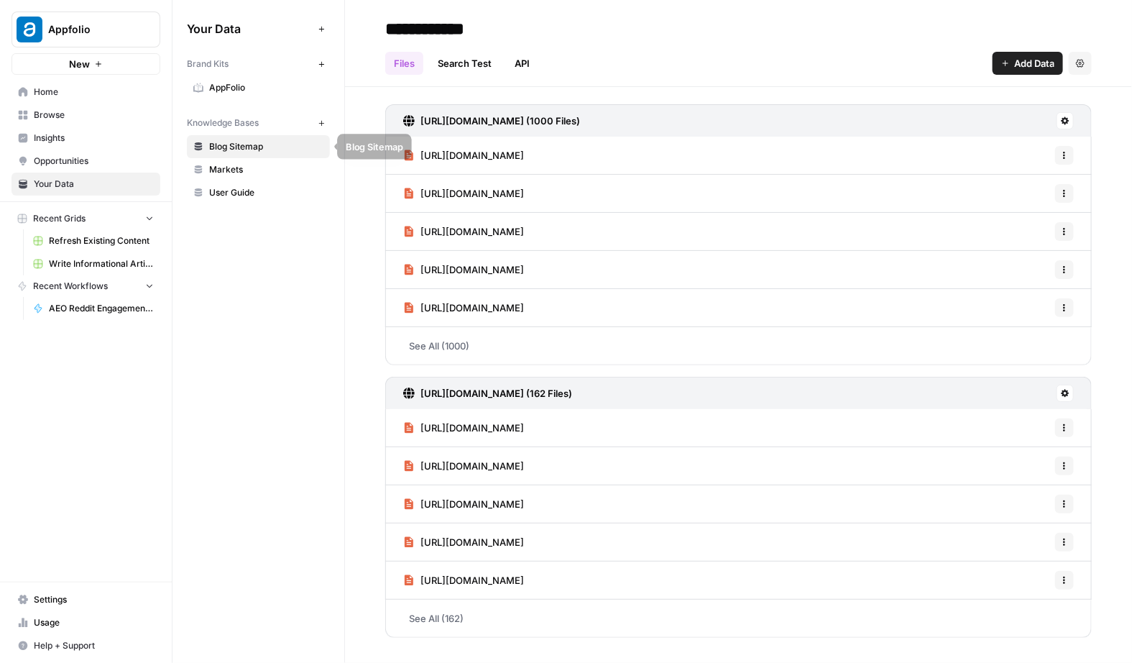
click at [229, 169] on span "Markets" at bounding box center [266, 169] width 114 height 13
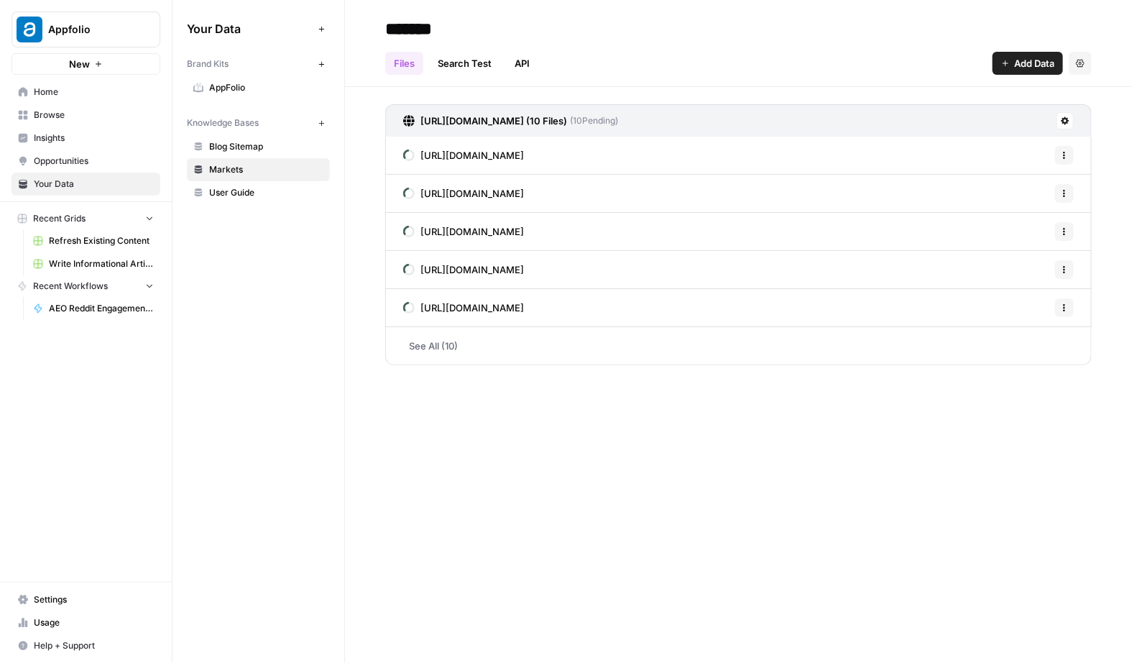
click at [226, 192] on span "User Guide" at bounding box center [266, 192] width 114 height 13
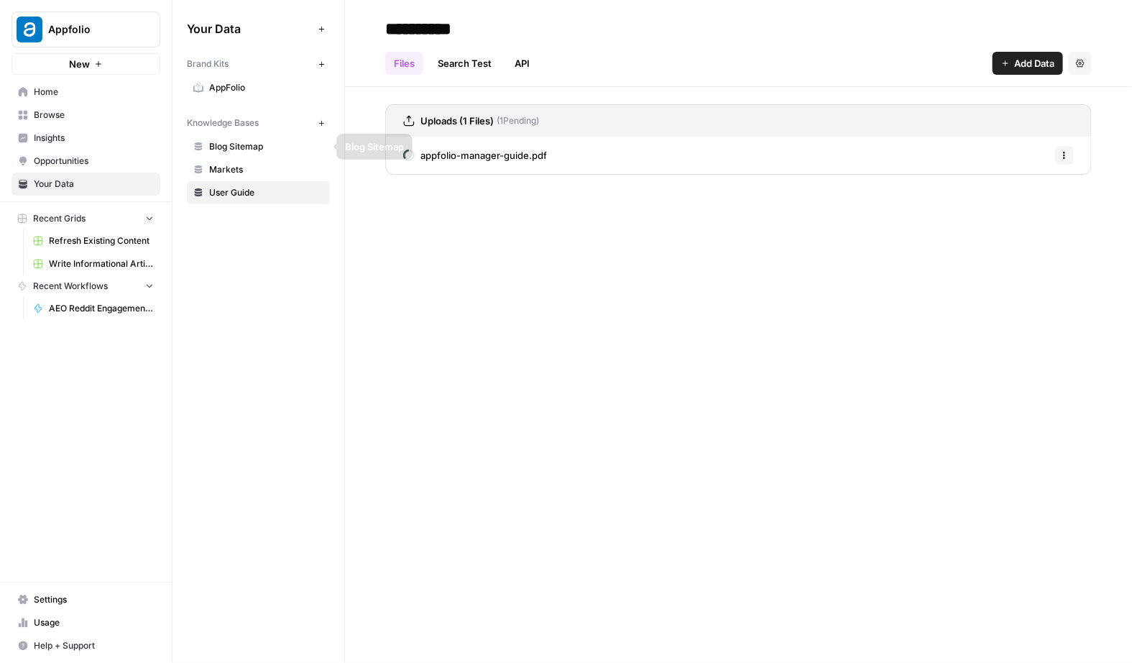
click at [257, 170] on span "Markets" at bounding box center [266, 169] width 114 height 13
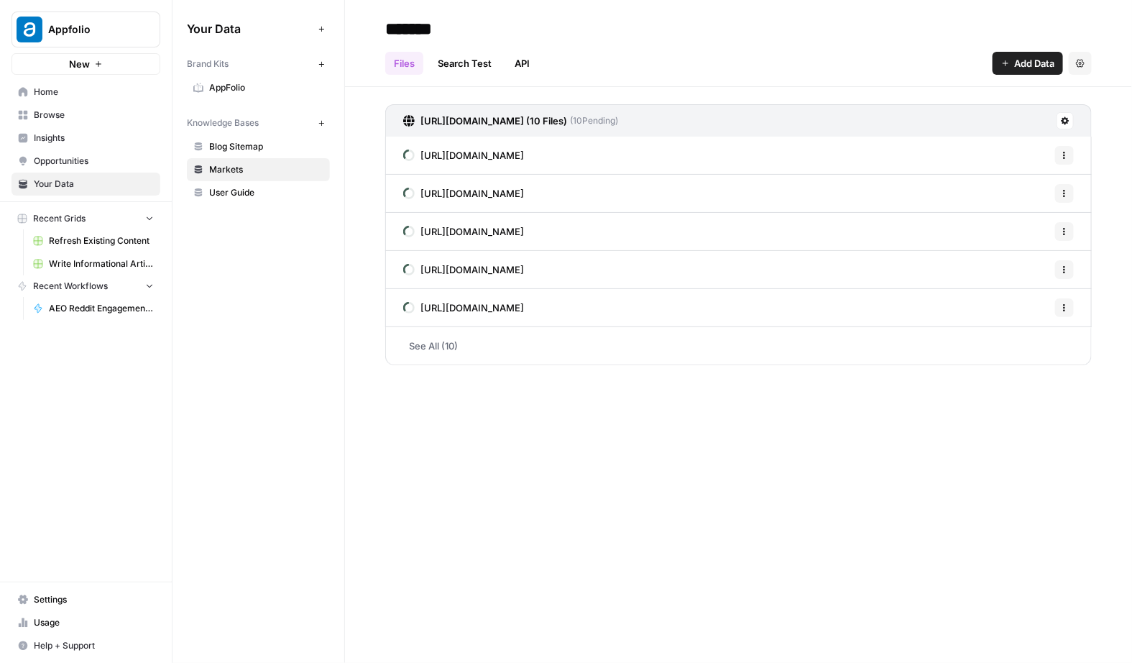
click at [242, 193] on span "User Guide" at bounding box center [266, 192] width 114 height 13
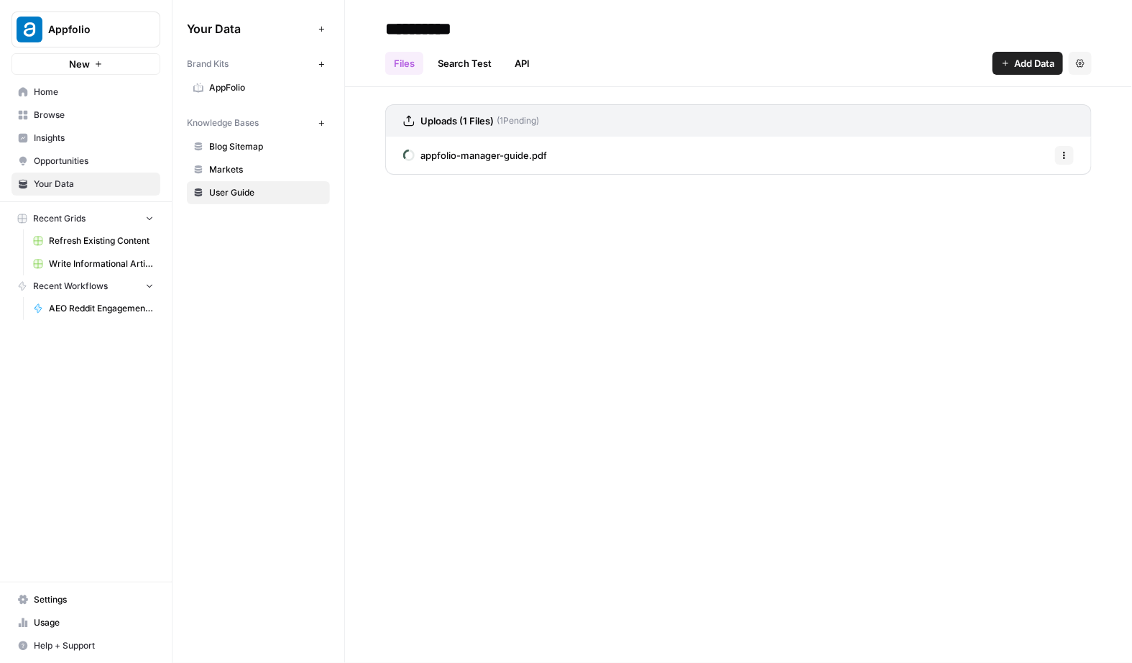
click at [76, 144] on link "Insights" at bounding box center [86, 138] width 149 height 23
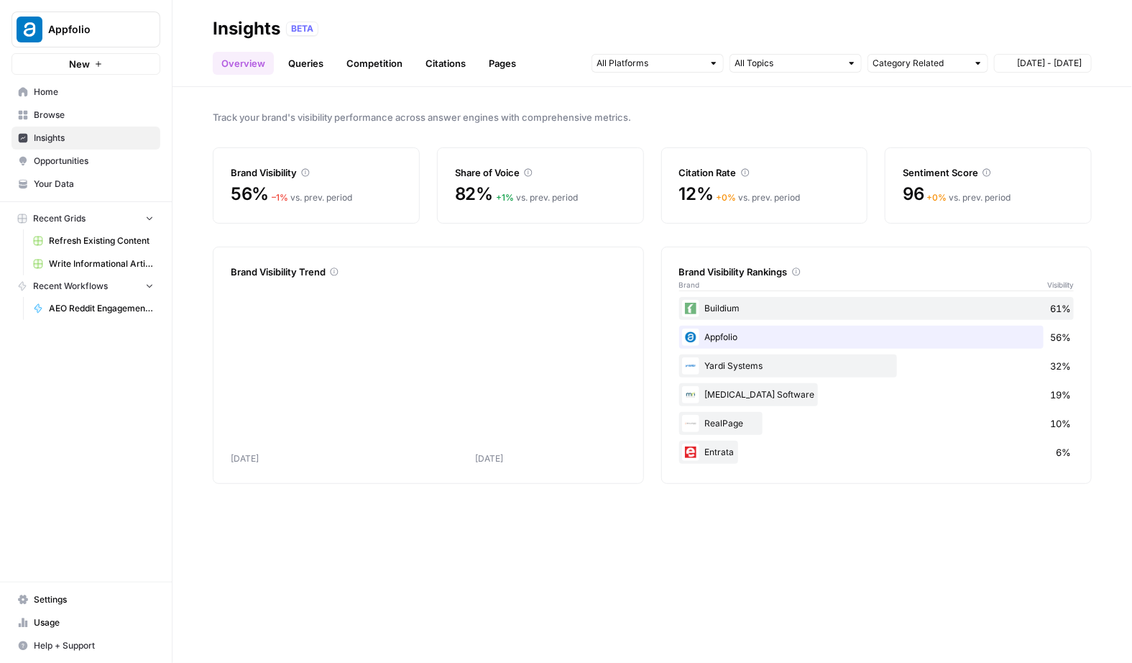
click at [81, 161] on span "Opportunities" at bounding box center [94, 161] width 120 height 13
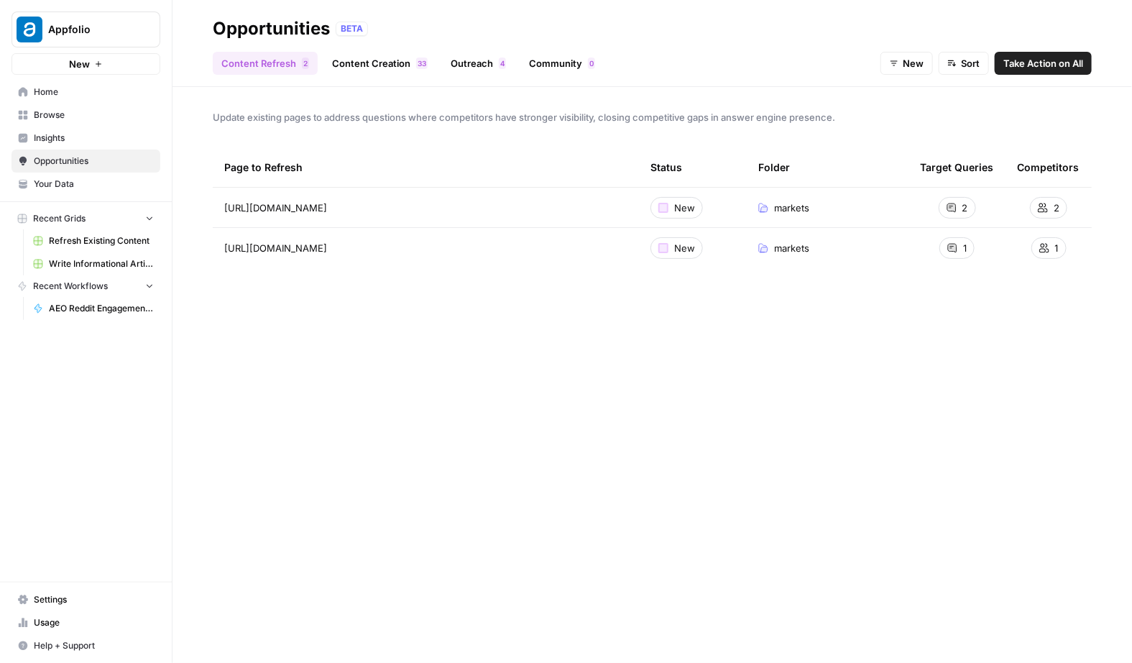
click at [463, 68] on link "Outreach 4" at bounding box center [478, 63] width 73 height 23
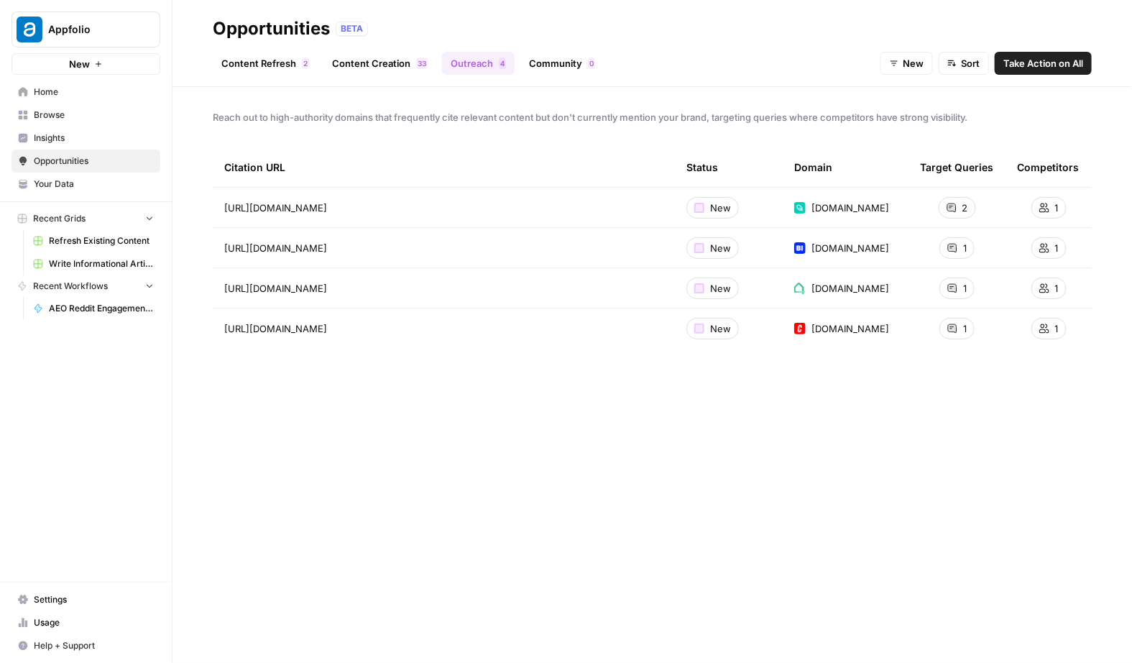
click at [447, 68] on link "Outreach 4" at bounding box center [478, 63] width 73 height 23
click at [418, 68] on span "3" at bounding box center [420, 64] width 4 height 12
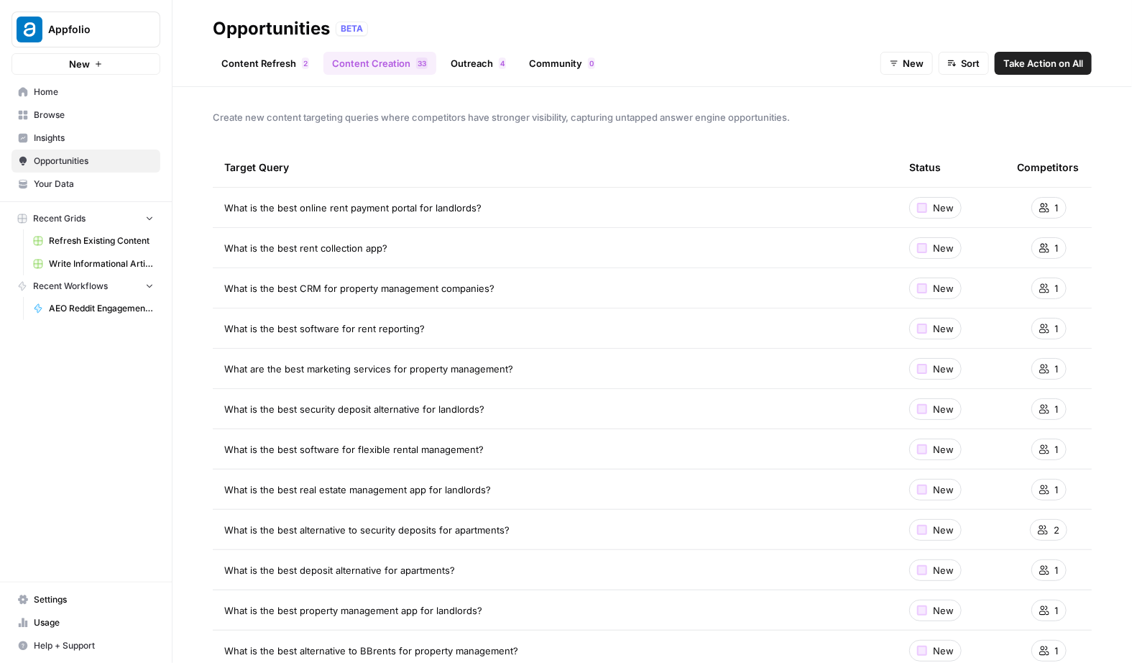
click at [465, 68] on link "Outreach 4" at bounding box center [478, 63] width 73 height 23
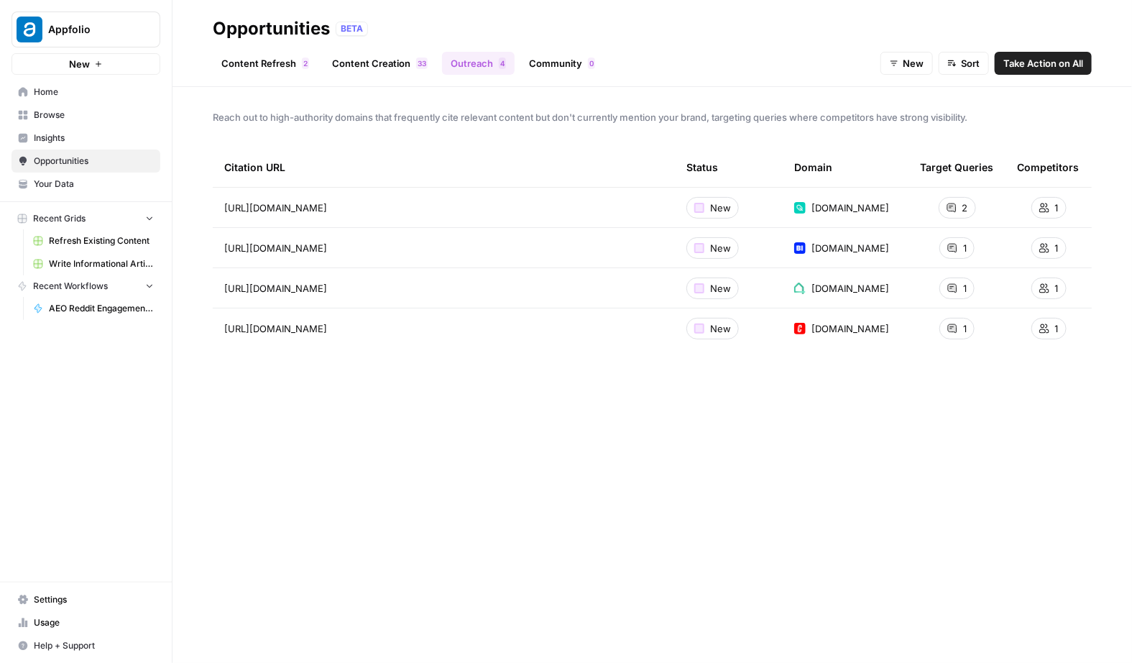
click at [265, 55] on link "Content Refresh 2" at bounding box center [265, 63] width 105 height 23
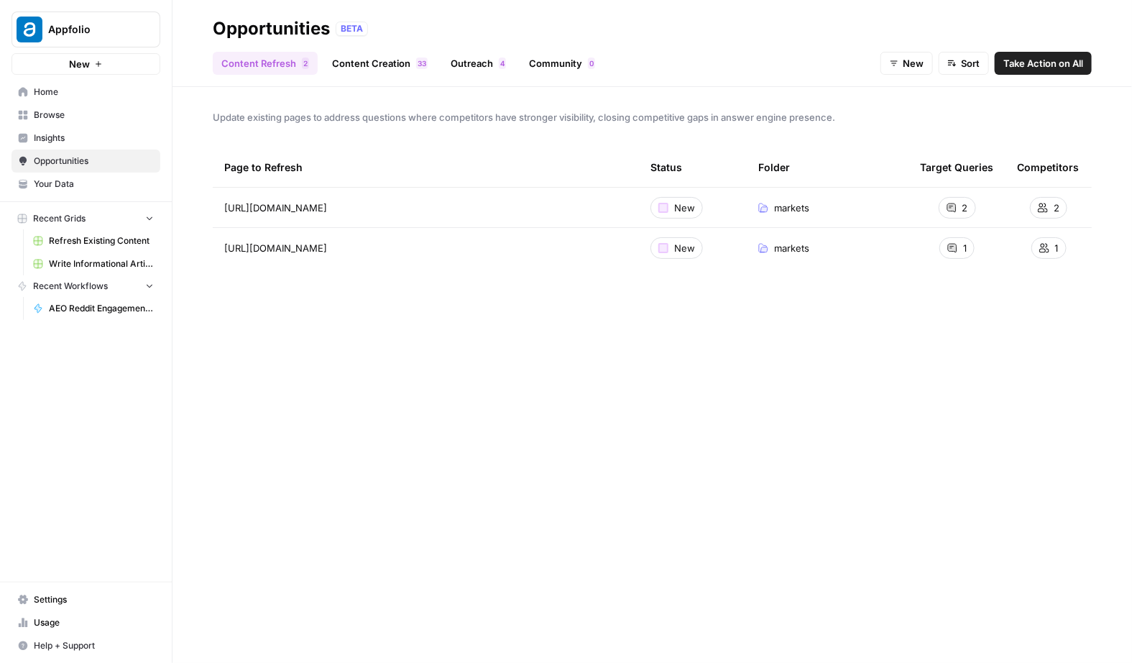
click at [521, 67] on link "Community 0" at bounding box center [561, 63] width 83 height 23
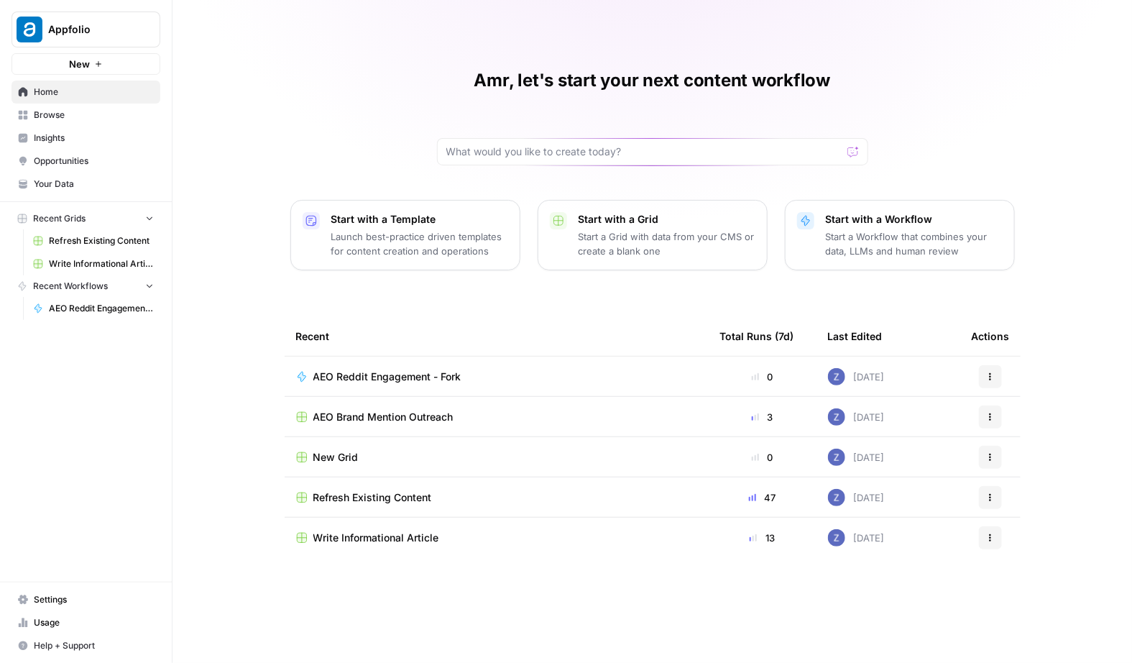
click at [113, 239] on span "Refresh Existing Content" at bounding box center [101, 240] width 105 height 13
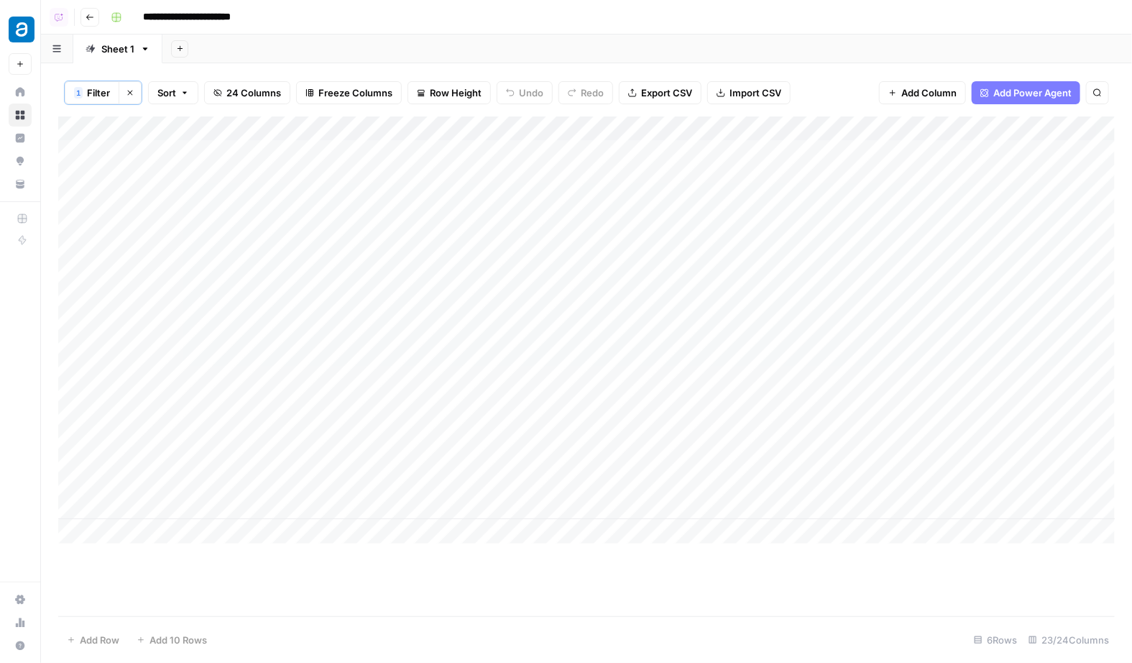
click at [912, 93] on span "Add Column" at bounding box center [928, 93] width 55 height 14
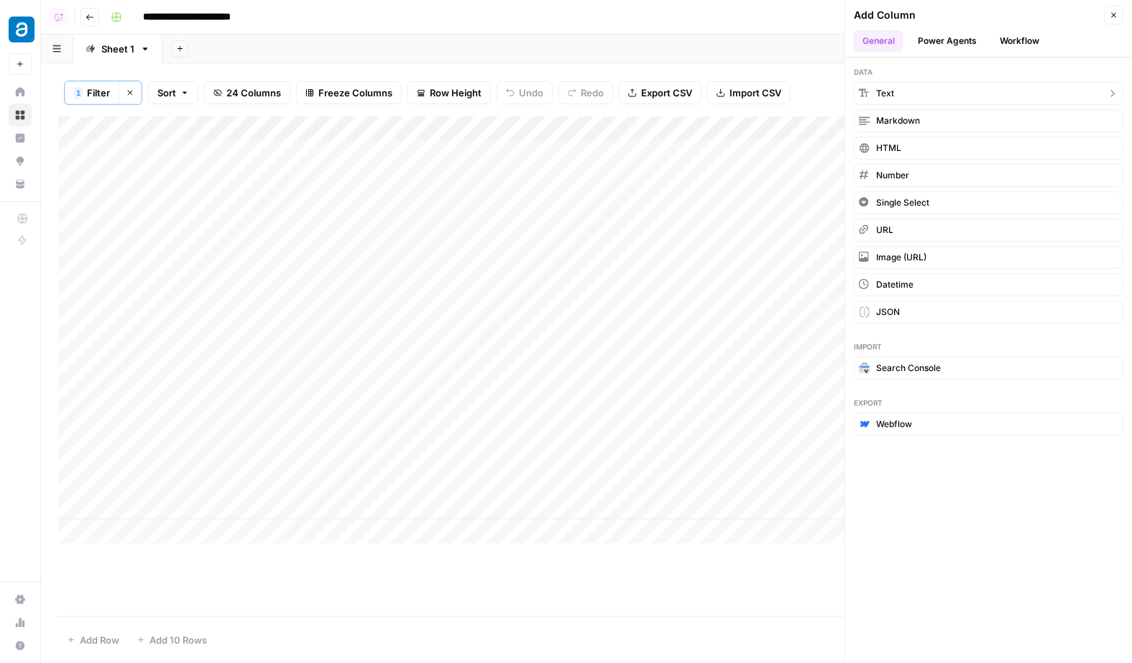
click at [741, 86] on span "Import CSV" at bounding box center [756, 93] width 52 height 14
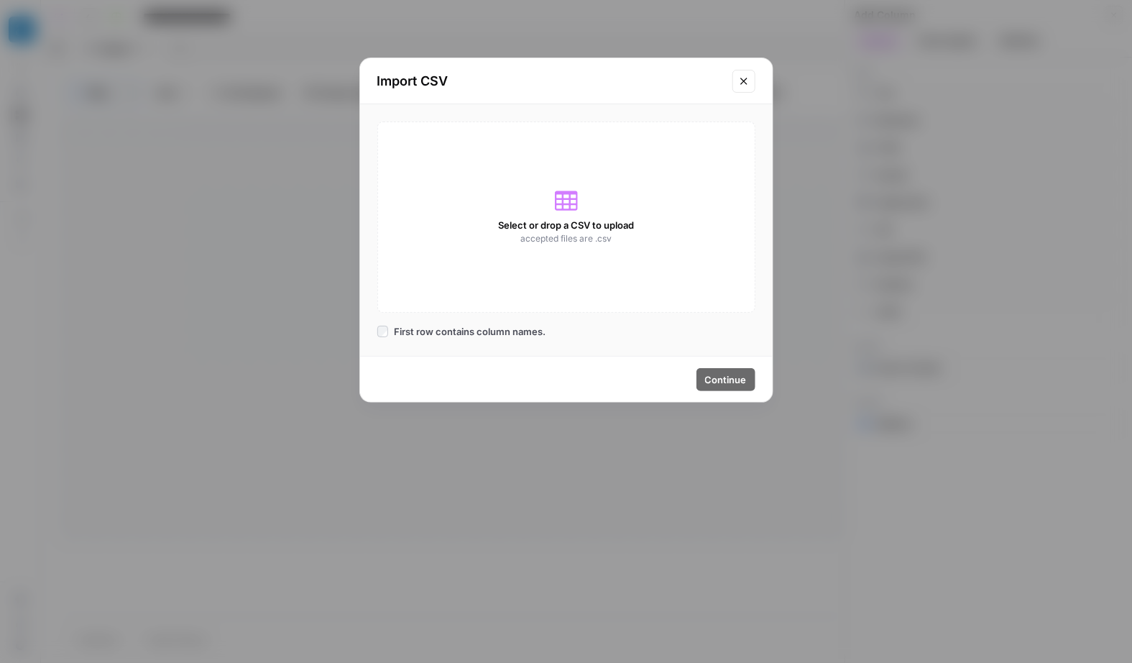
click at [922, 45] on div "Import CSV Select or drop a CSV to upload accepted files are .csv First row con…" at bounding box center [566, 331] width 1132 height 663
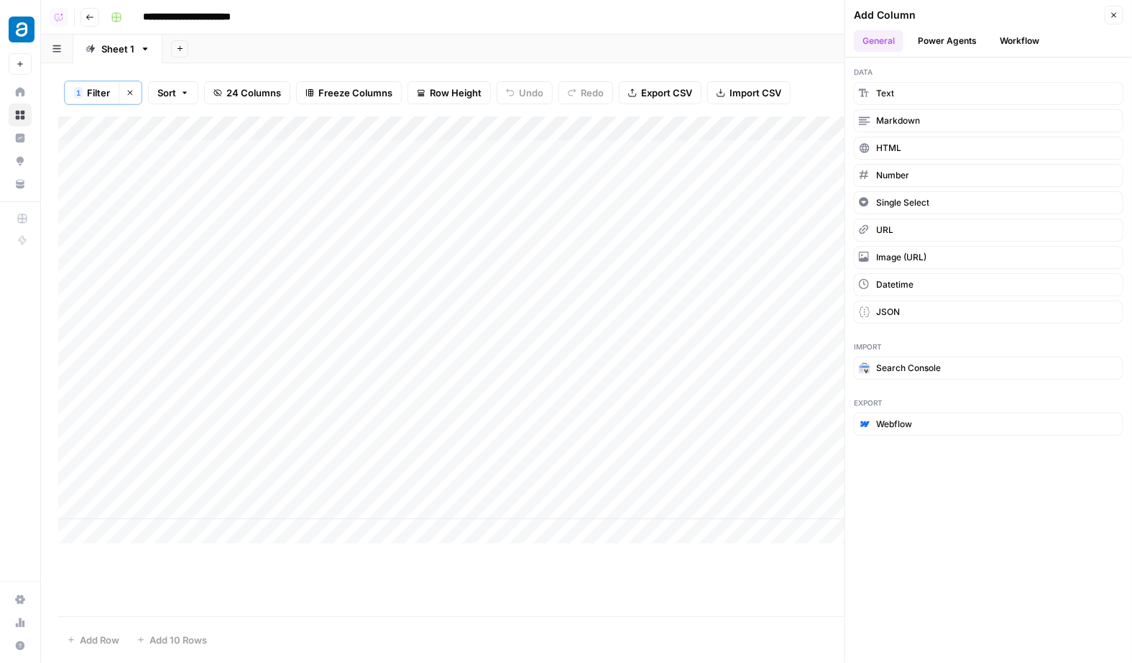
click at [807, 49] on div "Add Sheet" at bounding box center [647, 49] width 970 height 29
click at [1111, 19] on icon "button" at bounding box center [1114, 15] width 9 height 9
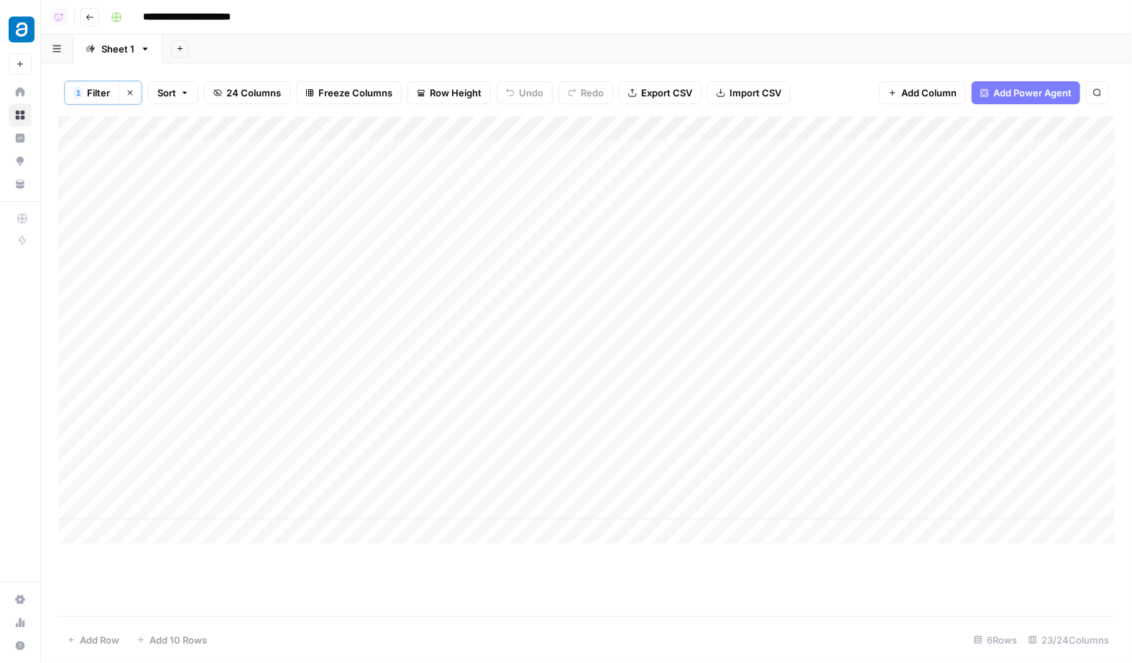
click at [357, 95] on span "Freeze Columns" at bounding box center [355, 93] width 74 height 14
click at [421, 89] on icon "button" at bounding box center [421, 92] width 9 height 9
click at [452, 165] on span "Medium" at bounding box center [485, 162] width 104 height 14
drag, startPoint x: 669, startPoint y: 132, endPoint x: 703, endPoint y: 132, distance: 33.8
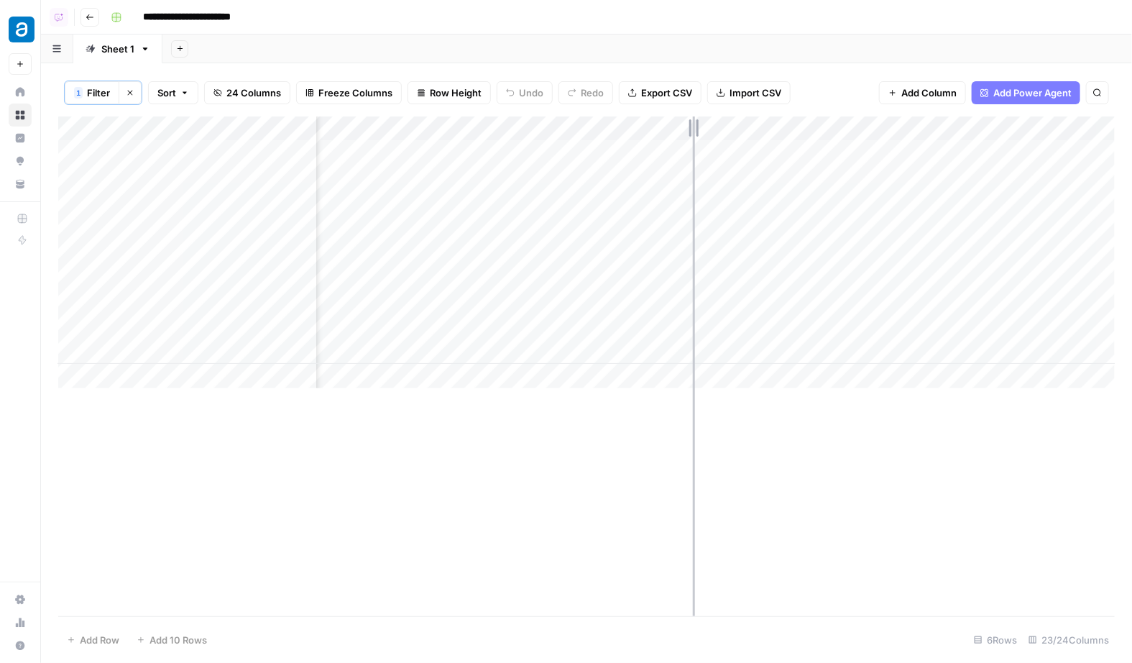
click at [703, 132] on div "Add Column" at bounding box center [586, 252] width 1057 height 272
click at [298, 185] on div "Add Column" at bounding box center [586, 252] width 1057 height 272
drag, startPoint x: 64, startPoint y: 195, endPoint x: 70, endPoint y: 288, distance: 93.6
click at [70, 288] on div "Add Column" at bounding box center [586, 252] width 1057 height 272
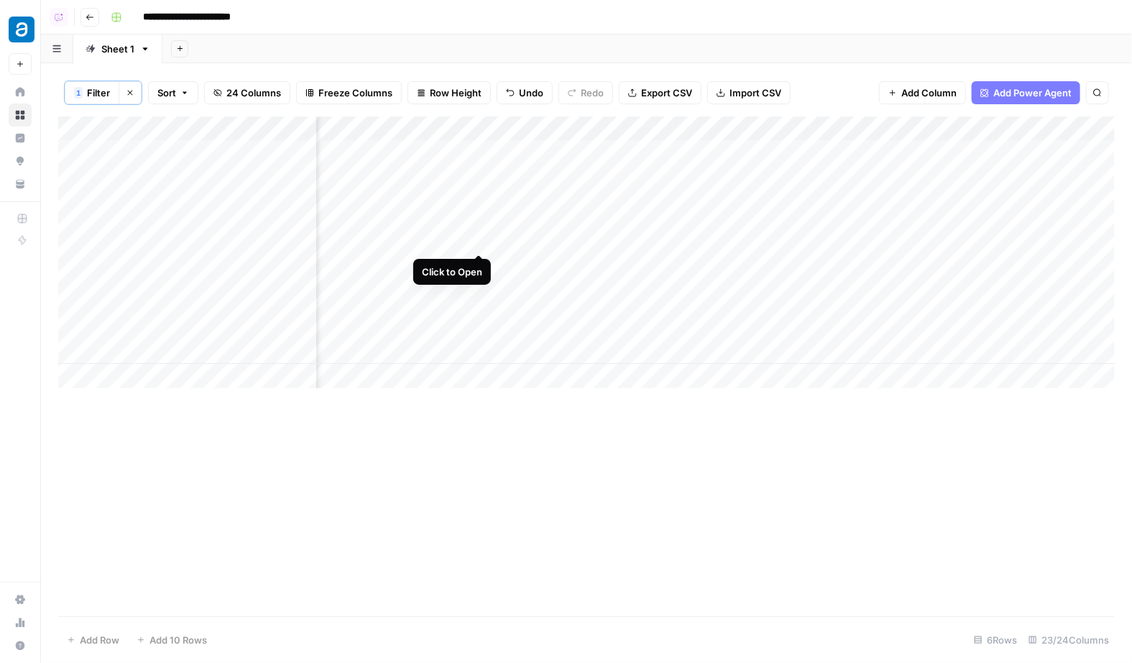
click at [588, 173] on div "Add Column" at bounding box center [586, 252] width 1057 height 272
drag, startPoint x: 316, startPoint y: 131, endPoint x: 481, endPoint y: 135, distance: 165.4
click at [481, 135] on div "Add Column" at bounding box center [586, 252] width 1057 height 272
click at [470, 152] on div "Add Column" at bounding box center [586, 252] width 1057 height 272
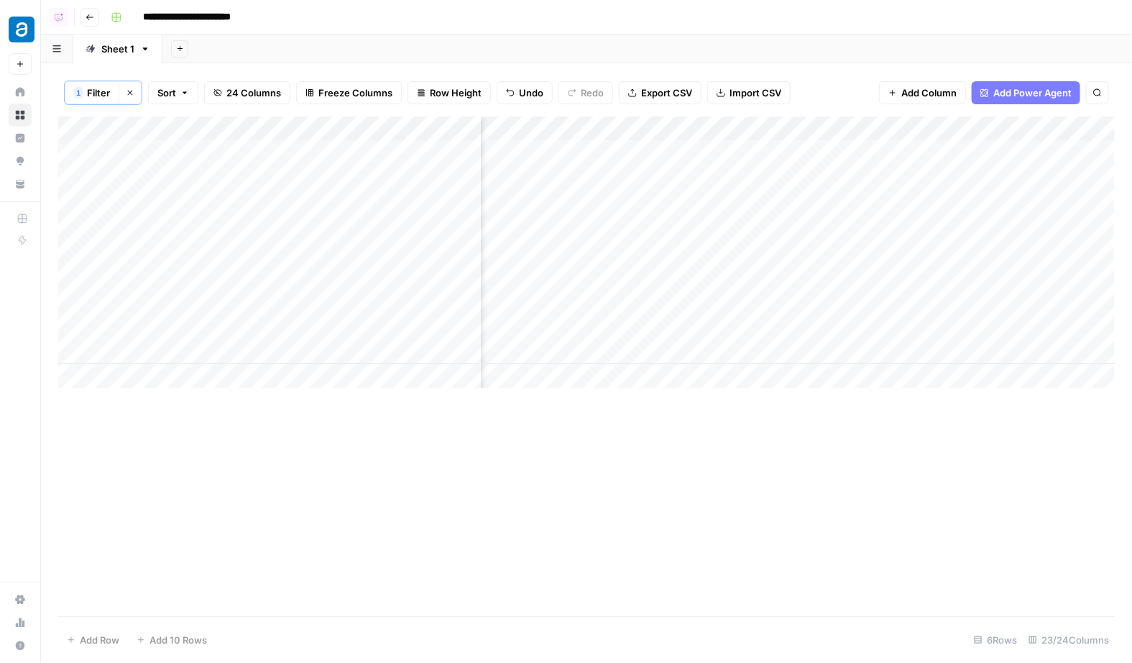
click at [329, 190] on div "Add Column" at bounding box center [586, 252] width 1057 height 272
click at [266, 278] on div "Add Column" at bounding box center [586, 252] width 1057 height 272
click at [75, 346] on div "Add Column" at bounding box center [586, 252] width 1057 height 272
click at [93, 643] on span "Delete 1 Row" at bounding box center [96, 640] width 58 height 14
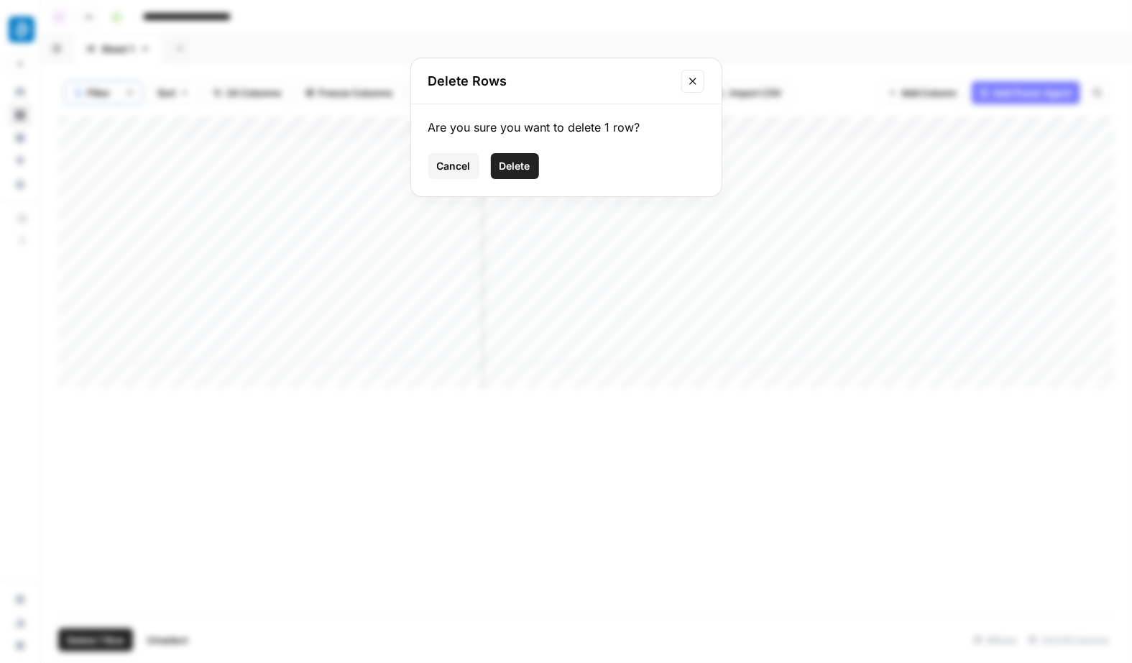
click at [513, 167] on span "Delete" at bounding box center [515, 166] width 31 height 14
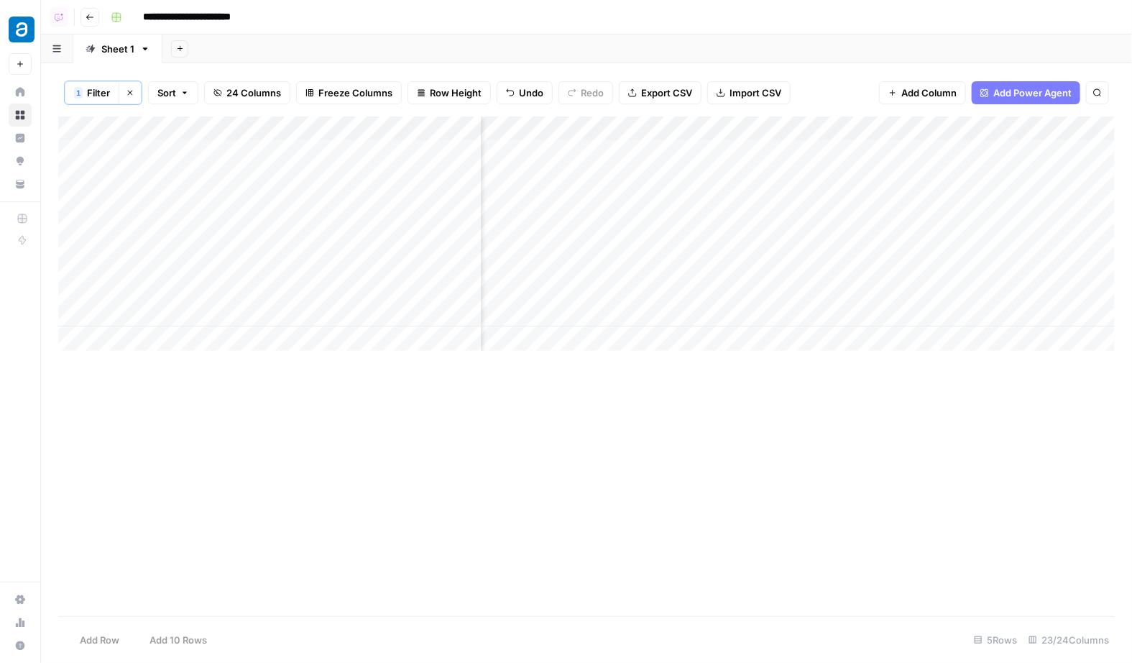
click at [384, 161] on div "Add Column" at bounding box center [586, 233] width 1057 height 234
click at [461, 239] on div "Add Column" at bounding box center [586, 233] width 1057 height 234
click at [467, 224] on div "Add Column" at bounding box center [586, 233] width 1057 height 234
click at [750, 236] on div "Add Column" at bounding box center [586, 233] width 1057 height 234
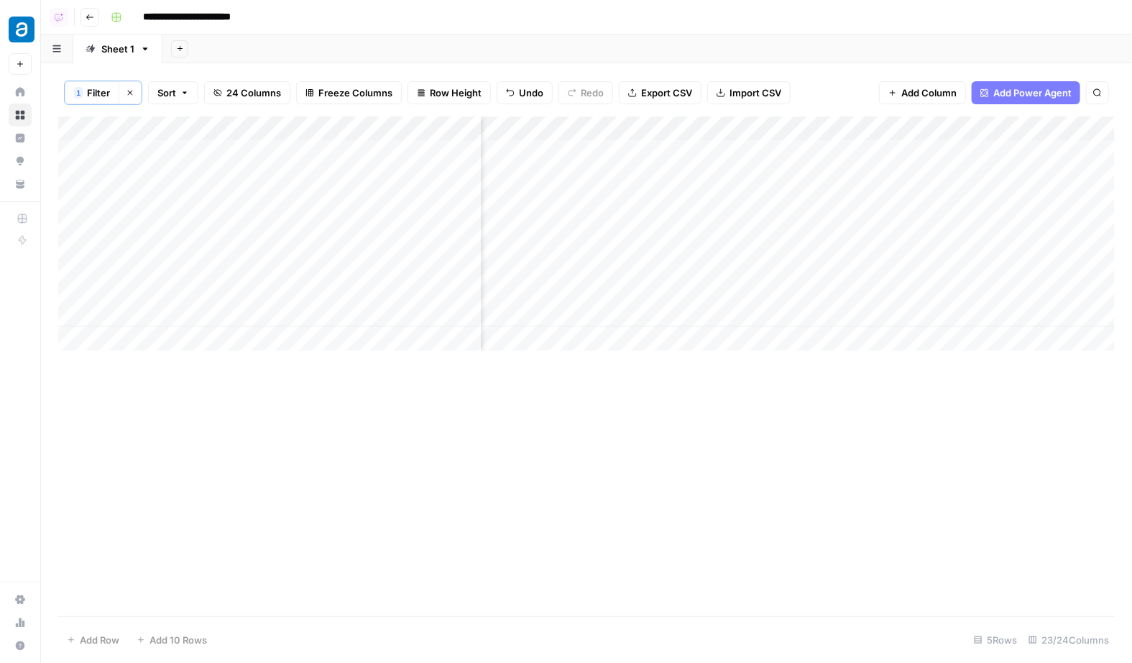
scroll to position [0, 1597]
click at [796, 228] on div "Add Column" at bounding box center [586, 233] width 1057 height 234
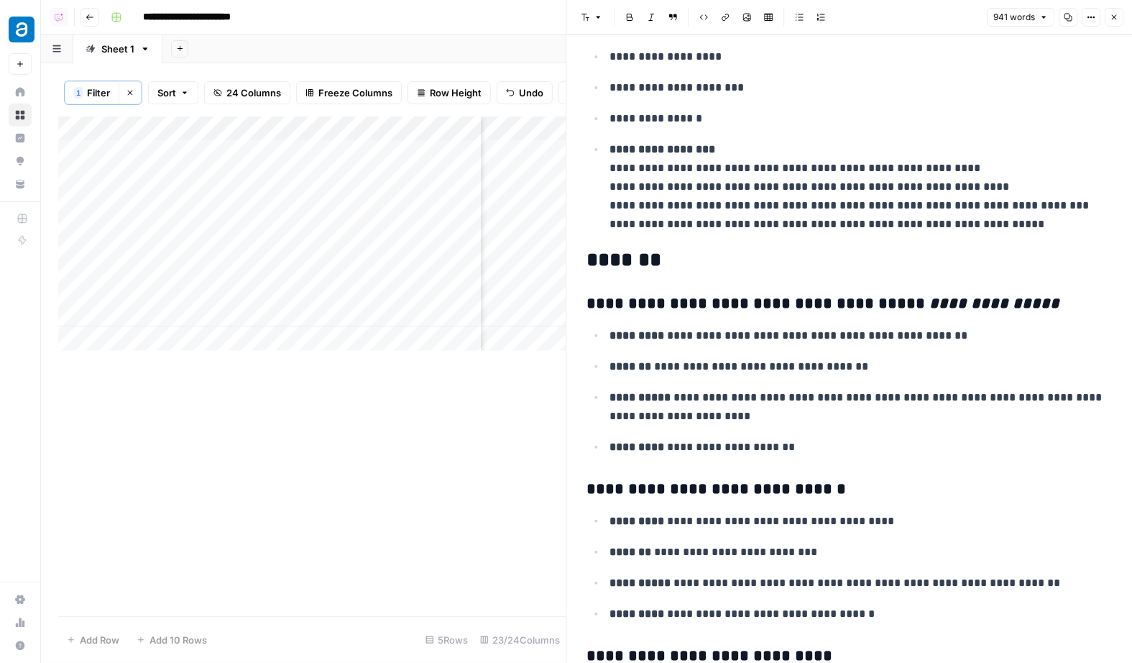
scroll to position [91, 0]
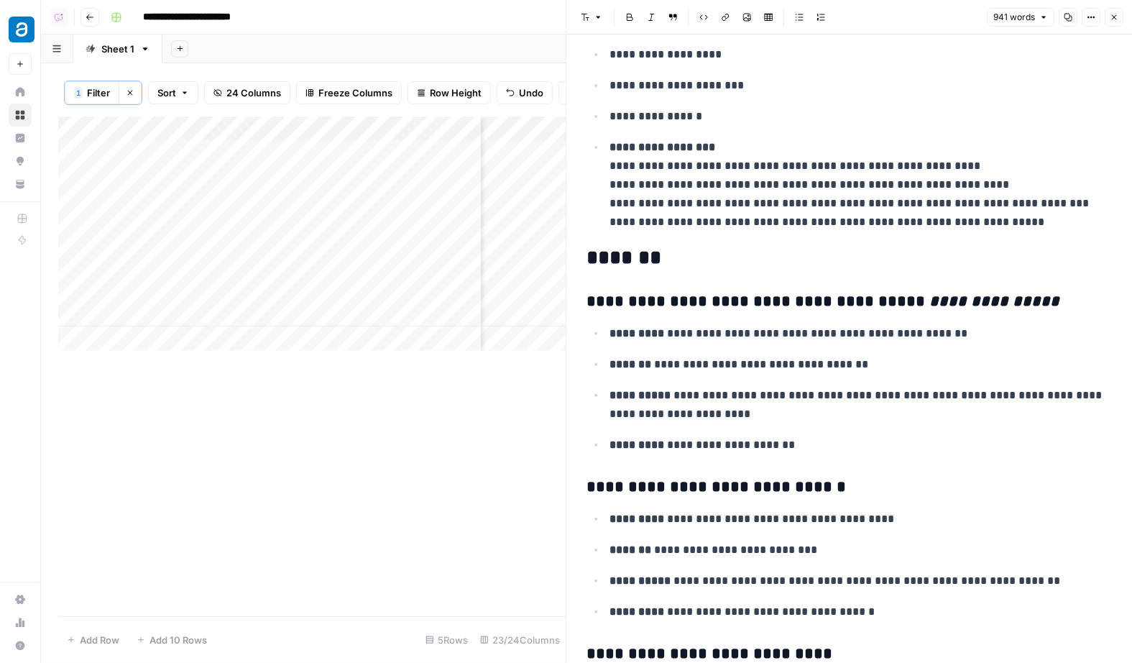
click at [734, 298] on h3 "**********" at bounding box center [849, 302] width 525 height 20
click at [767, 329] on p "**********" at bounding box center [861, 333] width 502 height 19
click at [798, 329] on p "**********" at bounding box center [861, 333] width 502 height 19
drag, startPoint x: 684, startPoint y: 362, endPoint x: 813, endPoint y: 363, distance: 128.7
click at [813, 363] on p "**********" at bounding box center [861, 364] width 502 height 19
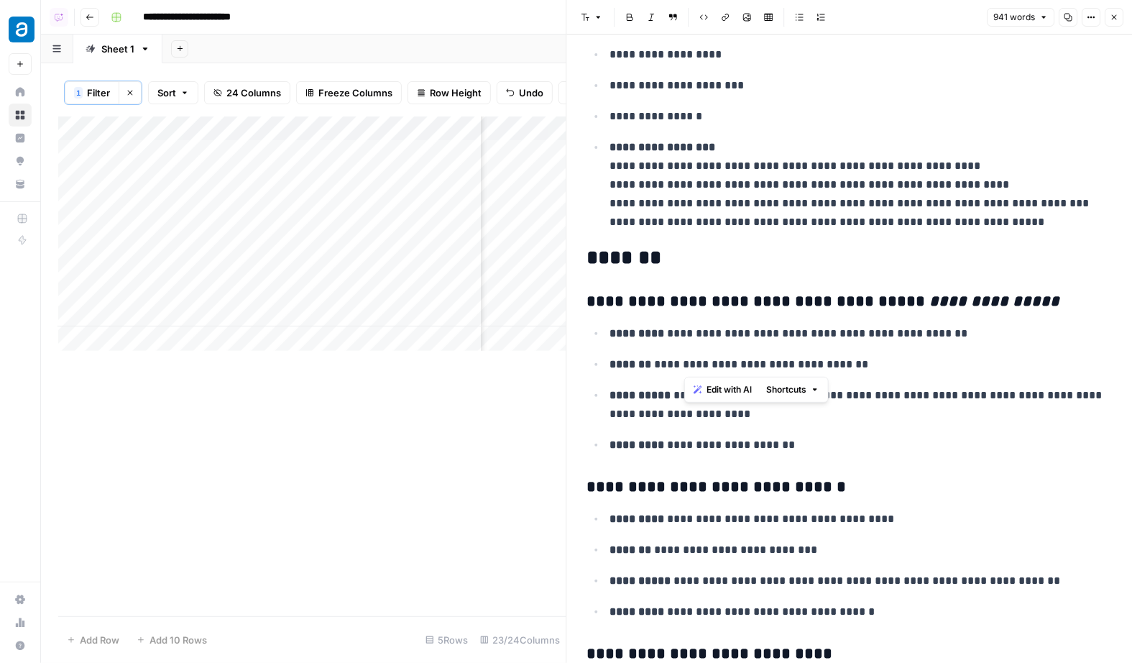
click at [835, 348] on ul "**********" at bounding box center [849, 388] width 525 height 131
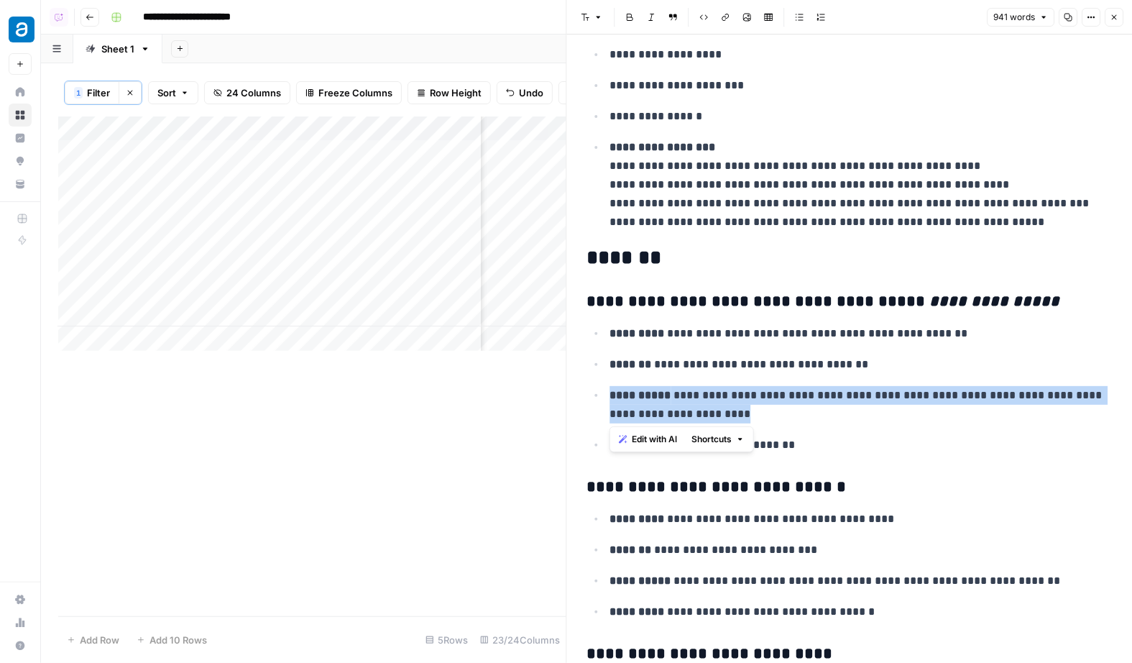
drag, startPoint x: 840, startPoint y: 408, endPoint x: 790, endPoint y: 378, distance: 57.7
click at [790, 378] on ul "**********" at bounding box center [849, 388] width 525 height 131
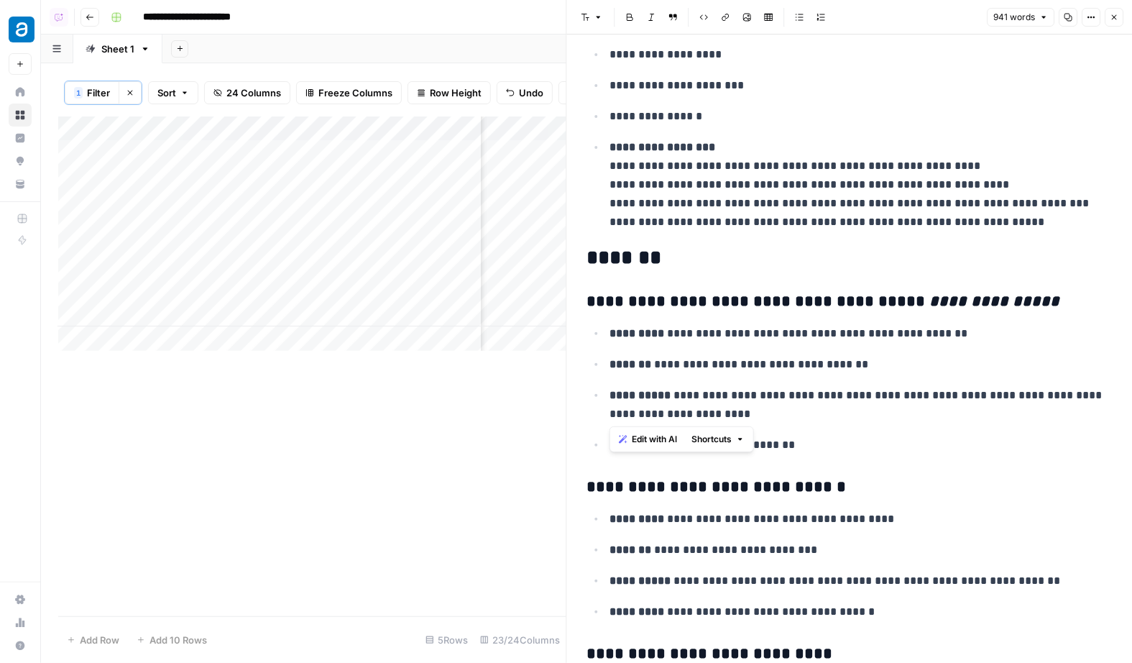
click at [811, 382] on ul "**********" at bounding box center [849, 388] width 525 height 131
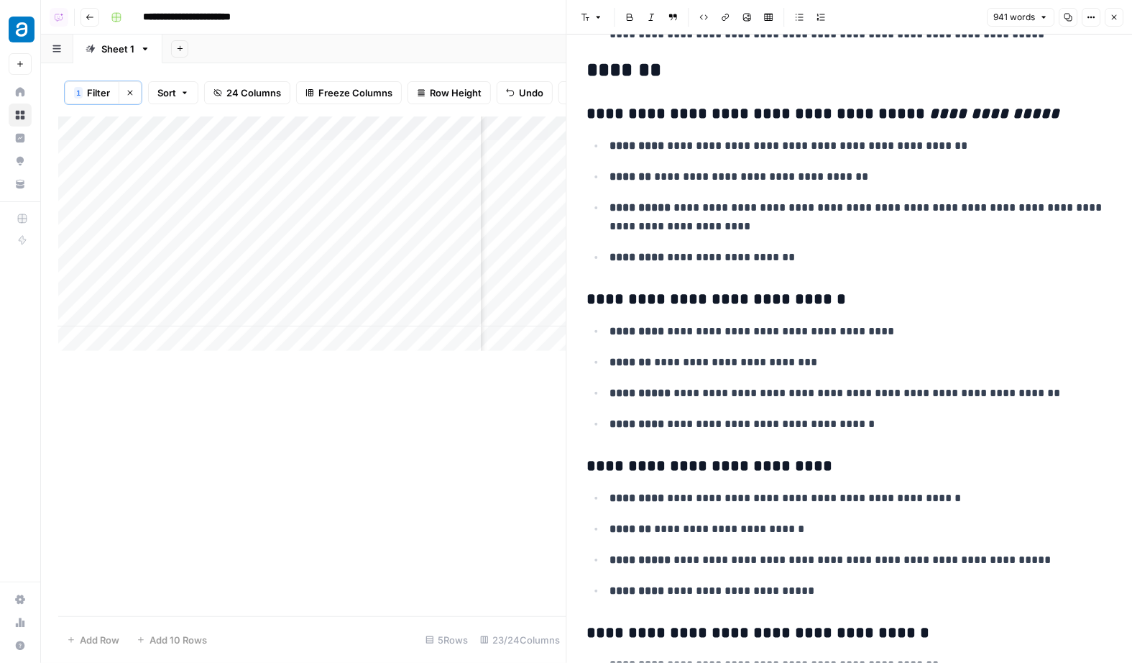
scroll to position [287, 0]
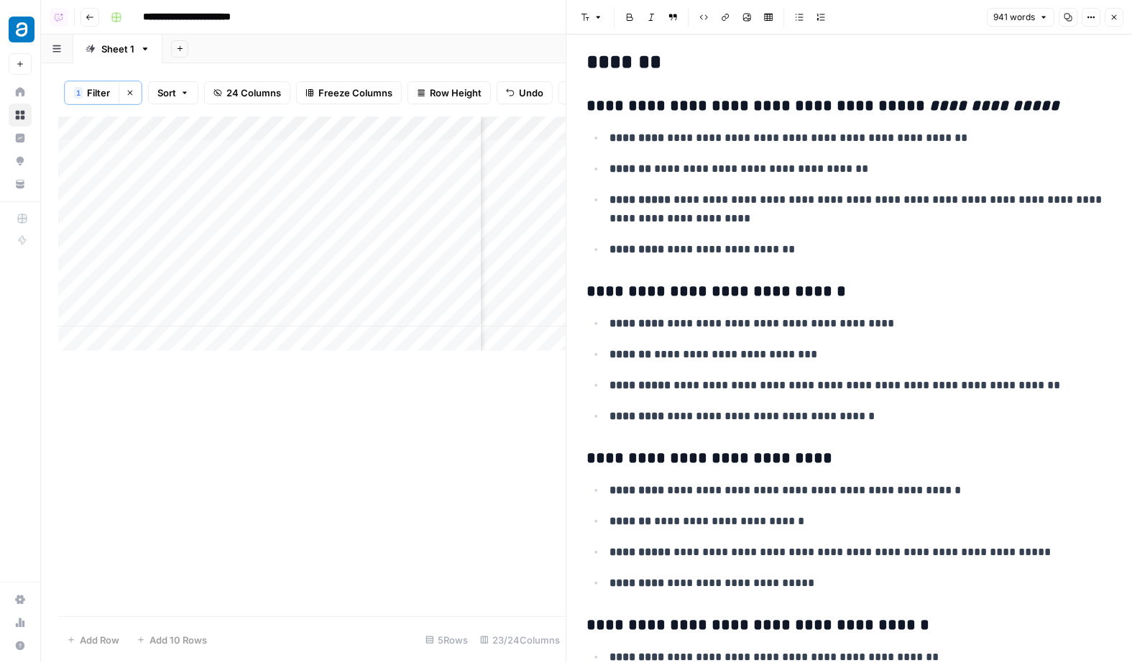
click at [1114, 16] on icon "button" at bounding box center [1114, 17] width 9 height 9
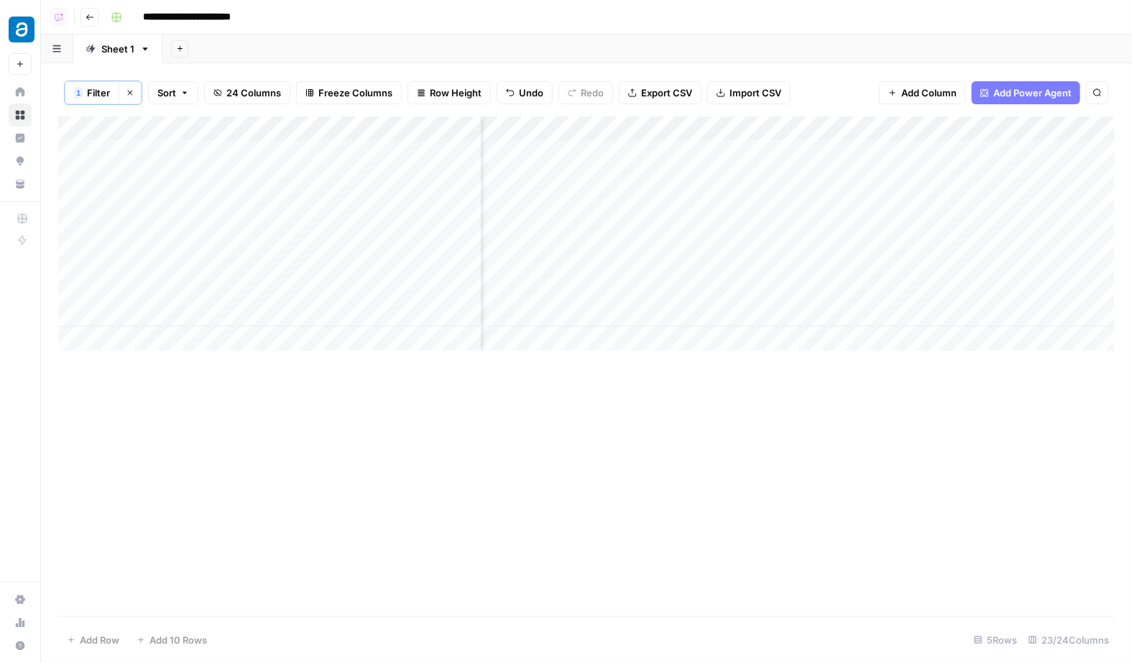
scroll to position [0, 1829]
drag, startPoint x: 580, startPoint y: 130, endPoint x: 610, endPoint y: 130, distance: 30.2
click at [610, 130] on div "Add Column" at bounding box center [586, 233] width 1057 height 234
drag, startPoint x: 878, startPoint y: 129, endPoint x: 942, endPoint y: 129, distance: 64.7
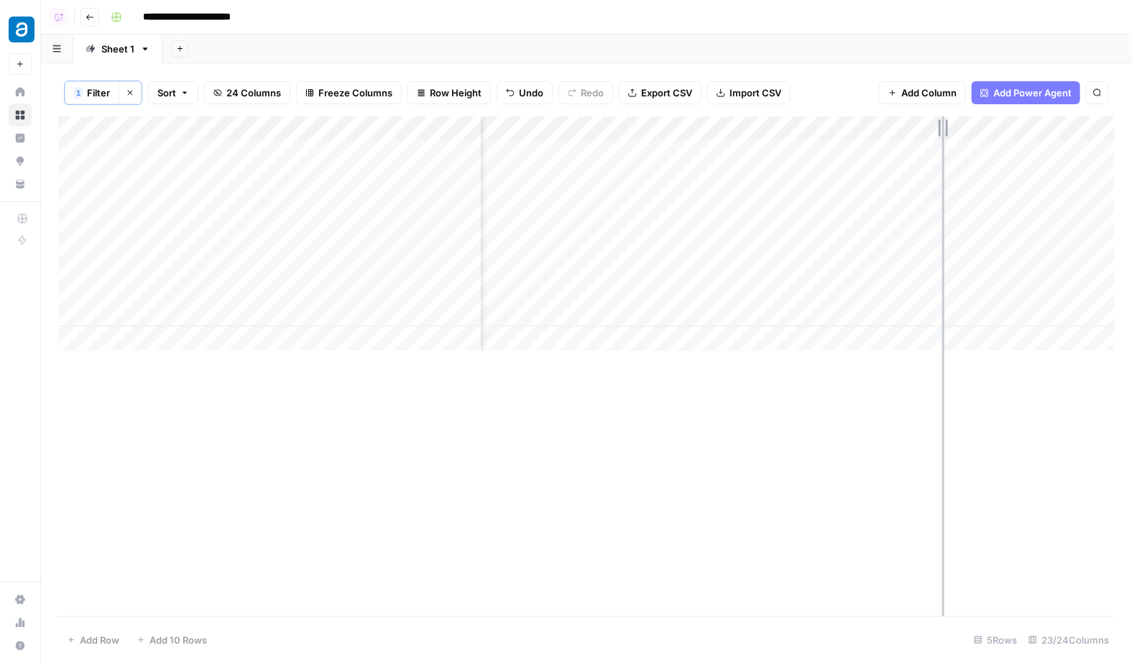
click at [942, 129] on div "Add Column" at bounding box center [586, 233] width 1057 height 234
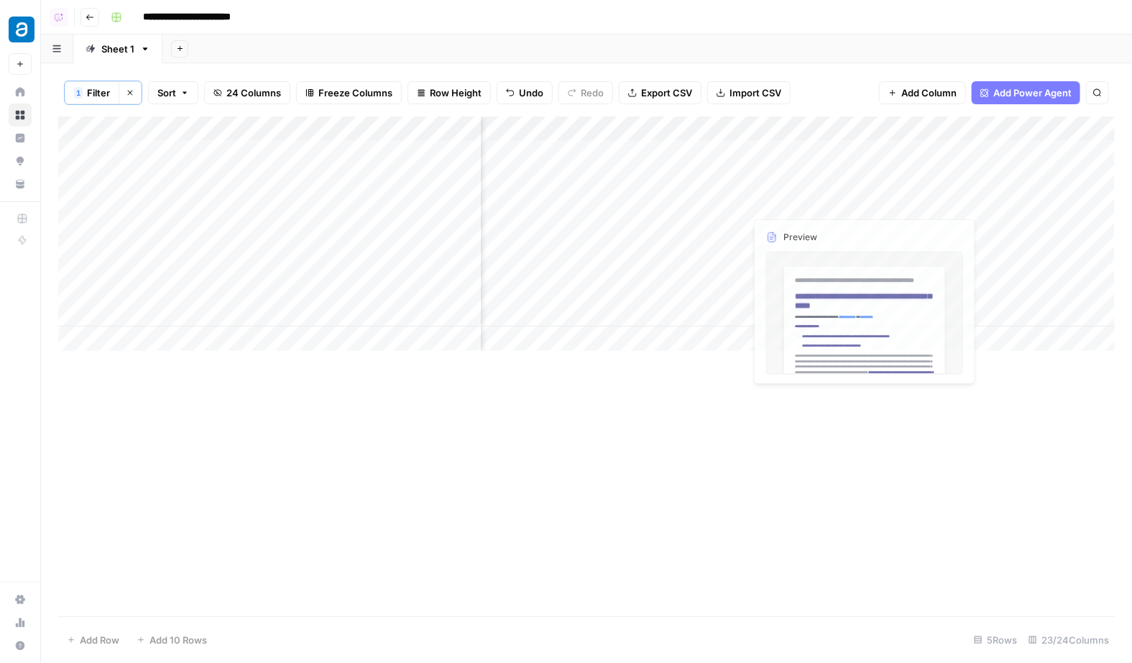
scroll to position [0, 2824]
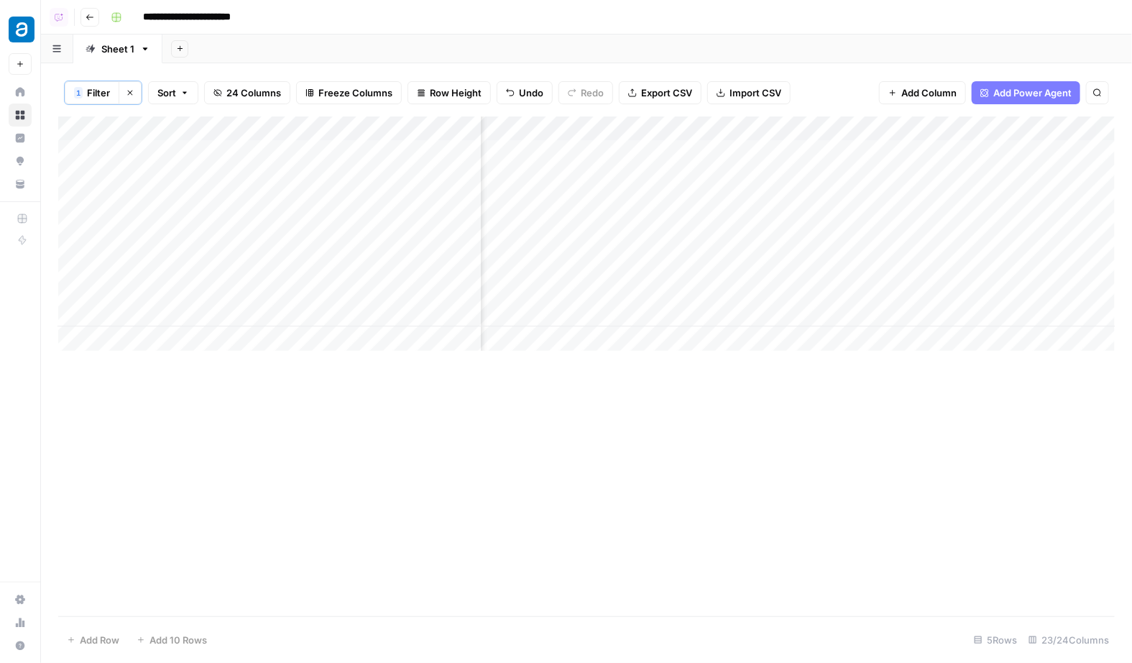
drag, startPoint x: 781, startPoint y: 125, endPoint x: 870, endPoint y: 127, distance: 89.2
click at [870, 127] on div "Add Column" at bounding box center [586, 233] width 1057 height 234
drag, startPoint x: 871, startPoint y: 127, endPoint x: 891, endPoint y: 128, distance: 20.1
click at [891, 128] on div "Add Column" at bounding box center [586, 233] width 1057 height 234
drag, startPoint x: 1019, startPoint y: 129, endPoint x: 1101, endPoint y: 134, distance: 82.8
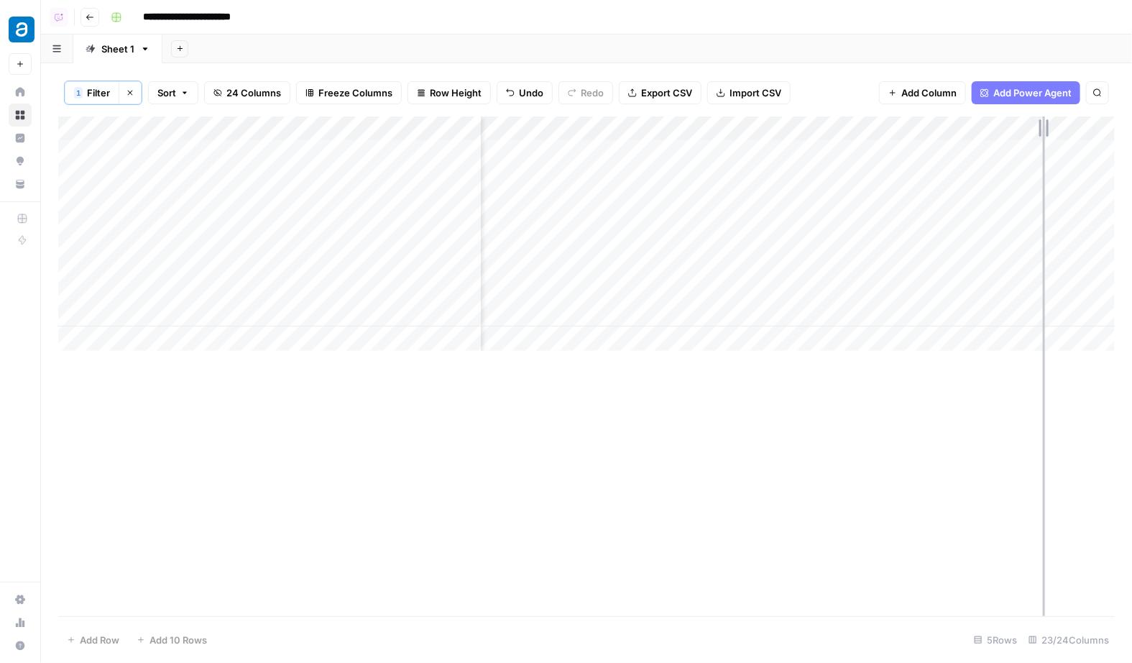
click at [1101, 134] on div "Add Column" at bounding box center [586, 233] width 1057 height 234
drag, startPoint x: 905, startPoint y: 128, endPoint x: 1062, endPoint y: 129, distance: 157.4
click at [1062, 129] on div "Add Column" at bounding box center [586, 233] width 1057 height 234
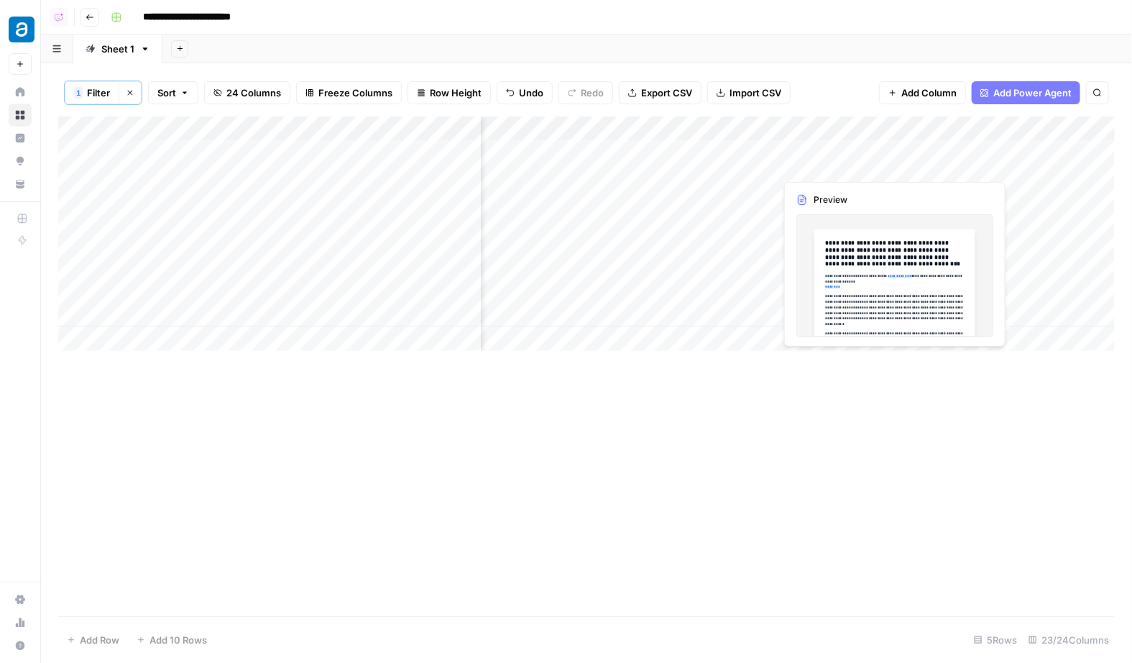
click at [922, 161] on div "Add Column" at bounding box center [586, 233] width 1057 height 234
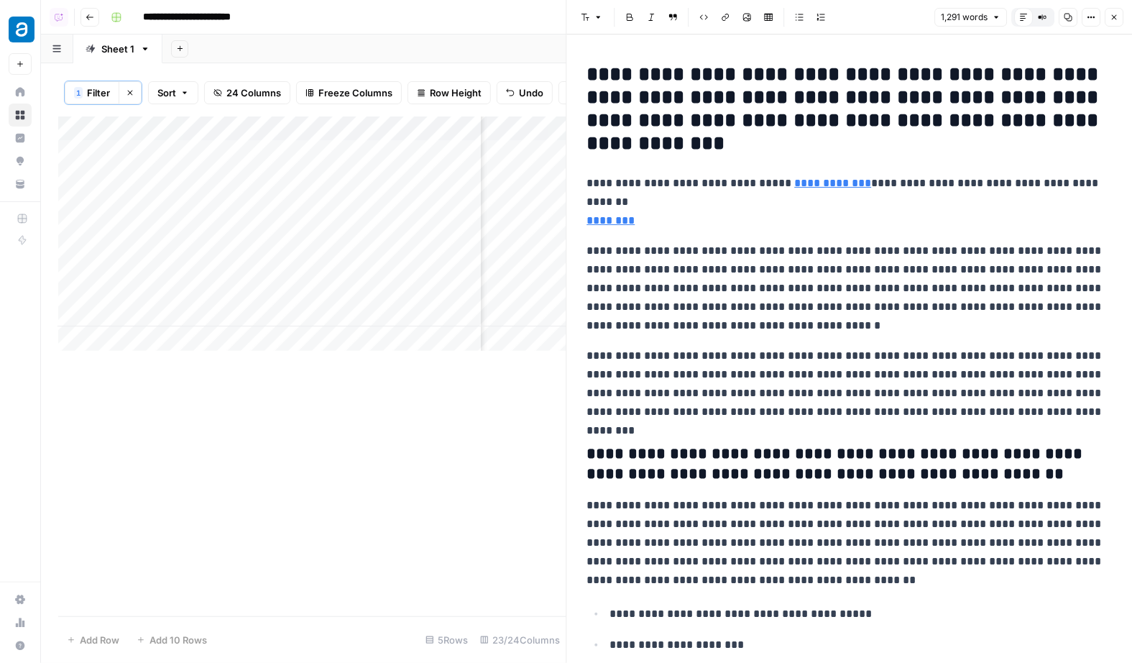
click at [1123, 22] on button "Close" at bounding box center [1114, 17] width 19 height 19
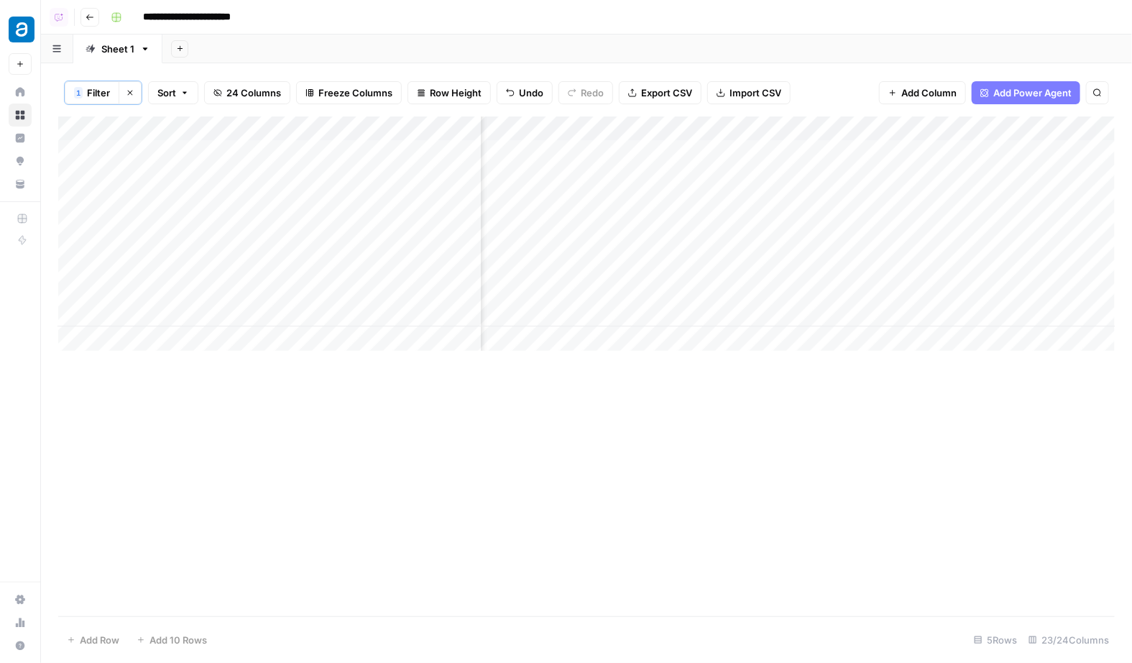
drag, startPoint x: 63, startPoint y: 188, endPoint x: 61, endPoint y: 311, distance: 122.2
click at [61, 311] on div "Add Column" at bounding box center [586, 233] width 1057 height 234
click at [98, 323] on div "Add Column" at bounding box center [586, 233] width 1057 height 234
click at [81, 333] on div "Add Column" at bounding box center [586, 233] width 1057 height 234
click at [106, 627] on footer "Add Row Add 10 Rows 5 Rows 23/24 Columns" at bounding box center [586, 639] width 1057 height 47
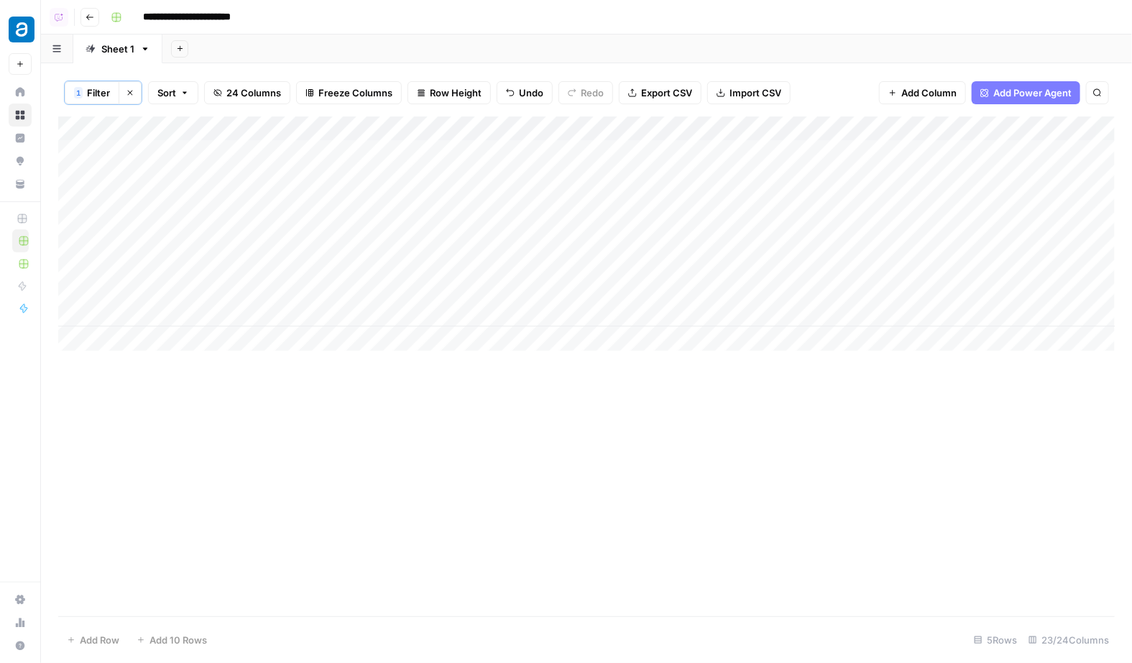
click at [130, 499] on div "Add Column" at bounding box center [586, 366] width 1057 height 500
click at [131, 94] on icon "button" at bounding box center [130, 92] width 9 height 9
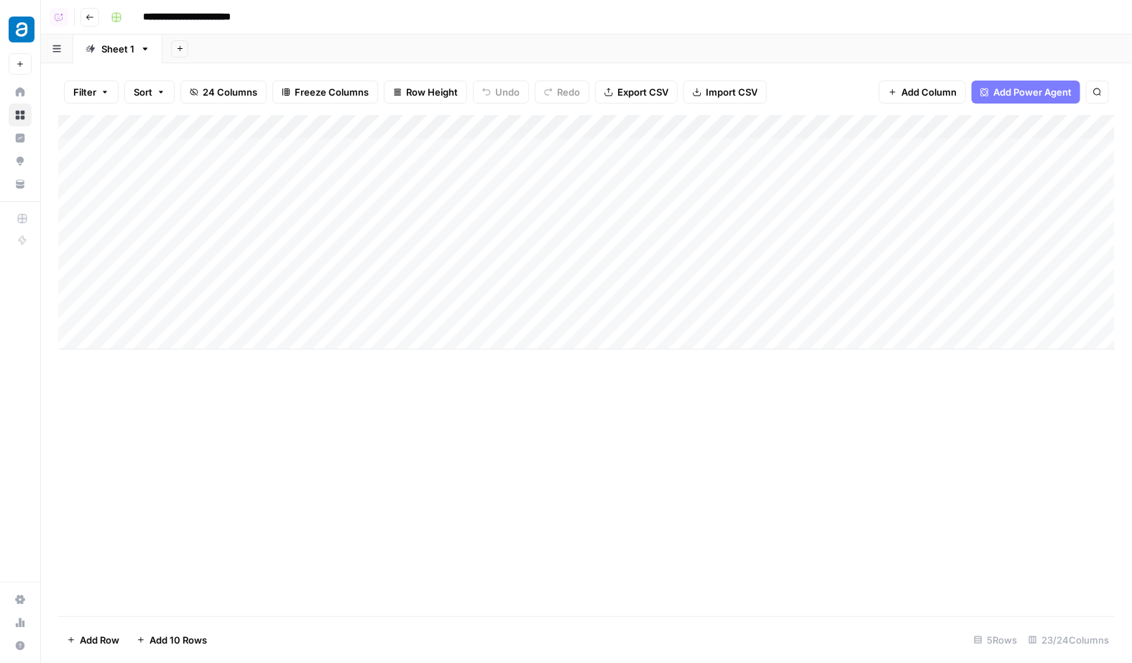
click at [160, 336] on div "Add Column" at bounding box center [586, 232] width 1057 height 234
click at [195, 353] on div at bounding box center [295, 344] width 375 height 40
click at [283, 483] on div "Add Column" at bounding box center [586, 365] width 1057 height 501
click at [311, 163] on div "Add Column" at bounding box center [586, 251] width 1057 height 272
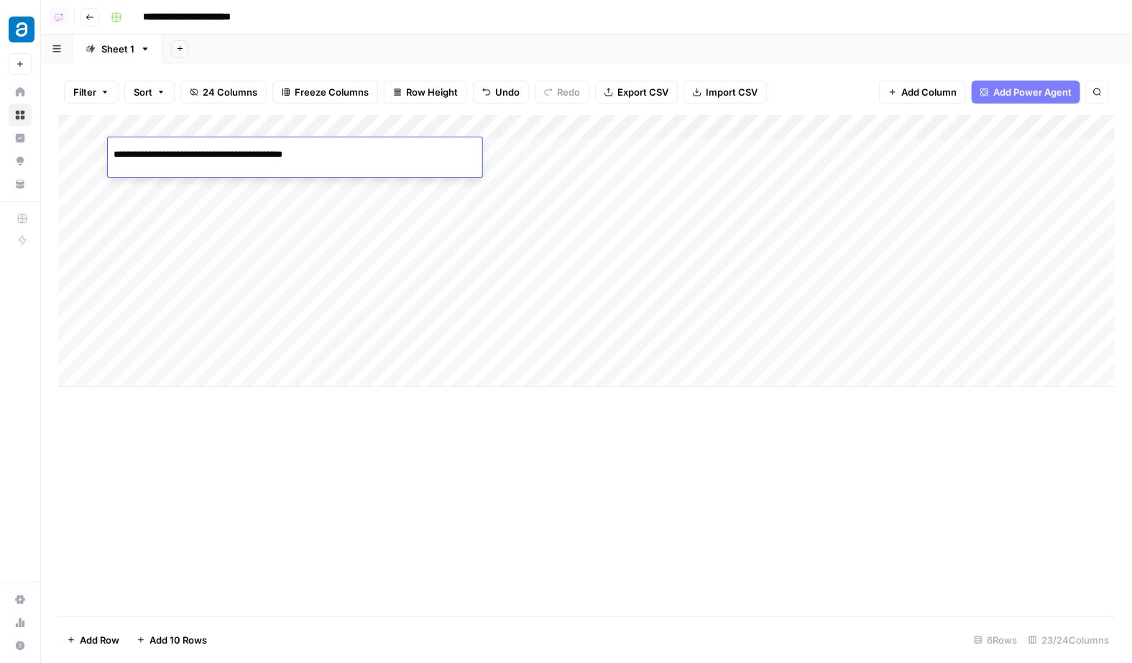
type input "**********"
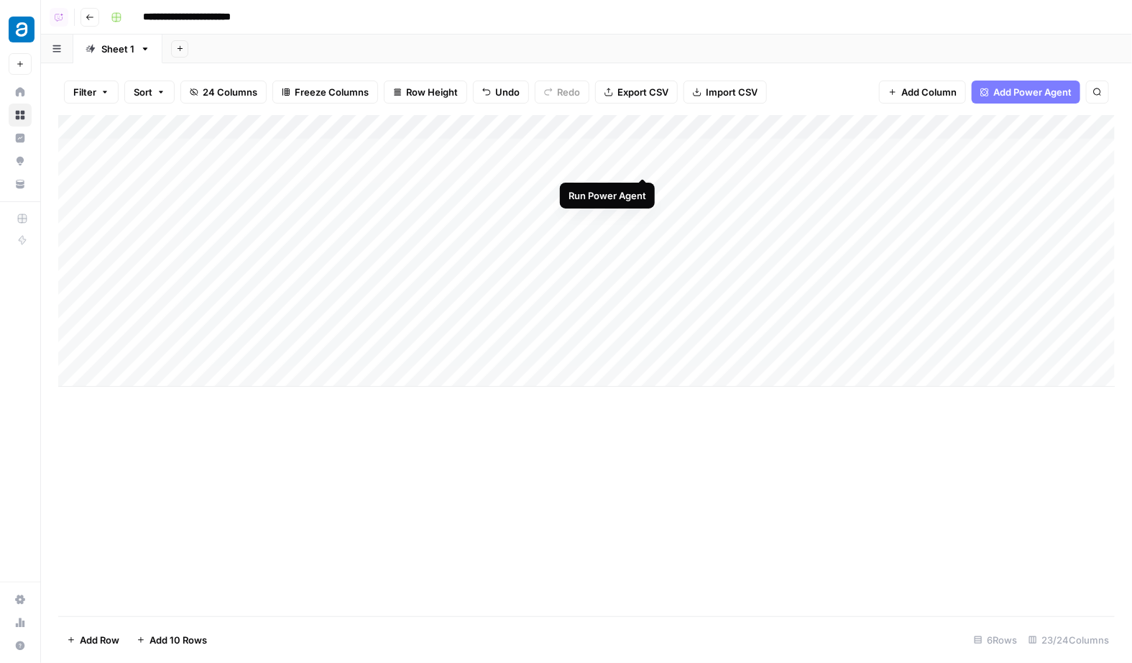
click at [641, 152] on div "Add Column" at bounding box center [586, 251] width 1057 height 272
click at [91, 152] on div "Add Column" at bounding box center [586, 251] width 1057 height 272
click at [165, 352] on div "Add Column" at bounding box center [586, 251] width 1057 height 272
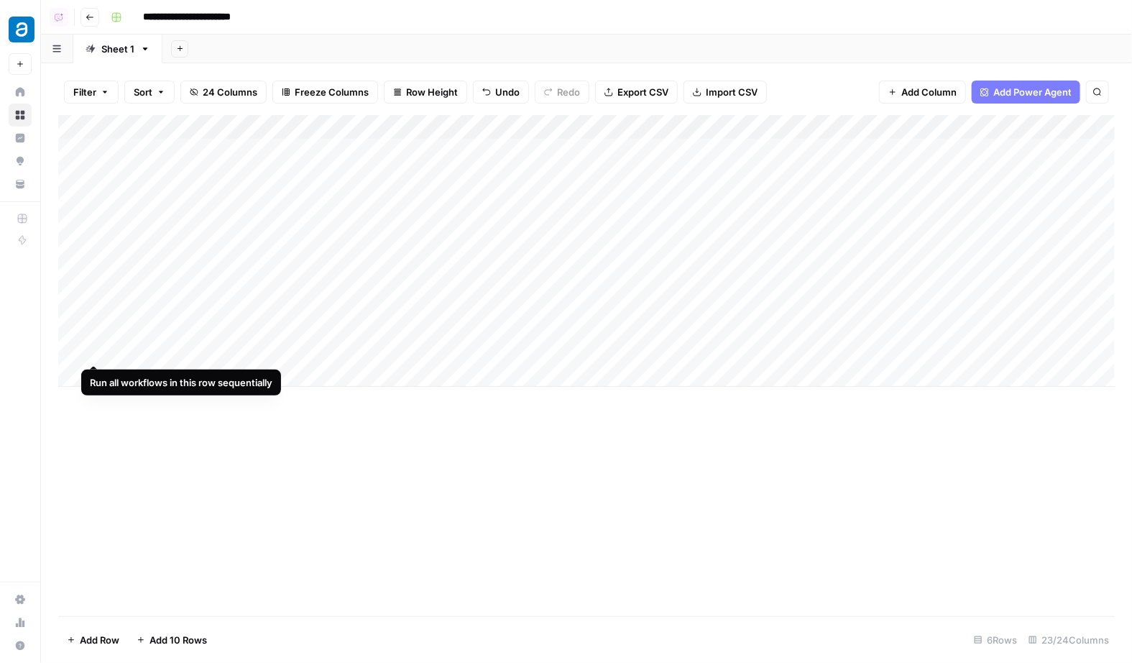
click at [94, 337] on div "Add Column" at bounding box center [586, 251] width 1057 height 272
drag, startPoint x: 61, startPoint y: 346, endPoint x: 84, endPoint y: 201, distance: 147.7
click at [84, 201] on div "Add Column" at bounding box center [586, 251] width 1057 height 272
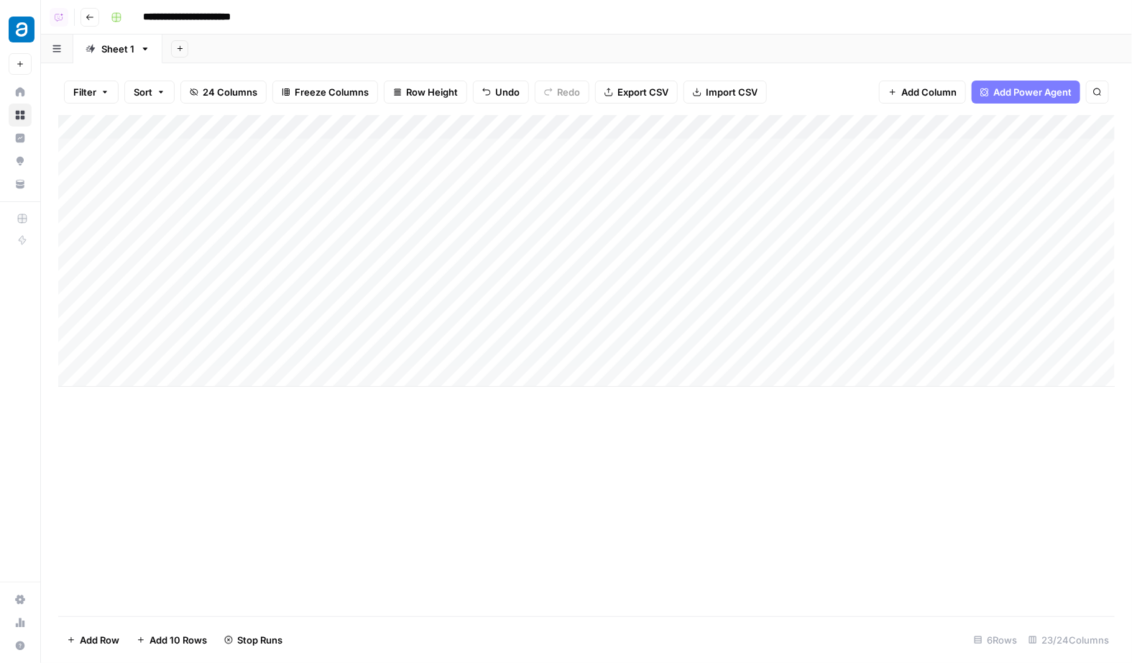
click at [424, 196] on div "Add Column" at bounding box center [586, 251] width 1057 height 272
click at [194, 371] on div "Add Column" at bounding box center [586, 251] width 1057 height 272
type input "**********"
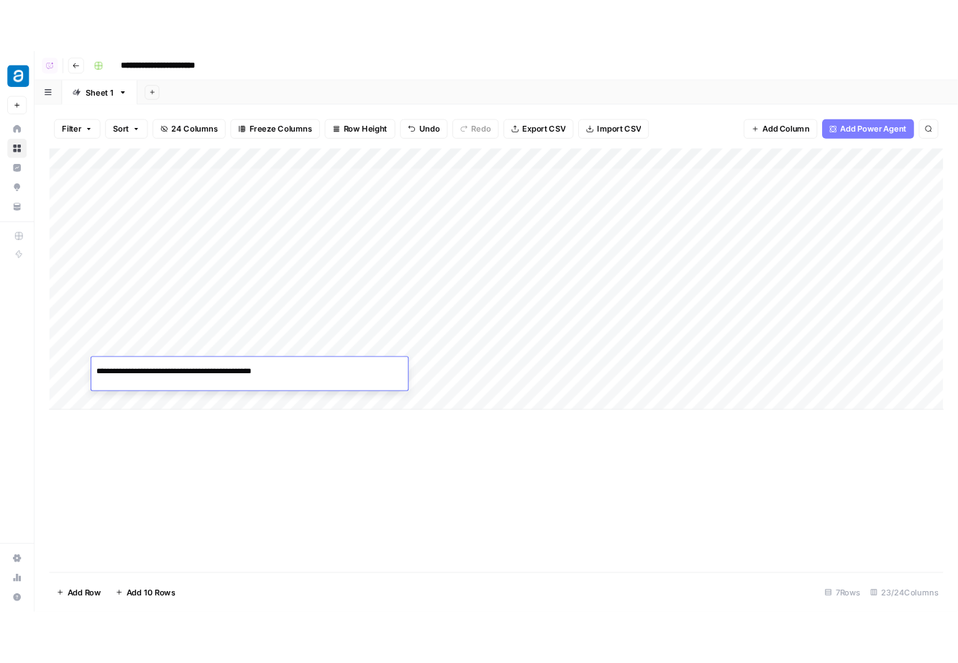
scroll to position [0, 7]
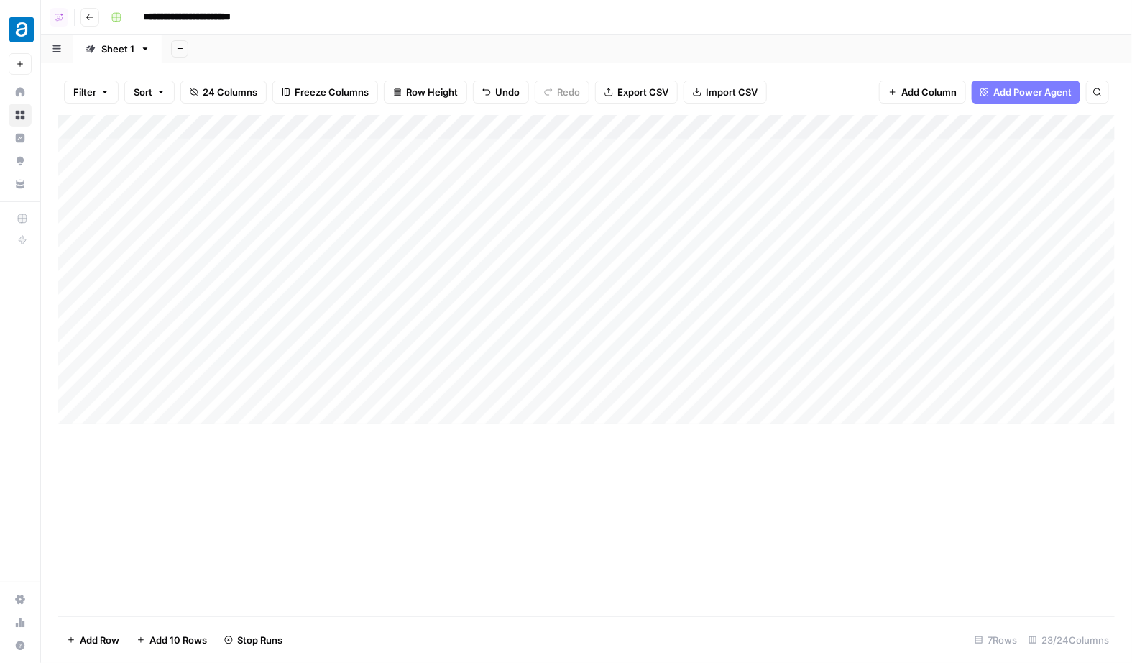
click at [91, 377] on div "Add Column" at bounding box center [586, 269] width 1057 height 309
drag, startPoint x: 63, startPoint y: 383, endPoint x: 73, endPoint y: 234, distance: 149.1
click at [73, 234] on div "Add Column" at bounding box center [586, 269] width 1057 height 309
click at [344, 229] on div "Add Column" at bounding box center [586, 269] width 1057 height 309
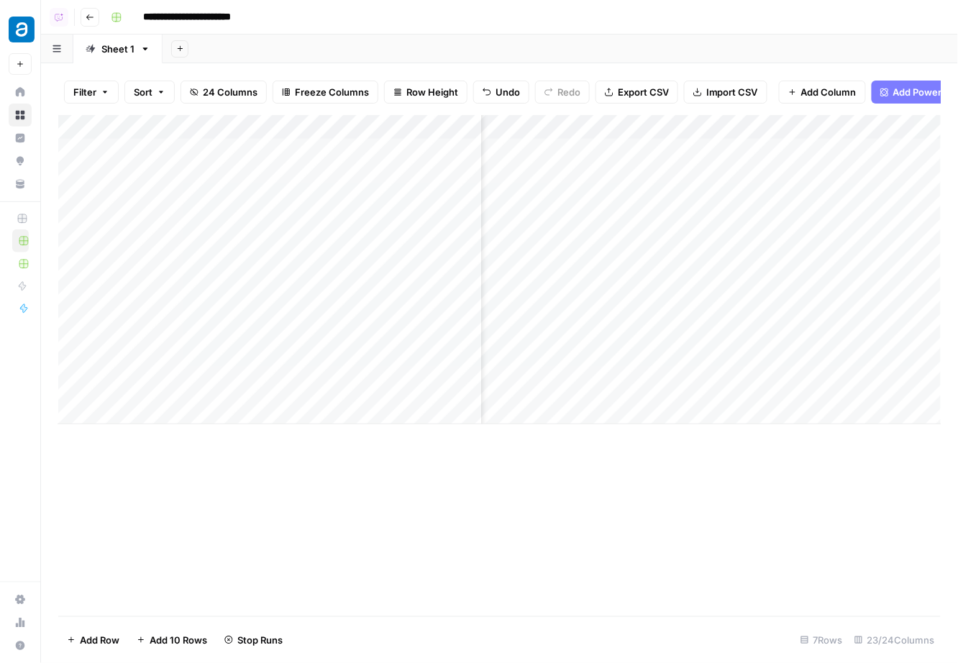
scroll to position [0, 1622]
